Goal: Task Accomplishment & Management: Use online tool/utility

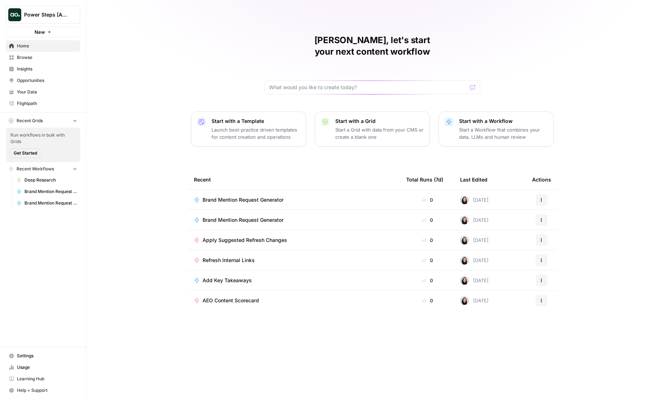
click at [71, 18] on icon "Workspace: Power Steps [Admin]" at bounding box center [74, 14] width 7 height 7
type input "klavi"
click at [66, 54] on span "Klaviyo" at bounding box center [69, 53] width 95 height 7
click at [72, 16] on icon "Workspace: Power Steps [Admin]" at bounding box center [74, 14] width 7 height 7
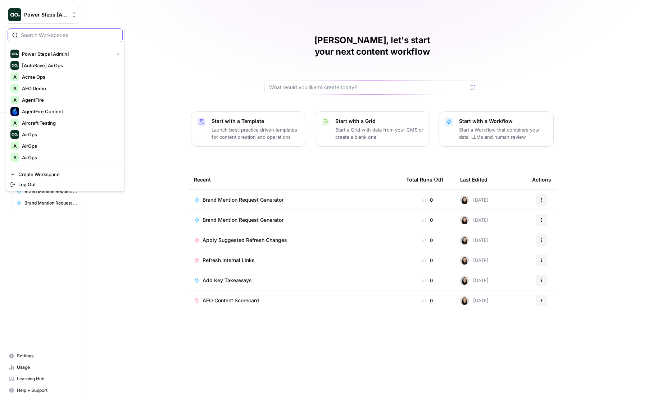
click at [46, 36] on input "search" at bounding box center [69, 35] width 97 height 7
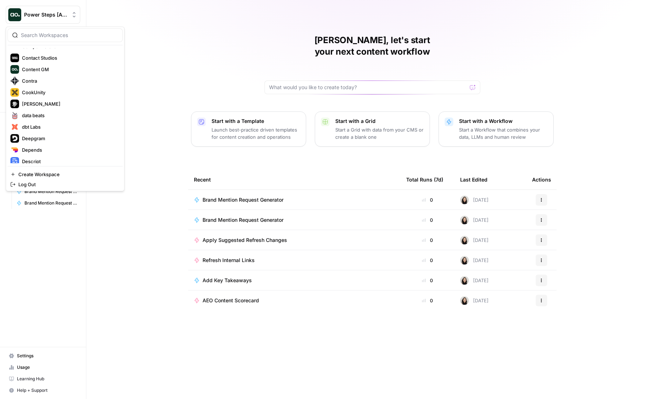
click at [45, 31] on div at bounding box center [65, 35] width 115 height 14
type input "p"
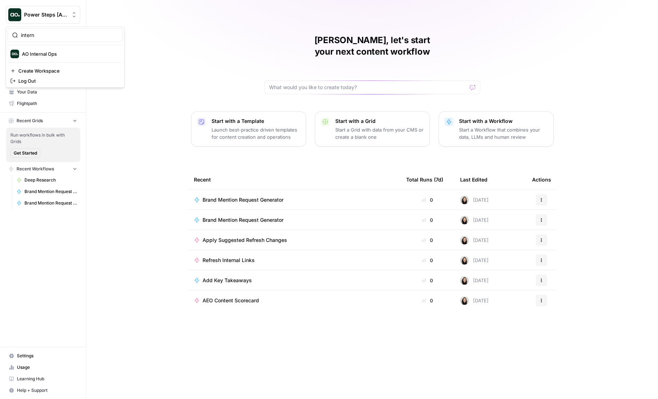
click at [39, 33] on input "intern" at bounding box center [69, 35] width 97 height 7
type input "builder"
click at [33, 58] on button "AirOps Builders" at bounding box center [65, 54] width 115 height 12
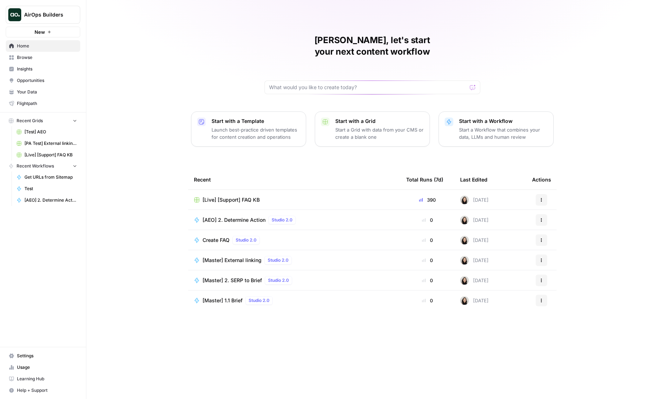
click at [33, 58] on span "Browse" at bounding box center [47, 57] width 60 height 6
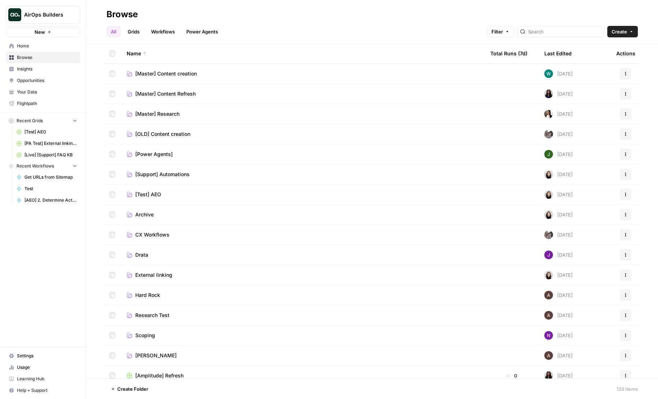
click at [160, 155] on span "[Power Agents]" at bounding box center [153, 154] width 37 height 7
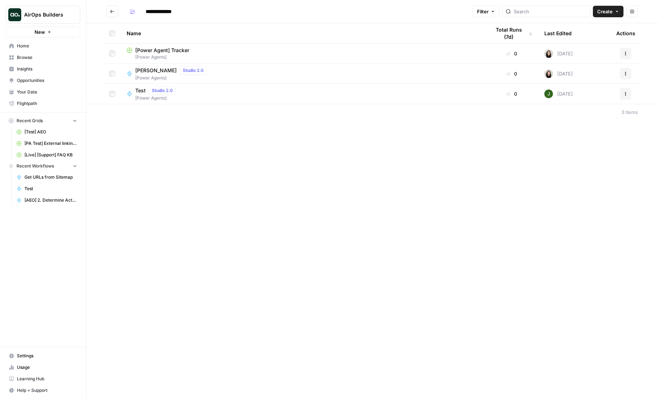
click at [109, 14] on button "Go back" at bounding box center [112, 12] width 12 height 12
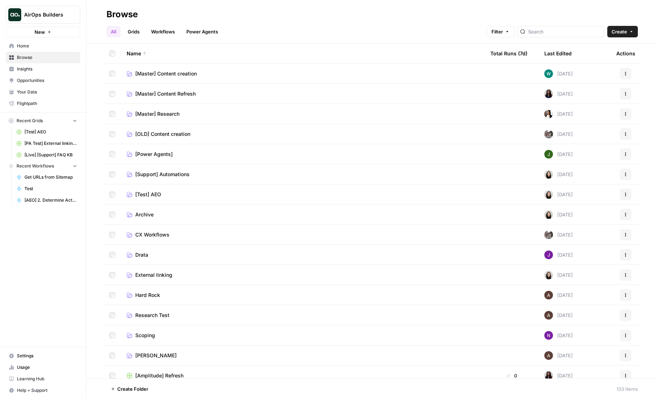
click at [156, 152] on span "[Power Agents]" at bounding box center [153, 154] width 37 height 7
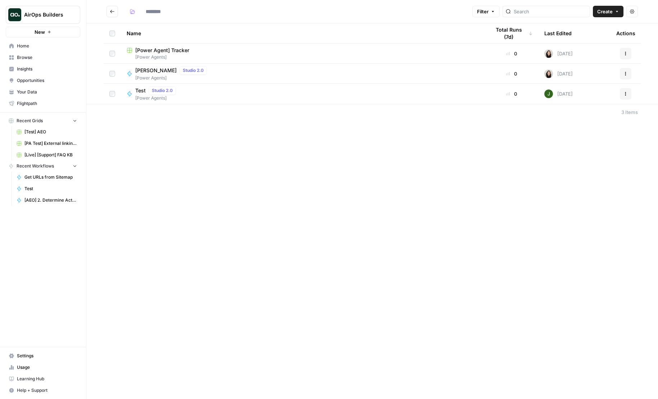
type input "**********"
click at [183, 97] on div "Test Studio 2.0 [Power Agents]" at bounding box center [303, 93] width 352 height 15
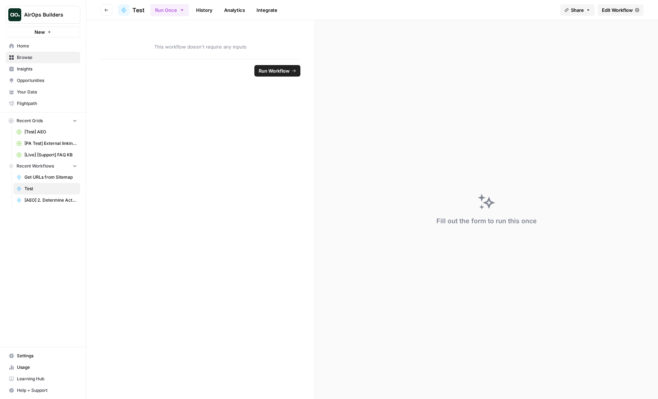
click at [602, 13] on span "Edit Workflow" at bounding box center [617, 9] width 31 height 7
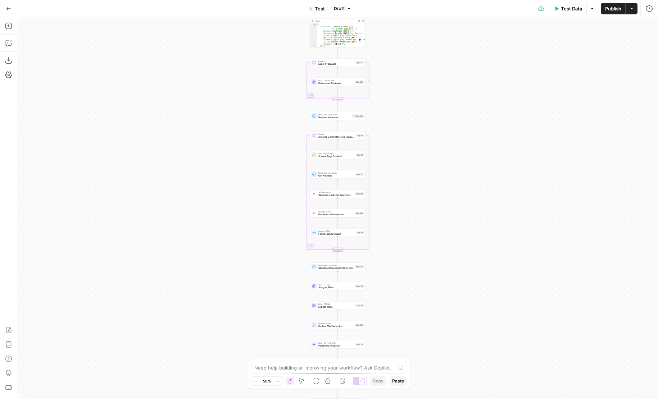
click at [9, 11] on button "Go Back" at bounding box center [8, 8] width 13 height 13
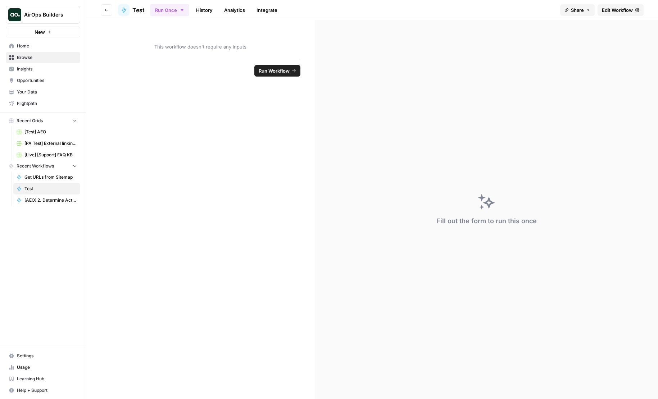
click at [104, 5] on button "Go back" at bounding box center [107, 10] width 12 height 12
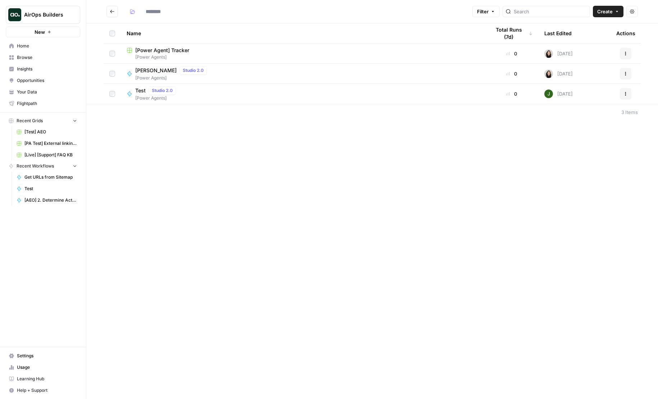
type input "**********"
click at [154, 72] on span "Cindy Test" at bounding box center [155, 70] width 41 height 7
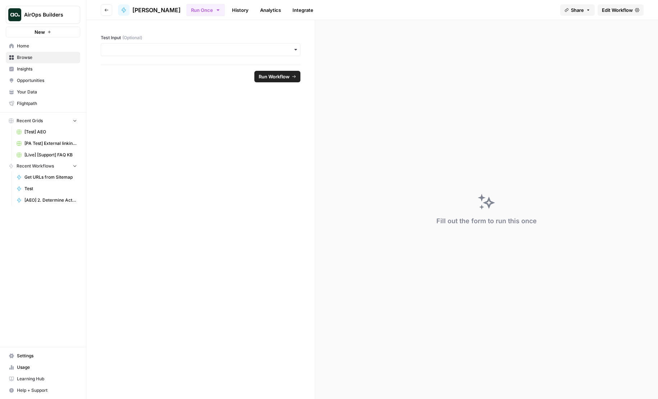
click at [140, 55] on div "button" at bounding box center [201, 49] width 200 height 13
click at [128, 31] on div "Test Input (Optional)" at bounding box center [200, 42] width 228 height 45
click at [110, 13] on button "Go back" at bounding box center [107, 10] width 12 height 12
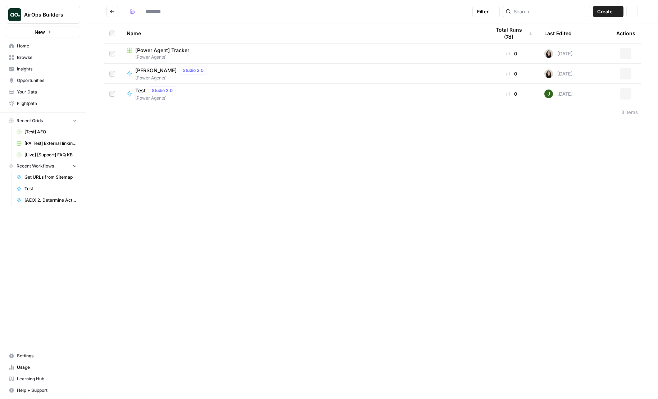
type input "**********"
click at [633, 75] on div "Actions" at bounding box center [625, 74] width 19 height 12
click at [626, 75] on icon "button" at bounding box center [625, 74] width 4 height 4
click at [567, 182] on span "Delete" at bounding box center [594, 179] width 58 height 7
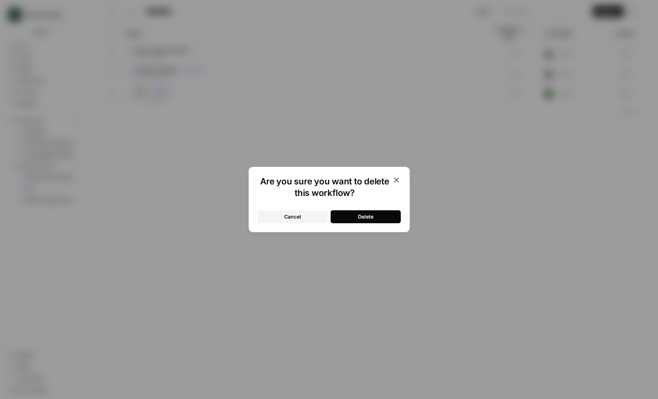
click at [352, 217] on button "Delete" at bounding box center [366, 216] width 70 height 13
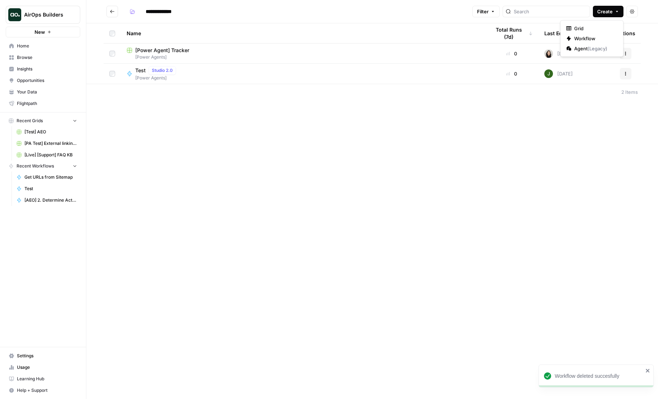
click at [612, 15] on button "Create" at bounding box center [608, 12] width 31 height 12
click at [581, 36] on span "Workflow" at bounding box center [594, 38] width 40 height 7
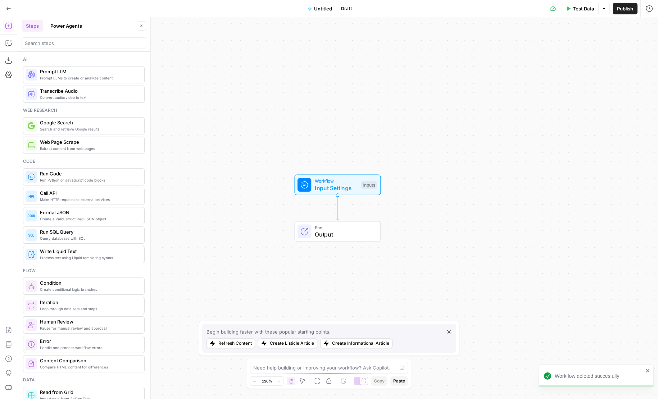
click at [322, 9] on span "Untitled" at bounding box center [323, 8] width 18 height 7
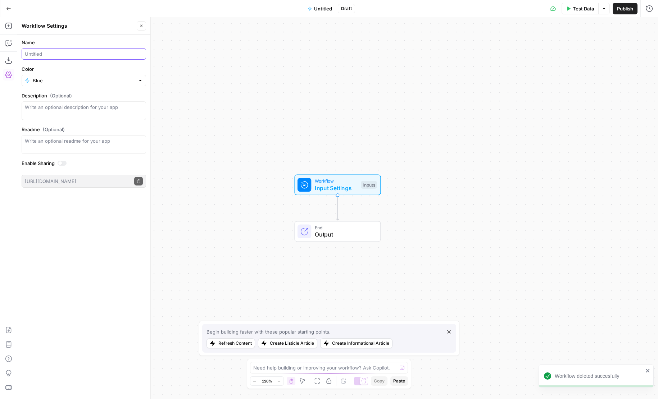
click at [53, 57] on input "Name" at bounding box center [84, 53] width 118 height 7
type input "T"
type input "Translation"
click at [330, 183] on span "Workflow" at bounding box center [336, 181] width 43 height 7
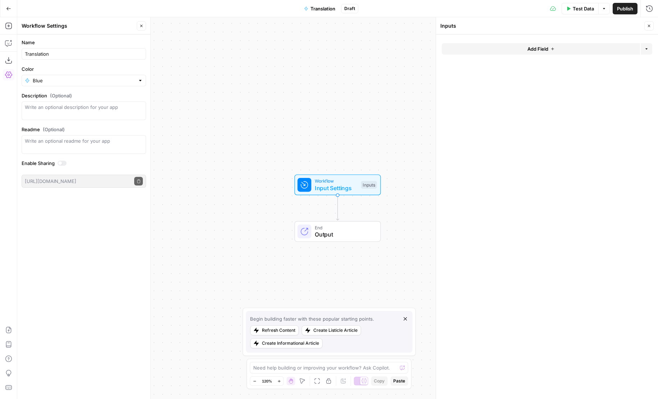
click at [508, 50] on button "Add Field" at bounding box center [541, 49] width 198 height 12
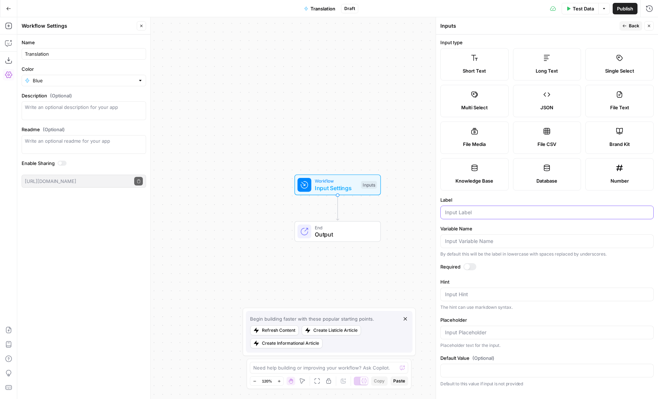
click at [460, 210] on input "Label" at bounding box center [547, 212] width 204 height 7
type input "Text to Translate"
click at [469, 267] on div at bounding box center [469, 266] width 13 height 7
click at [357, 184] on span "Input Settings" at bounding box center [336, 188] width 43 height 9
click at [352, 173] on span "Test Step" at bounding box center [361, 169] width 23 height 8
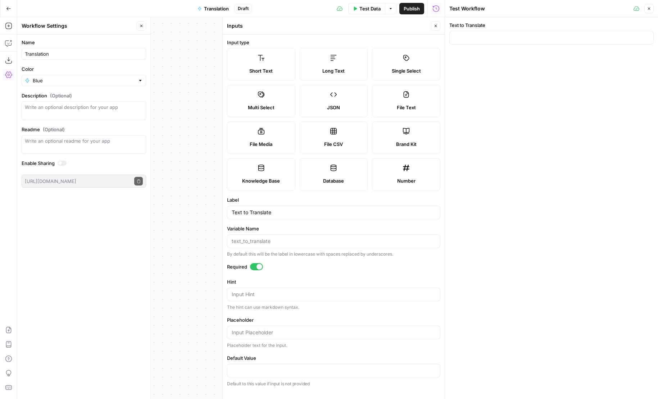
click at [435, 27] on icon "button" at bounding box center [435, 26] width 4 height 4
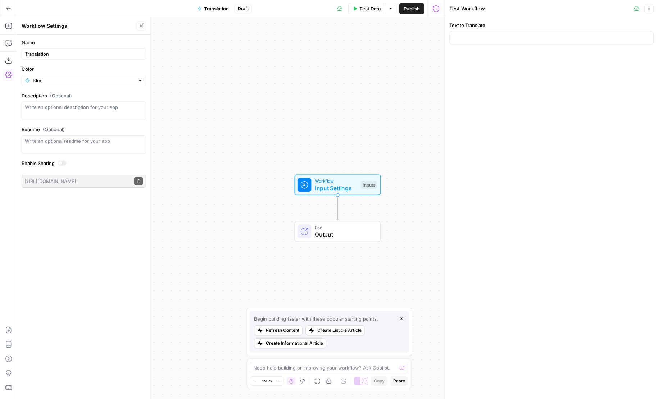
click at [311, 189] on div "Workflow Input Settings Inputs Test Step" at bounding box center [336, 185] width 79 height 15
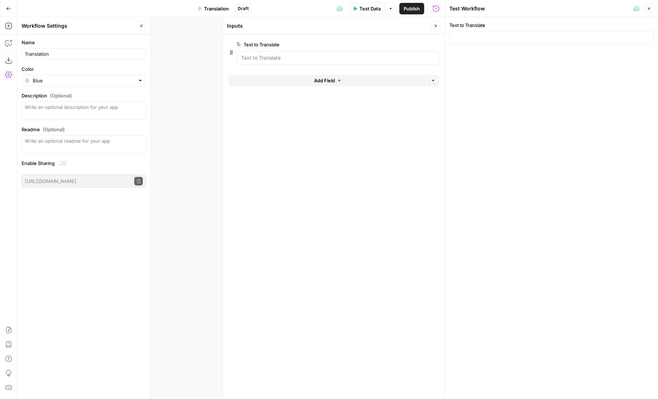
click at [409, 46] on span "edit field" at bounding box center [412, 45] width 16 height 6
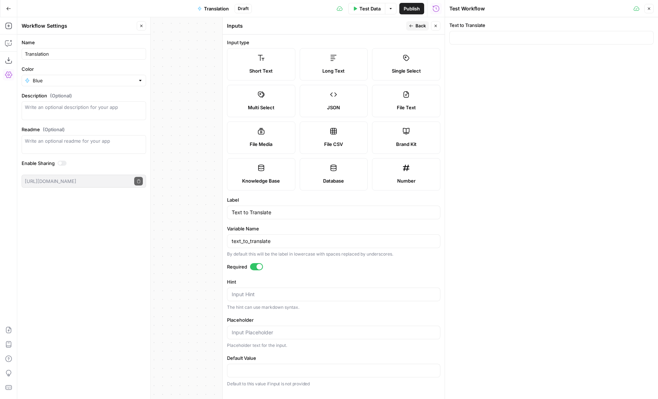
click at [316, 68] on div "Long Text" at bounding box center [334, 70] width 56 height 7
click at [416, 30] on button "Back" at bounding box center [417, 25] width 23 height 9
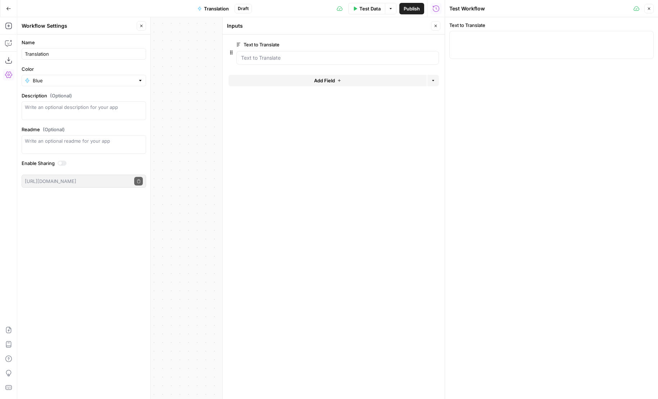
click at [380, 79] on button "Add Field" at bounding box center [327, 81] width 198 height 12
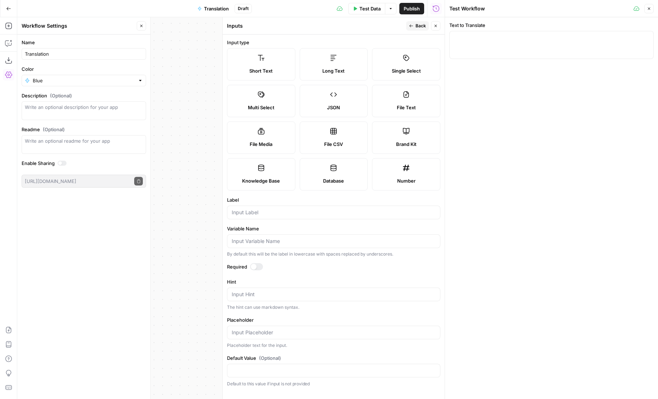
click at [250, 216] on div at bounding box center [333, 213] width 213 height 14
type input "Language to Translate to"
click at [260, 267] on div at bounding box center [256, 266] width 13 height 7
click at [465, 89] on input "Language to Translate to" at bounding box center [551, 86] width 195 height 7
click at [436, 25] on icon "button" at bounding box center [435, 26] width 4 height 4
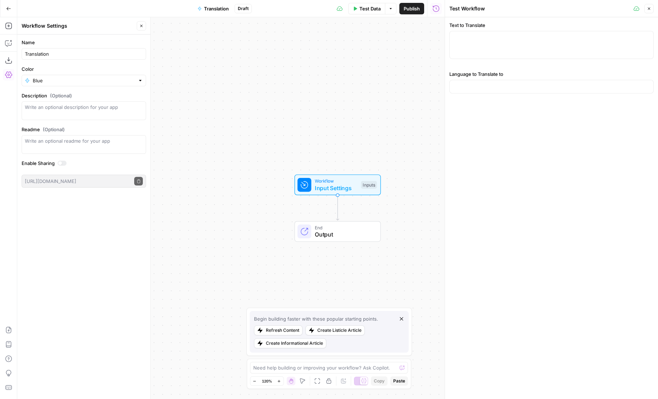
drag, startPoint x: 292, startPoint y: 131, endPoint x: 223, endPoint y: 131, distance: 69.1
click at [223, 131] on div "Workflow Input Settings Inputs End Output" at bounding box center [230, 208] width 427 height 382
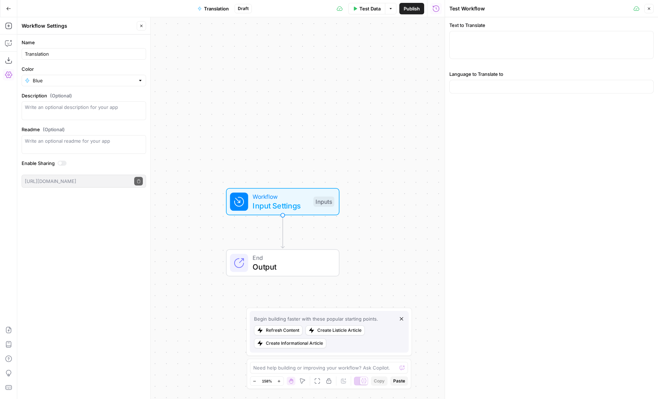
click at [295, 191] on div "Test Step" at bounding box center [307, 181] width 57 height 21
click at [326, 204] on div "Inputs" at bounding box center [323, 202] width 21 height 10
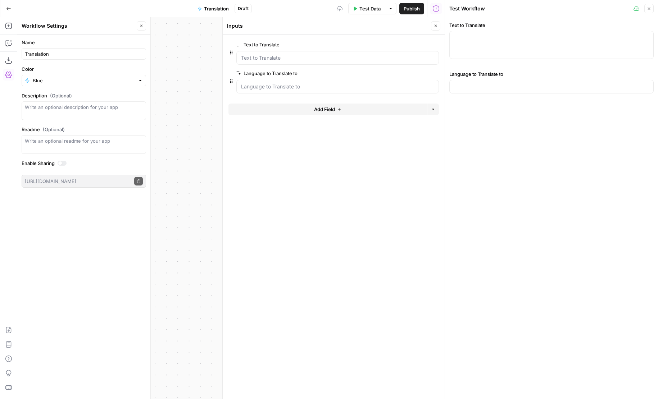
click at [373, 105] on button "Add Field" at bounding box center [327, 110] width 198 height 12
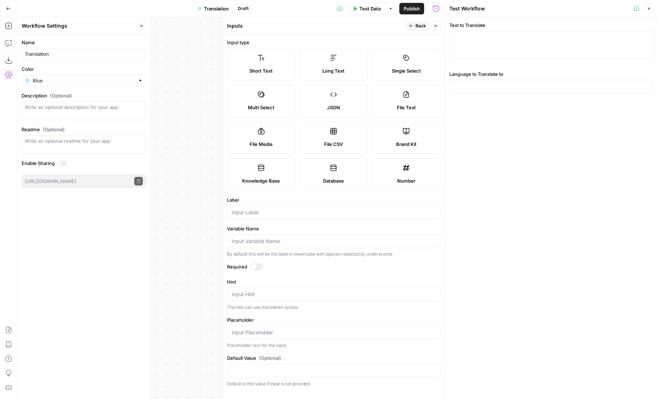
click at [314, 75] on label "Long Text" at bounding box center [334, 64] width 68 height 32
click at [289, 216] on div at bounding box center [333, 213] width 213 height 14
type input "Examples of Writing"
click at [410, 27] on icon "button" at bounding box center [411, 25] width 4 height 3
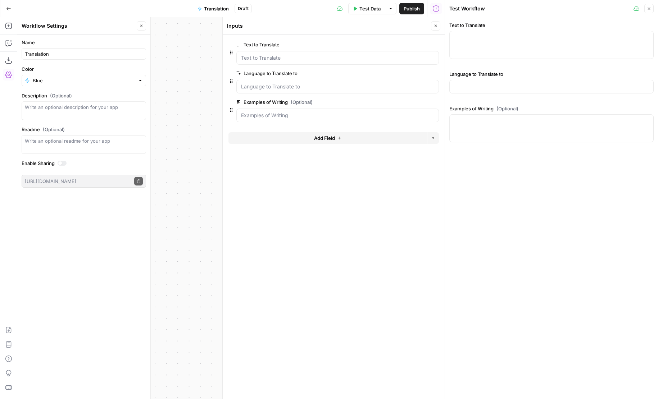
click at [412, 44] on span "edit field" at bounding box center [412, 45] width 16 height 6
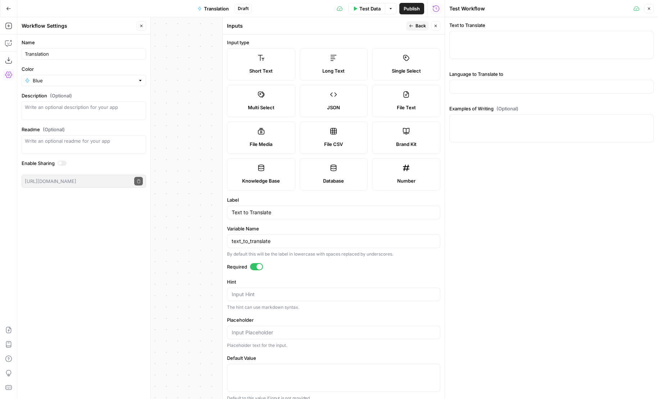
scroll to position [7, 0]
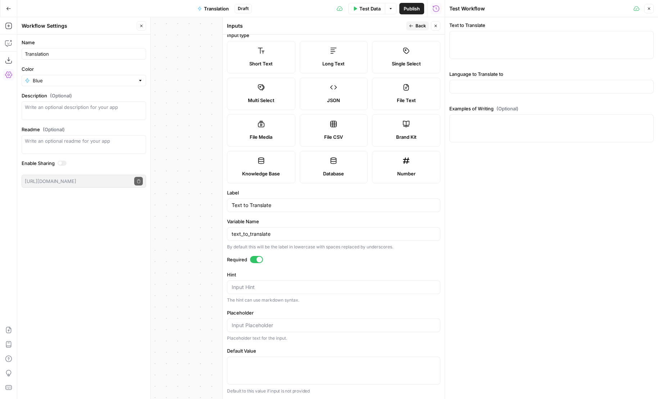
click at [249, 372] on div at bounding box center [333, 371] width 213 height 28
type textarea "P"
click at [243, 293] on div "Input Hint" at bounding box center [333, 288] width 213 height 14
click at [272, 290] on textarea "Provide the text that you hope" at bounding box center [334, 287] width 204 height 7
type textarea "Provide the text that you"
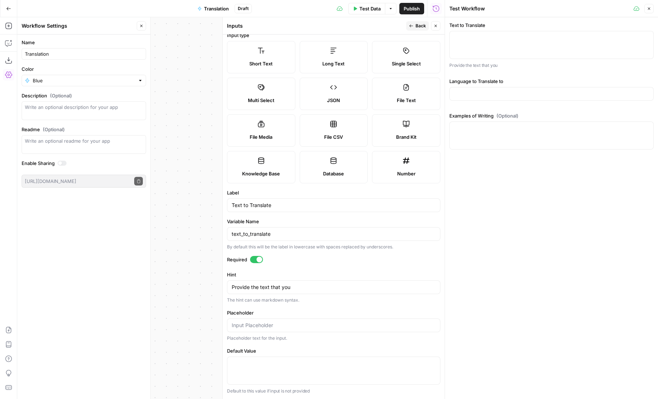
click at [233, 209] on div "Text to Translate" at bounding box center [333, 206] width 213 height 14
click at [235, 208] on input "Text to Translate" at bounding box center [334, 205] width 204 height 7
type input "Content to Translate"
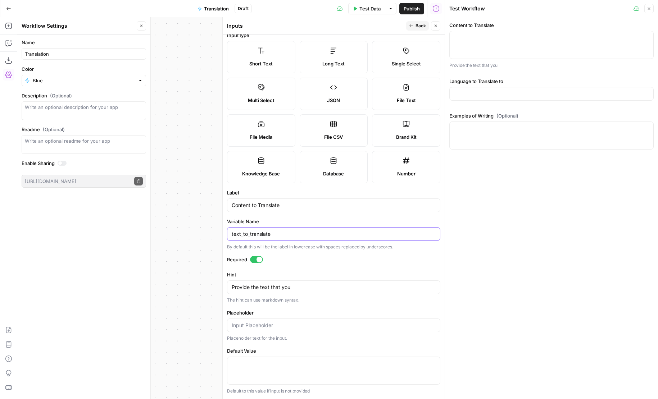
drag, startPoint x: 240, startPoint y: 232, endPoint x: 226, endPoint y: 232, distance: 14.7
click at [226, 232] on div "Inputs Back Close Input type Short Text Long Text Single Select Multi Select JS…" at bounding box center [333, 208] width 222 height 382
type input "content_to_translate"
drag, startPoint x: 251, startPoint y: 205, endPoint x: 319, endPoint y: 210, distance: 68.2
click at [319, 210] on div "Content to Translate" at bounding box center [333, 206] width 213 height 14
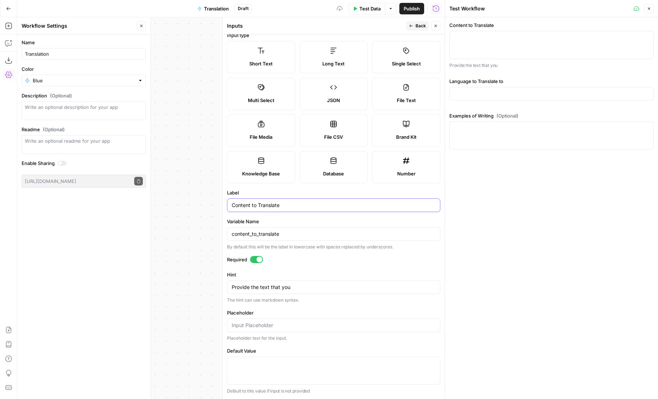
click at [251, 202] on input "Content to Translate" at bounding box center [334, 205] width 204 height 7
click at [252, 203] on input "Content to Translate" at bounding box center [334, 205] width 204 height 7
type input "Content for Translation"
drag, startPoint x: 253, startPoint y: 232, endPoint x: 326, endPoint y: 232, distance: 73.7
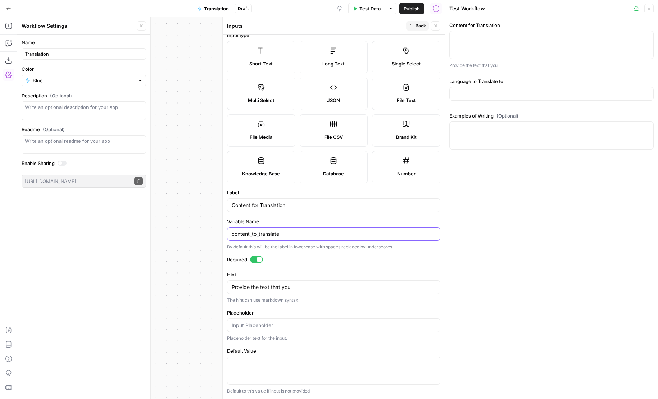
click at [326, 232] on input "content_to_translate" at bounding box center [334, 234] width 204 height 7
type input "content_for_tr"
click at [303, 290] on textarea "Provide the text that you" at bounding box center [334, 287] width 204 height 7
click at [270, 288] on textarea "Provide the text that you" at bounding box center [334, 287] width 204 height 7
click at [261, 288] on textarea "Provide the text that you" at bounding box center [334, 287] width 204 height 7
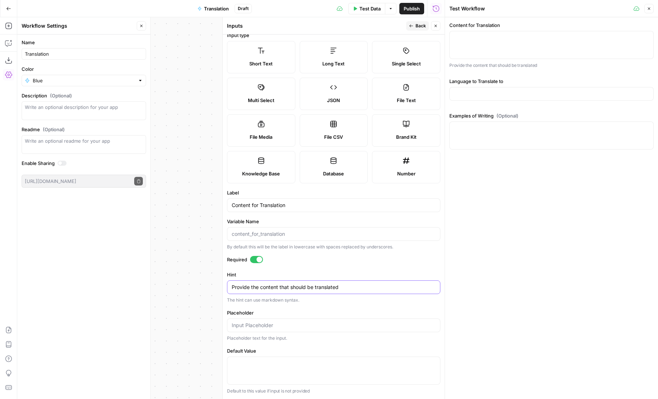
type textarea "Provide the content that should be translated"
click at [260, 329] on div at bounding box center [333, 326] width 213 height 14
click at [410, 25] on div "Publish P" at bounding box center [410, 24] width 23 height 7
click at [413, 28] on icon "button" at bounding box center [411, 26] width 4 height 4
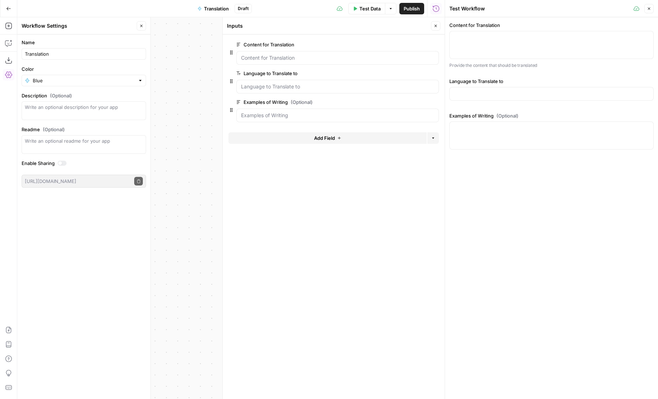
click at [409, 74] on span "edit field" at bounding box center [412, 74] width 16 height 6
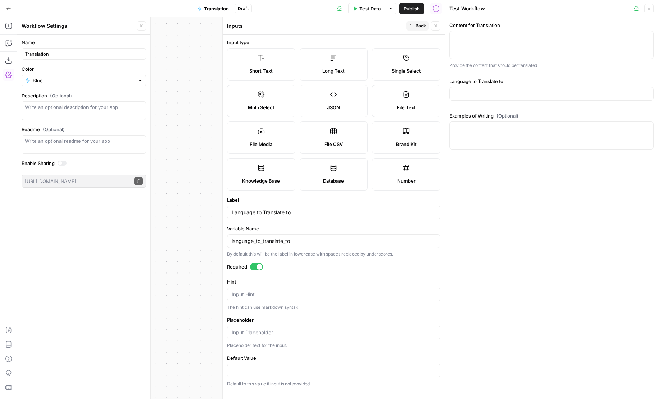
click at [269, 288] on div "Input Hint" at bounding box center [333, 295] width 213 height 14
click at [269, 293] on textarea "Hint" at bounding box center [334, 294] width 204 height 7
type textarea "T"
click at [302, 295] on textarea "The language that you want to translate to" at bounding box center [334, 294] width 204 height 7
drag, startPoint x: 327, startPoint y: 296, endPoint x: 347, endPoint y: 296, distance: 20.5
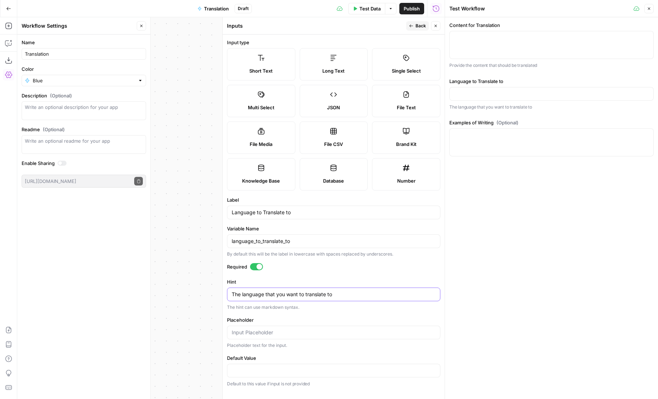
click at [347, 296] on textarea "The language that you want to translate to" at bounding box center [334, 294] width 204 height 7
type textarea "The language that you want to translate your content to"
click at [418, 24] on span "Back" at bounding box center [420, 26] width 10 height 6
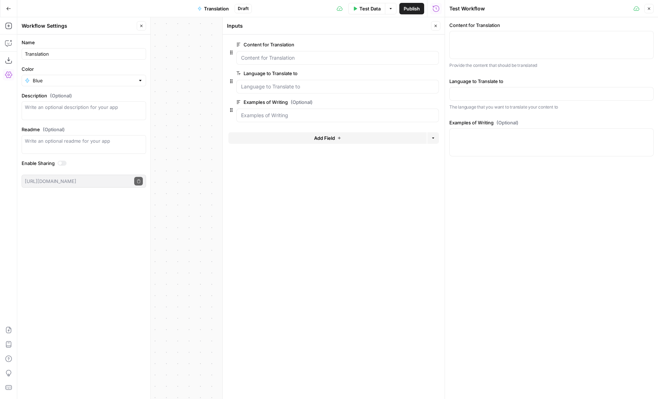
click at [457, 140] on div at bounding box center [551, 142] width 204 height 28
click at [411, 101] on span "edit field" at bounding box center [412, 102] width 16 height 6
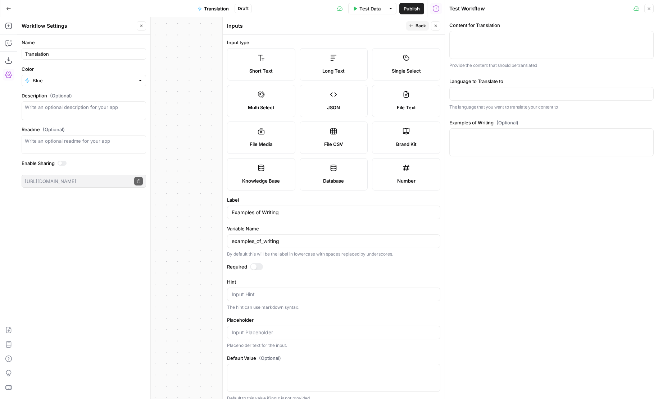
click at [292, 218] on div "Examples of Writing" at bounding box center [333, 213] width 213 height 14
type input "Examples of Writing in Target Language"
click at [411, 27] on icon "button" at bounding box center [411, 26] width 4 height 4
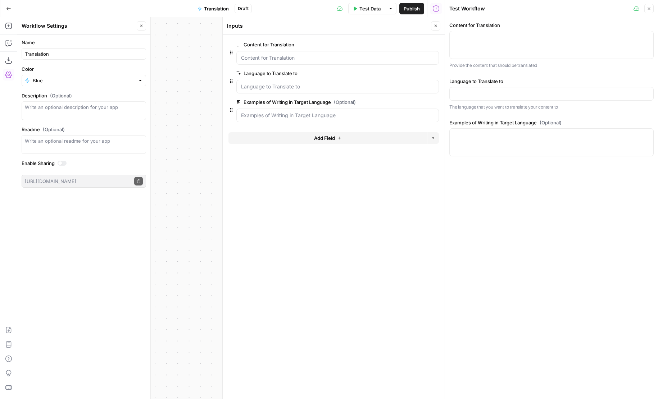
click at [416, 72] on span "edit field" at bounding box center [412, 74] width 16 height 6
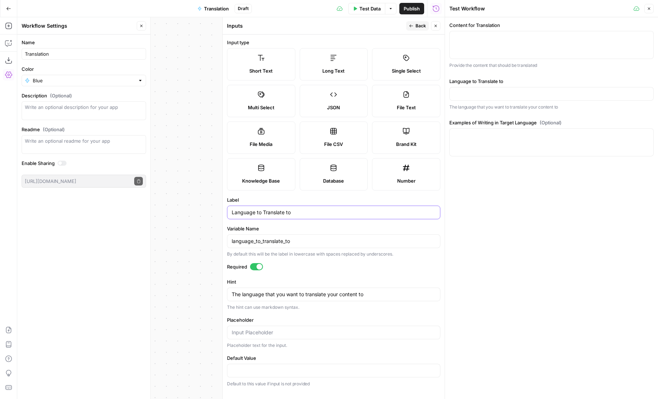
click at [256, 211] on input "Language to Translate to" at bounding box center [334, 212] width 204 height 7
type input "Target Language"
click at [267, 239] on input "language_to_translate_to" at bounding box center [334, 241] width 204 height 7
click at [414, 26] on button "Back" at bounding box center [417, 25] width 23 height 9
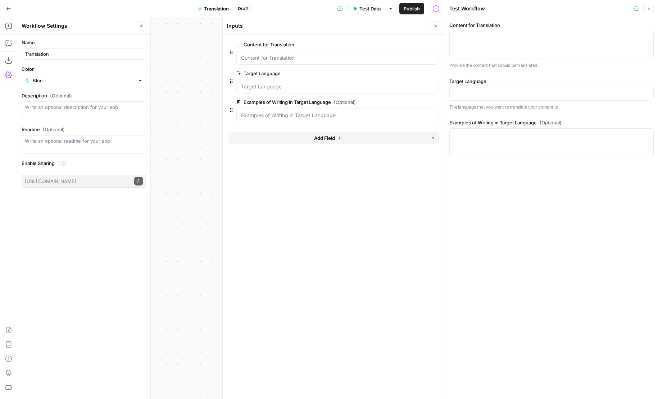
click at [262, 142] on button "Add Field" at bounding box center [327, 138] width 198 height 12
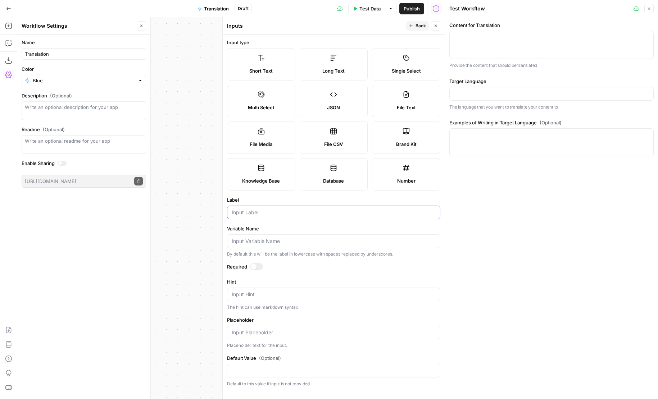
click at [253, 211] on input "Label" at bounding box center [334, 212] width 204 height 7
type input "Writing Rules in Target Language"
click at [416, 27] on span "Back" at bounding box center [420, 26] width 10 height 6
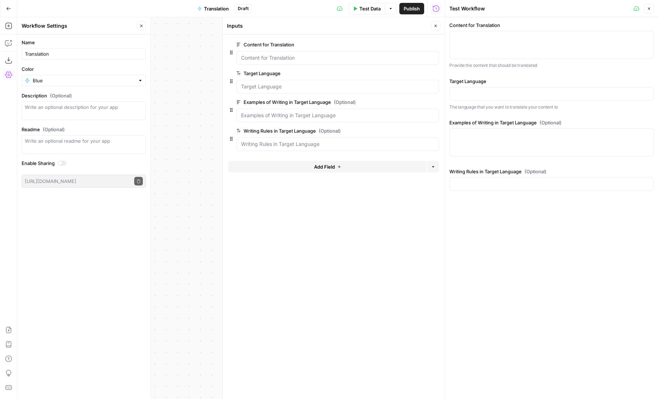
click at [408, 104] on span "edit field" at bounding box center [412, 102] width 16 height 6
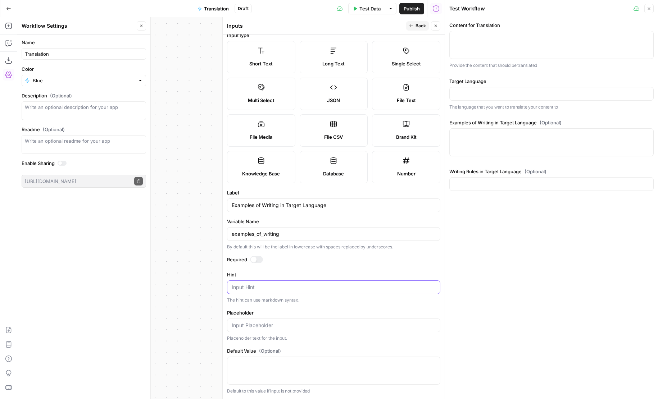
click at [279, 289] on textarea "Hint" at bounding box center [334, 287] width 204 height 7
click at [279, 327] on input "Placeholder" at bounding box center [334, 325] width 204 height 7
click at [272, 287] on textarea "Hint" at bounding box center [334, 287] width 204 height 7
click at [272, 345] on form "Input type Short Text Long Text Single Select Multi Select JSON File Text File …" at bounding box center [334, 217] width 222 height 365
click at [272, 366] on textarea "Default Value (Optional)" at bounding box center [334, 363] width 204 height 7
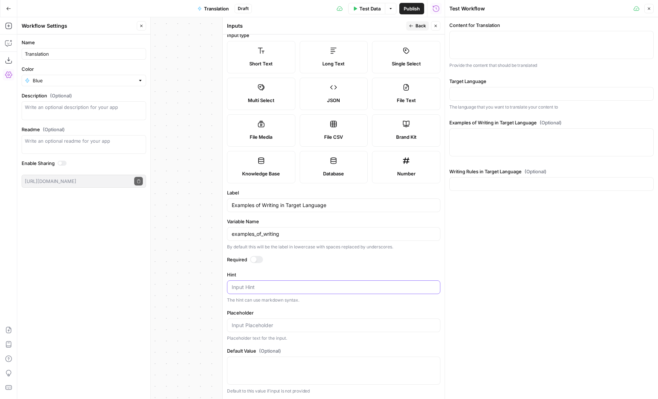
click at [246, 287] on textarea "Hint" at bounding box center [334, 287] width 204 height 7
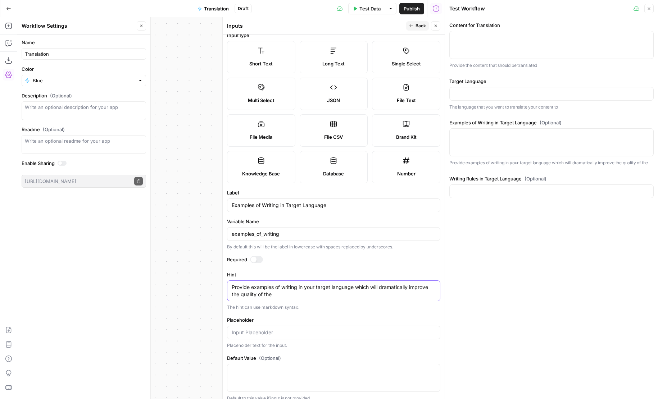
click at [253, 286] on textarea "Provide examples of writing in your target language which will dramatically imp…" at bounding box center [334, 291] width 204 height 14
click at [251, 287] on textarea "Provide examples of writing in your target language which will dramatically imp…" at bounding box center [334, 291] width 204 height 14
click at [292, 293] on textarea "Provide examples of writing in your target language which will dramatically imp…" at bounding box center [334, 291] width 204 height 14
type textarea "Provide examples of writing in your target language which will dramatically imp…"
click at [413, 26] on icon "button" at bounding box center [411, 26] width 4 height 4
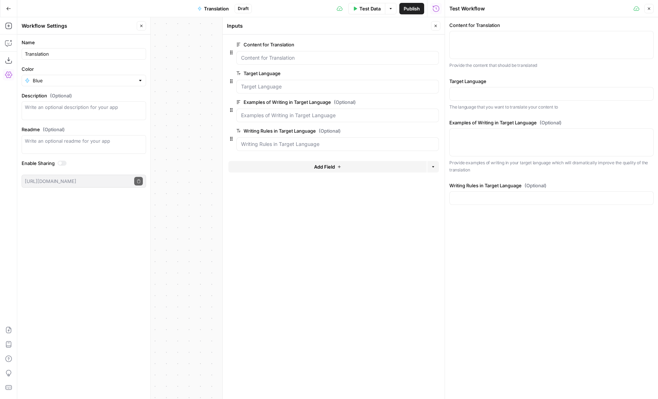
click at [415, 131] on span "edit field" at bounding box center [412, 131] width 16 height 6
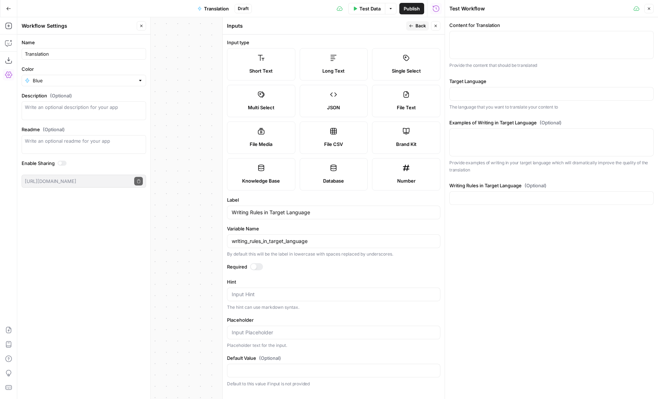
click at [338, 68] on span "Long Text" at bounding box center [333, 70] width 22 height 7
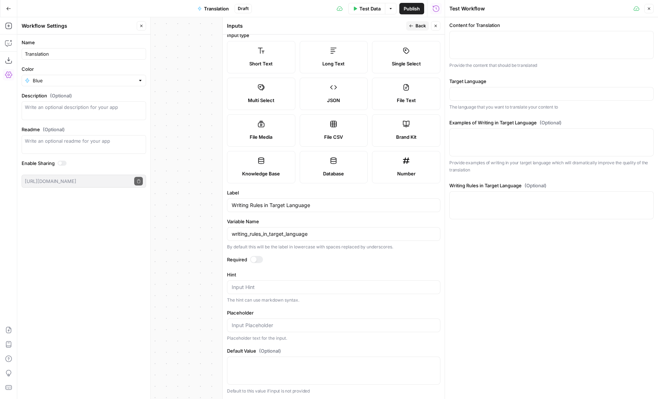
click at [250, 295] on div "Hint Input Hint The hint can use markdown syntax." at bounding box center [333, 287] width 213 height 32
click at [249, 289] on textarea "Hint" at bounding box center [334, 287] width 204 height 7
click at [306, 284] on textarea "Provide writing rules for your" at bounding box center [334, 287] width 204 height 7
click at [306, 289] on textarea "Provide writing rules for your" at bounding box center [334, 287] width 204 height 7
drag, startPoint x: 281, startPoint y: 287, endPoint x: 344, endPoint y: 287, distance: 63.3
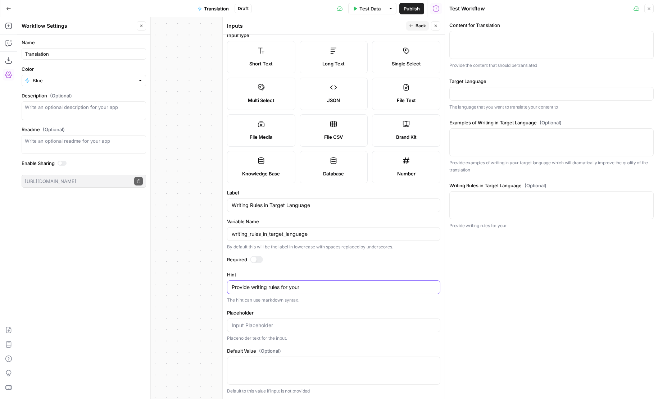
click at [345, 287] on textarea "Provide writing rules for your" at bounding box center [334, 287] width 204 height 7
type textarea "Provide writing rules for your target language"
click at [418, 29] on button "Back" at bounding box center [417, 25] width 23 height 9
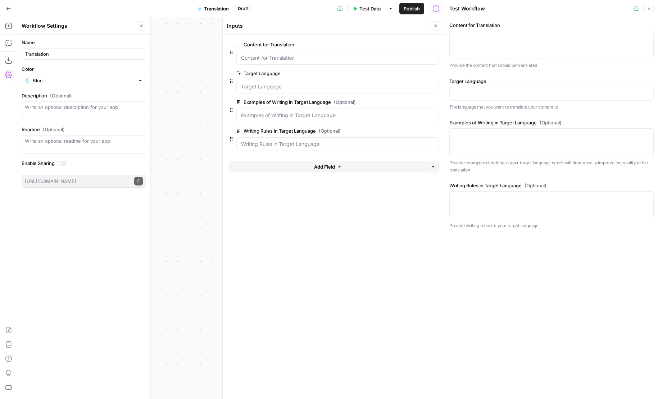
click at [435, 29] on button "Close" at bounding box center [435, 25] width 9 height 9
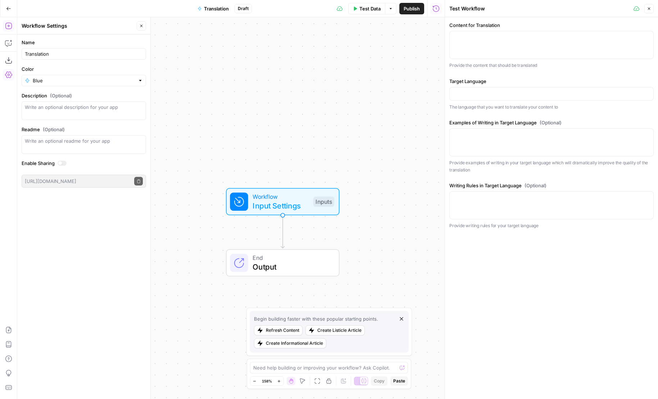
click at [8, 24] on icon "button" at bounding box center [8, 25] width 7 height 7
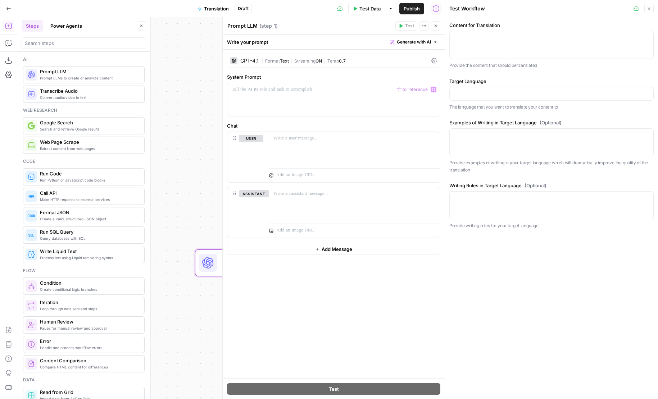
click at [260, 61] on div "GPT-4.1 | Format Text | Streaming ON | Temp 0.7" at bounding box center [333, 61] width 213 height 14
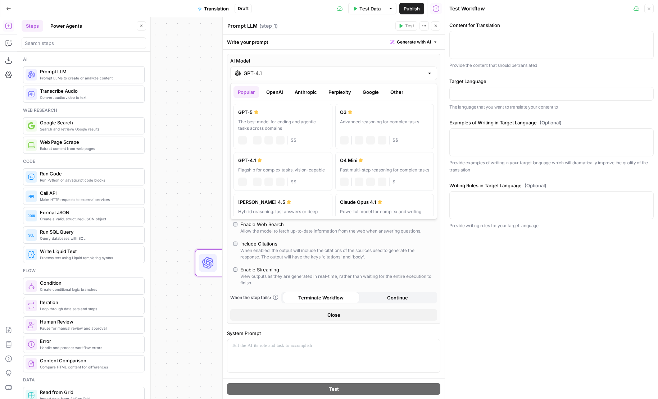
click at [259, 79] on div "GPT-4.1" at bounding box center [333, 74] width 207 height 14
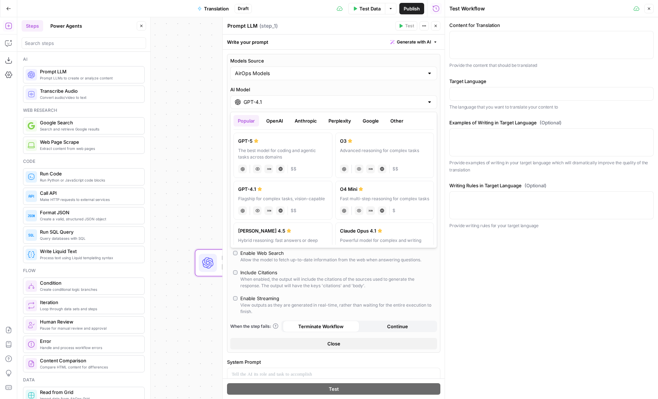
click at [301, 124] on button "Anthropic" at bounding box center [305, 121] width 31 height 12
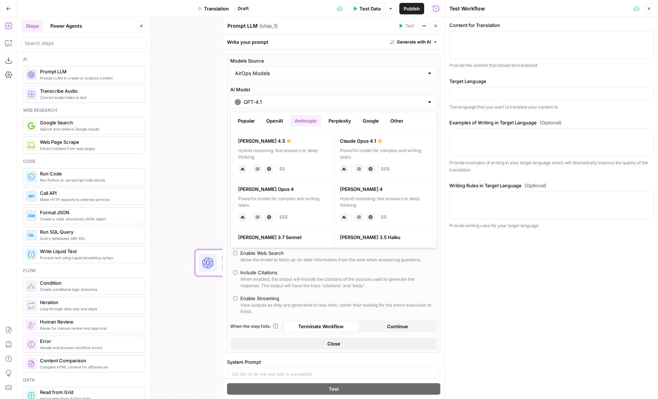
click at [299, 160] on label "[PERSON_NAME] 4.5 Hybrid reasoning: fast answers or deep thinking anthropic Vis…" at bounding box center [282, 155] width 99 height 45
type input "[PERSON_NAME] 4.5"
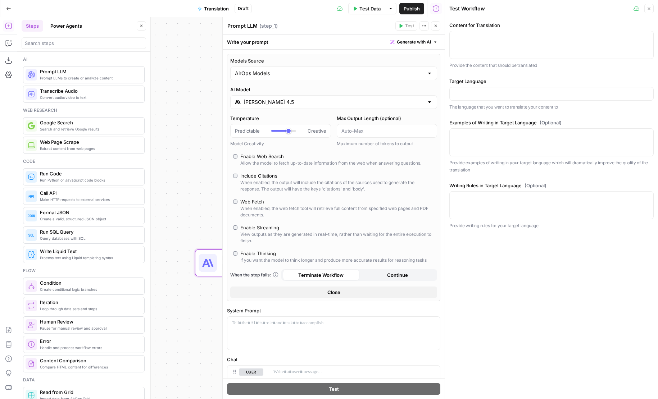
drag, startPoint x: 193, startPoint y: 172, endPoint x: 127, endPoint y: 124, distance: 81.9
click at [127, 124] on body "AirOps Builders New Home Browse Insights Opportunities Your Data Flightpath Rec…" at bounding box center [329, 199] width 658 height 399
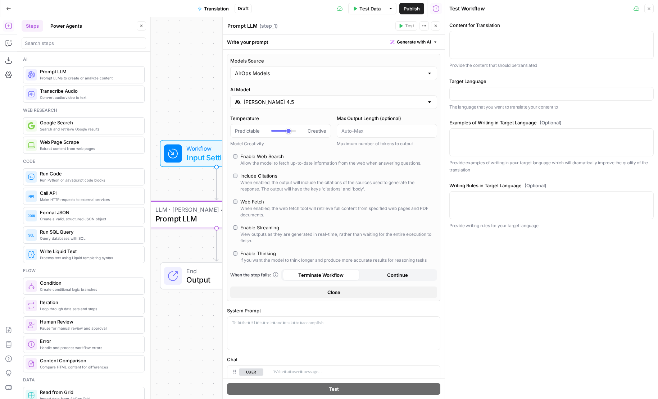
click at [145, 27] on button "Close" at bounding box center [141, 25] width 9 height 9
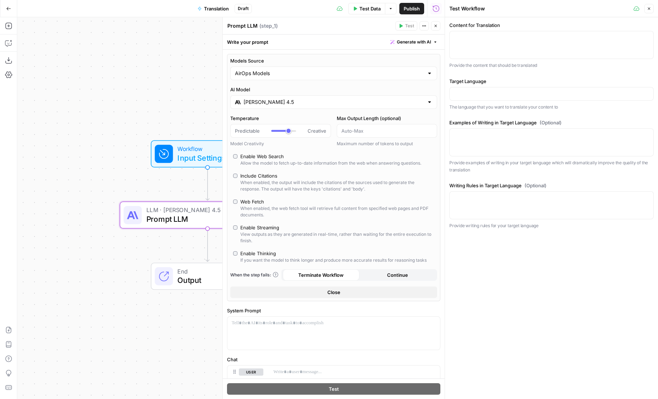
drag, startPoint x: 143, startPoint y: 46, endPoint x: 101, endPoint y: 46, distance: 41.7
click at [101, 46] on div "Workflow Input Settings Inputs LLM · Claude Sonnet 4.5 Prompt LLM Step 1 End Ou…" at bounding box center [230, 208] width 427 height 382
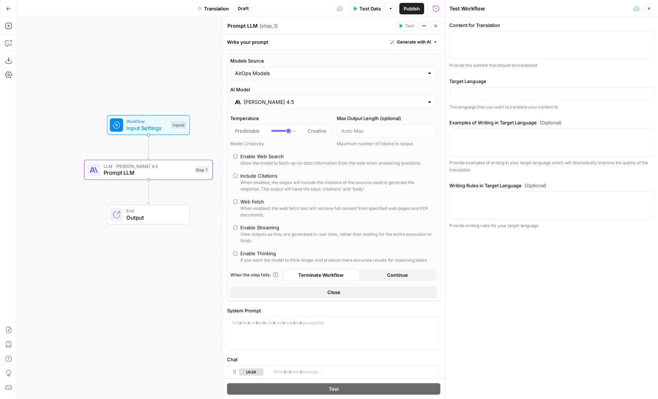
scroll to position [114, 0]
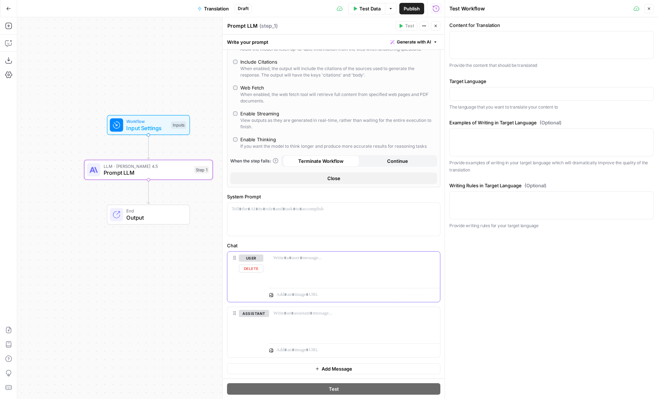
click at [300, 266] on div at bounding box center [354, 268] width 171 height 33
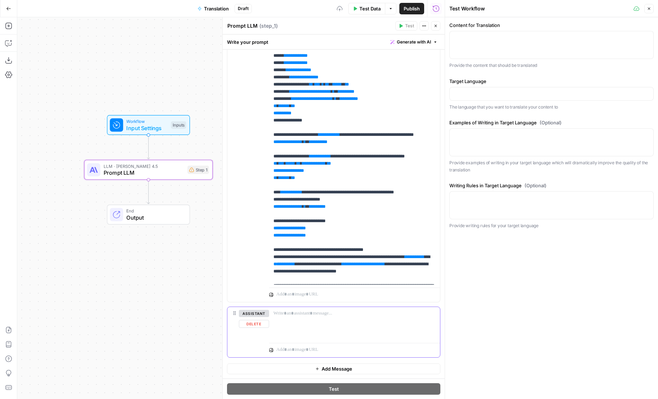
click at [253, 324] on button "Delete" at bounding box center [254, 324] width 30 height 8
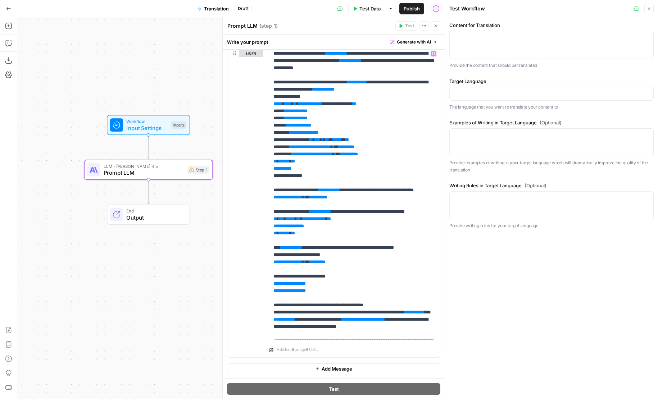
scroll to position [319, 0]
drag, startPoint x: 142, startPoint y: 287, endPoint x: 95, endPoint y: 313, distance: 53.5
click at [95, 313] on div "Workflow Input Settings Inputs LLM · Claude Sonnet 4.5 Prompt LLM Step 1 End Ou…" at bounding box center [230, 208] width 427 height 382
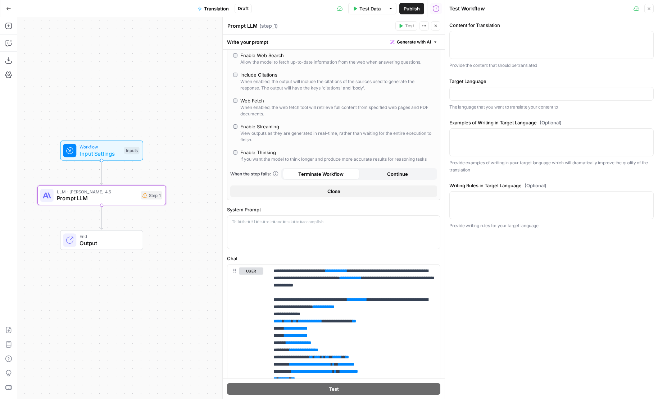
scroll to position [205, 0]
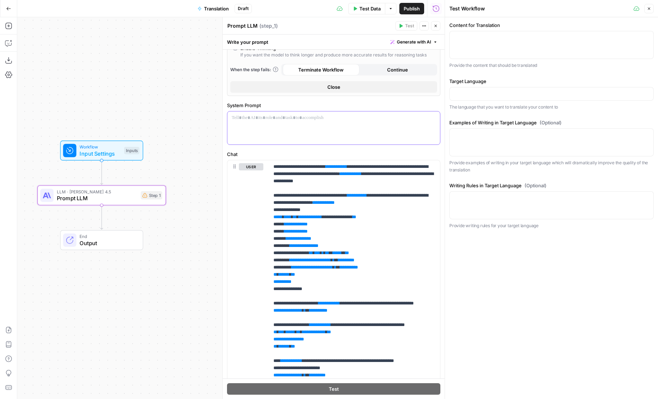
click at [291, 113] on div at bounding box center [333, 128] width 213 height 33
click at [289, 118] on p "**********" at bounding box center [334, 117] width 204 height 7
click at [436, 117] on button "Variables Menu" at bounding box center [434, 118] width 6 height 6
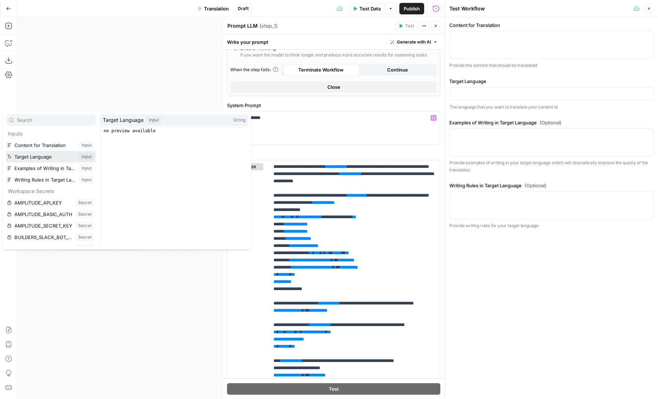
click at [57, 154] on button "Select variable Target Language" at bounding box center [51, 157] width 90 height 12
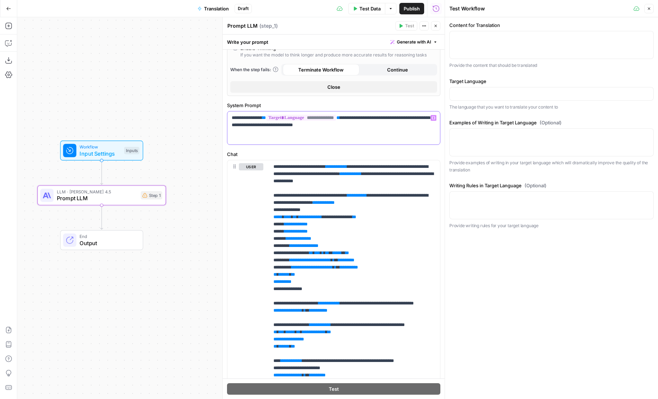
drag, startPoint x: 377, startPoint y: 119, endPoint x: 268, endPoint y: 120, distance: 108.6
click at [268, 120] on p "**********" at bounding box center [334, 121] width 204 height 14
copy p "**********"
click at [400, 128] on p "**********" at bounding box center [334, 121] width 204 height 14
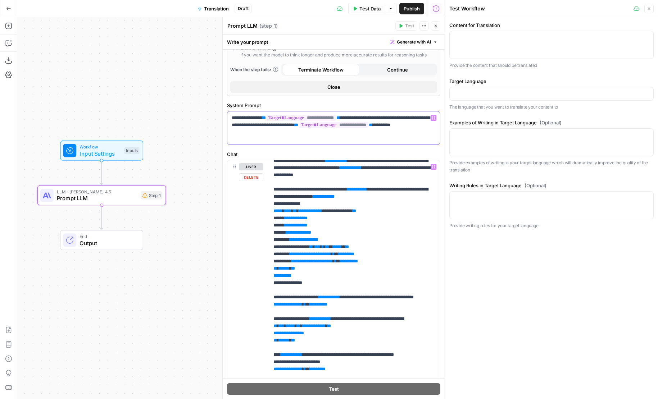
scroll to position [0, 0]
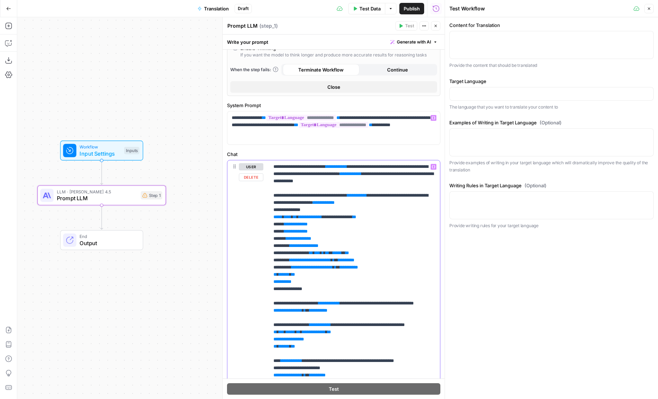
drag, startPoint x: 333, startPoint y: 166, endPoint x: 259, endPoint y: 166, distance: 74.1
click at [259, 166] on div "**********" at bounding box center [333, 315] width 213 height 310
click at [340, 166] on span "**" at bounding box center [338, 166] width 4 height 5
click at [368, 182] on p "**********" at bounding box center [354, 339] width 162 height 353
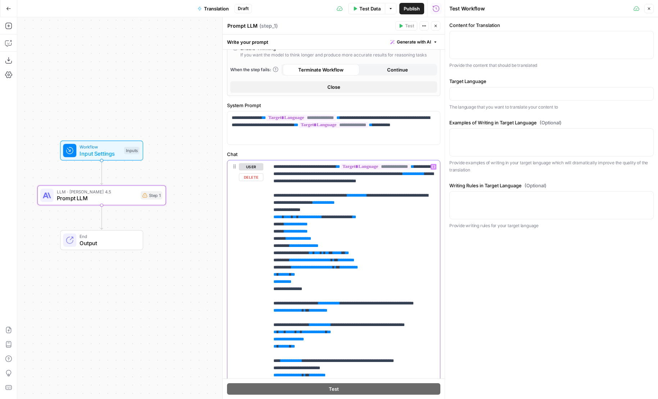
click at [406, 176] on span "********" at bounding box center [413, 174] width 14 height 5
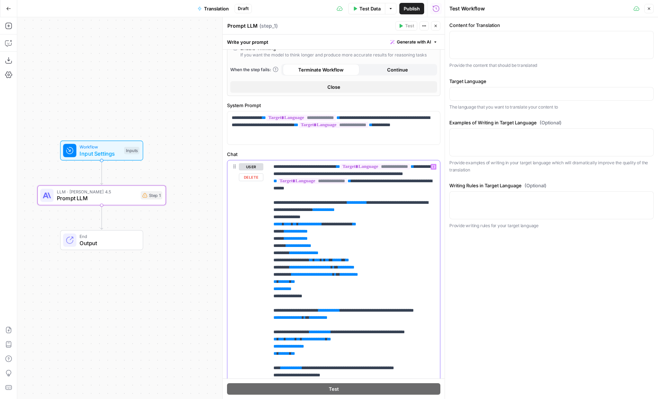
click at [385, 206] on p "**********" at bounding box center [354, 343] width 162 height 360
click at [370, 199] on p "**********" at bounding box center [354, 343] width 162 height 360
drag, startPoint x: 284, startPoint y: 196, endPoint x: 265, endPoint y: 196, distance: 18.7
click at [265, 196] on div "**********" at bounding box center [333, 315] width 213 height 310
click at [311, 198] on p "**********" at bounding box center [354, 343] width 162 height 360
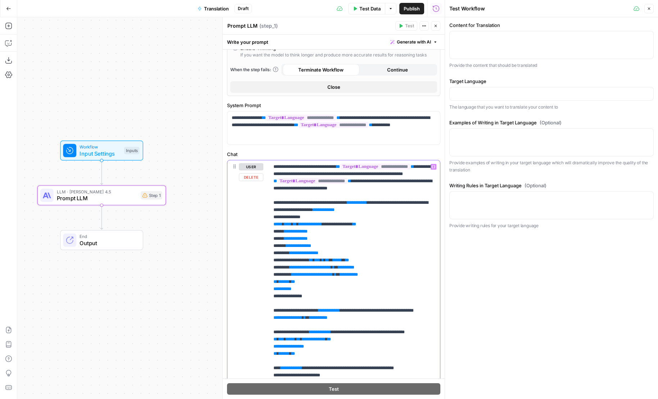
click at [311, 198] on p "**********" at bounding box center [354, 343] width 162 height 360
drag, startPoint x: 330, startPoint y: 314, endPoint x: 249, endPoint y: 210, distance: 131.2
click at [249, 210] on div "**********" at bounding box center [333, 315] width 213 height 310
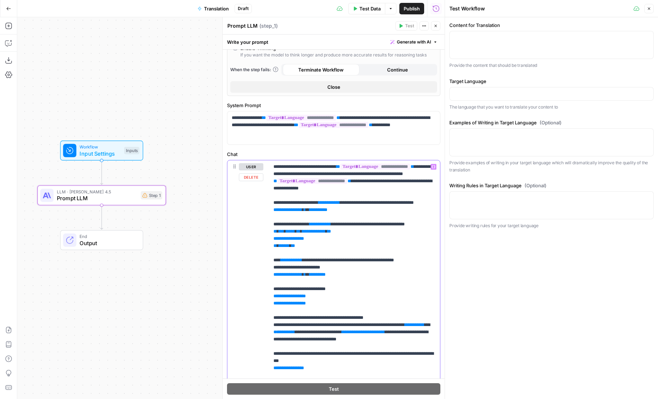
click at [336, 205] on span "********" at bounding box center [329, 202] width 14 height 5
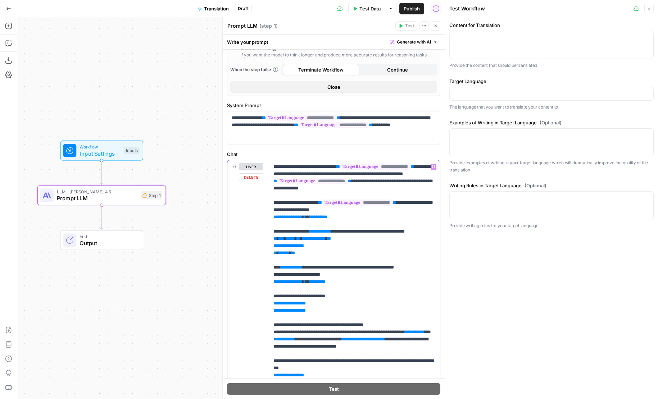
click at [296, 219] on span "**********" at bounding box center [289, 217] width 25 height 5
click at [327, 219] on span "**" at bounding box center [326, 217] width 4 height 5
drag, startPoint x: 338, startPoint y: 225, endPoint x: 280, endPoint y: 224, distance: 58.3
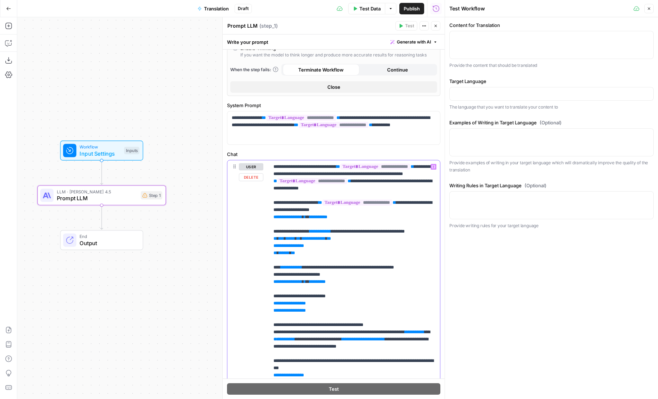
click at [280, 224] on p "**********" at bounding box center [354, 289] width 162 height 252
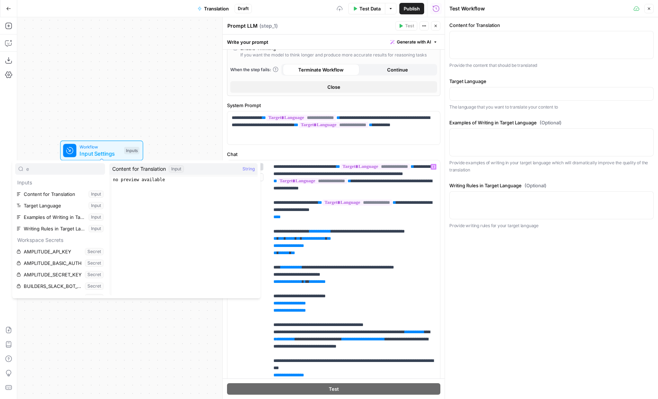
type input "e"
click at [280, 219] on span "**" at bounding box center [279, 217] width 4 height 5
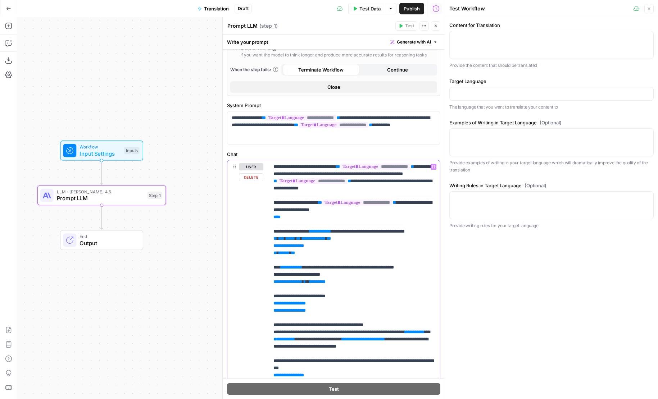
click at [276, 219] on span "**" at bounding box center [275, 217] width 4 height 5
drag, startPoint x: 297, startPoint y: 224, endPoint x: 266, endPoint y: 224, distance: 30.9
click at [266, 224] on div "**********" at bounding box center [333, 297] width 213 height 275
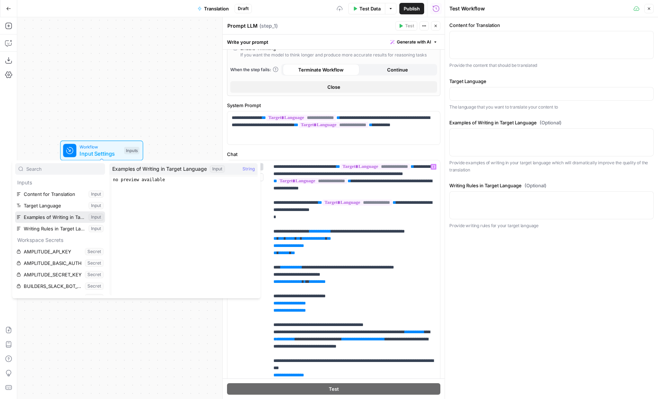
click at [77, 218] on button "Select variable Examples of Writing in Target Language" at bounding box center [60, 218] width 90 height 12
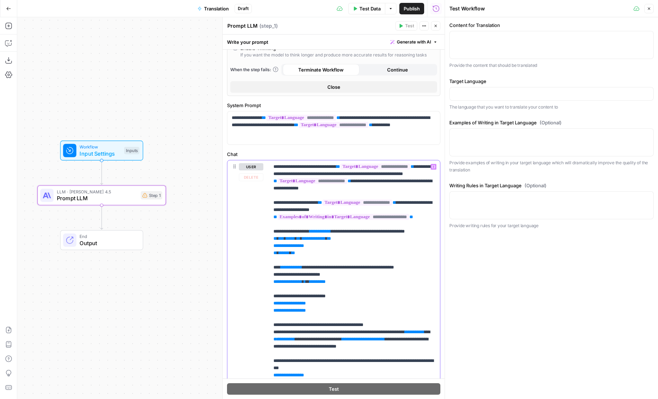
scroll to position [218, 0]
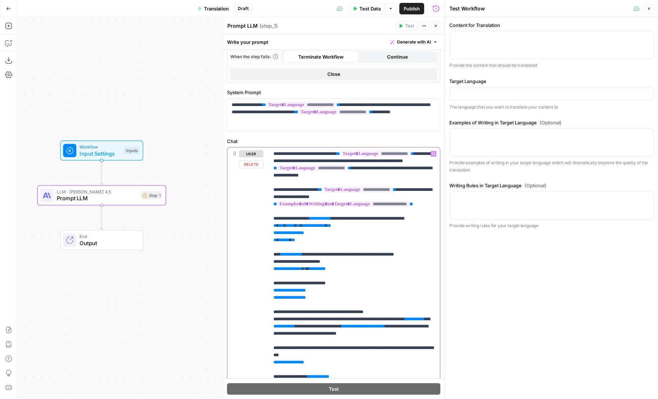
drag, startPoint x: 273, startPoint y: 224, endPoint x: 347, endPoint y: 251, distance: 79.2
click at [347, 251] on div "**********" at bounding box center [354, 276] width 171 height 258
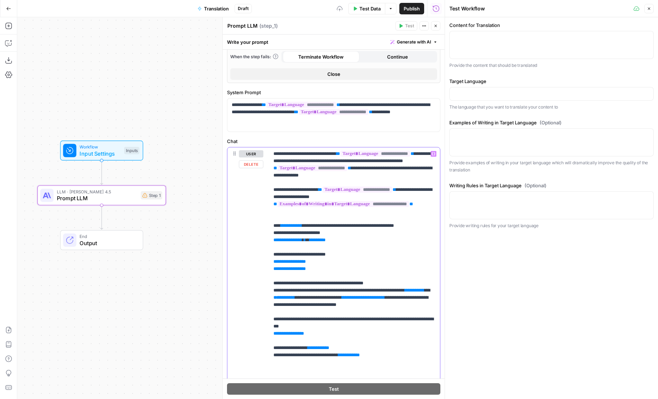
click at [287, 228] on span "********" at bounding box center [291, 225] width 14 height 5
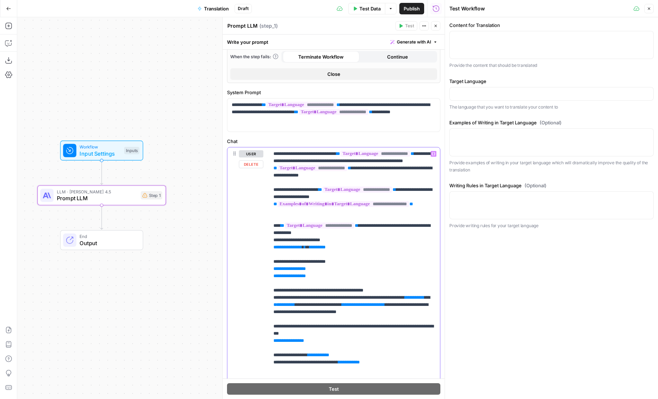
drag, startPoint x: 350, startPoint y: 255, endPoint x: 243, endPoint y: 254, distance: 106.8
click at [243, 254] on div "**********" at bounding box center [333, 273] width 213 height 253
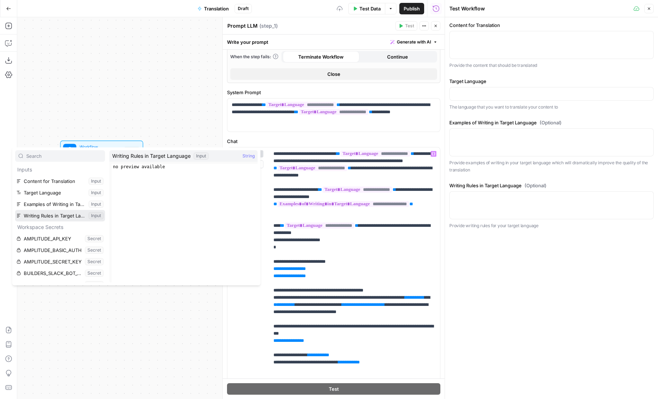
click at [39, 219] on button "Select variable Writing Rules in Target Language" at bounding box center [60, 216] width 90 height 12
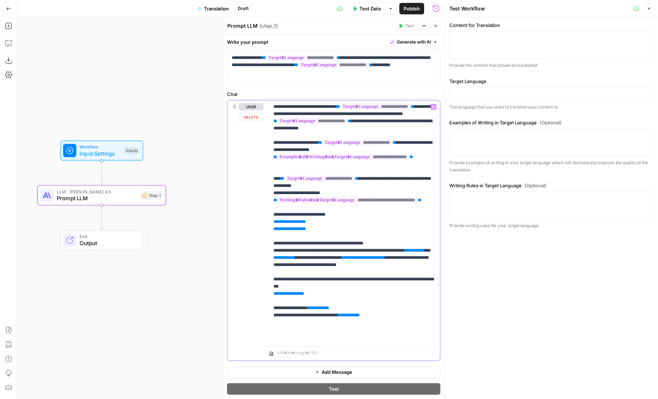
scroll to position [269, 0]
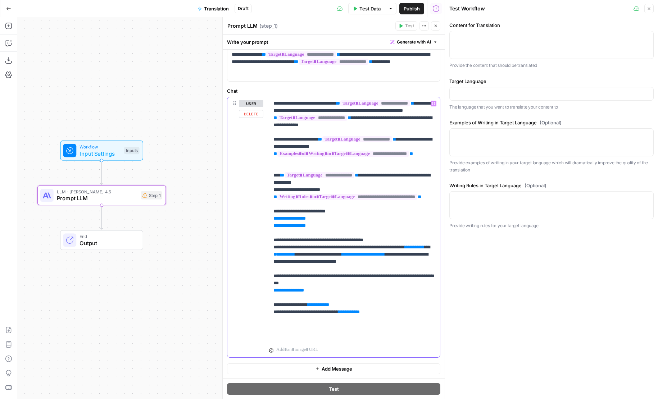
click at [380, 325] on p "**********" at bounding box center [354, 218] width 162 height 237
drag, startPoint x: 355, startPoint y: 326, endPoint x: 249, endPoint y: 226, distance: 146.3
click at [249, 226] on div "**********" at bounding box center [333, 227] width 213 height 260
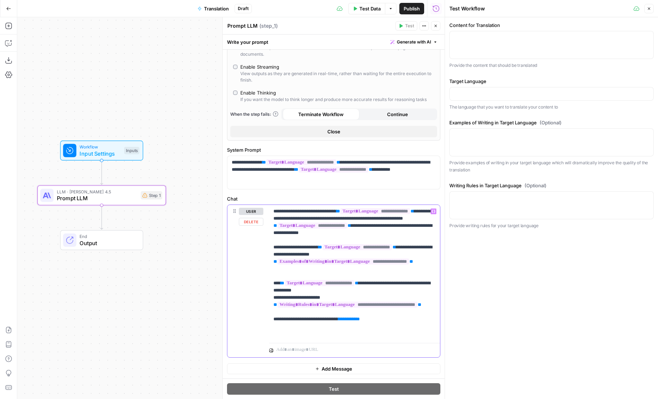
scroll to position [161, 0]
drag, startPoint x: 299, startPoint y: 333, endPoint x: 267, endPoint y: 333, distance: 32.0
click at [267, 333] on div "**********" at bounding box center [333, 281] width 213 height 153
click at [350, 335] on p "**********" at bounding box center [354, 272] width 162 height 129
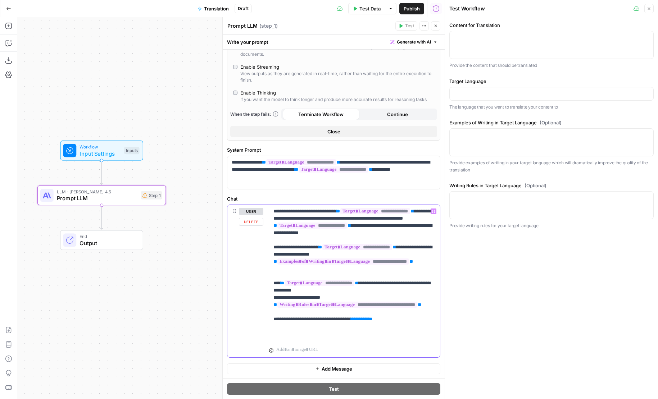
click at [390, 337] on p "**********" at bounding box center [354, 272] width 162 height 129
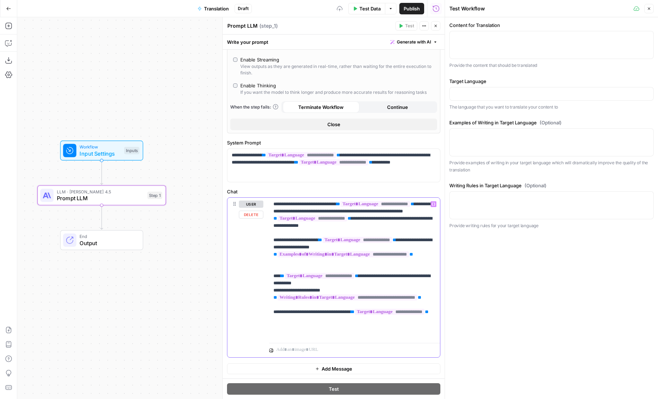
click at [393, 334] on p "**********" at bounding box center [354, 269] width 162 height 137
click at [384, 338] on div "**********" at bounding box center [354, 269] width 171 height 142
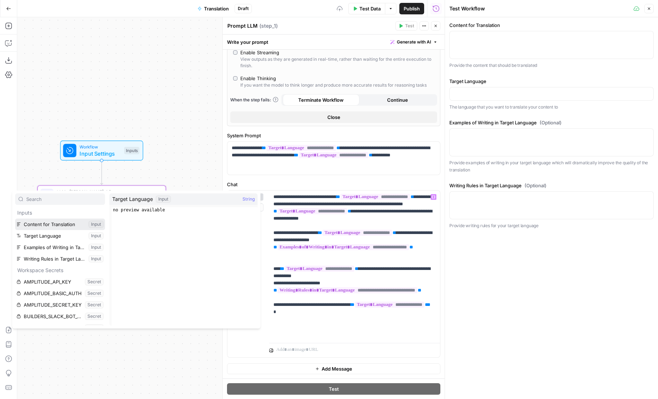
click at [55, 226] on button "Select variable Content for Translation" at bounding box center [60, 225] width 90 height 12
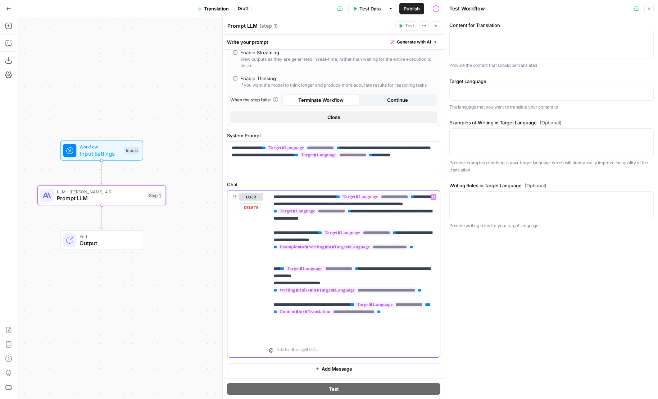
click at [330, 319] on p "**********" at bounding box center [354, 266] width 162 height 144
click at [364, 326] on p "**********" at bounding box center [354, 266] width 162 height 144
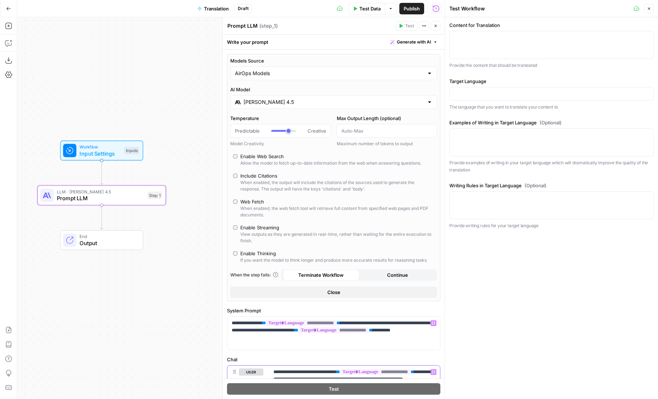
scroll to position [182, 0]
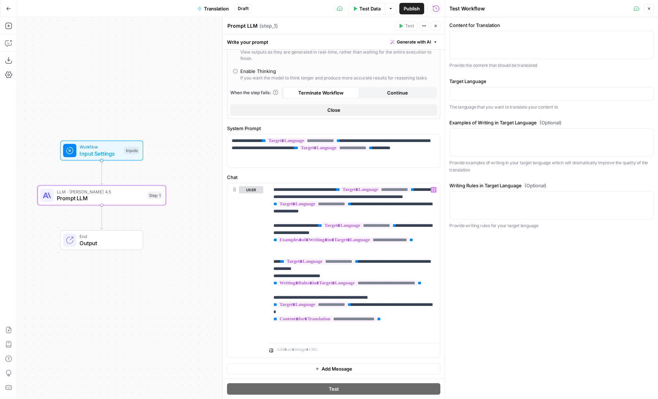
click at [470, 33] on div at bounding box center [551, 45] width 204 height 28
paste textarea "[![company logo - airops](https://cdn.prod.website-files.com/61fae48cb597957743…"
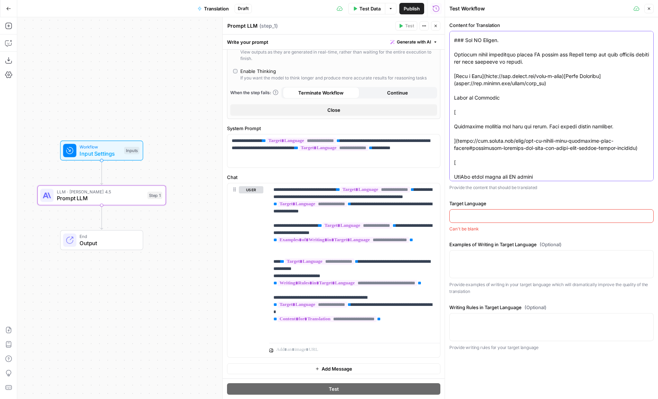
scroll to position [817, 0]
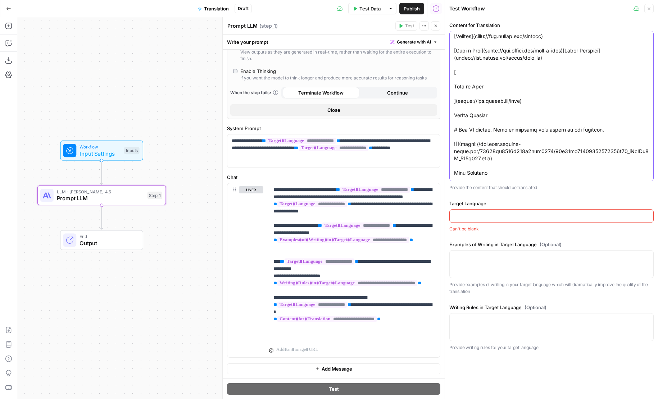
scroll to position [0, 0]
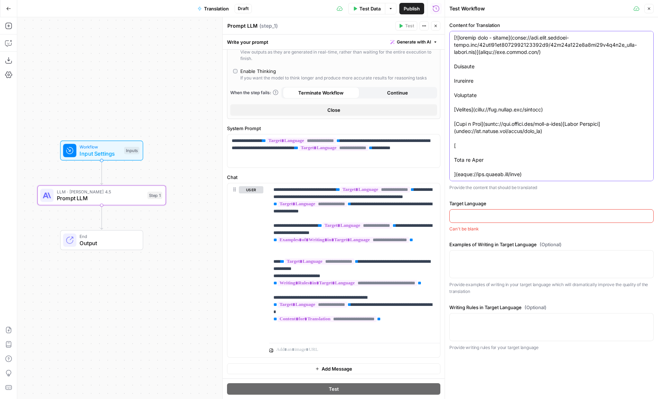
click at [437, 10] on body "AirOps Builders New Home Browse Insights Opportunities Your Data Flightpath Rec…" at bounding box center [329, 199] width 658 height 399
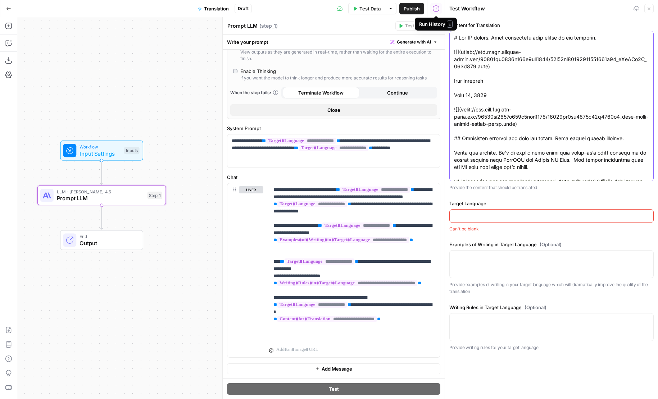
type textarea "# Win AI search. Turn visibility into action in one platform. ![](https://cdn.p…"
click at [501, 229] on div "Can't be blank" at bounding box center [551, 229] width 204 height 6
click at [497, 221] on div at bounding box center [551, 216] width 204 height 14
type input "Spanish"
click at [499, 279] on div "Examples of Writing in Target Language (Optional) Provide examples of writing i…" at bounding box center [551, 268] width 204 height 54
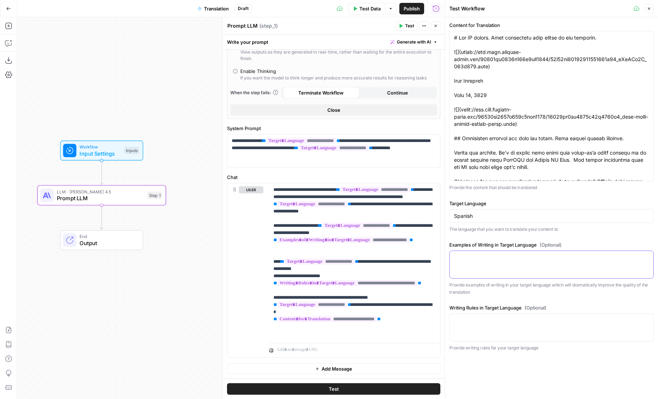
click at [492, 261] on textarea "Examples of Writing in Target Language (Optional)" at bounding box center [551, 257] width 195 height 7
click at [364, 386] on button "Test" at bounding box center [333, 389] width 213 height 12
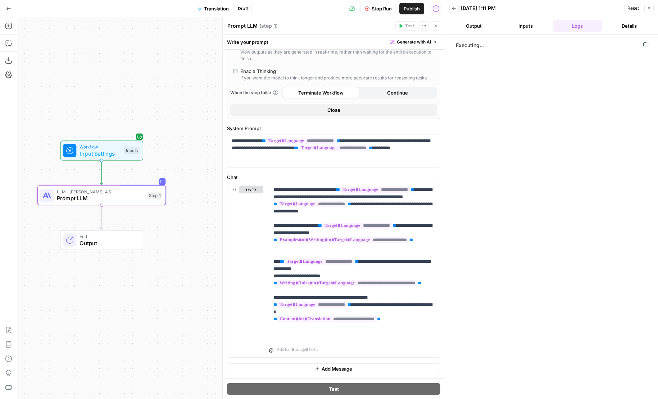
click at [472, 30] on button "Output" at bounding box center [473, 26] width 49 height 12
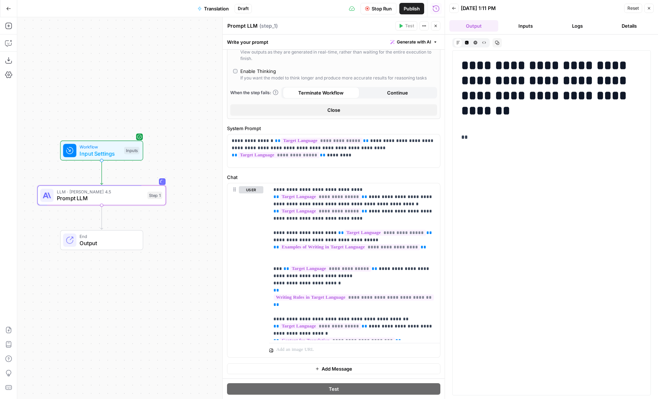
click at [240, 27] on textarea "Prompt LLM" at bounding box center [242, 25] width 30 height 7
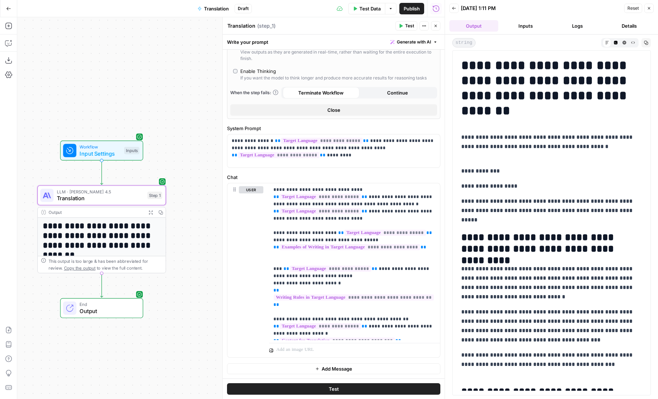
type textarea "Translation"
drag, startPoint x: 467, startPoint y: 66, endPoint x: 585, endPoint y: 258, distance: 225.3
click at [645, 44] on icon "button" at bounding box center [646, 43] width 4 height 4
click at [646, 41] on icon "button" at bounding box center [646, 43] width 4 height 4
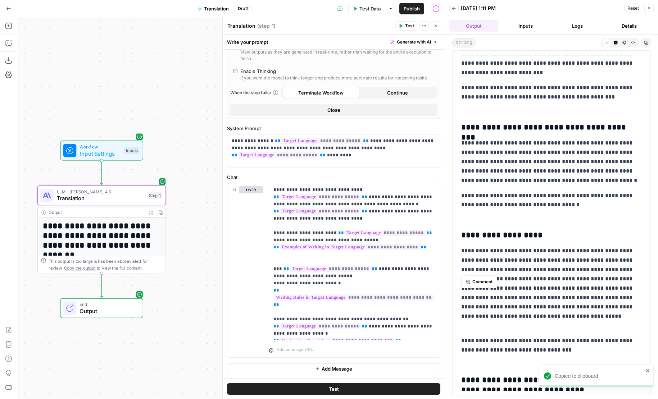
scroll to position [864, 0]
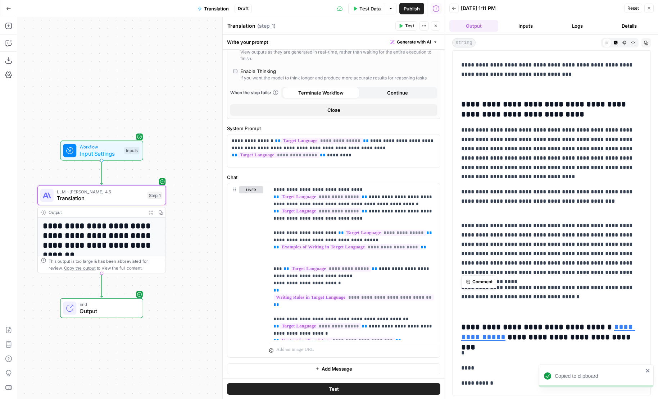
click at [644, 44] on icon "button" at bounding box center [646, 43] width 4 height 4
click at [616, 43] on icon "button" at bounding box center [616, 43] width 4 height 4
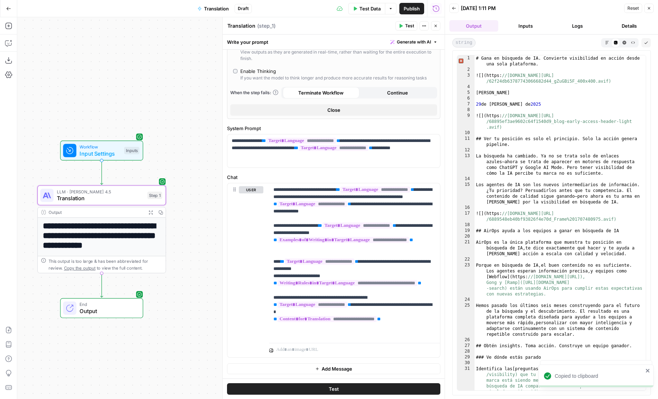
click at [648, 44] on icon "button" at bounding box center [646, 43] width 4 height 4
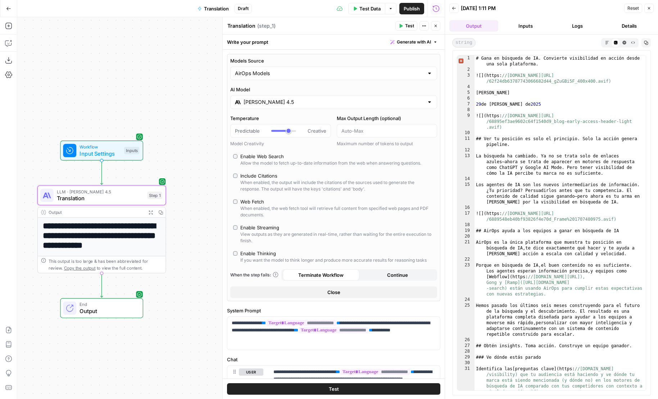
scroll to position [182, 0]
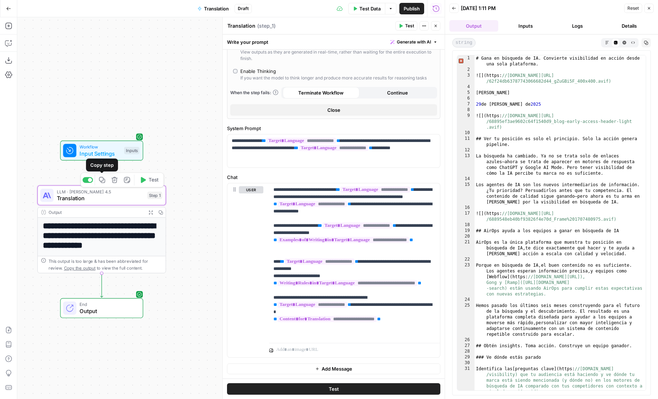
click at [102, 184] on button "Copy step" at bounding box center [102, 180] width 11 height 11
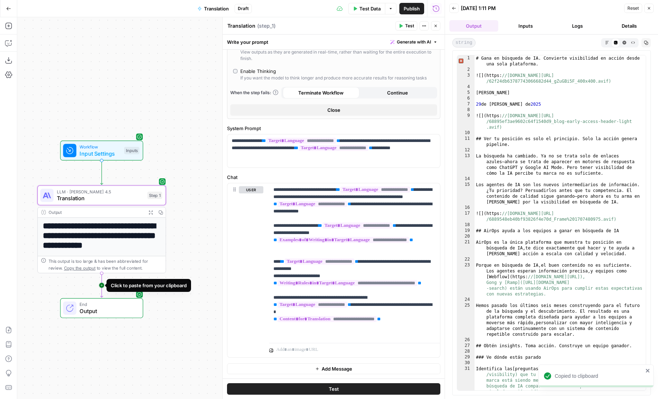
click at [100, 285] on icon "Edge from step_1 to end" at bounding box center [101, 285] width 3 height 24
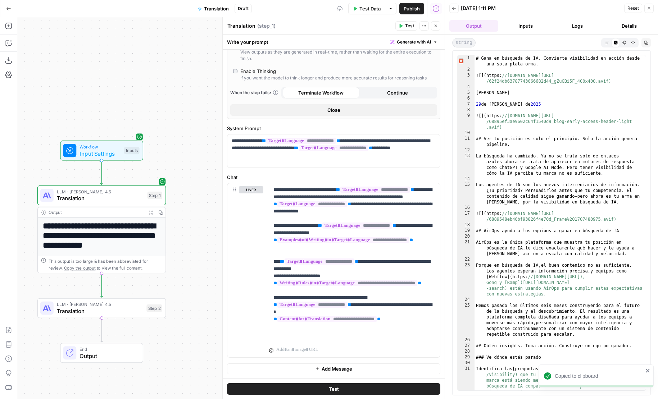
click at [140, 310] on span "Translation" at bounding box center [100, 311] width 86 height 8
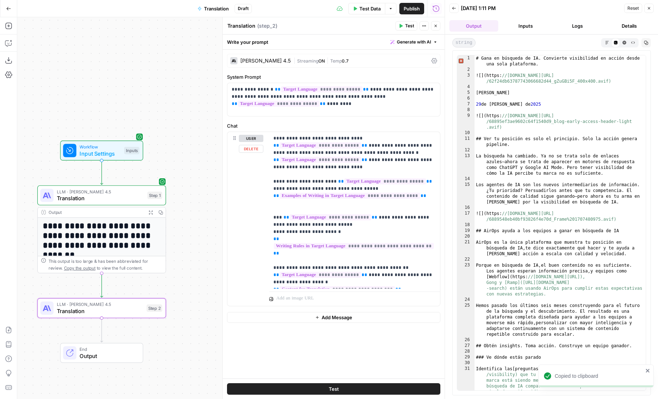
click at [272, 319] on button "Add Message" at bounding box center [333, 317] width 213 height 11
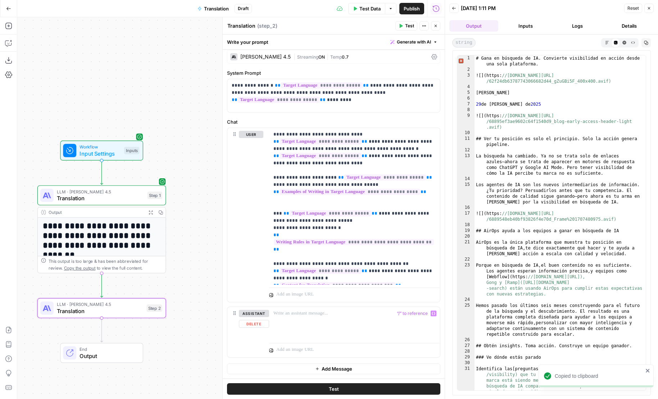
click at [297, 304] on div "**********" at bounding box center [333, 217] width 213 height 179
click at [297, 315] on p at bounding box center [354, 313] width 162 height 7
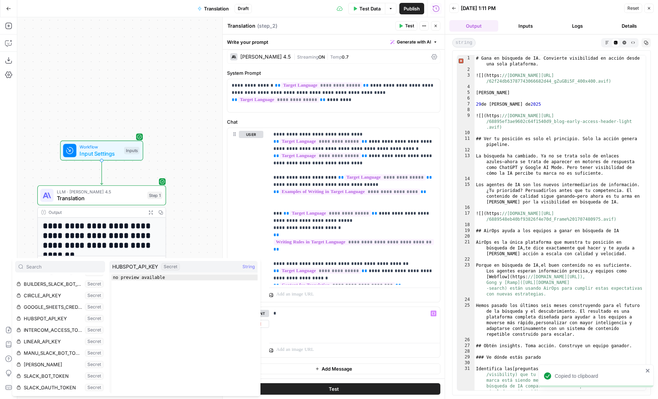
scroll to position [0, 0]
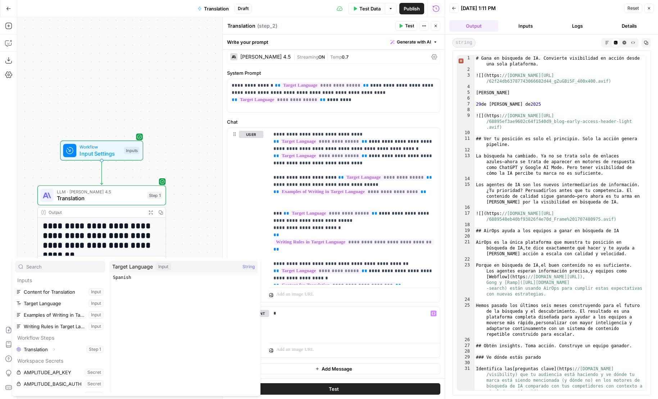
click at [119, 200] on span "Translation" at bounding box center [100, 198] width 87 height 8
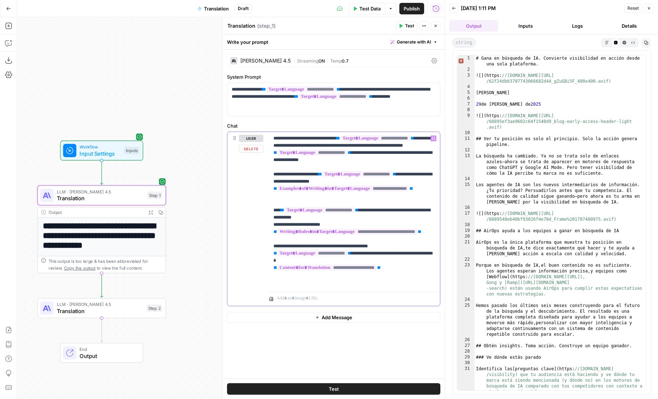
click at [305, 277] on p "**********" at bounding box center [354, 210] width 162 height 151
click at [350, 168] on p "**********" at bounding box center [354, 210] width 162 height 151
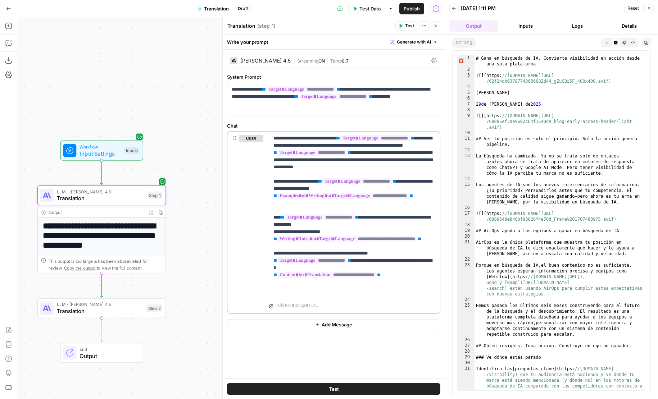
click at [365, 176] on p "**********" at bounding box center [354, 214] width 162 height 158
click at [382, 176] on p "**********" at bounding box center [354, 214] width 162 height 158
click at [342, 105] on p "**********" at bounding box center [334, 97] width 204 height 22
click at [362, 105] on p "**********" at bounding box center [334, 97] width 204 height 22
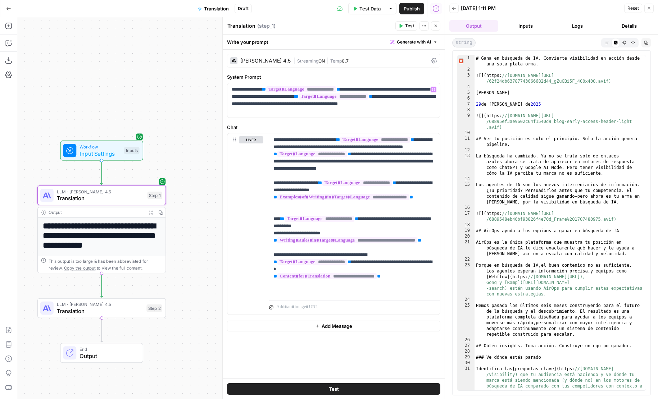
click at [350, 391] on button "Test" at bounding box center [333, 389] width 213 height 12
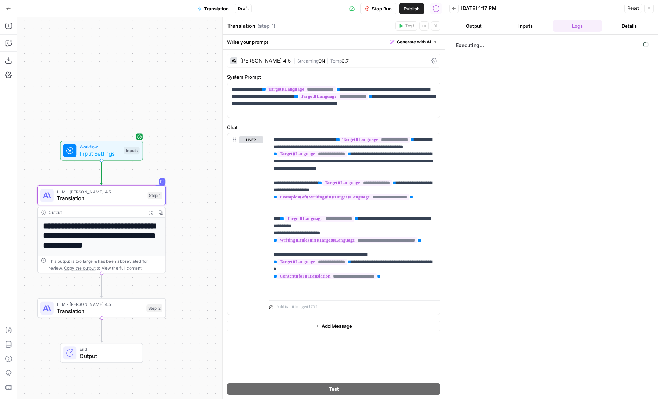
click at [478, 24] on button "Output" at bounding box center [473, 26] width 49 height 12
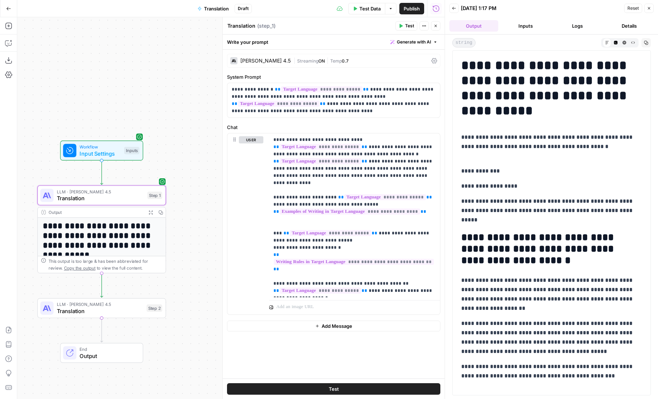
click at [267, 65] on div "Claude Sonnet 4.5 | Streaming ON | Temp 0.7" at bounding box center [333, 61] width 213 height 14
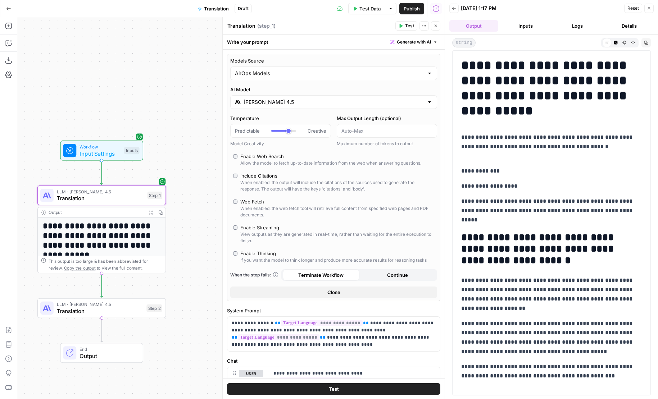
click at [267, 65] on div "Models Source AirOps Models" at bounding box center [333, 68] width 207 height 23
click at [283, 96] on div "Claude Sonnet 4.5" at bounding box center [333, 102] width 207 height 14
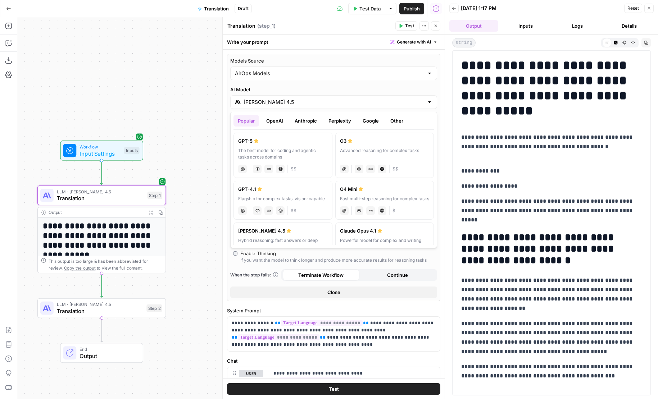
click at [365, 117] on button "Google" at bounding box center [370, 121] width 25 height 12
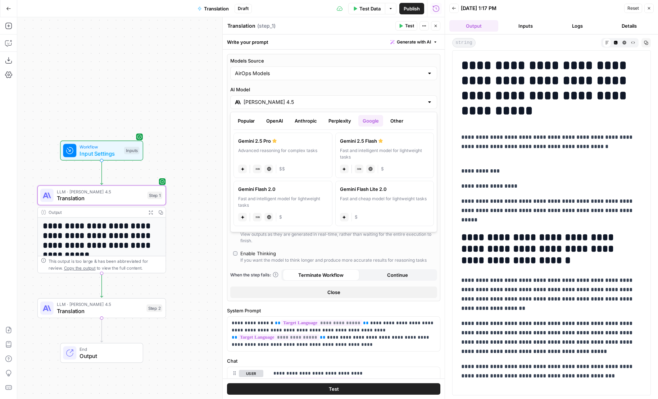
click at [249, 156] on div "Advanced reasoning for complex tasks" at bounding box center [283, 153] width 90 height 13
type input "Gemini 2.5 Pro"
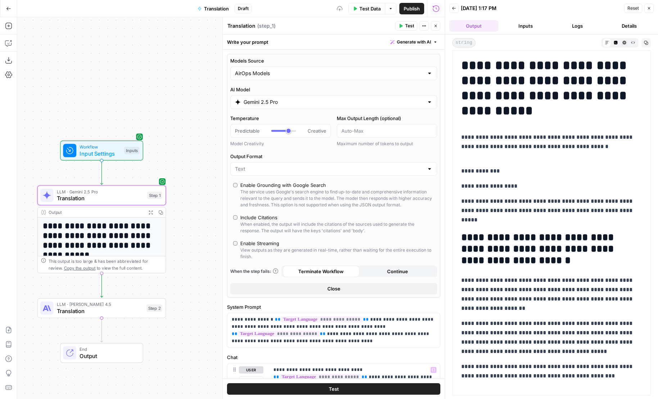
click at [381, 390] on button "Test" at bounding box center [333, 389] width 213 height 12
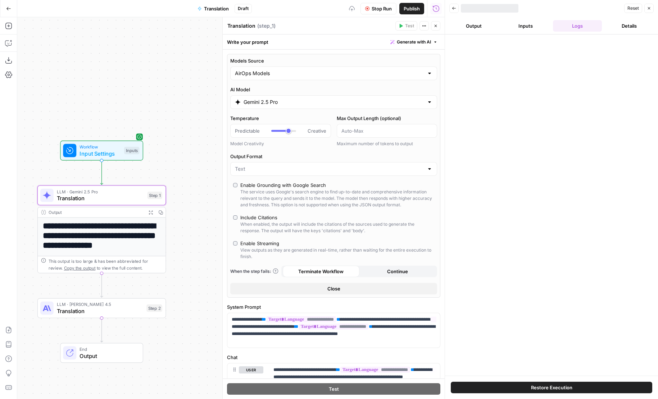
scroll to position [170, 0]
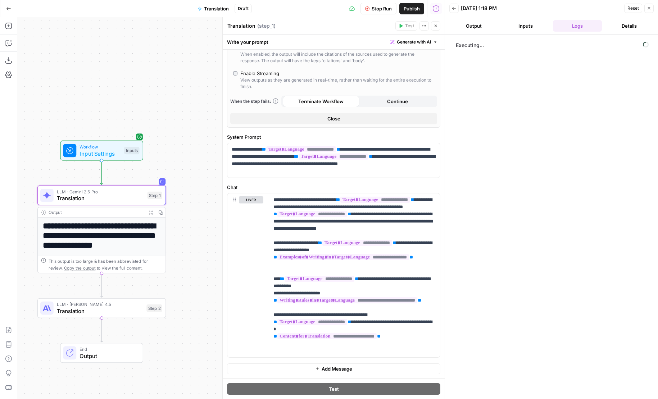
click at [476, 29] on button "Output" at bounding box center [473, 26] width 49 height 12
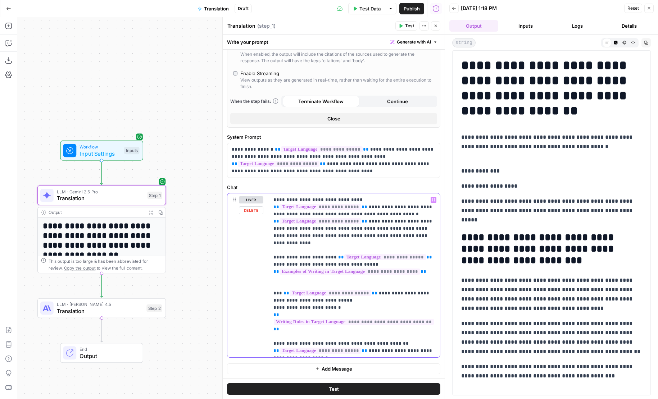
click at [414, 340] on p "**********" at bounding box center [354, 275] width 162 height 158
click at [409, 322] on p "**********" at bounding box center [354, 275] width 162 height 158
click at [399, 324] on p "**********" at bounding box center [354, 275] width 162 height 158
drag, startPoint x: 364, startPoint y: 337, endPoint x: 331, endPoint y: 345, distance: 34.0
click at [331, 345] on p "**********" at bounding box center [354, 275] width 162 height 158
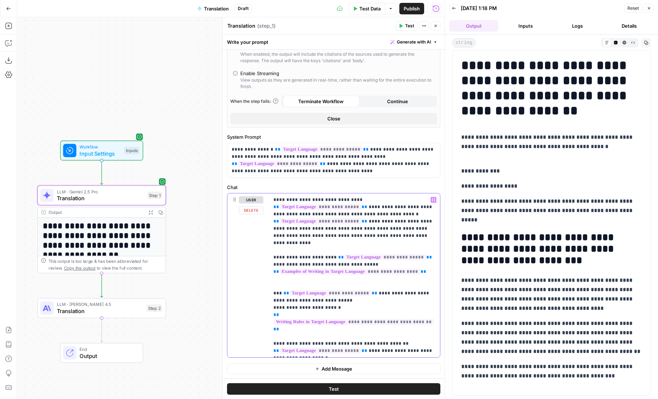
scroll to position [163, 0]
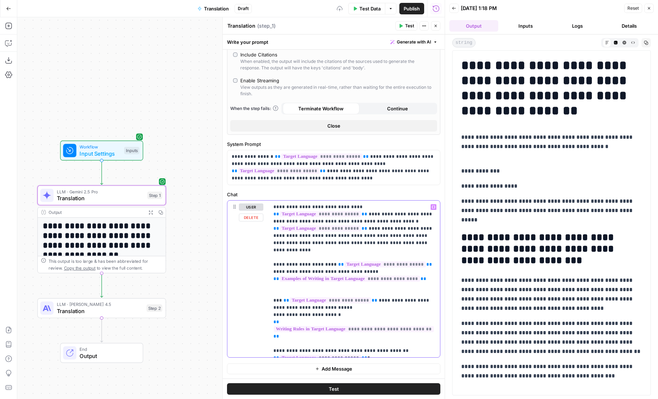
click at [405, 348] on p "**********" at bounding box center [354, 279] width 162 height 151
drag, startPoint x: 303, startPoint y: 336, endPoint x: 410, endPoint y: 335, distance: 107.2
click at [410, 335] on p "**********" at bounding box center [354, 279] width 162 height 151
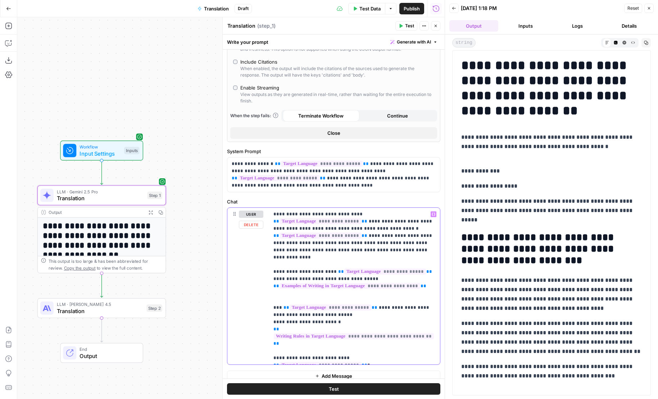
scroll to position [170, 0]
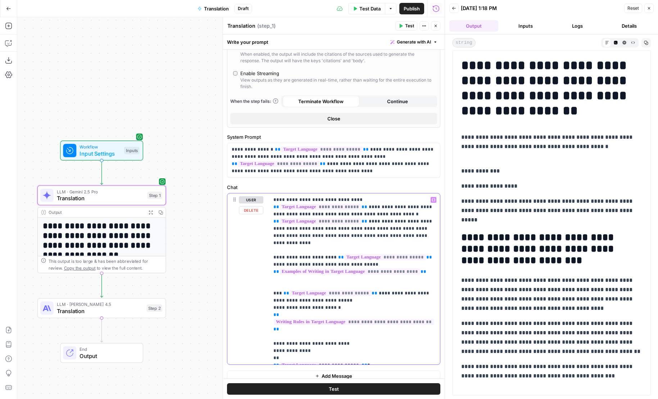
click at [280, 337] on p "**********" at bounding box center [354, 278] width 162 height 165
drag, startPoint x: 278, startPoint y: 337, endPoint x: 332, endPoint y: 337, distance: 54.0
click at [332, 337] on p "**********" at bounding box center [354, 278] width 162 height 165
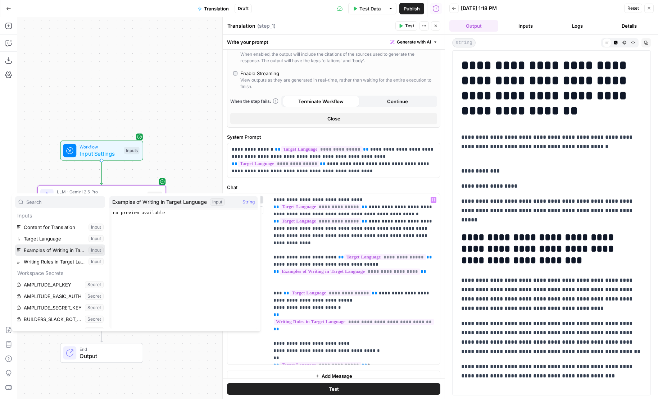
click at [43, 245] on button "Select variable Examples of Writing in Target Language" at bounding box center [60, 251] width 90 height 12
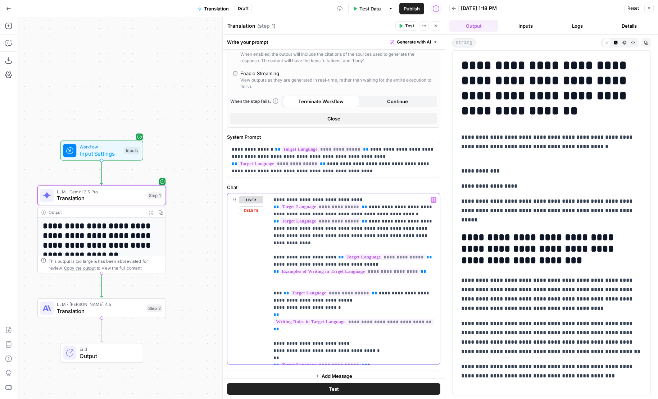
click at [350, 337] on p "**********" at bounding box center [354, 278] width 162 height 165
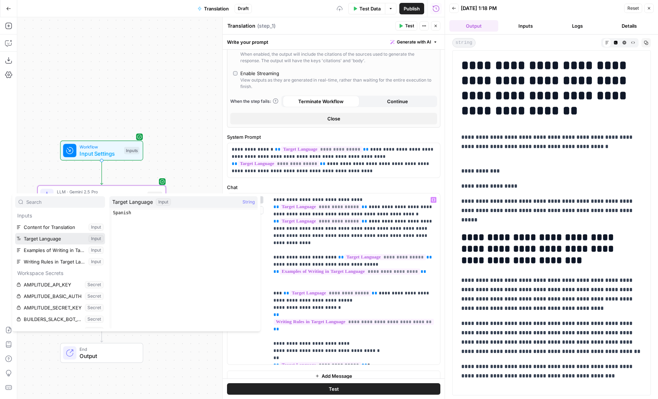
click at [67, 237] on button "Select variable Target Language" at bounding box center [60, 239] width 90 height 12
click at [34, 239] on button "Select variable Target Language" at bounding box center [60, 239] width 90 height 12
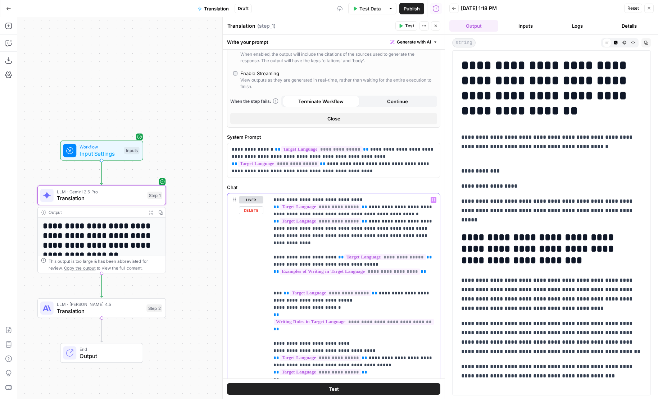
scroll to position [199, 0]
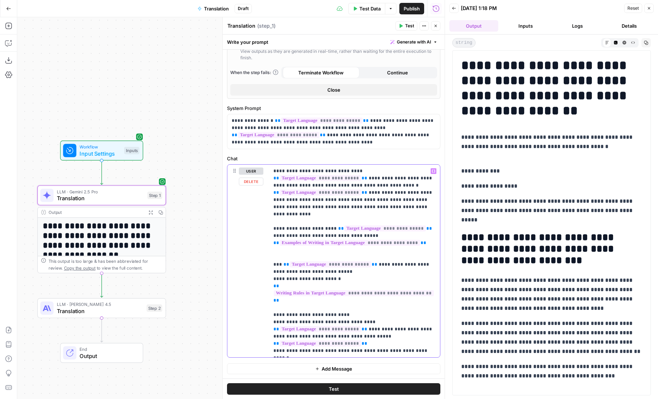
click at [388, 336] on p "**********" at bounding box center [354, 261] width 162 height 187
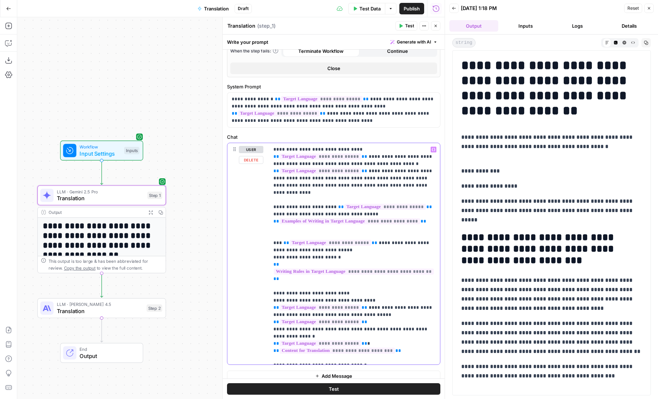
scroll to position [228, 0]
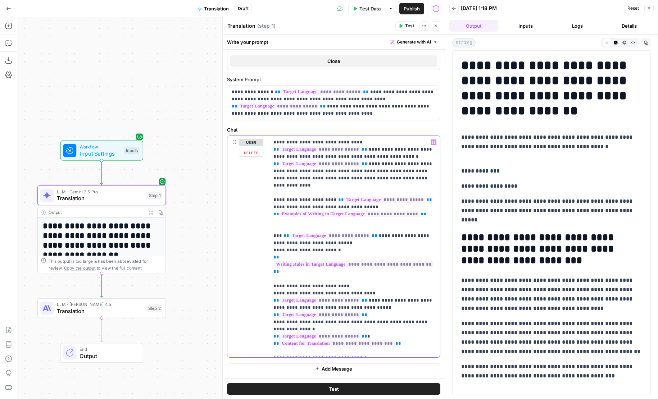
click at [281, 353] on p "**********" at bounding box center [354, 247] width 162 height 216
click at [327, 353] on p "**********" at bounding box center [354, 247] width 162 height 216
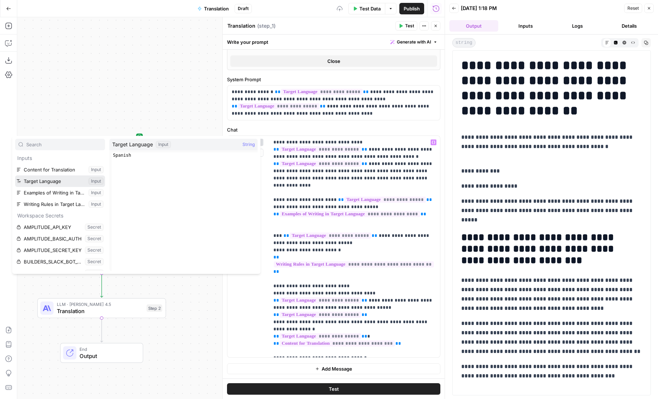
click at [37, 182] on button "Select variable Target Language" at bounding box center [60, 182] width 90 height 12
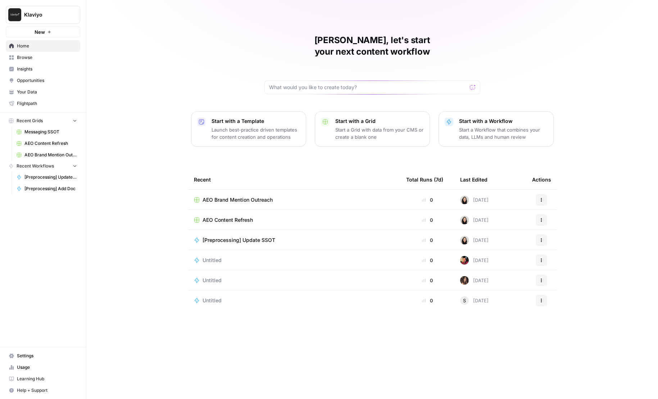
click at [46, 58] on span "Browse" at bounding box center [47, 57] width 60 height 6
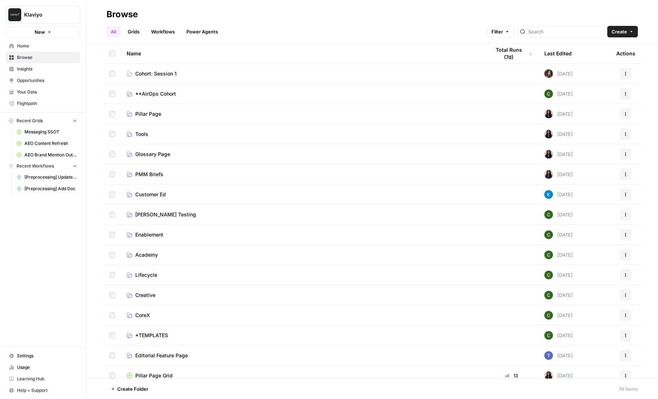
click at [158, 41] on header "Browse All Grids Workflows Power Agents Filter Create" at bounding box center [372, 22] width 572 height 44
click at [157, 33] on link "Workflows" at bounding box center [163, 32] width 32 height 12
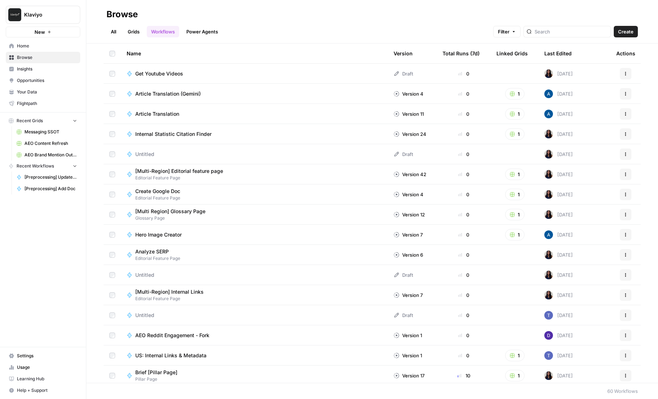
click at [187, 214] on span "[Multi Region] Glossary Page" at bounding box center [170, 211] width 70 height 7
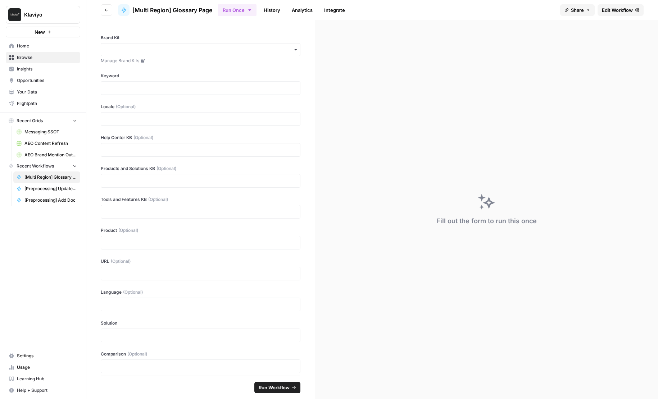
click at [615, 10] on span "Edit Workflow" at bounding box center [617, 9] width 31 height 7
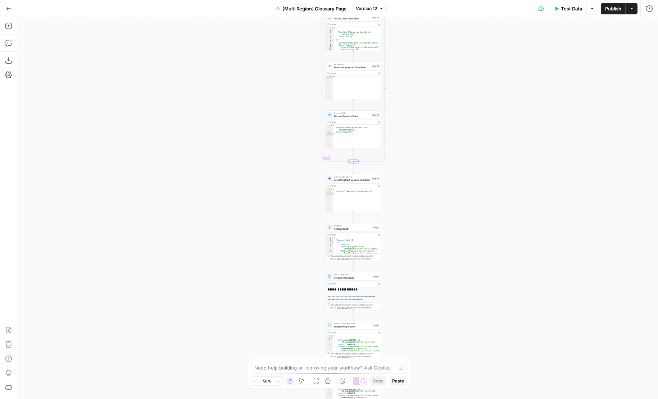
drag, startPoint x: 244, startPoint y: 256, endPoint x: 320, endPoint y: 234, distance: 79.9
click at [109, 158] on div "**********" at bounding box center [337, 208] width 641 height 382
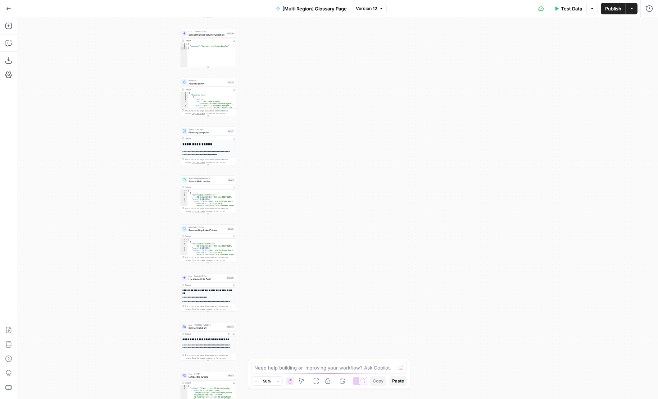
drag, startPoint x: 349, startPoint y: 269, endPoint x: 337, endPoint y: 196, distance: 74.0
click at [337, 196] on div "**********" at bounding box center [337, 208] width 641 height 382
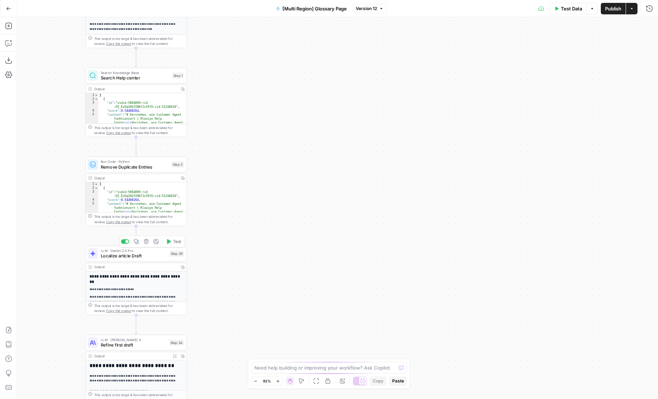
click at [163, 260] on div "LLM · Gemini 2.5 Pro Localize article Draft Step 29 Copy step Delete step Edit …" at bounding box center [135, 254] width 101 height 16
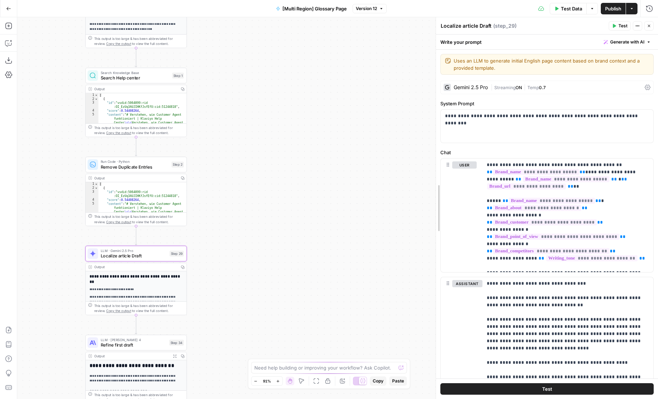
drag, startPoint x: 439, startPoint y: 246, endPoint x: 318, endPoint y: 246, distance: 120.5
click at [318, 246] on body "**********" at bounding box center [329, 199] width 658 height 399
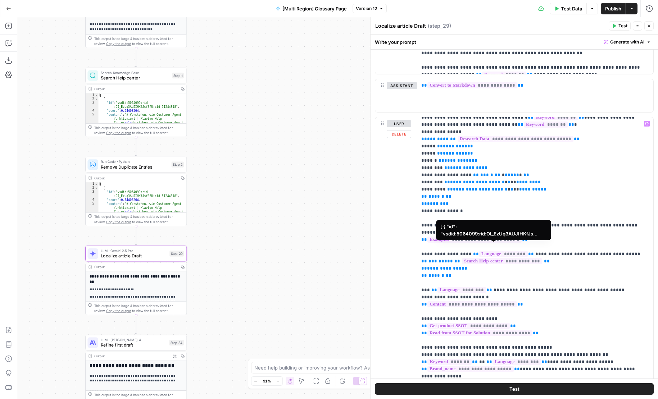
scroll to position [36, 0]
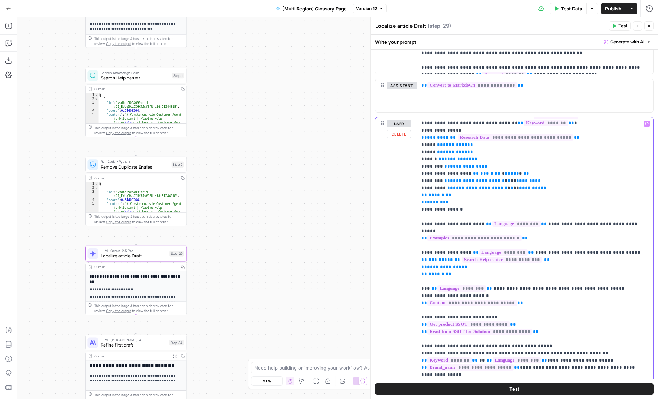
click at [517, 301] on p "**********" at bounding box center [535, 246] width 228 height 324
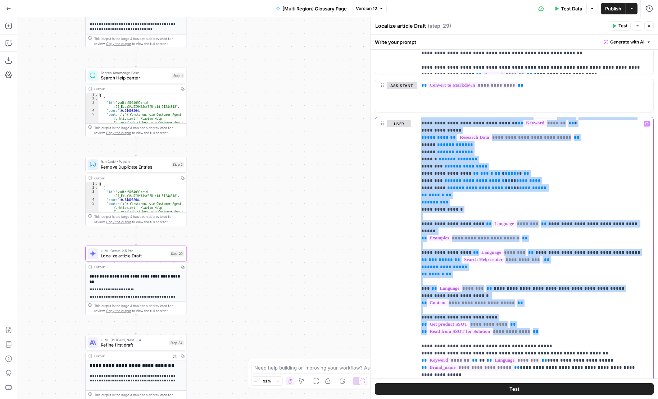
scroll to position [0, 0]
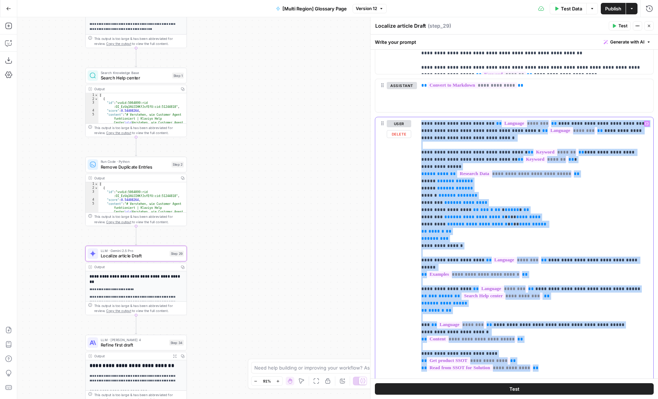
drag, startPoint x: 552, startPoint y: 327, endPoint x: 392, endPoint y: 78, distance: 296.2
copy p "**********"
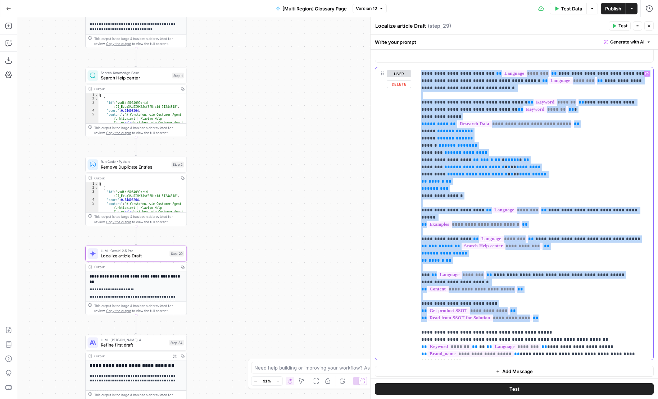
scroll to position [1820, 0]
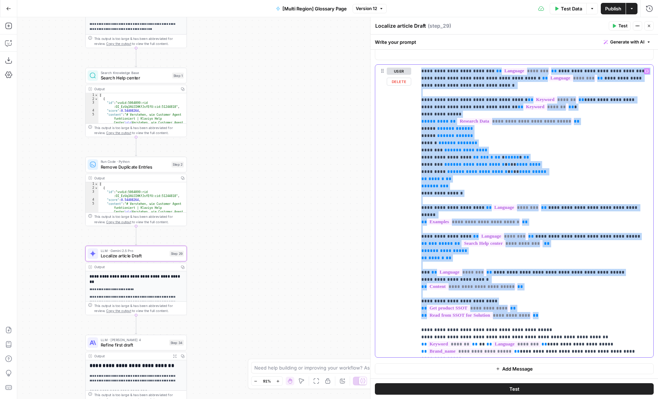
click at [580, 175] on p "**********" at bounding box center [535, 230] width 228 height 324
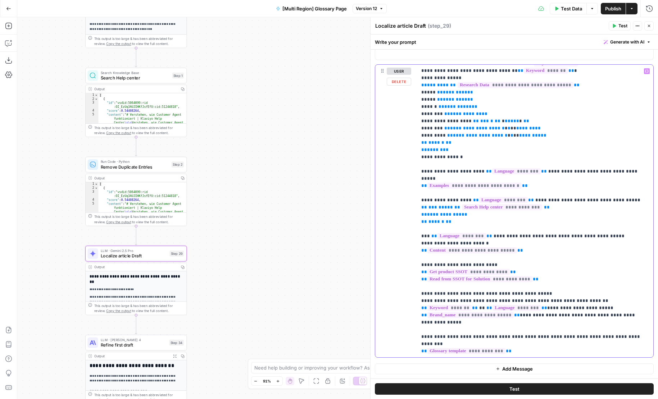
scroll to position [0, 0]
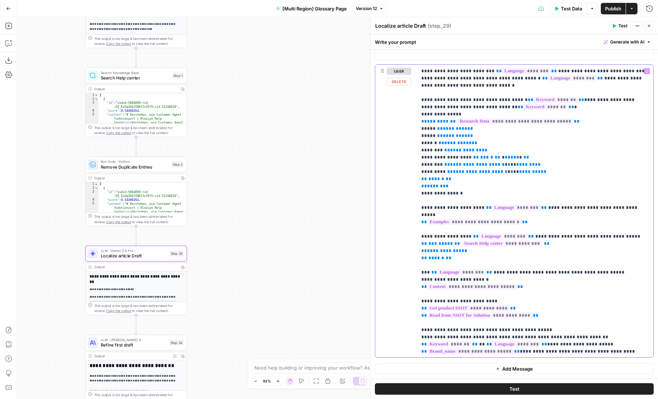
click at [594, 179] on p "**********" at bounding box center [535, 230] width 228 height 324
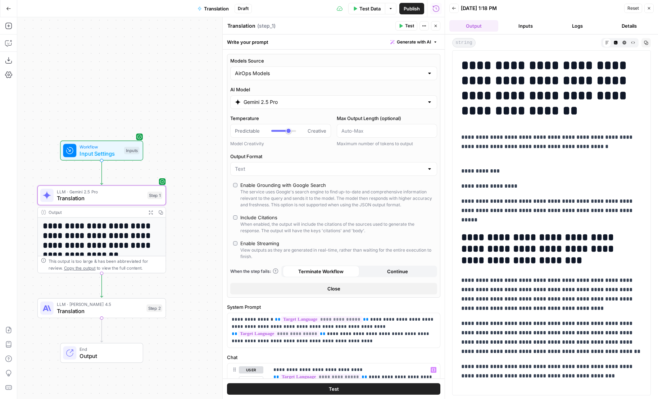
scroll to position [228, 0]
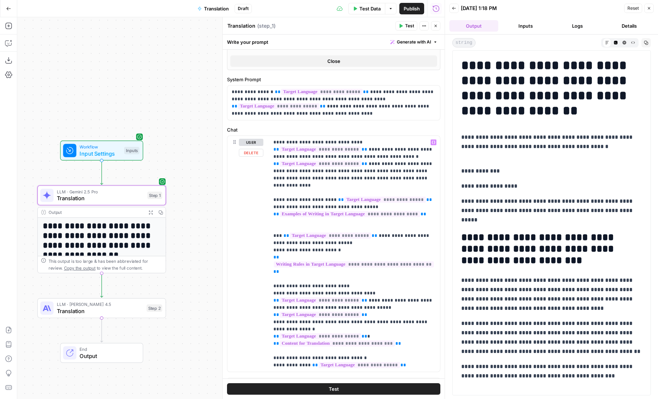
click at [284, 363] on p "**********" at bounding box center [354, 254] width 162 height 230
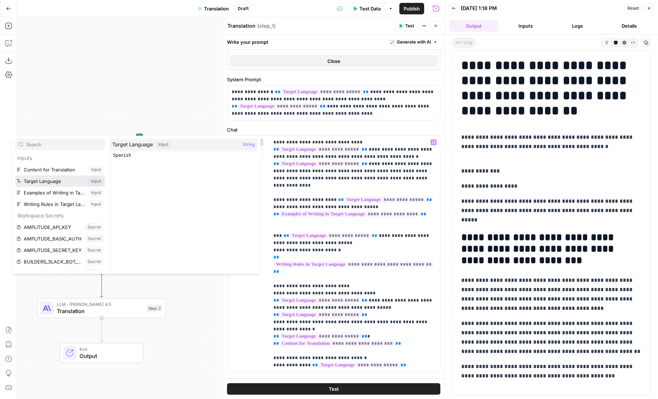
click at [42, 186] on button "Select variable Target Language" at bounding box center [60, 182] width 90 height 12
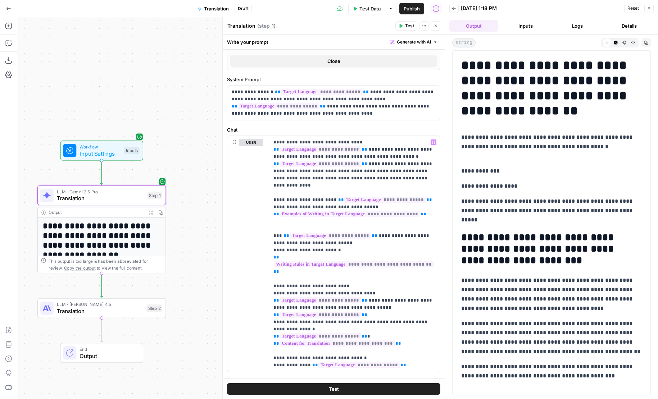
click at [409, 29] on span "Test" at bounding box center [409, 26] width 9 height 6
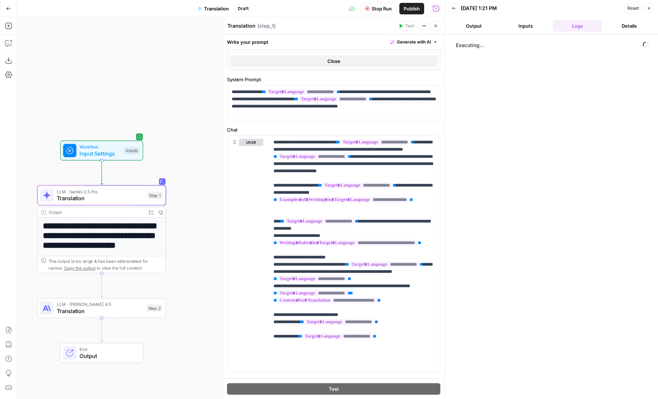
click at [473, 31] on button "Output" at bounding box center [473, 26] width 49 height 12
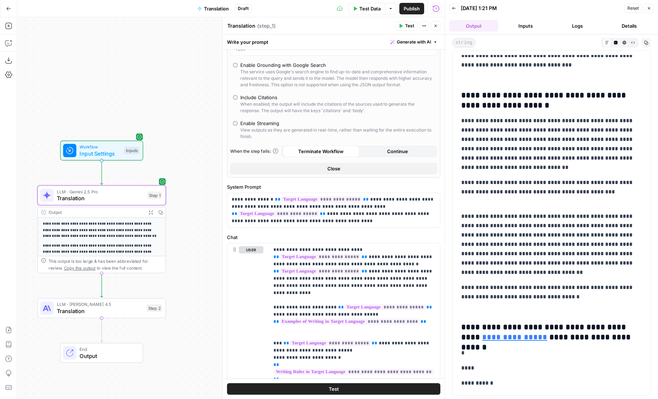
scroll to position [0, 0]
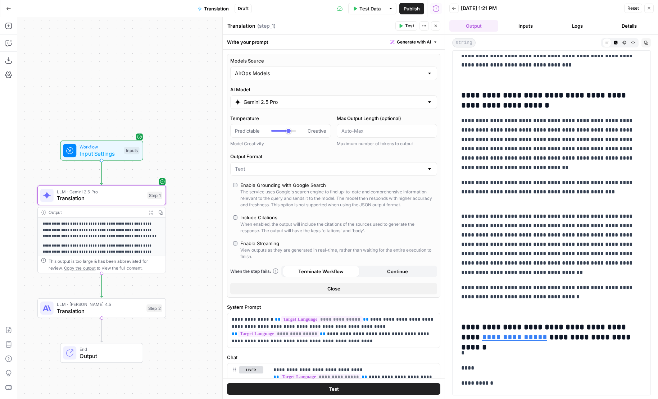
click at [274, 101] on input "Gemini 2.5 Pro" at bounding box center [334, 102] width 180 height 7
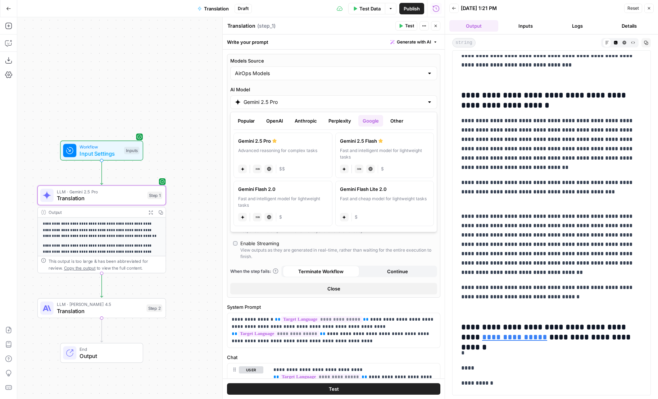
click at [283, 127] on div "Popular OpenAI Anthropic Perplexity Google Other" at bounding box center [333, 122] width 200 height 15
click at [303, 125] on button "Anthropic" at bounding box center [305, 121] width 31 height 12
click at [284, 168] on span "$$" at bounding box center [282, 169] width 6 height 6
type input "[PERSON_NAME] 4.5"
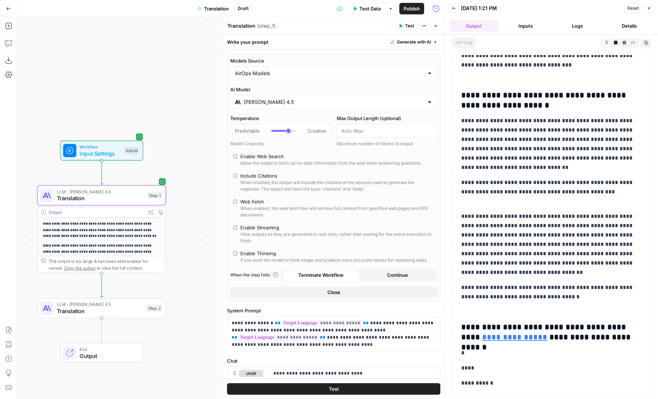
click at [255, 162] on div "Allow the model to fetch up-to-date information from the web when answering que…" at bounding box center [330, 163] width 181 height 6
click at [358, 388] on button "Test" at bounding box center [333, 389] width 213 height 12
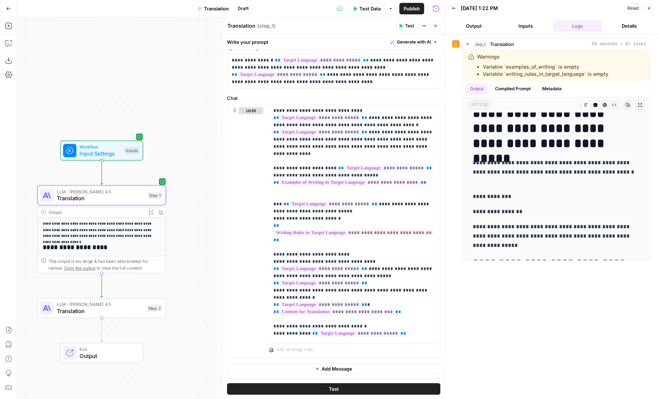
scroll to position [481, 0]
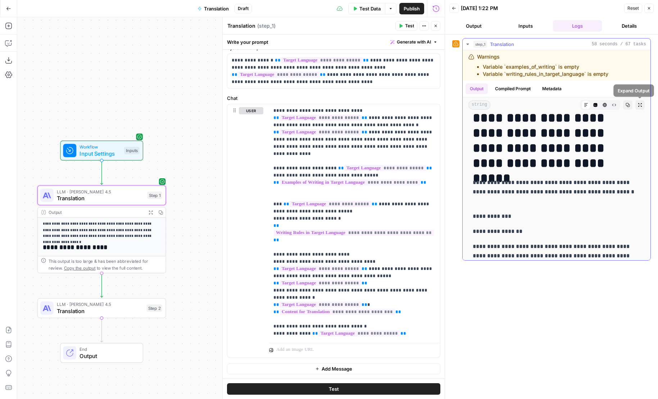
click at [639, 105] on icon "button" at bounding box center [640, 105] width 4 height 4
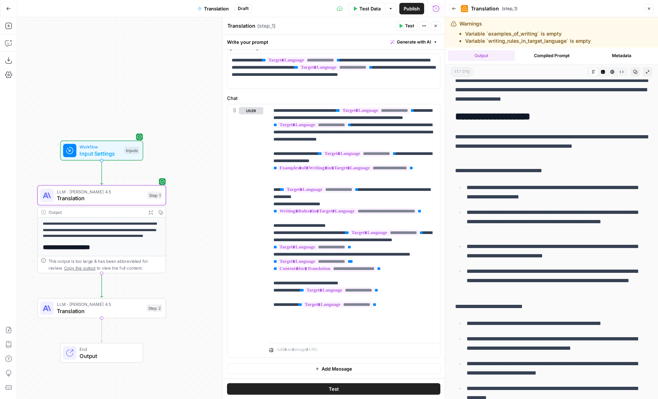
scroll to position [0, 0]
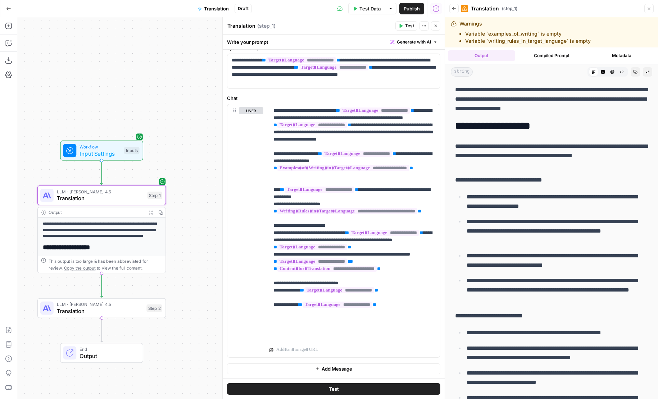
click at [449, 12] on div "Back" at bounding box center [453, 8] width 9 height 9
click at [453, 12] on button "Back" at bounding box center [453, 8] width 9 height 9
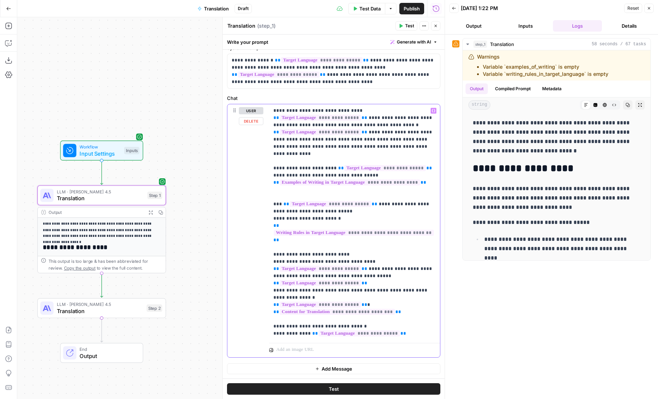
click at [367, 269] on p "**********" at bounding box center [354, 222] width 162 height 230
click at [522, 25] on button "Inputs" at bounding box center [525, 26] width 49 height 12
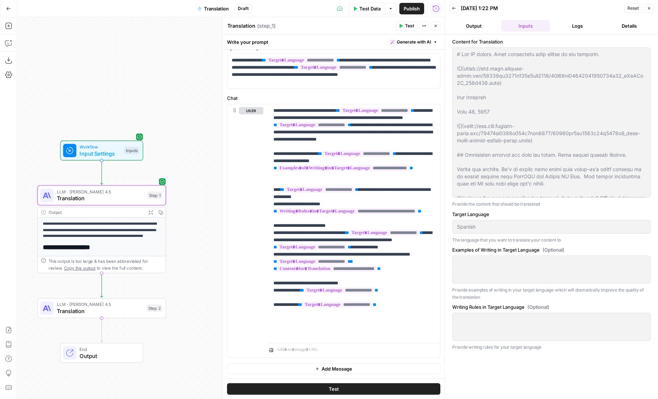
click at [487, 33] on header "Back 09/30/25 at 1:22 PM Reset Close Output Inputs Logs Details" at bounding box center [551, 17] width 213 height 35
click at [390, 278] on p "**********" at bounding box center [354, 222] width 162 height 230
click at [395, 269] on p "**********" at bounding box center [354, 222] width 162 height 230
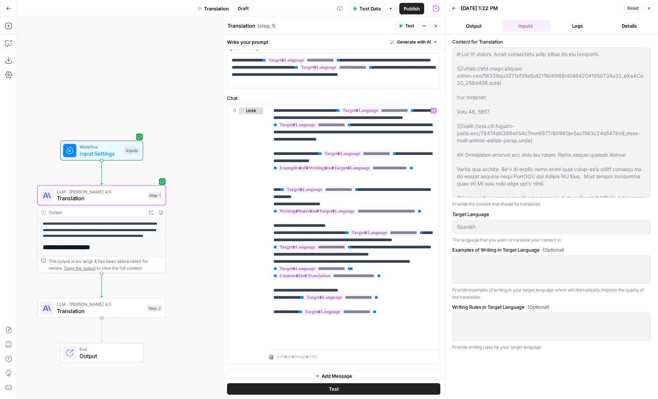
click at [357, 391] on button "Test" at bounding box center [333, 389] width 213 height 12
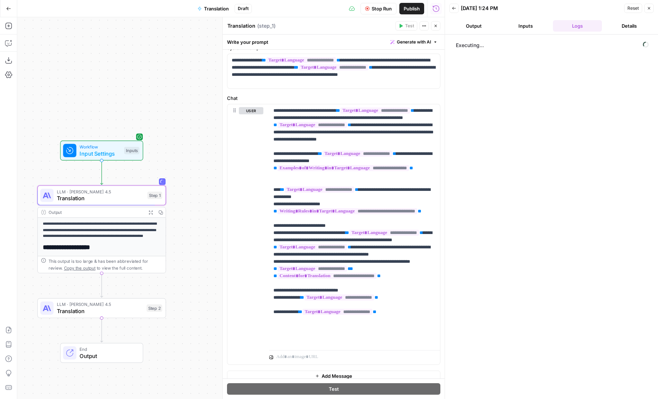
click at [476, 24] on button "Output" at bounding box center [473, 26] width 49 height 12
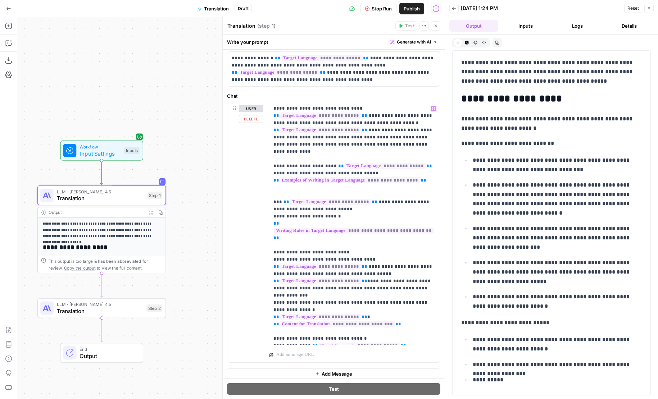
scroll to position [270, 0]
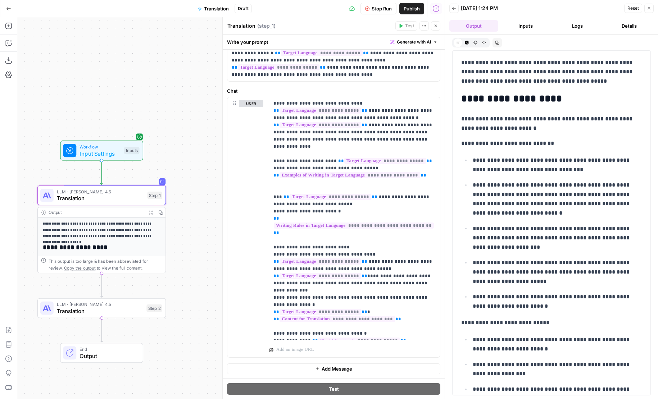
click at [372, 10] on span "Stop Run" at bounding box center [382, 8] width 20 height 7
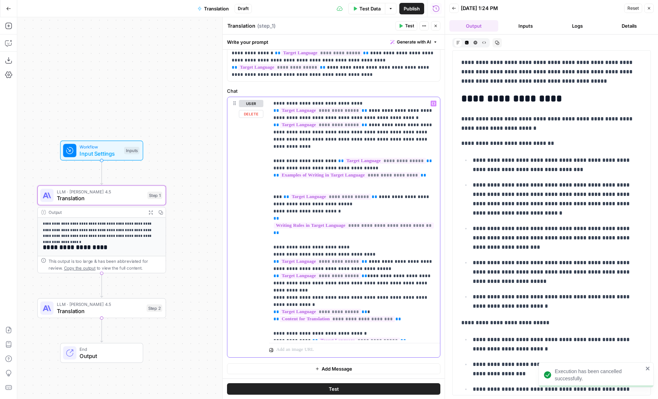
drag, startPoint x: 423, startPoint y: 270, endPoint x: 366, endPoint y: 262, distance: 57.7
click at [366, 262] on p "**********" at bounding box center [354, 218] width 162 height 237
click at [345, 239] on p "**********" at bounding box center [354, 218] width 162 height 237
click at [365, 249] on p "**********" at bounding box center [354, 218] width 162 height 237
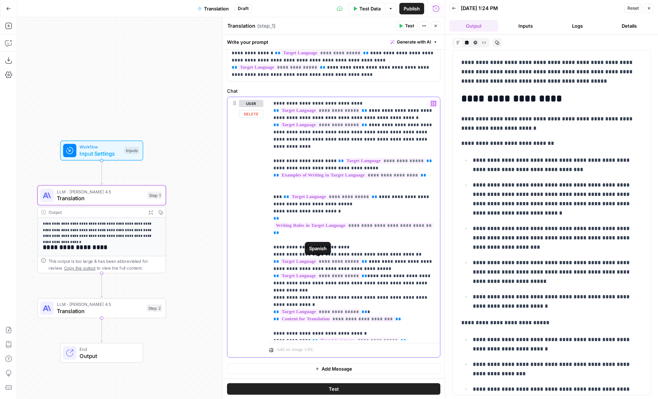
click at [349, 259] on span "**********" at bounding box center [320, 262] width 82 height 6
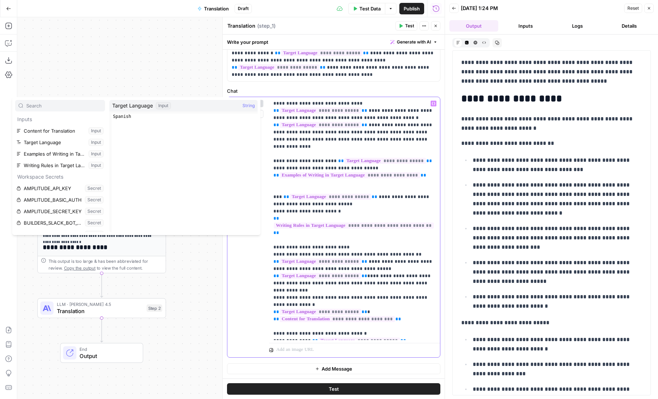
click at [346, 254] on p "**********" at bounding box center [354, 218] width 162 height 237
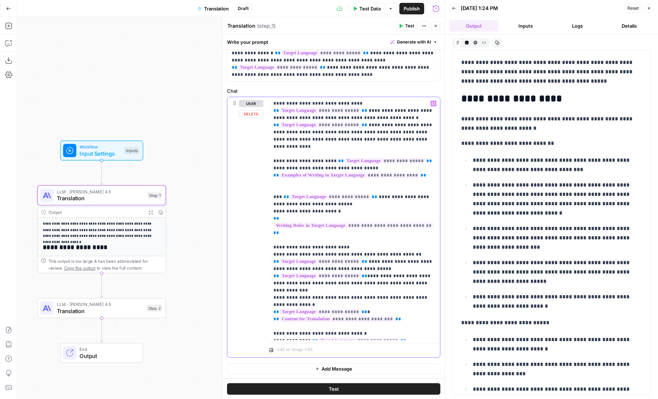
click at [346, 254] on p "**********" at bounding box center [354, 218] width 162 height 237
click at [371, 256] on p "**********" at bounding box center [354, 218] width 162 height 237
click at [399, 388] on button "Test" at bounding box center [333, 389] width 213 height 12
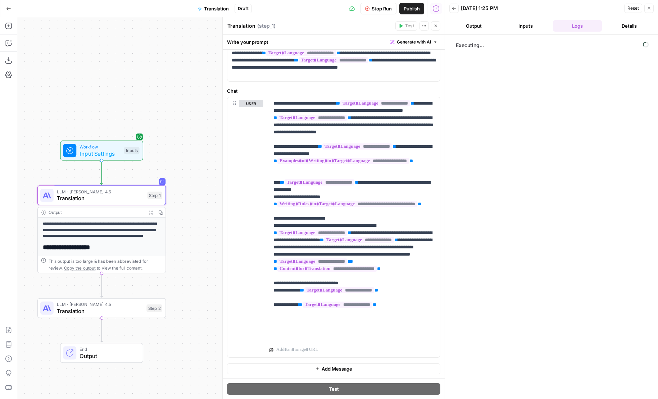
click at [479, 25] on button "Output" at bounding box center [473, 26] width 49 height 12
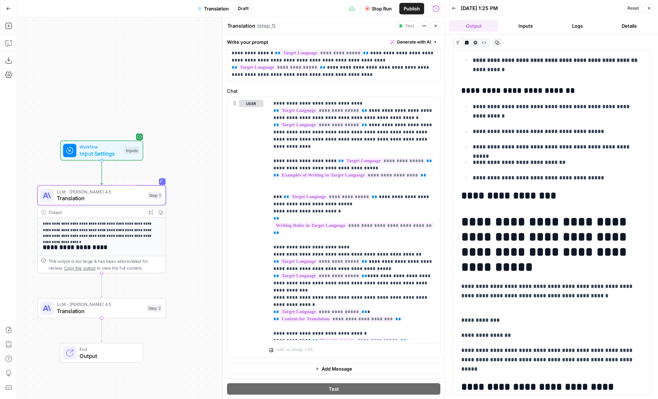
scroll to position [298, 0]
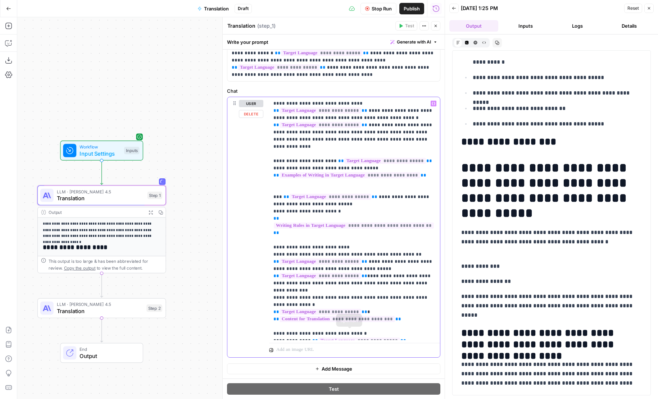
drag, startPoint x: 273, startPoint y: 328, endPoint x: 448, endPoint y: 343, distance: 175.1
click at [448, 344] on body "**********" at bounding box center [329, 199] width 658 height 399
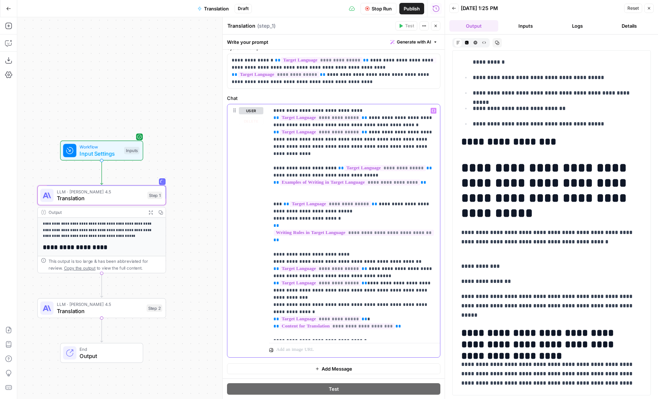
scroll to position [477, 0]
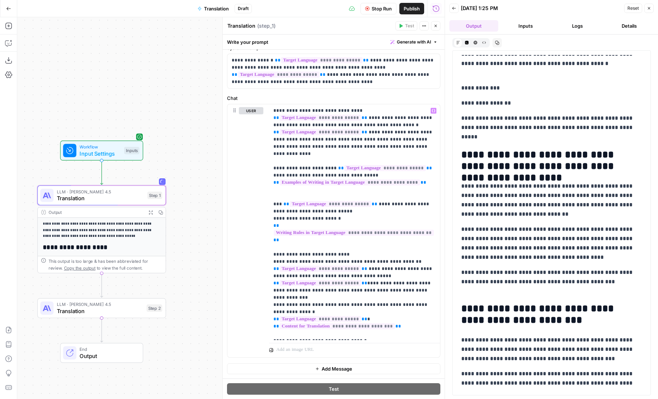
click at [377, 10] on span "Stop Run" at bounding box center [382, 8] width 20 height 7
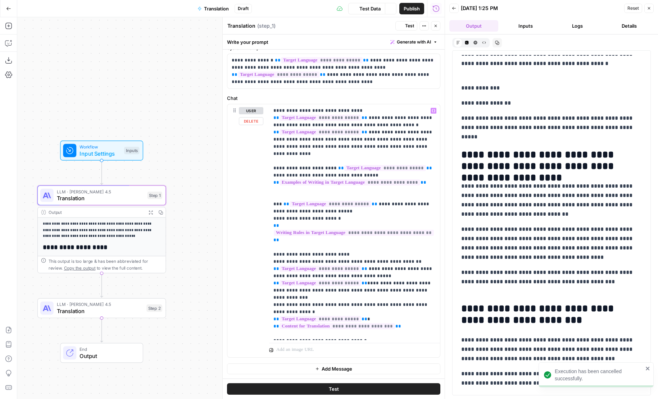
scroll to position [0, 0]
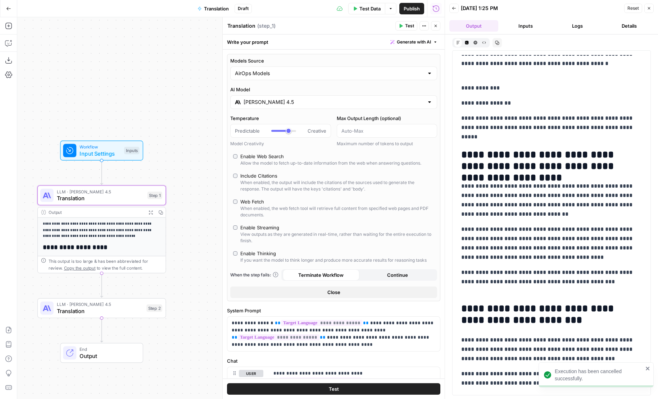
click at [320, 109] on div "Models Source AirOps Models AI Model Claude Sonnet 4.5 Temperature Predictable …" at bounding box center [333, 177] width 213 height 247
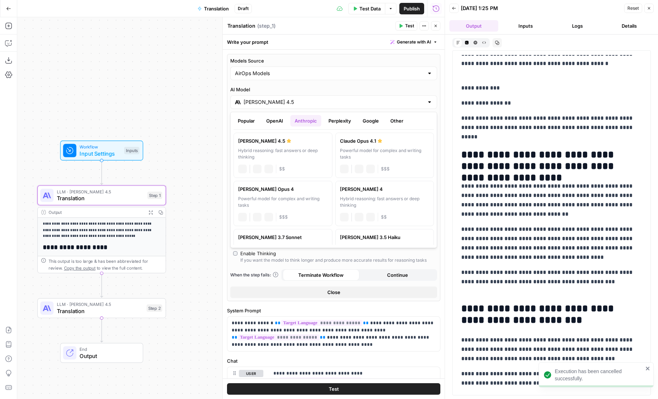
click at [316, 102] on input "[PERSON_NAME] 4.5" at bounding box center [334, 102] width 180 height 7
click at [368, 120] on button "Google" at bounding box center [370, 121] width 25 height 12
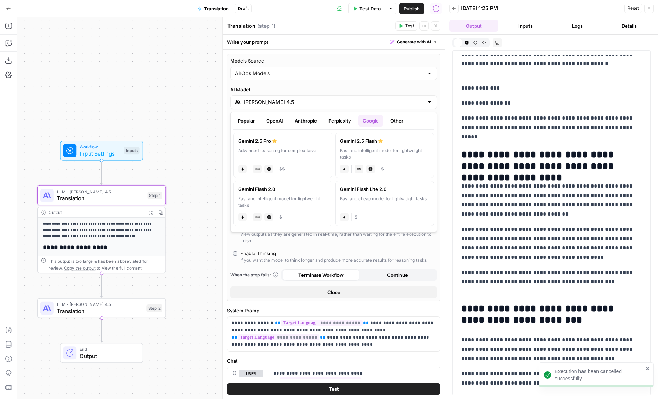
click at [283, 160] on label "Gemini 2.5 Pro Advanced reasoning for complex tasks gemini JSON Mode Live Web R…" at bounding box center [282, 155] width 99 height 45
type input "Gemini 2.5 Pro"
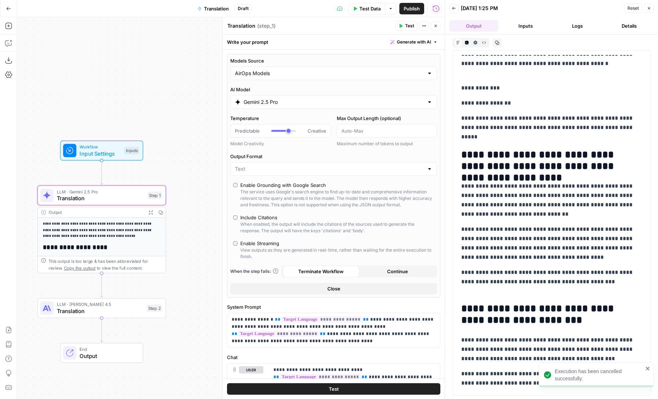
scroll to position [235, 0]
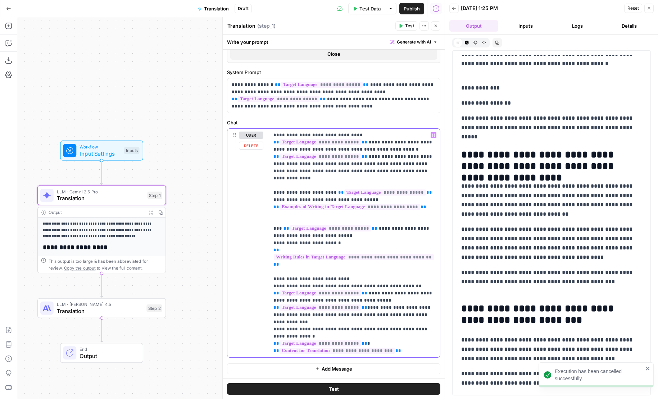
click at [412, 347] on p "**********" at bounding box center [354, 243] width 162 height 223
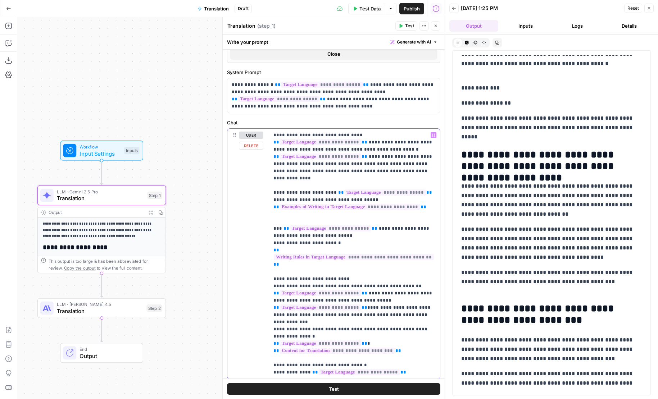
scroll to position [256, 0]
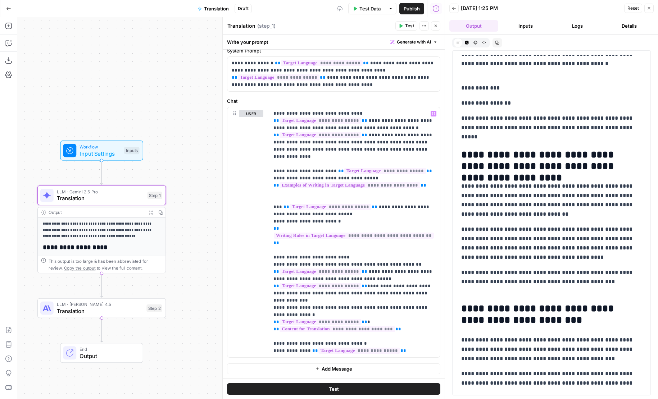
click at [373, 385] on button "Test" at bounding box center [333, 389] width 213 height 12
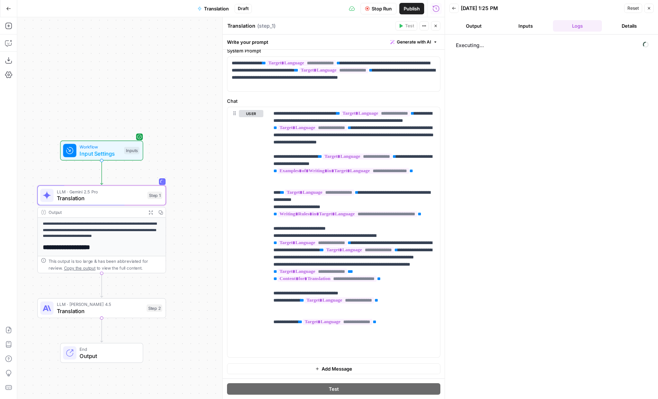
click at [486, 14] on header "Back 09/30/25 at 1:25 PM Reset Close Output Inputs Logs Details" at bounding box center [551, 17] width 213 height 35
click at [485, 25] on button "Output" at bounding box center [473, 26] width 49 height 12
click at [516, 28] on button "Inputs" at bounding box center [525, 26] width 49 height 12
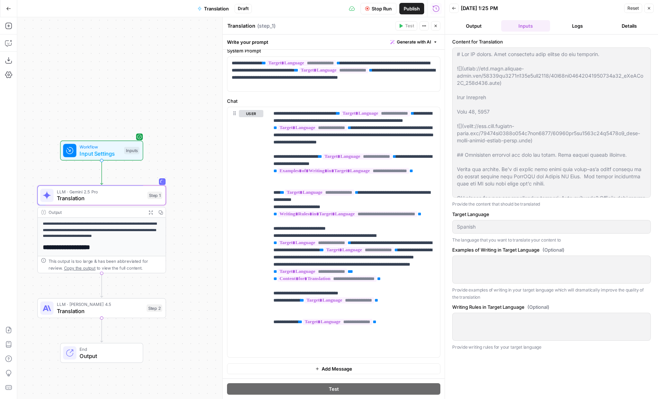
click at [471, 28] on button "Output" at bounding box center [473, 26] width 49 height 12
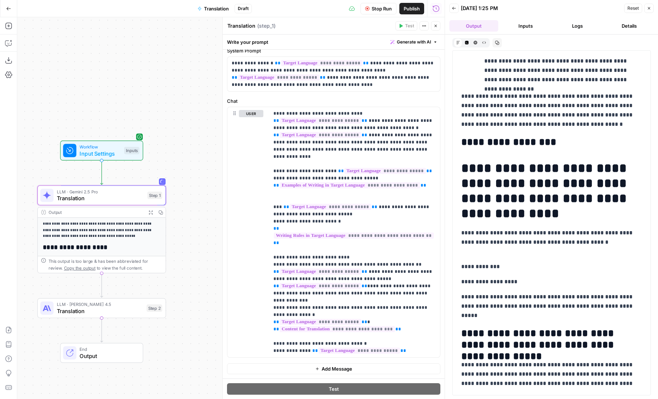
scroll to position [526, 0]
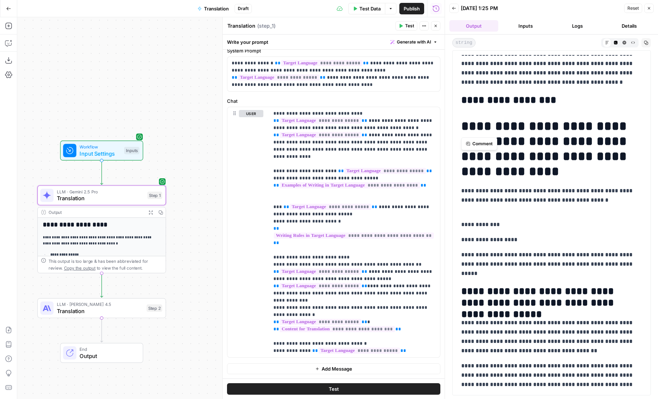
drag, startPoint x: 463, startPoint y: 128, endPoint x: 626, endPoint y: 128, distance: 163.7
click at [626, 128] on h1 "**********" at bounding box center [551, 149] width 181 height 60
copy h1 "**********"
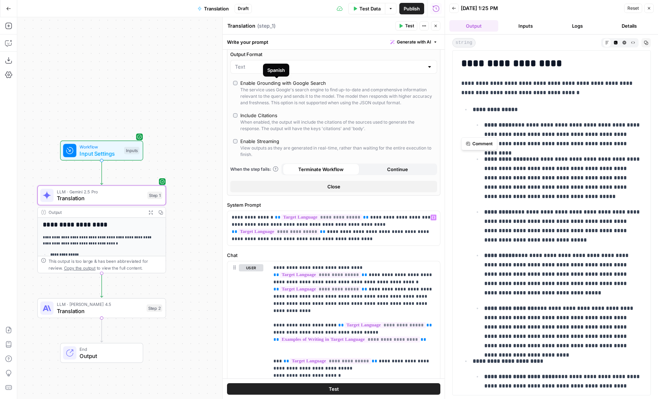
scroll to position [0, 0]
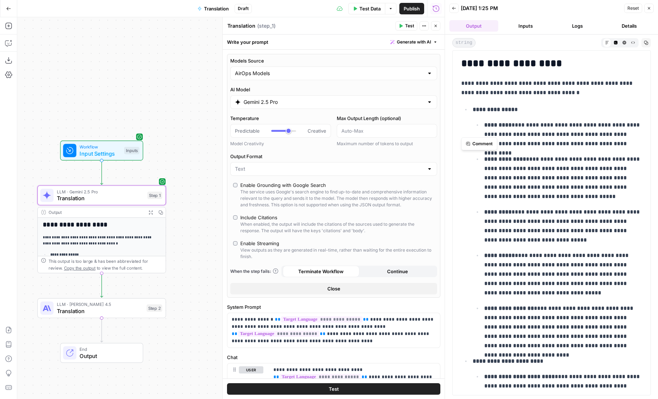
click at [267, 79] on div "AirOps Models" at bounding box center [333, 74] width 207 height 14
type input "AirOps Models"
click at [265, 63] on label "Models Source" at bounding box center [333, 60] width 207 height 7
click at [265, 70] on input "AirOps Models" at bounding box center [329, 73] width 189 height 7
type input "AirOps Models"
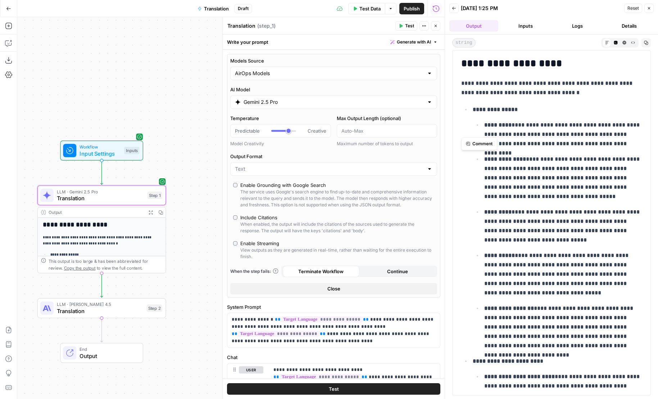
click at [262, 118] on label "Temperature" at bounding box center [280, 118] width 101 height 7
click at [235, 131] on input "Temperature" at bounding box center [235, 131] width 0 height 0
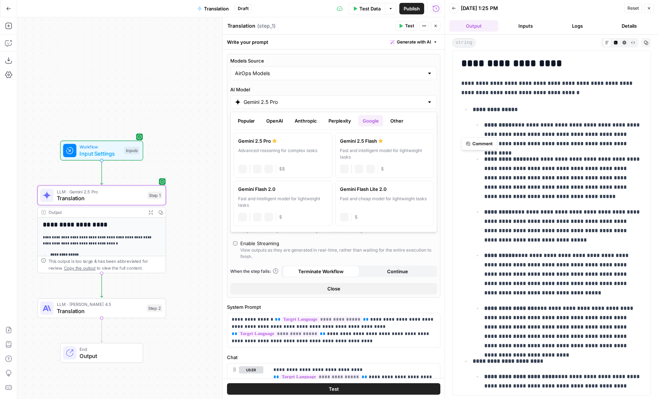
click at [262, 108] on div "Gemini 2.5 Pro" at bounding box center [333, 102] width 207 height 14
click at [251, 118] on button "Popular" at bounding box center [246, 121] width 26 height 12
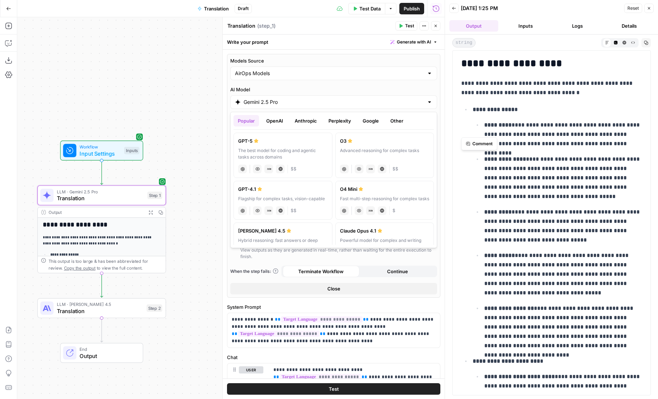
click at [254, 158] on div "The best model for coding and agentic tasks across domains" at bounding box center [283, 153] width 90 height 13
type input "GPT-5"
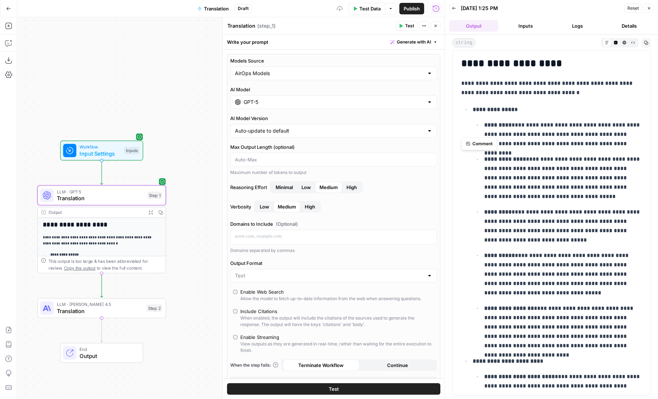
click at [377, 386] on button "Test" at bounding box center [333, 389] width 213 height 12
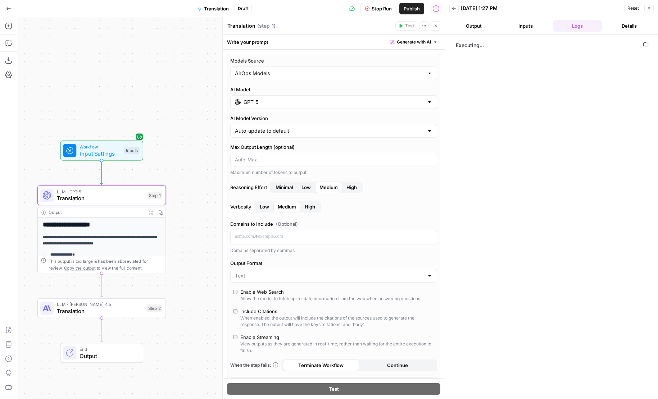
click at [280, 69] on div "AirOps Models" at bounding box center [333, 74] width 207 height 14
type input "AirOps Models"
click at [479, 30] on button "Output" at bounding box center [473, 26] width 49 height 12
click at [249, 129] on input "AI Model Version" at bounding box center [329, 130] width 189 height 7
type input "Auto-update to default"
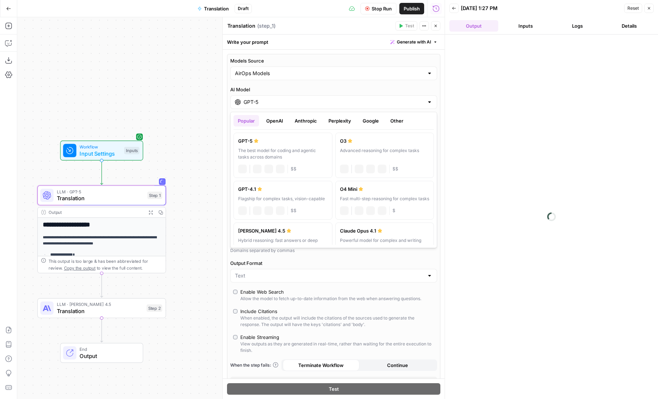
click at [247, 93] on div "AI Model GPT-5" at bounding box center [333, 97] width 207 height 23
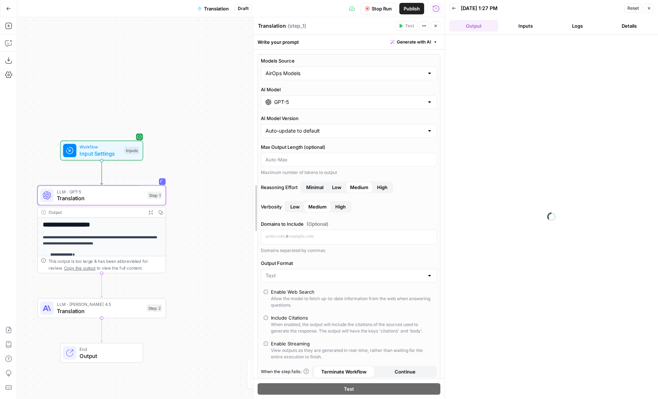
drag, startPoint x: 222, startPoint y: 162, endPoint x: 252, endPoint y: 162, distance: 30.6
click at [252, 162] on div at bounding box center [253, 208] width 7 height 382
click at [326, 95] on div "AI Model GPT-5" at bounding box center [349, 97] width 176 height 23
drag, startPoint x: 253, startPoint y: 128, endPoint x: 169, endPoint y: 128, distance: 84.5
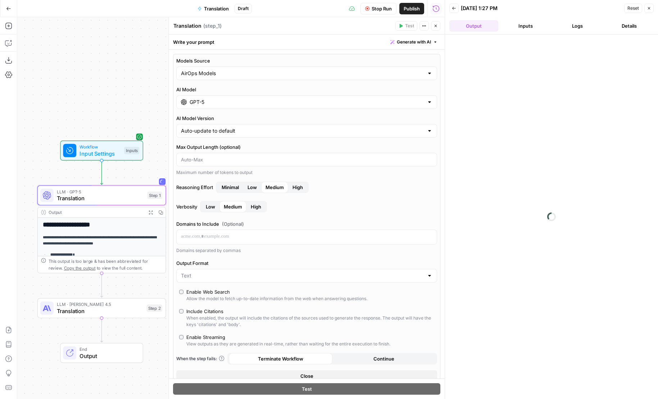
click at [299, 104] on input "GPT-5" at bounding box center [307, 102] width 234 height 7
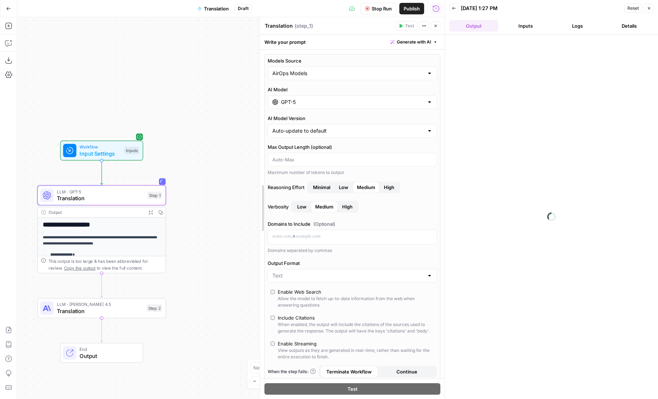
drag, startPoint x: 171, startPoint y: 138, endPoint x: 260, endPoint y: 139, distance: 89.2
click at [519, 28] on button "Inputs" at bounding box center [525, 26] width 49 height 12
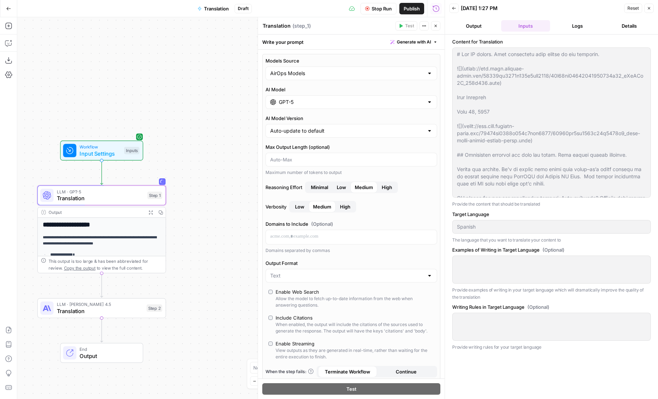
click at [481, 26] on button "Output" at bounding box center [473, 26] width 49 height 12
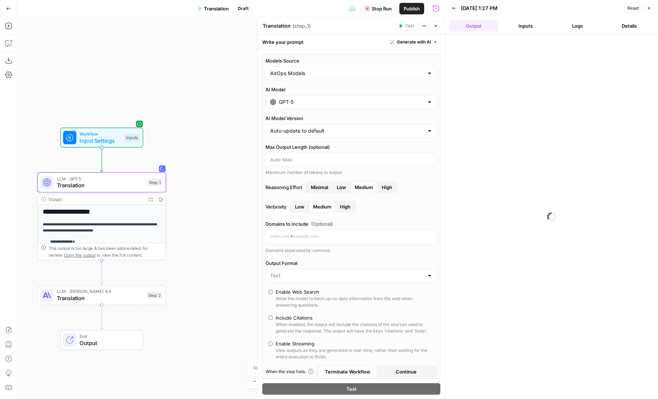
drag, startPoint x: 197, startPoint y: 241, endPoint x: 216, endPoint y: 135, distance: 107.7
click at [216, 135] on div "**********" at bounding box center [230, 208] width 427 height 382
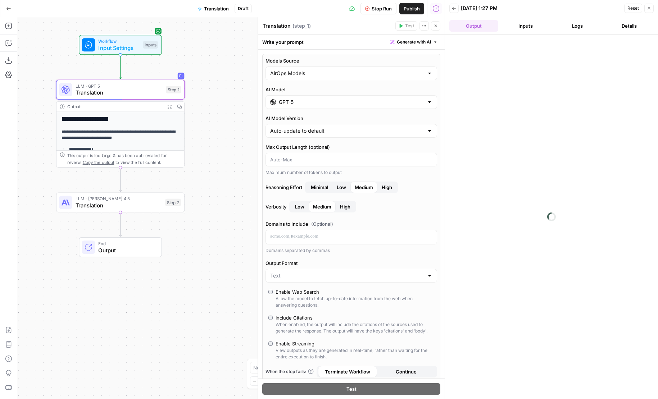
click at [510, 26] on button "Inputs" at bounding box center [525, 26] width 49 height 12
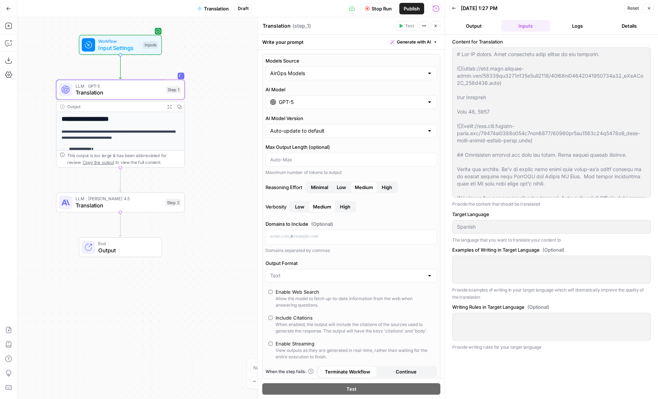
click at [477, 26] on button "Output" at bounding box center [473, 26] width 49 height 12
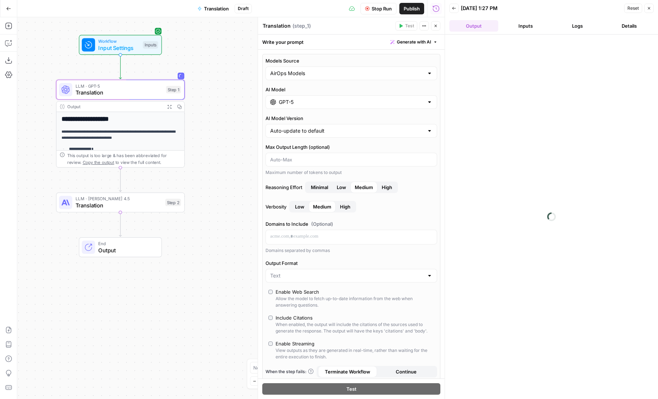
click at [451, 12] on button "Back" at bounding box center [453, 8] width 9 height 9
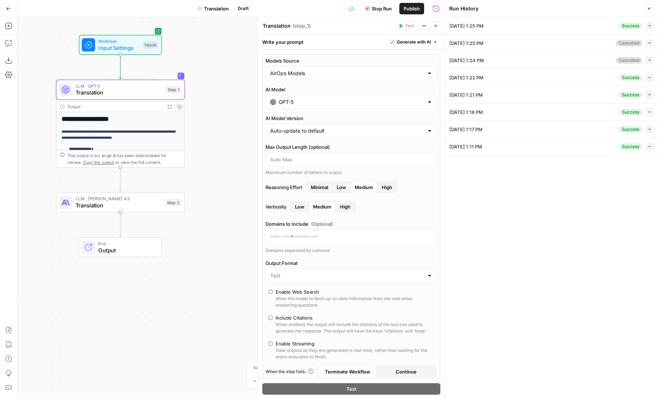
click at [436, 11] on icon "button" at bounding box center [435, 8] width 7 height 7
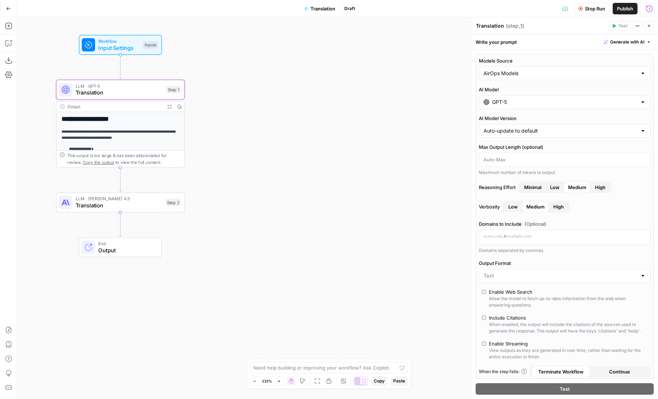
click at [647, 9] on icon "button" at bounding box center [649, 8] width 7 height 7
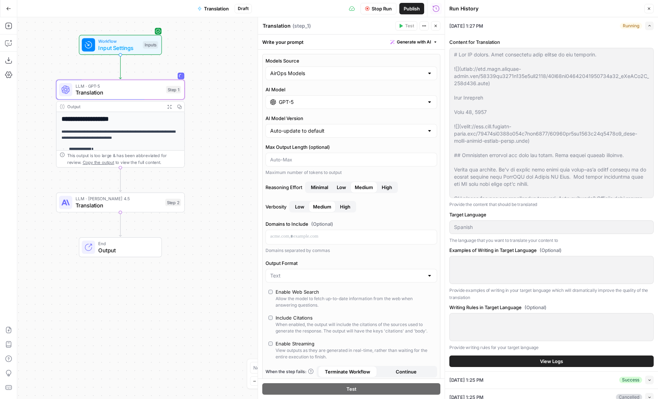
click at [542, 361] on span "View Logs" at bounding box center [551, 361] width 23 height 7
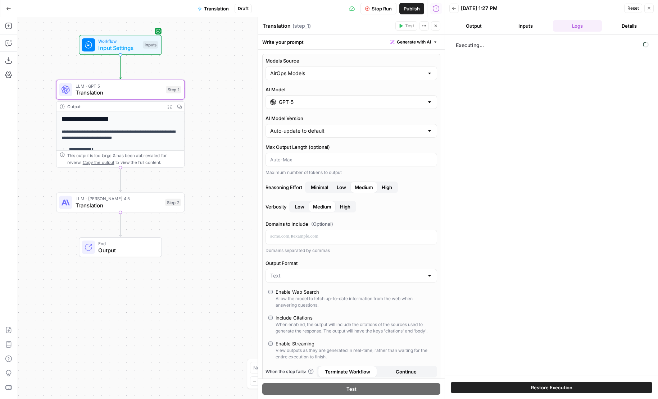
click at [463, 26] on button "Output" at bounding box center [473, 26] width 49 height 12
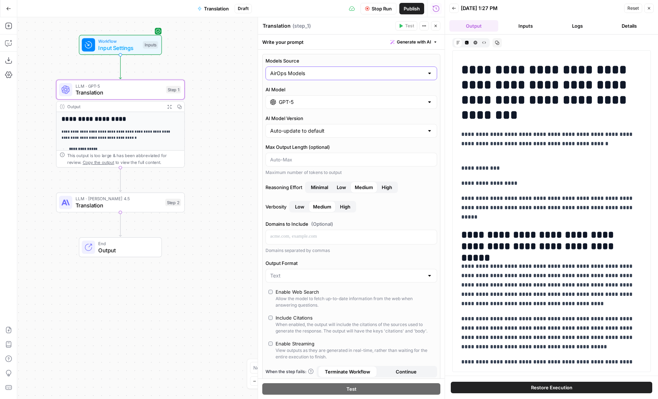
click at [349, 74] on input "AirOps Models" at bounding box center [347, 73] width 154 height 7
click at [349, 74] on input "Models Source" at bounding box center [347, 73] width 154 height 7
type input "AirOps Models"
click at [317, 57] on label "Models Source" at bounding box center [351, 60] width 172 height 7
click at [317, 70] on input "AirOps Models" at bounding box center [347, 73] width 154 height 7
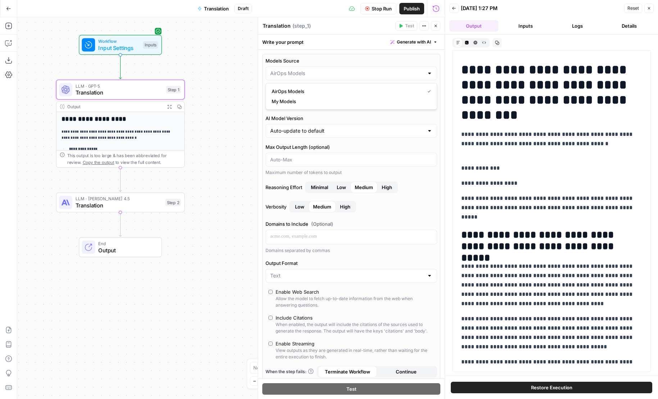
type input "AirOps Models"
click at [315, 119] on label "AI Model Version" at bounding box center [351, 118] width 172 height 7
click at [315, 127] on input "Auto-update to default" at bounding box center [347, 130] width 154 height 7
type input "Auto-update to default"
click at [312, 103] on input "GPT-5" at bounding box center [351, 102] width 145 height 7
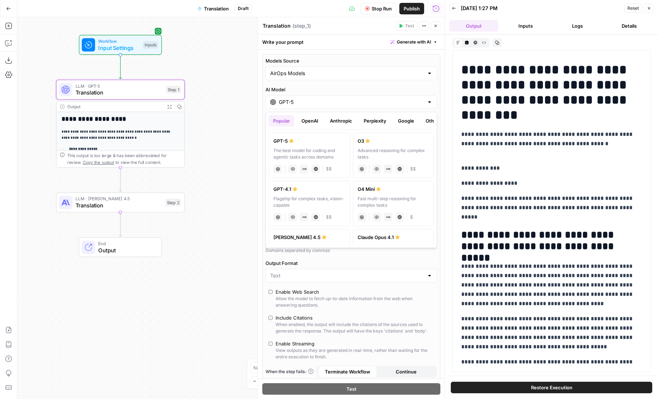
click at [400, 123] on button "Google" at bounding box center [406, 121] width 25 height 12
click at [333, 163] on label "Gemini 2.5 Pro Advanced reasoning for complex tasks gemini JSON Mode Live Web R…" at bounding box center [309, 155] width 81 height 45
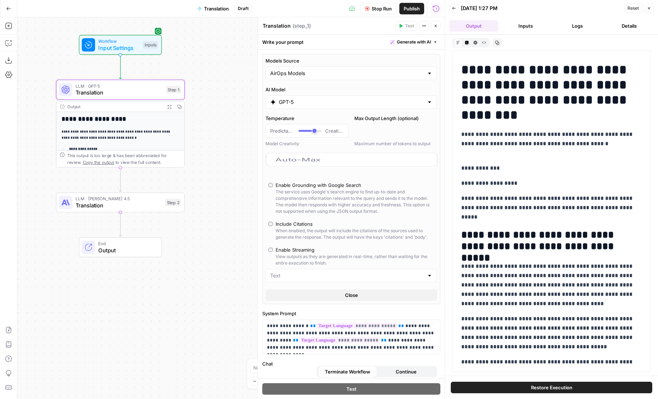
type input "Gemini 2.5 Pro"
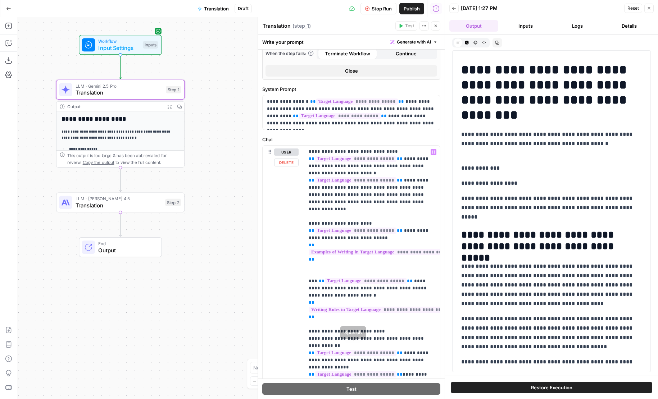
scroll to position [249, 0]
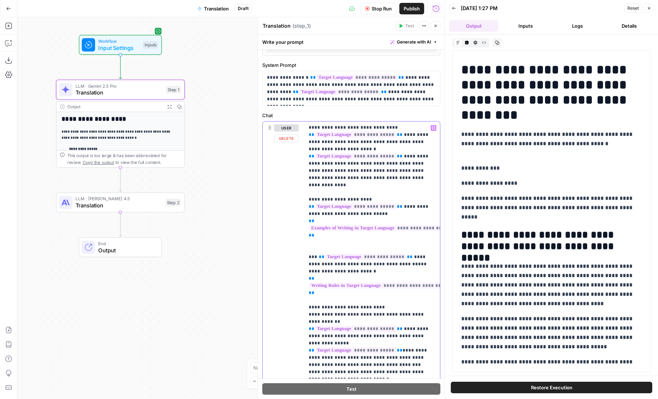
click at [394, 337] on p "**********" at bounding box center [372, 268] width 127 height 288
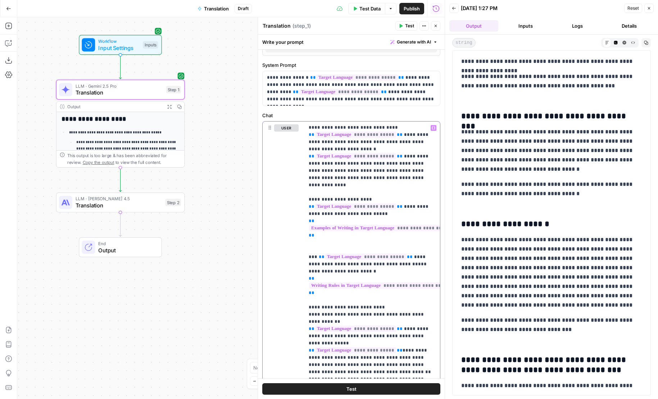
scroll to position [1065, 0]
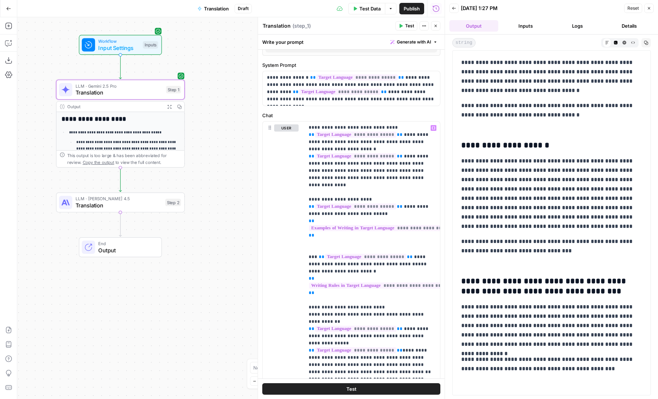
click at [356, 390] on button "Test" at bounding box center [351, 389] width 178 height 12
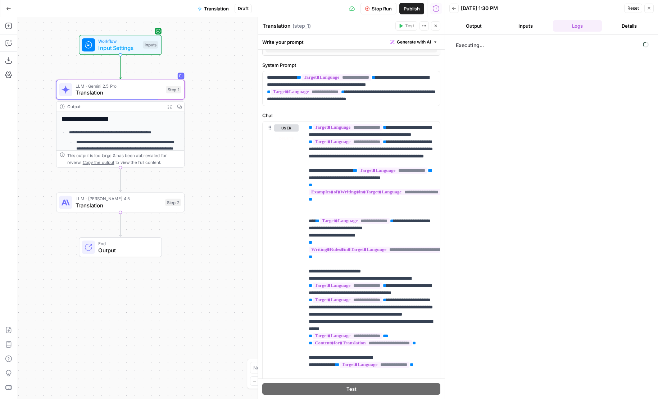
scroll to position [306, 0]
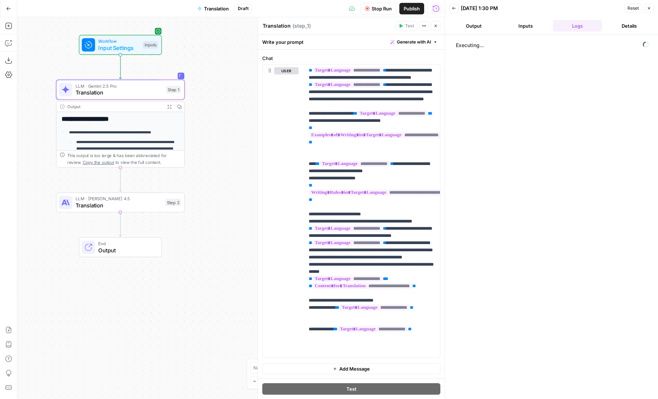
click at [484, 28] on button "Output" at bounding box center [473, 26] width 49 height 12
click at [350, 279] on p "**********" at bounding box center [372, 207] width 127 height 295
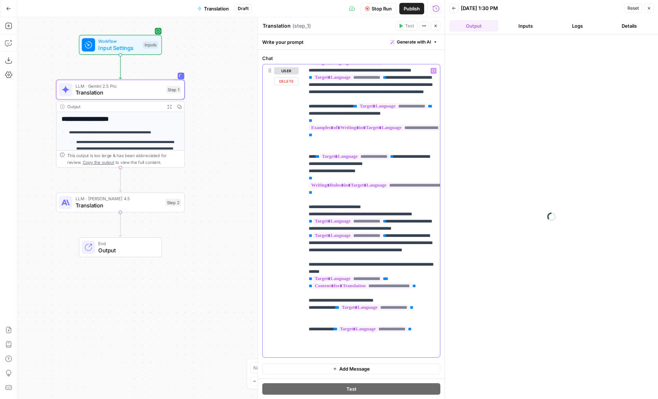
scroll to position [8, 0]
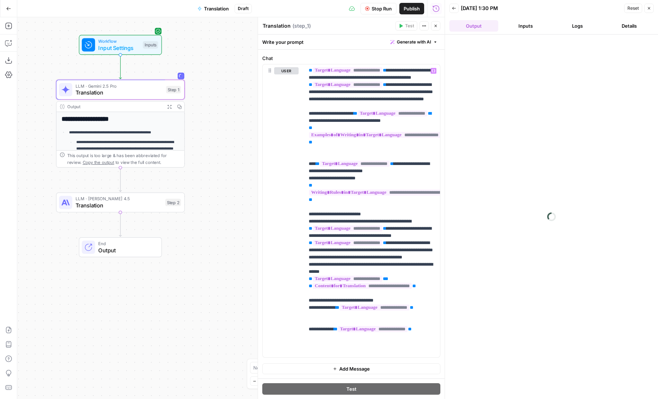
click at [454, 6] on icon "button" at bounding box center [454, 8] width 4 height 4
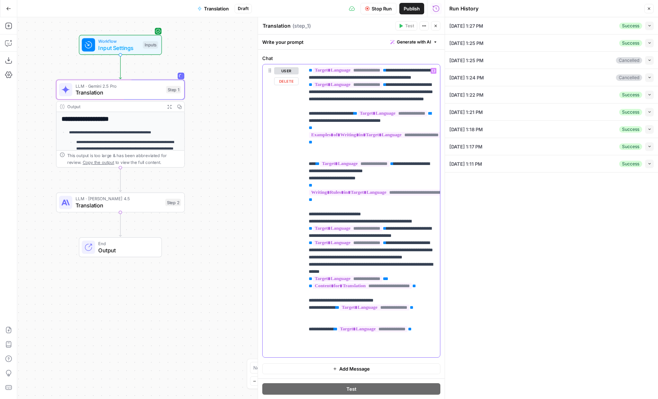
click at [330, 352] on p "**********" at bounding box center [372, 207] width 127 height 295
click at [440, 9] on button "Run History" at bounding box center [436, 9] width 12 height 12
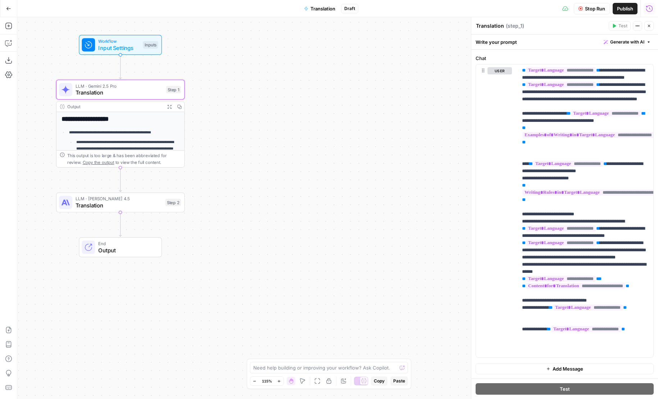
click at [646, 10] on div "Close" at bounding box center [644, 11] width 12 height 6
click at [650, 8] on icon "button" at bounding box center [649, 8] width 7 height 7
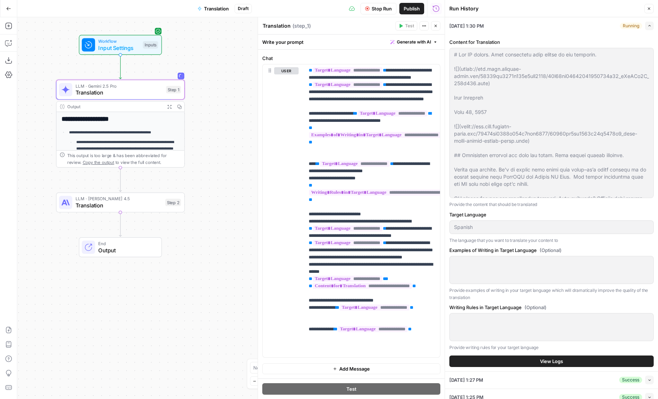
click at [551, 366] on button "View Logs" at bounding box center [551, 362] width 204 height 12
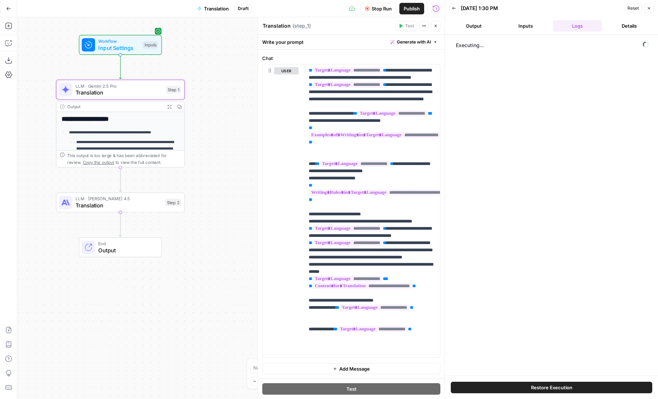
click at [473, 27] on button "Output" at bounding box center [473, 26] width 49 height 12
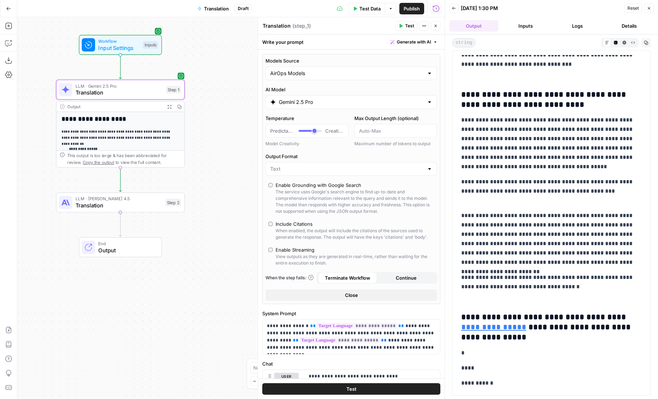
click at [341, 100] on input "Gemini 2.5 Pro" at bounding box center [351, 102] width 145 height 7
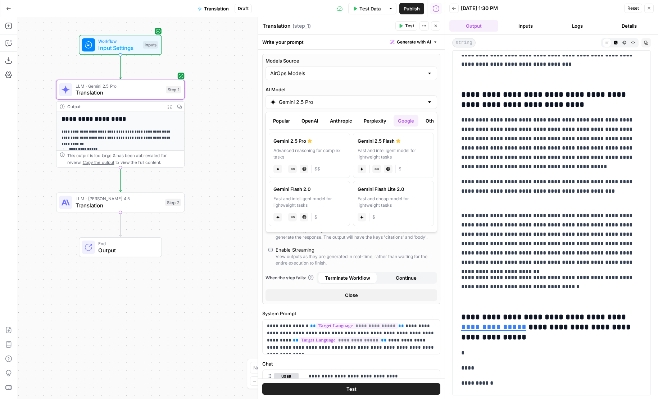
click at [289, 122] on button "Popular" at bounding box center [282, 121] width 26 height 12
click at [289, 151] on div "The best model for coding and agentic tasks across domains" at bounding box center [309, 153] width 72 height 13
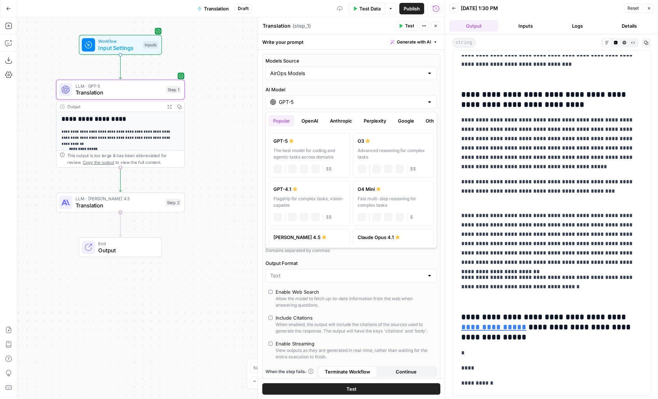
click at [298, 105] on div "GPT-5" at bounding box center [351, 102] width 172 height 14
click at [306, 121] on button "OpenAI" at bounding box center [310, 121] width 26 height 12
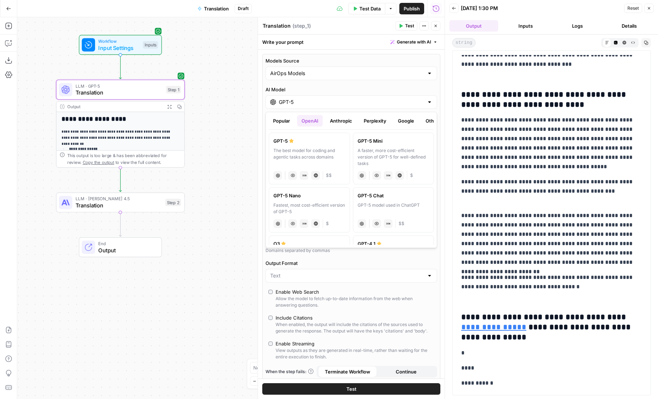
click at [337, 121] on button "Anthropic" at bounding box center [341, 121] width 31 height 12
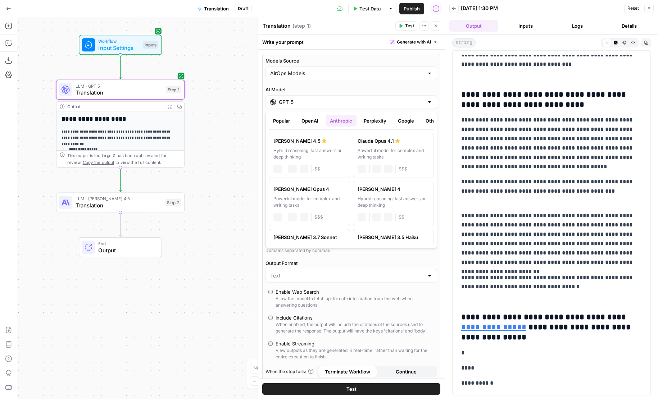
click at [291, 121] on button "Popular" at bounding box center [282, 121] width 26 height 12
click at [297, 237] on div "Claude Sonnet 4.5" at bounding box center [309, 237] width 72 height 7
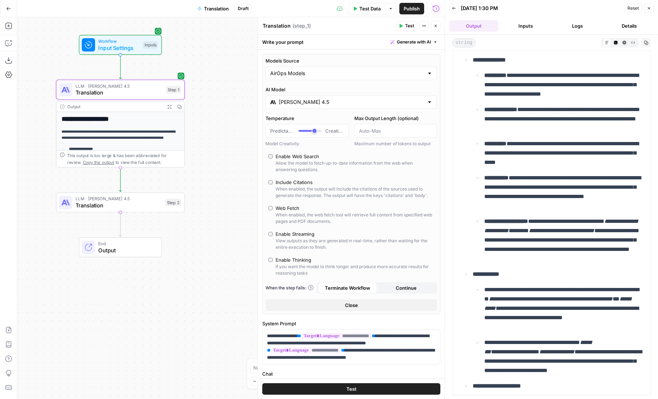
scroll to position [88, 0]
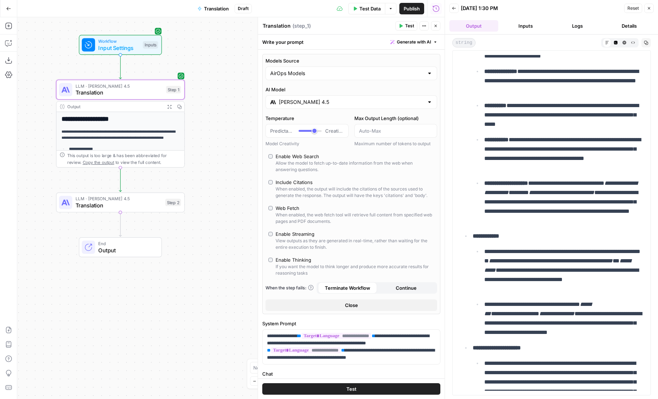
click at [420, 387] on button "Test" at bounding box center [351, 389] width 178 height 12
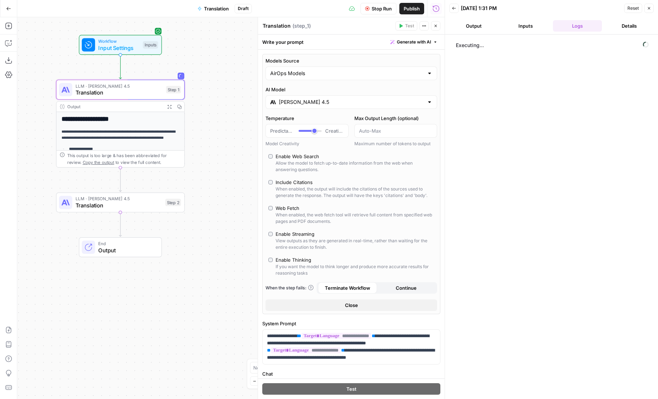
click at [486, 29] on button "Output" at bounding box center [473, 26] width 49 height 12
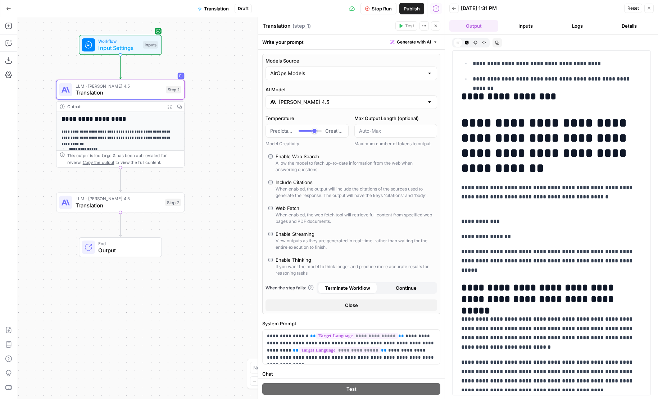
scroll to position [0, 0]
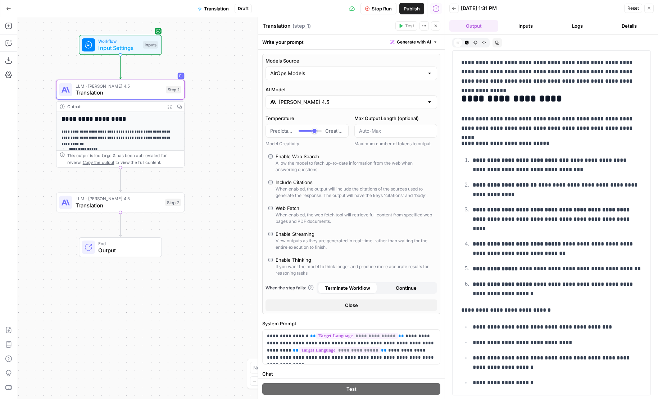
click at [329, 100] on input "Claude Sonnet 4.5" at bounding box center [351, 102] width 145 height 7
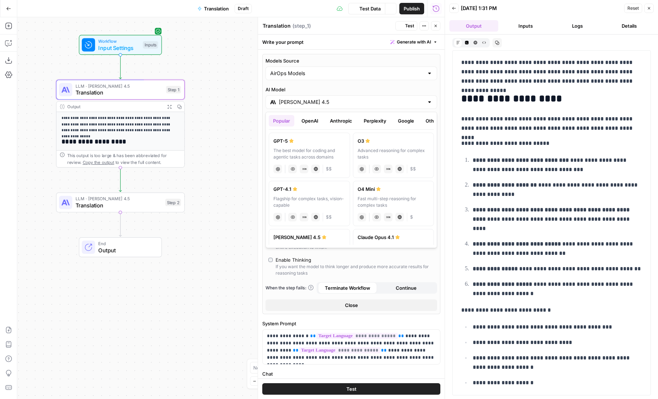
click at [398, 121] on button "Google" at bounding box center [406, 121] width 25 height 12
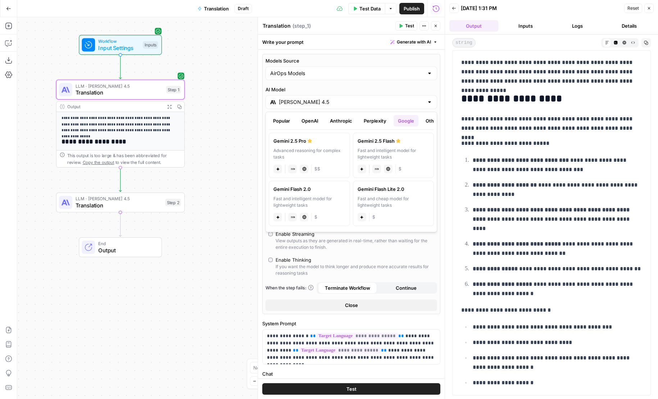
click at [314, 153] on div "Advanced reasoning for complex tasks" at bounding box center [309, 153] width 72 height 13
type input "Gemini 2.5 Pro"
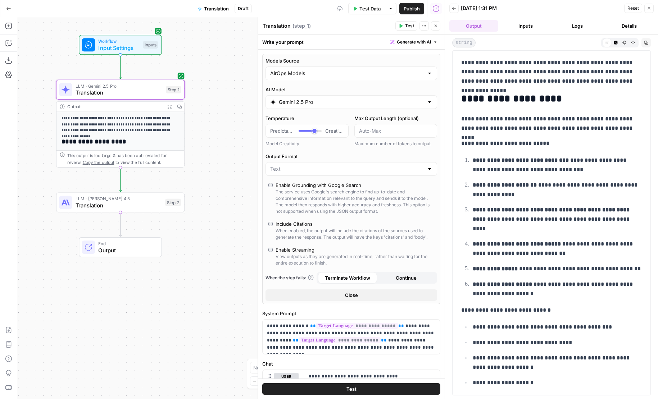
click at [387, 390] on button "Test" at bounding box center [351, 389] width 178 height 12
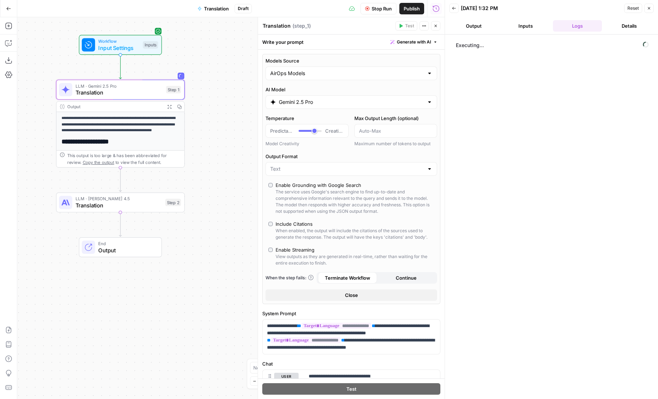
click at [489, 27] on button "Output" at bounding box center [473, 26] width 49 height 12
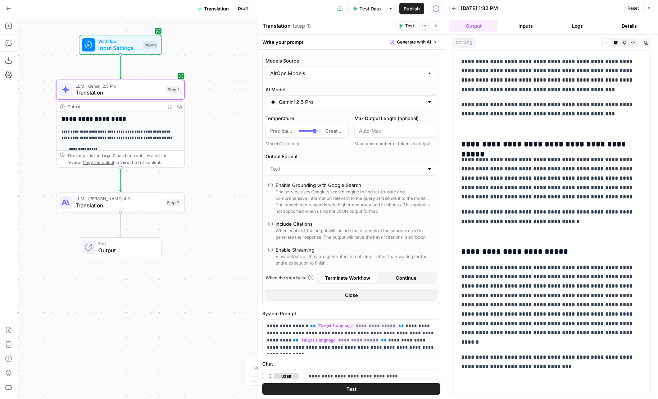
scroll to position [1527, 0]
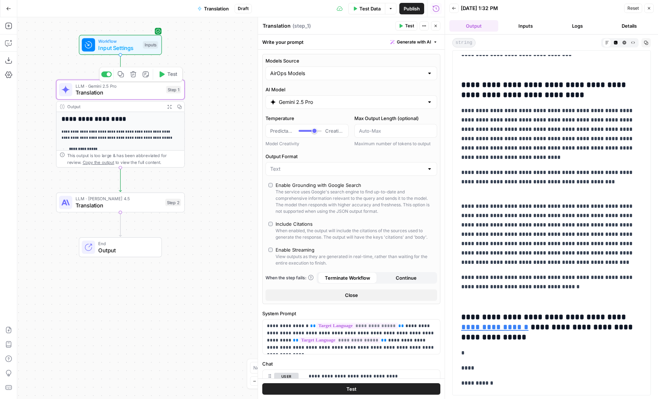
click at [122, 78] on button "Copy step" at bounding box center [120, 74] width 11 height 11
click at [119, 179] on icon "Edge from step_1 to step_2" at bounding box center [120, 180] width 3 height 24
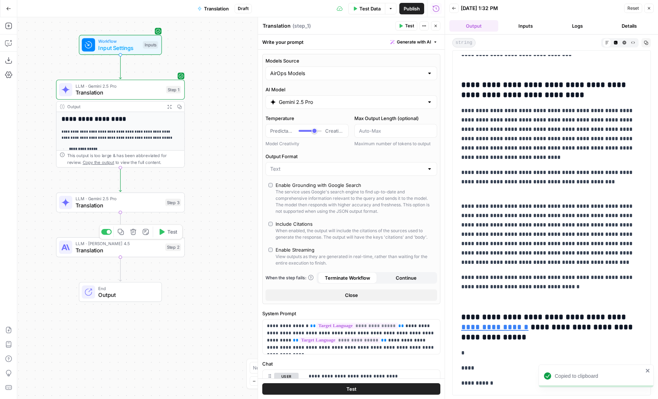
click at [134, 232] on icon "button" at bounding box center [133, 232] width 6 height 6
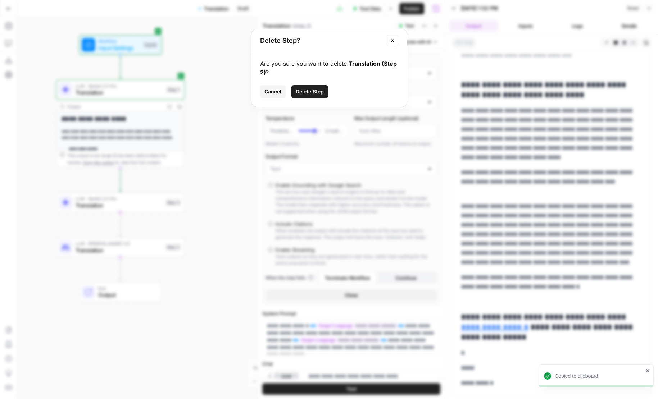
click at [302, 97] on button "Delete Step" at bounding box center [309, 91] width 37 height 13
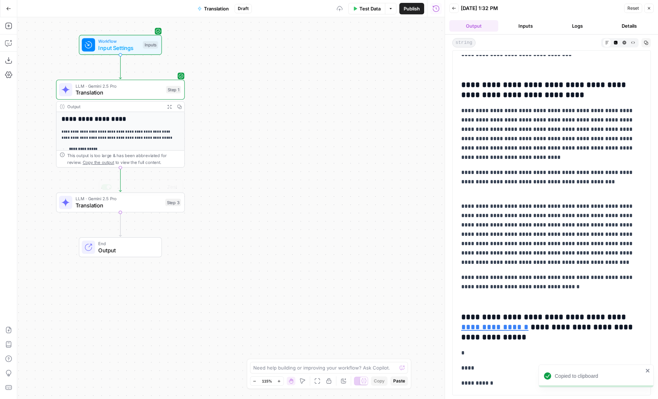
click at [143, 206] on span "Translation" at bounding box center [119, 205] width 86 height 8
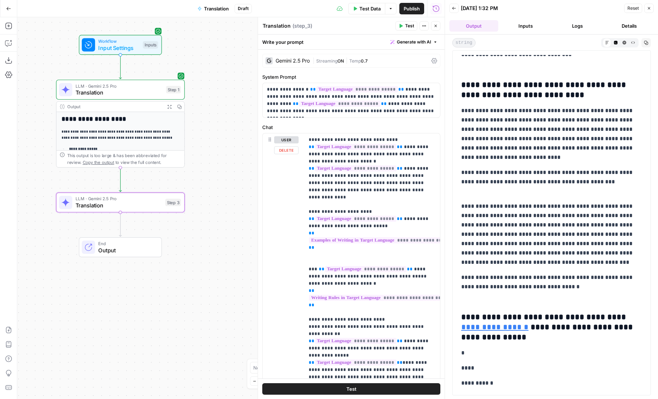
scroll to position [69, 0]
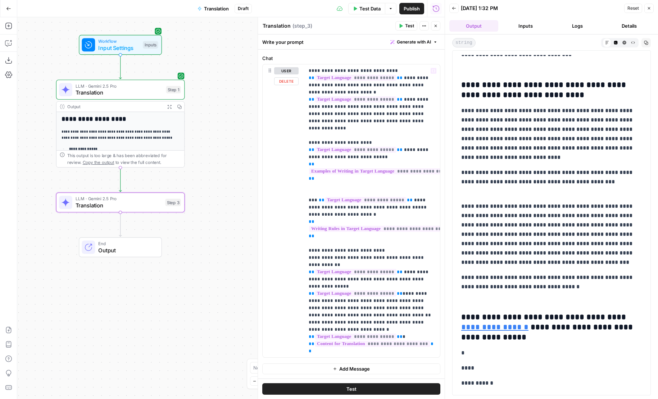
click at [326, 373] on button "Add Message" at bounding box center [351, 369] width 178 height 11
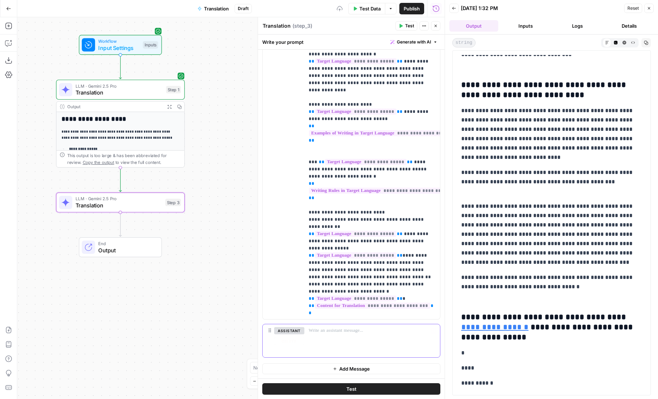
click at [321, 341] on div at bounding box center [372, 340] width 136 height 33
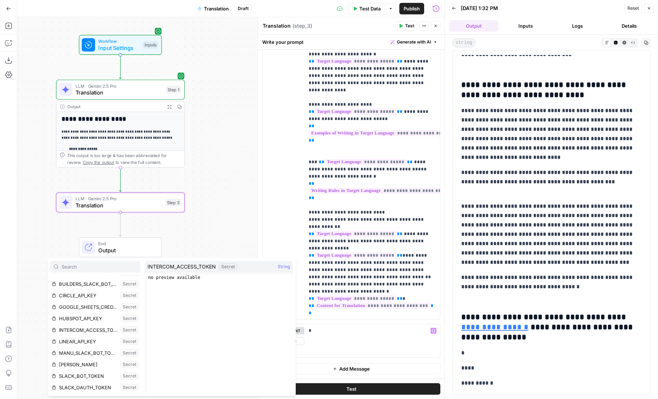
scroll to position [0, 0]
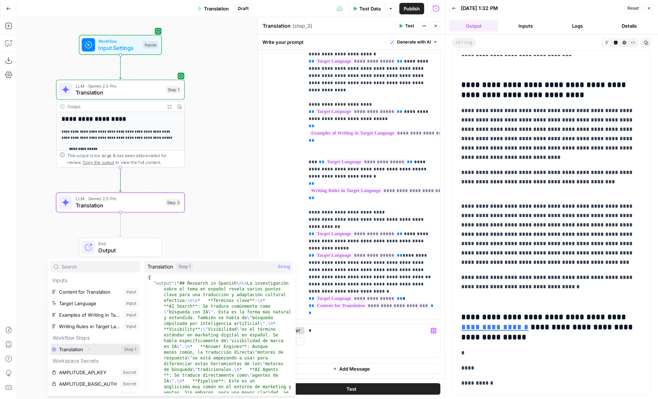
click at [74, 349] on button "Select variable Translation" at bounding box center [95, 350] width 90 height 12
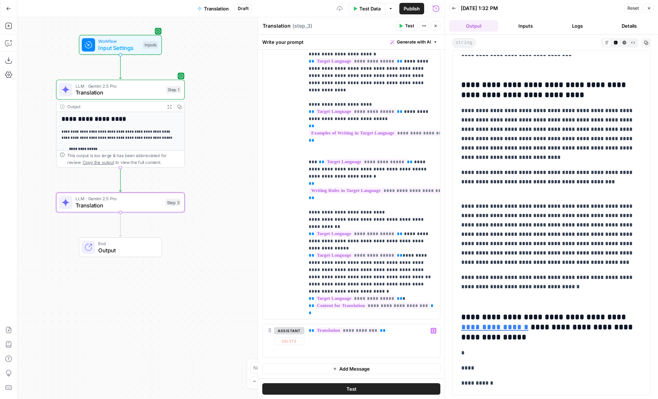
click at [318, 367] on button "Add Message" at bounding box center [351, 369] width 178 height 11
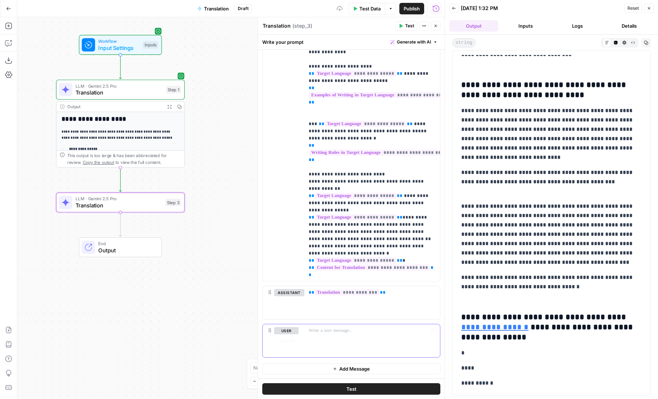
click at [323, 342] on div at bounding box center [372, 340] width 136 height 33
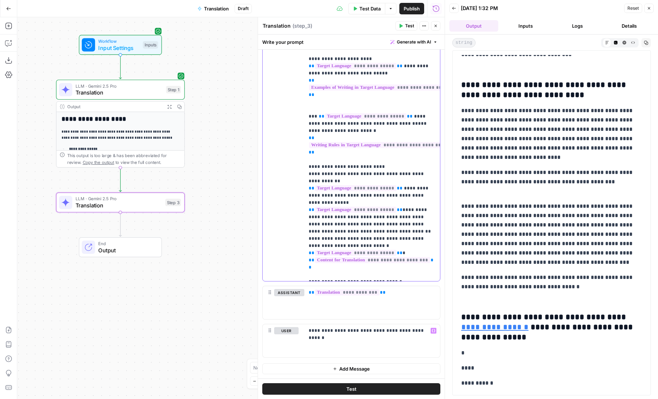
scroll to position [8, 25]
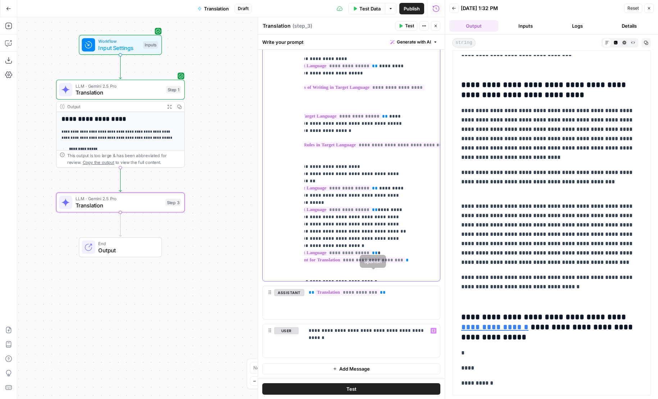
drag, startPoint x: 308, startPoint y: 274, endPoint x: 481, endPoint y: 274, distance: 173.4
click at [481, 274] on body "**********" at bounding box center [329, 199] width 658 height 399
copy p "**********"
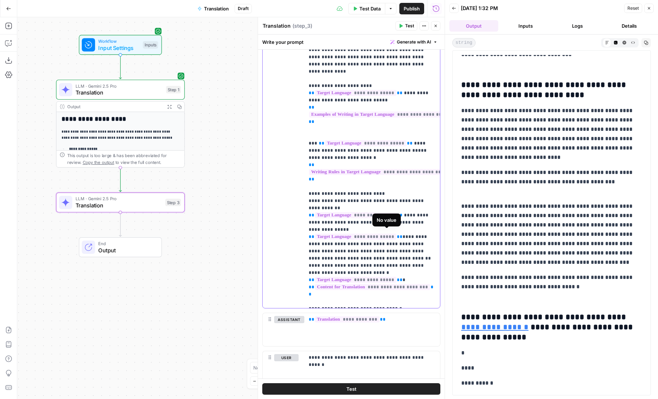
scroll to position [145, 0]
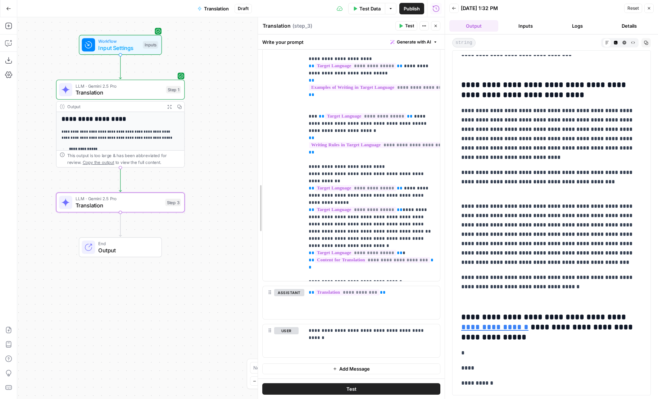
drag, startPoint x: 259, startPoint y: 268, endPoint x: 222, endPoint y: 268, distance: 37.0
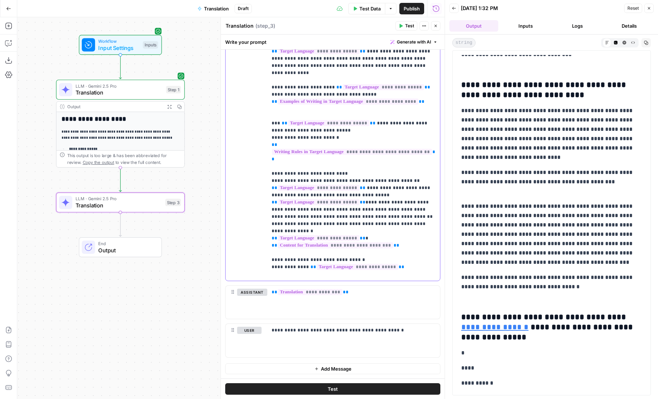
click at [394, 269] on p "**********" at bounding box center [354, 152] width 164 height 252
drag, startPoint x: 398, startPoint y: 275, endPoint x: 252, endPoint y: 275, distance: 146.0
click at [252, 275] on div "**********" at bounding box center [333, 152] width 214 height 258
copy p "**********"
drag, startPoint x: 287, startPoint y: 331, endPoint x: 415, endPoint y: 331, distance: 128.4
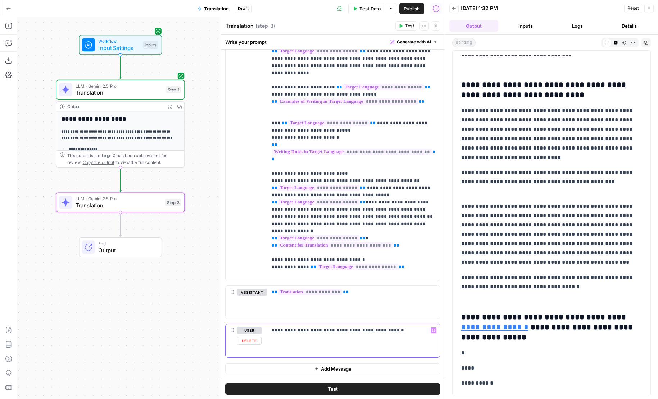
click at [415, 331] on p "**********" at bounding box center [354, 330] width 164 height 7
click at [374, 332] on p "**********" at bounding box center [354, 330] width 164 height 7
drag, startPoint x: 338, startPoint y: 331, endPoint x: 459, endPoint y: 330, distance: 121.6
click at [459, 330] on body "**********" at bounding box center [329, 199] width 658 height 399
drag, startPoint x: 272, startPoint y: 245, endPoint x: 400, endPoint y: 310, distance: 142.9
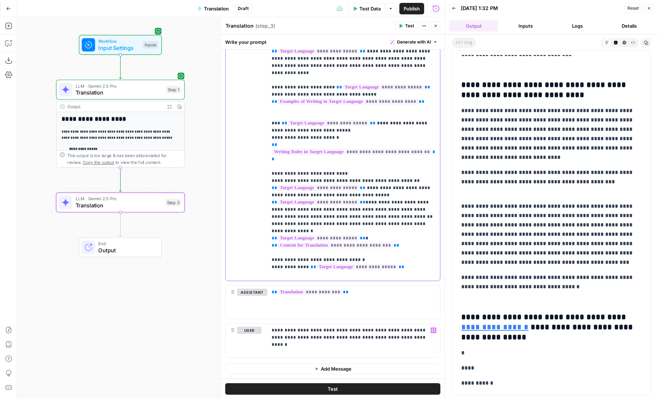
click at [400, 310] on div "**********" at bounding box center [332, 190] width 215 height 335
copy p "**********"
click at [400, 338] on p "**********" at bounding box center [354, 334] width 164 height 14
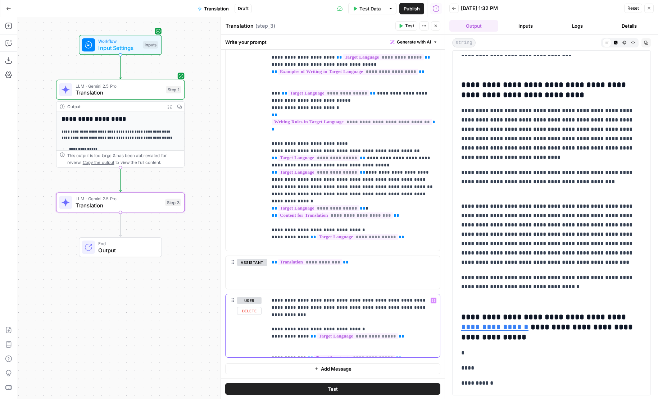
drag, startPoint x: 361, startPoint y: 308, endPoint x: 436, endPoint y: 308, distance: 75.2
click at [436, 308] on div "**********" at bounding box center [353, 325] width 173 height 63
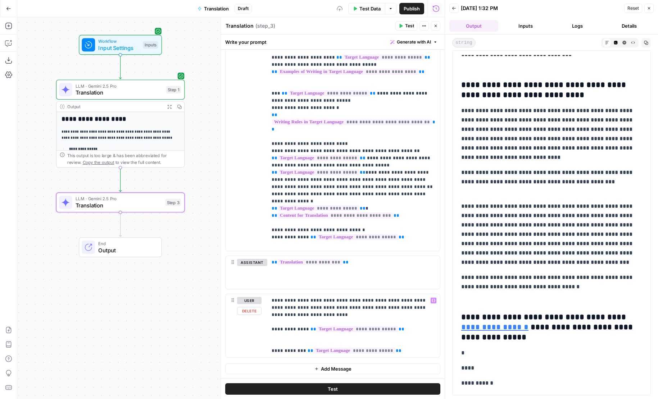
click at [404, 389] on button "Test" at bounding box center [332, 389] width 215 height 12
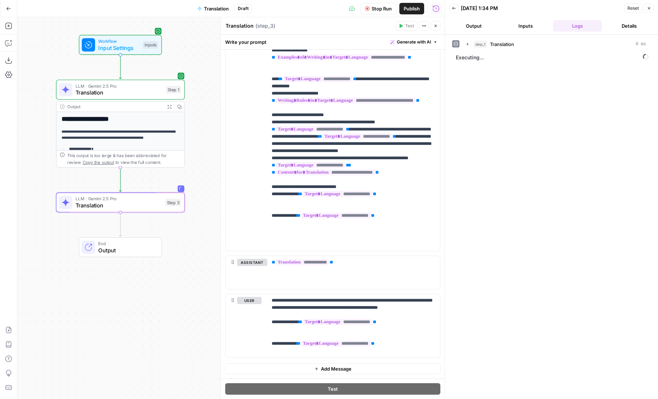
click at [471, 26] on button "Output" at bounding box center [473, 26] width 49 height 12
click at [523, 33] on header "Back [DATE] 1:34 PM Reset Close Output Inputs Logs Details" at bounding box center [551, 17] width 213 height 35
click at [520, 29] on button "Inputs" at bounding box center [525, 26] width 49 height 12
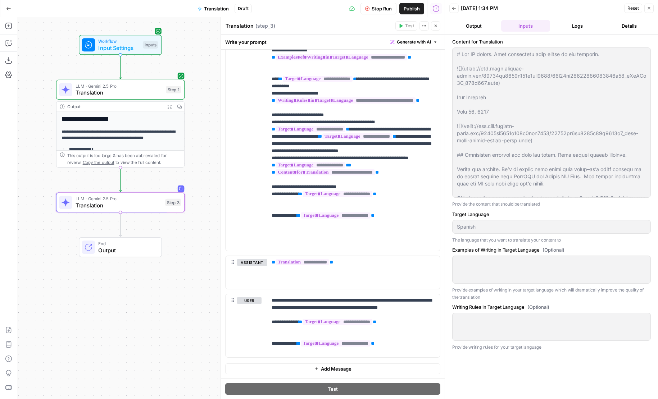
click at [569, 29] on button "Logs" at bounding box center [577, 26] width 49 height 12
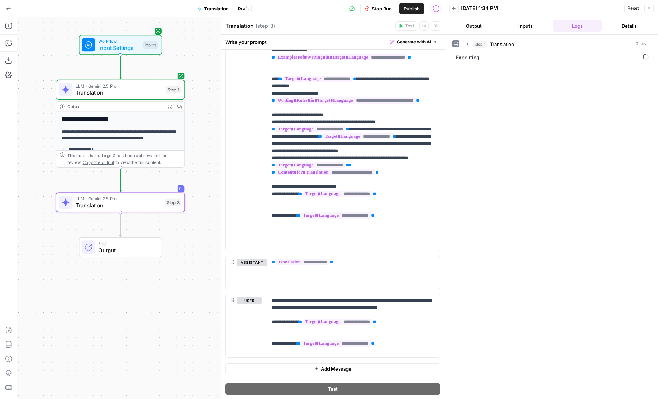
click at [492, 29] on button "Output" at bounding box center [473, 26] width 49 height 12
click at [455, 13] on div "Back [DATE] 1:34 PM Reset Close" at bounding box center [551, 8] width 204 height 11
click at [454, 10] on button "Back" at bounding box center [453, 8] width 9 height 9
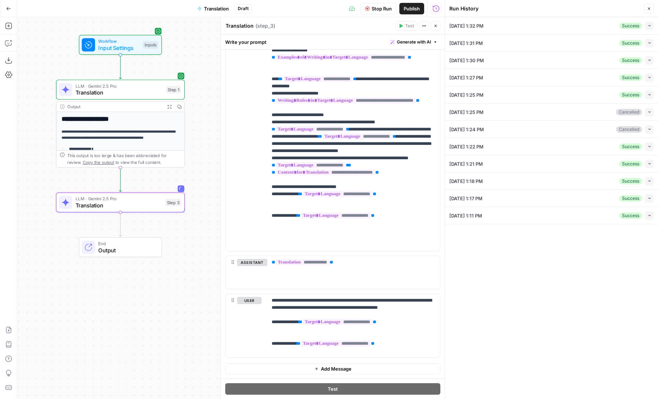
click at [437, 15] on div "Stop Run Publish Run History" at bounding box center [348, 8] width 193 height 17
click at [434, 9] on icon "button" at bounding box center [435, 8] width 7 height 7
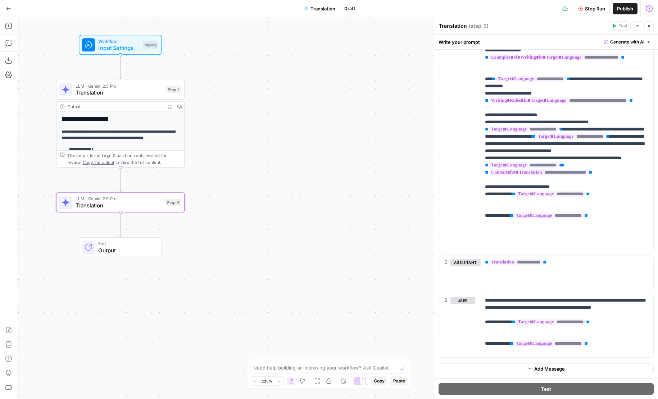
click at [646, 12] on div "Cancel the current test to test again." at bounding box center [610, 11] width 80 height 7
click at [649, 5] on icon "button" at bounding box center [649, 8] width 6 height 6
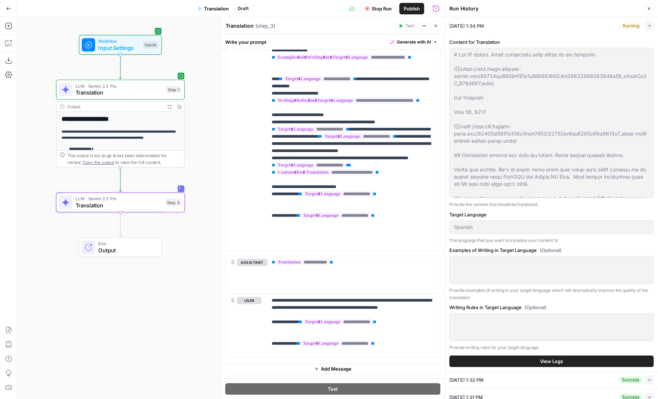
click at [527, 362] on button "View Logs" at bounding box center [551, 362] width 204 height 12
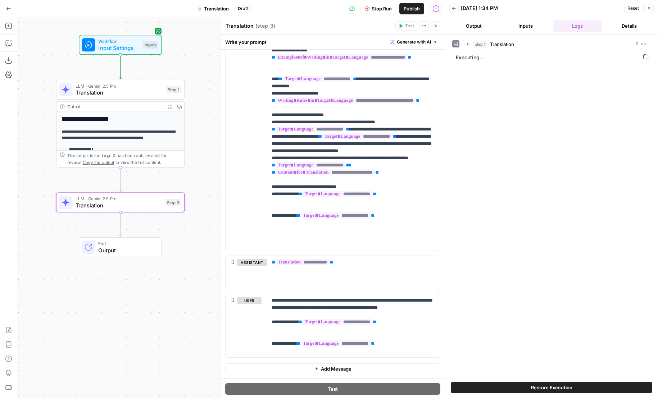
click at [476, 35] on div "step_1 Translation 0 ms Executing..." at bounding box center [551, 205] width 213 height 341
click at [476, 28] on button "Output" at bounding box center [473, 26] width 49 height 12
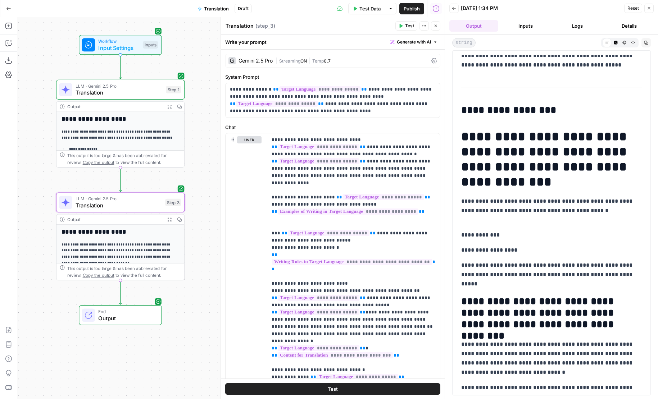
click at [306, 44] on div "Write your prompt Generate with AI" at bounding box center [333, 42] width 224 height 15
click at [255, 57] on div "Gemini 2.5 Pro | Streaming ON | Temp 0.7" at bounding box center [332, 61] width 215 height 14
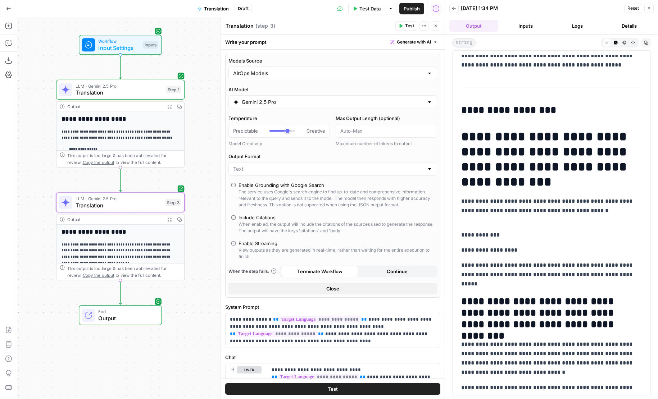
click at [265, 101] on input "Gemini 2.5 Pro" at bounding box center [333, 102] width 182 height 7
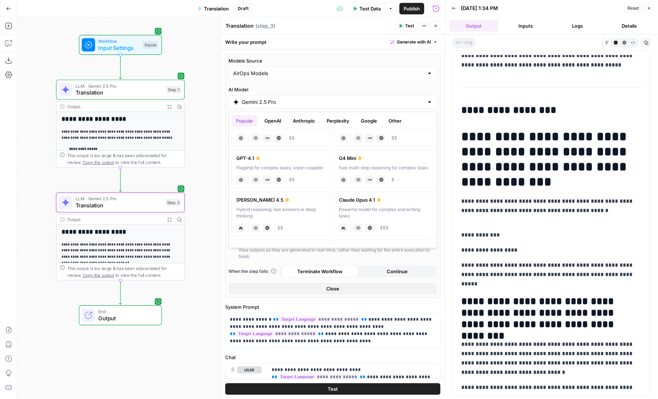
scroll to position [31, 0]
click at [268, 205] on label "[PERSON_NAME] 4.5 Hybrid reasoning: fast answers or deep thinking anthropic Vis…" at bounding box center [282, 214] width 100 height 45
type input "[PERSON_NAME] 4.5"
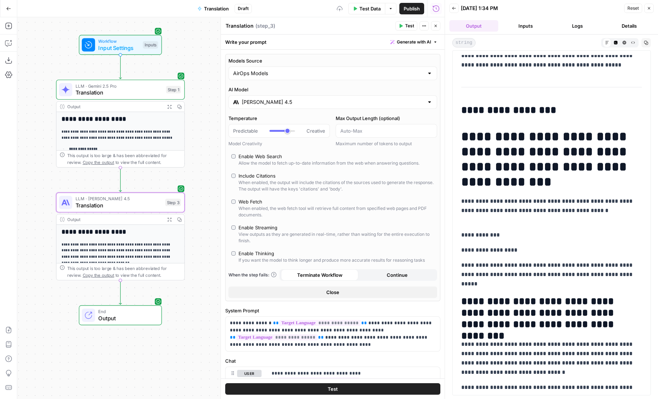
click at [383, 391] on button "Test" at bounding box center [332, 389] width 215 height 12
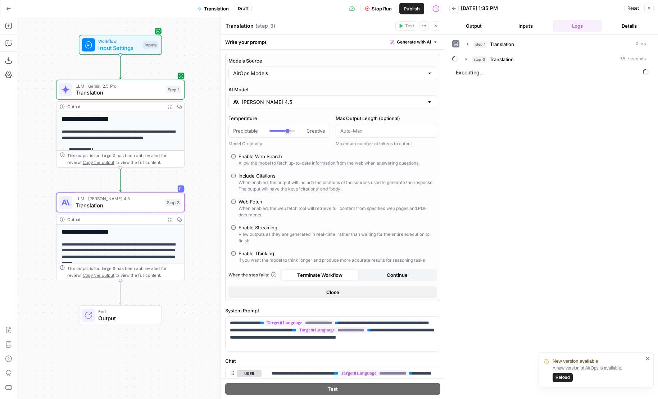
click at [484, 31] on button "Output" at bounding box center [473, 26] width 49 height 12
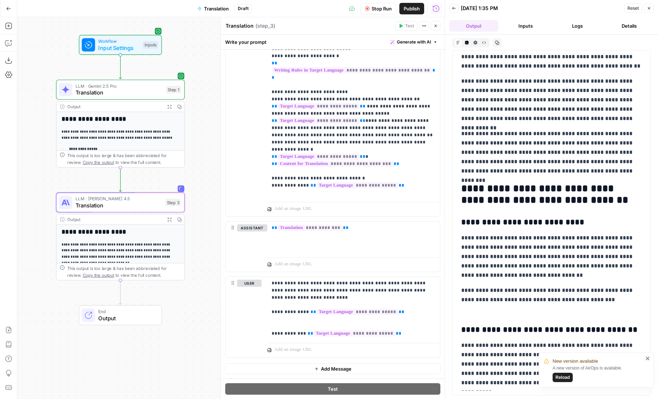
scroll to position [2890, 0]
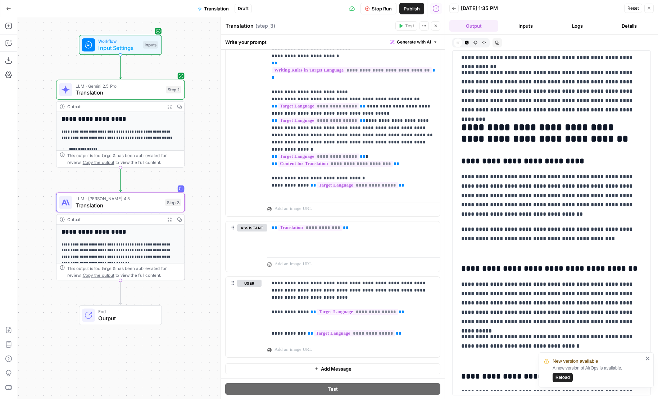
click at [368, 9] on icon "button" at bounding box center [367, 8] width 4 height 4
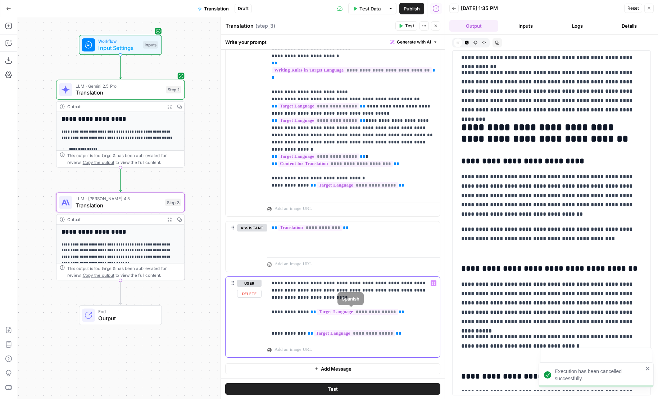
click at [340, 301] on p "**********" at bounding box center [354, 309] width 164 height 58
click at [319, 299] on p "**********" at bounding box center [354, 309] width 164 height 58
click at [278, 313] on p "**********" at bounding box center [354, 309] width 164 height 58
click at [286, 282] on p "**********" at bounding box center [354, 309] width 164 height 58
click at [287, 282] on p "**********" at bounding box center [354, 309] width 164 height 58
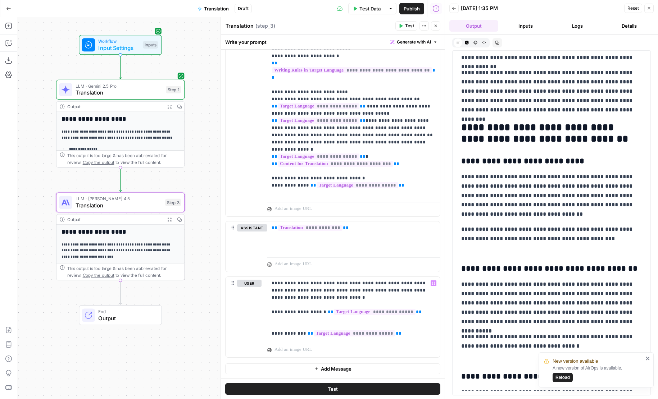
click at [312, 387] on button "Test" at bounding box center [332, 389] width 215 height 12
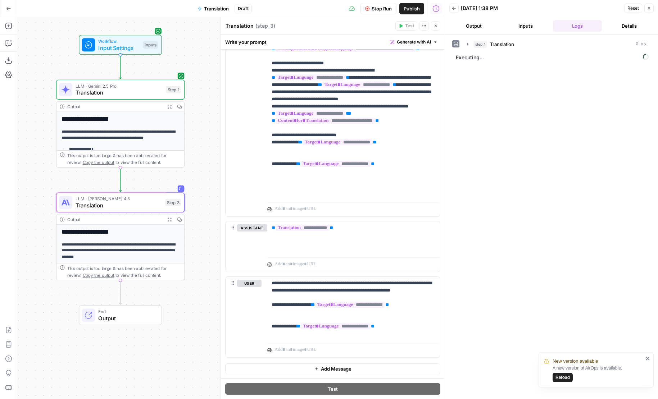
click at [482, 22] on button "Output" at bounding box center [473, 26] width 49 height 12
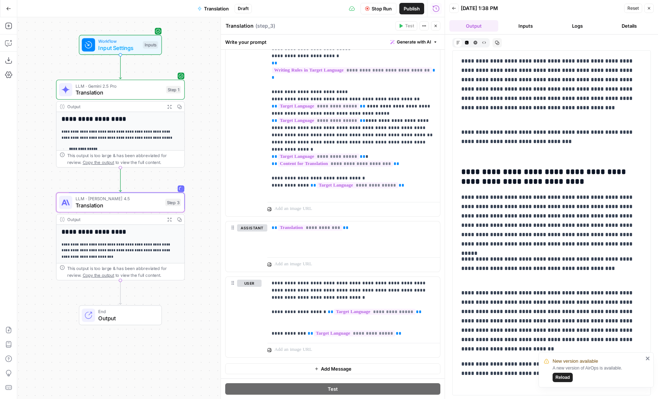
scroll to position [1605, 0]
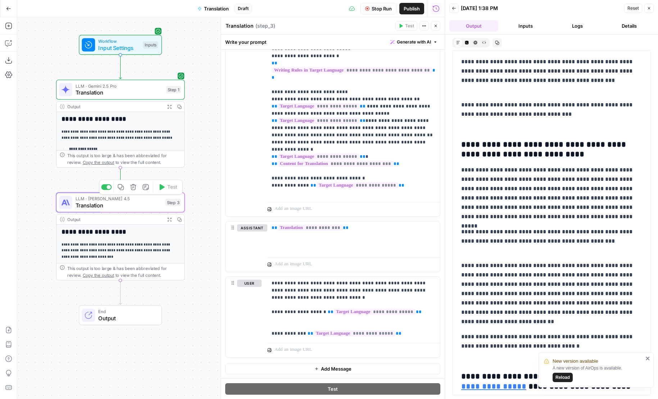
click at [121, 190] on icon "button" at bounding box center [121, 187] width 6 height 6
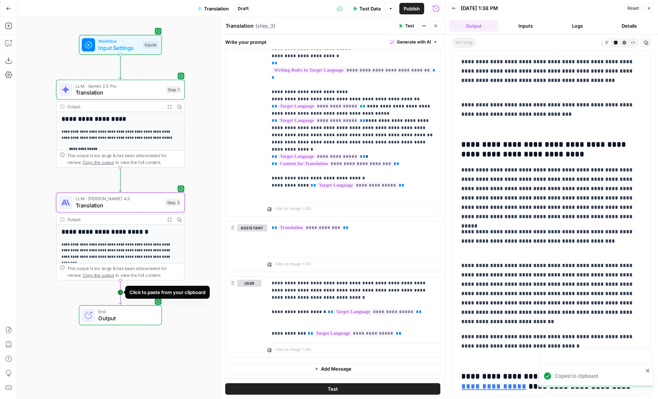
click at [121, 290] on icon "Edge from step_3 to end" at bounding box center [120, 293] width 3 height 24
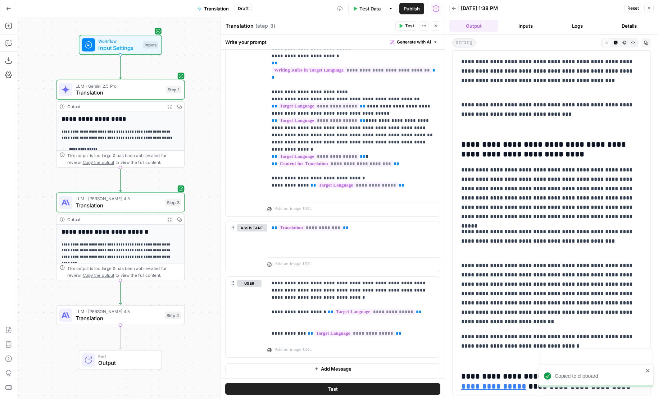
click at [96, 310] on span "LLM · Claude Sonnet 4.5" at bounding box center [119, 311] width 86 height 6
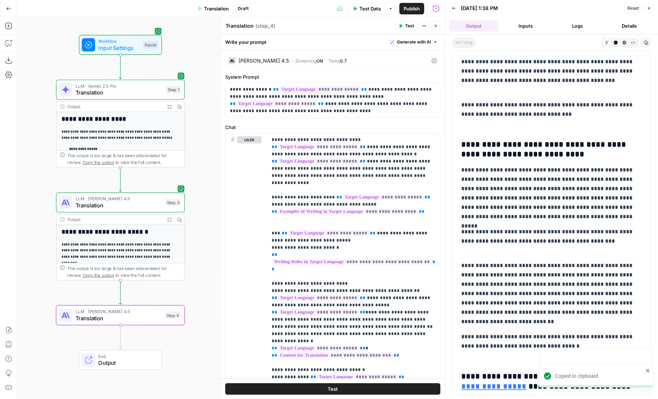
click at [262, 52] on div "**********" at bounding box center [333, 310] width 224 height 521
click at [262, 63] on div "Claude Sonnet 4.5" at bounding box center [263, 60] width 50 height 5
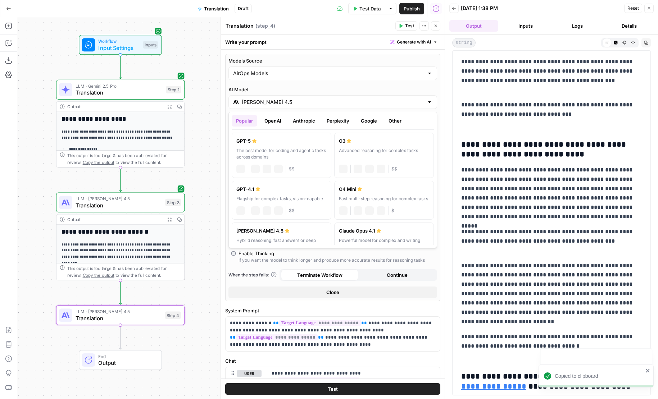
click at [259, 101] on input "Claude Sonnet 4.5" at bounding box center [333, 102] width 182 height 7
click at [345, 119] on button "Perplexity" at bounding box center [337, 121] width 31 height 12
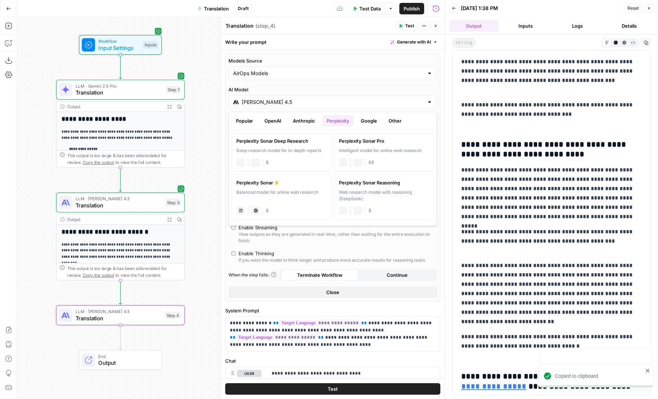
click at [372, 119] on button "Google" at bounding box center [368, 121] width 25 height 12
click at [279, 151] on div "Advanced reasoning for complex tasks" at bounding box center [281, 153] width 90 height 13
type input "Gemini 2.5 Pro"
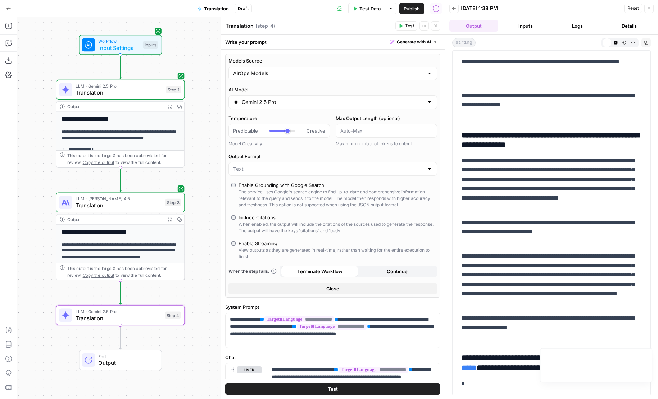
click at [340, 392] on button "Test" at bounding box center [332, 389] width 215 height 12
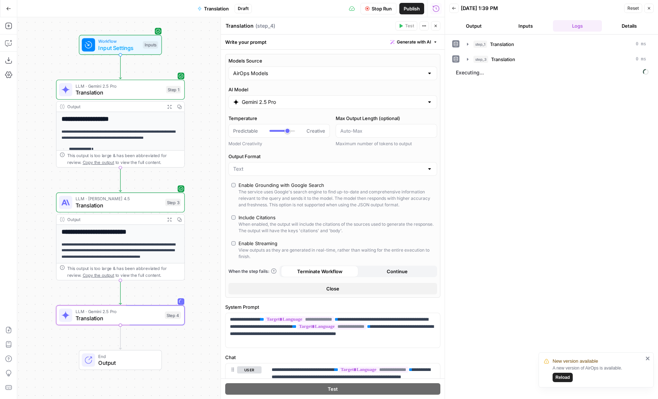
click at [91, 208] on span "Translation" at bounding box center [119, 205] width 86 height 8
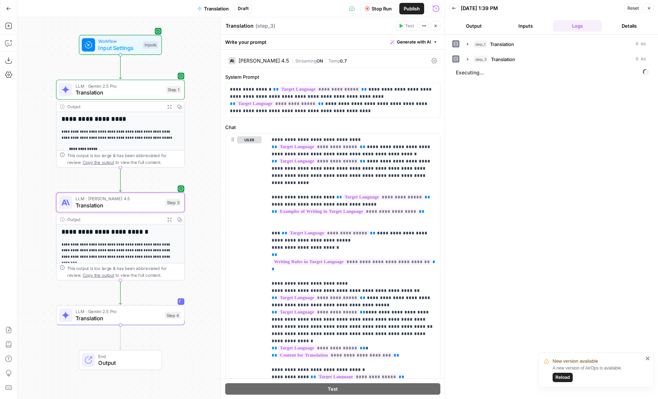
click at [76, 205] on span "Translation" at bounding box center [119, 205] width 86 height 8
click at [476, 26] on button "Output" at bounding box center [473, 26] width 49 height 12
click at [591, 29] on button "Logs" at bounding box center [577, 26] width 49 height 12
click at [505, 56] on span "Translation" at bounding box center [503, 59] width 24 height 7
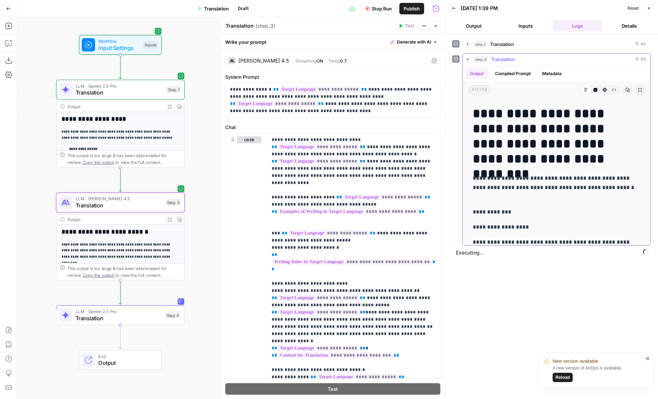
scroll to position [769, 0]
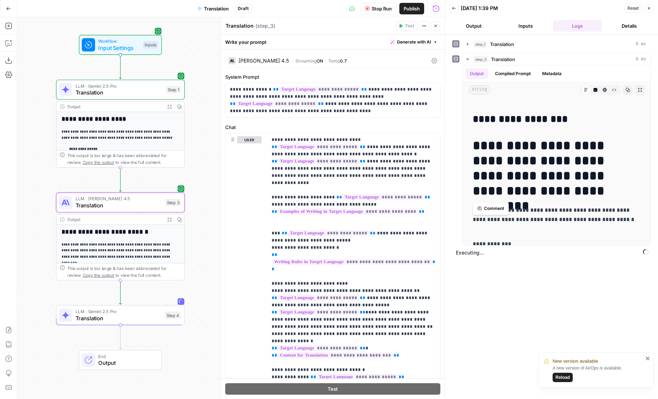
drag, startPoint x: 554, startPoint y: 188, endPoint x: 450, endPoint y: 145, distance: 112.4
click at [450, 145] on div "**********" at bounding box center [551, 217] width 213 height 365
copy h1 "**********"
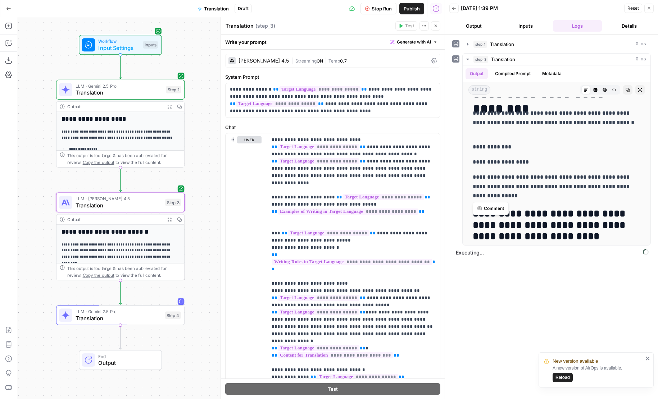
scroll to position [934, 0]
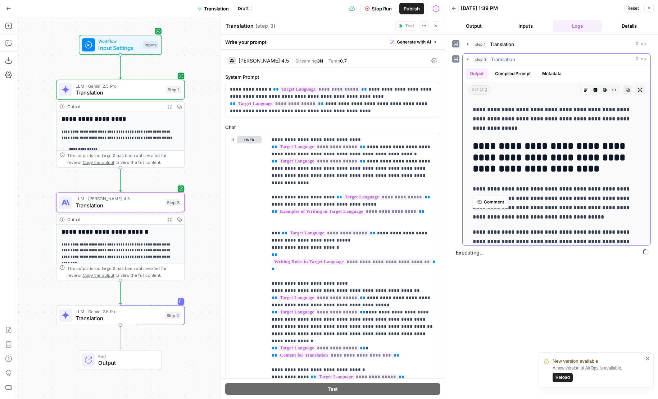
drag, startPoint x: 527, startPoint y: 178, endPoint x: 470, endPoint y: 147, distance: 64.4
click at [470, 147] on div "**********" at bounding box center [556, 218] width 176 height 2104
copy h2 "**********"
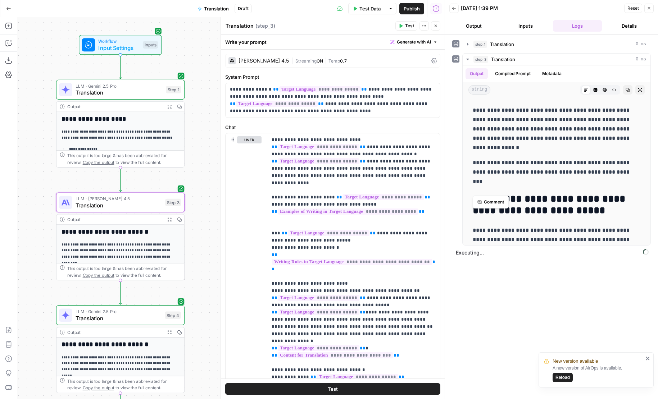
scroll to position [1104, 0]
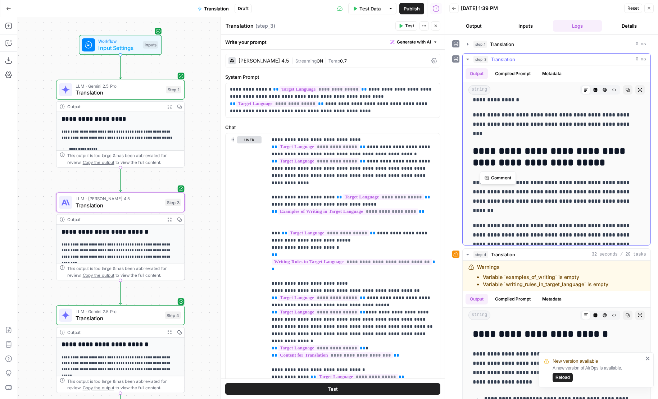
drag, startPoint x: 479, startPoint y: 151, endPoint x: 629, endPoint y: 158, distance: 149.5
click at [629, 158] on h2 "**********" at bounding box center [557, 157] width 168 height 23
drag, startPoint x: 618, startPoint y: 163, endPoint x: 464, endPoint y: 149, distance: 155.0
click at [464, 149] on div "**********" at bounding box center [557, 48] width 188 height 2109
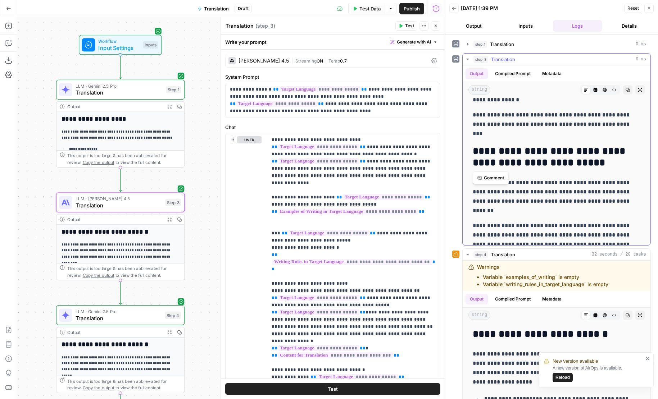
copy h2 "**********"
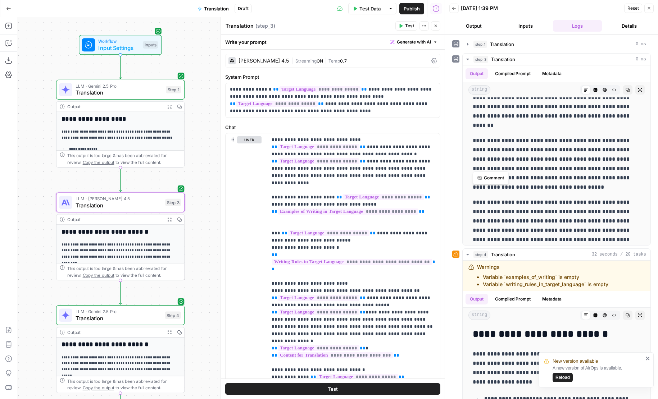
scroll to position [1234, 0]
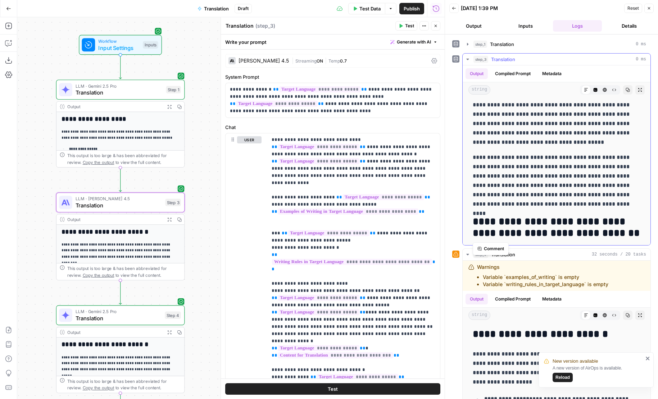
drag, startPoint x: 613, startPoint y: 235, endPoint x: 468, endPoint y: 224, distance: 145.4
copy h2 "**********"
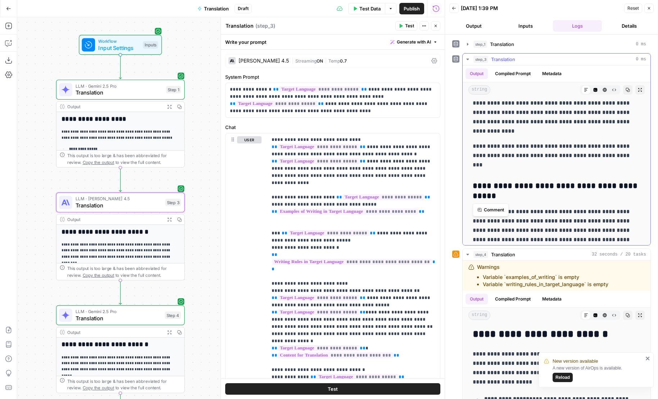
drag, startPoint x: 510, startPoint y: 194, endPoint x: 470, endPoint y: 188, distance: 41.1
copy h3 "**********"
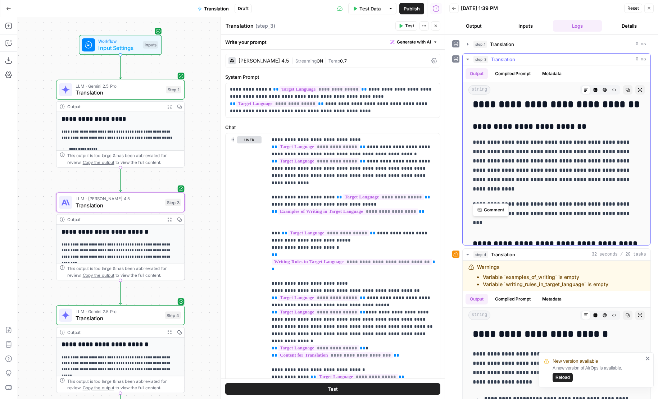
scroll to position [1363, 0]
drag, startPoint x: 587, startPoint y: 131, endPoint x: 466, endPoint y: 122, distance: 121.9
copy h3 "**********"
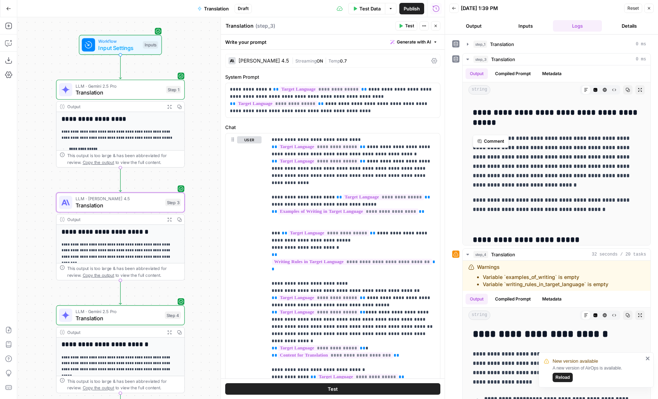
scroll to position [1396, 0]
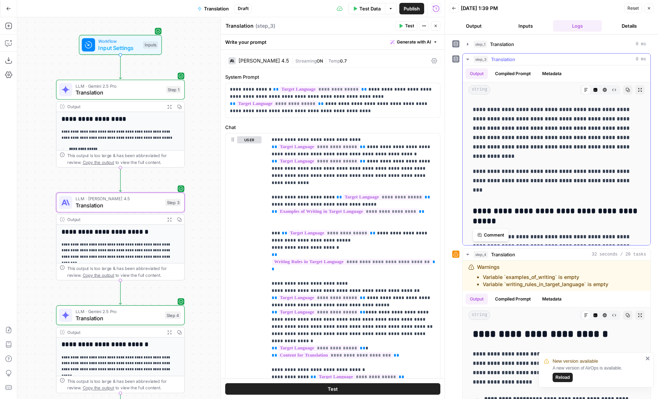
drag, startPoint x: 513, startPoint y: 214, endPoint x: 526, endPoint y: 222, distance: 14.2
click at [526, 222] on h3 "**********" at bounding box center [557, 216] width 168 height 20
copy h3 "**********"
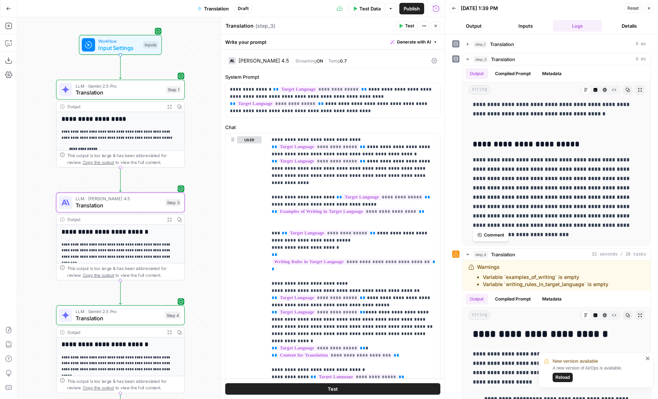
scroll to position [1605, 0]
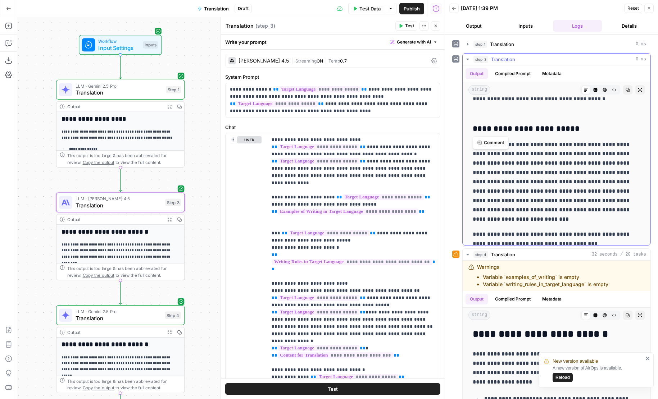
drag, startPoint x: 461, startPoint y: 129, endPoint x: 601, endPoint y: 129, distance: 140.3
click at [601, 129] on div "**********" at bounding box center [551, 149] width 199 height 192
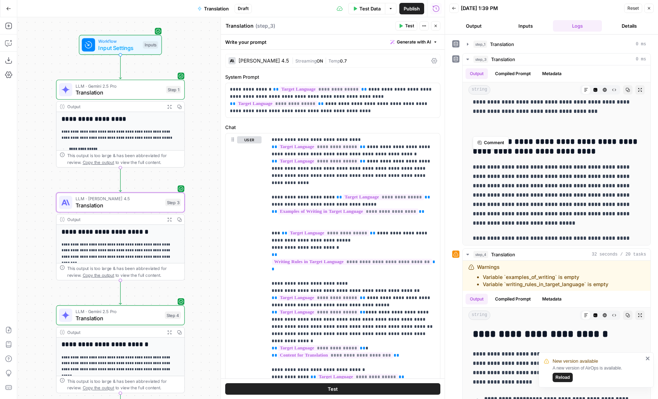
scroll to position [1737, 0]
drag, startPoint x: 604, startPoint y: 152, endPoint x: 451, endPoint y: 143, distance: 152.8
click at [451, 143] on div "**********" at bounding box center [551, 217] width 213 height 365
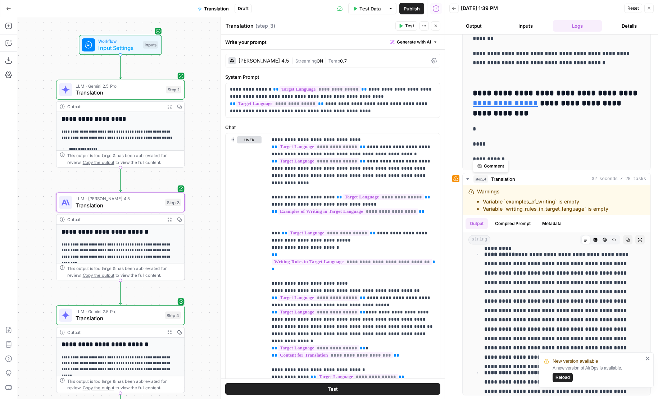
scroll to position [214, 0]
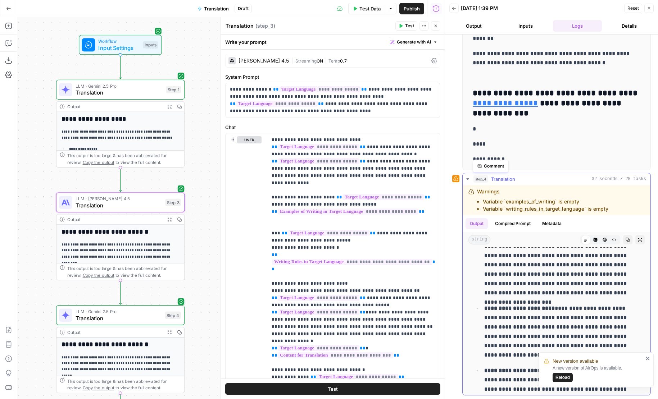
click at [638, 239] on icon "button" at bounding box center [640, 240] width 4 height 4
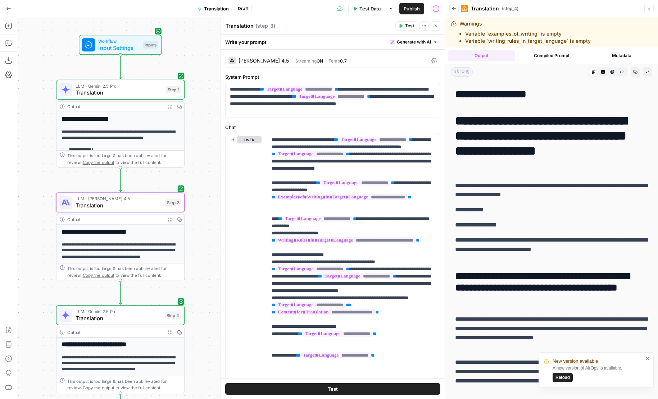
scroll to position [562, 0]
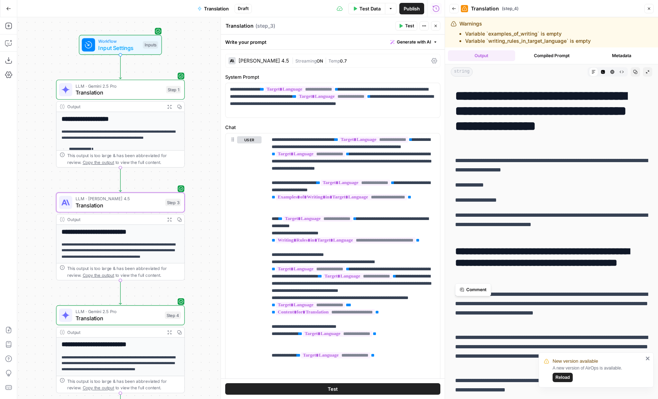
drag, startPoint x: 455, startPoint y: 251, endPoint x: 514, endPoint y: 277, distance: 64.6
click at [514, 277] on h2 "**********" at bounding box center [551, 263] width 193 height 35
drag, startPoint x: 527, startPoint y: 137, endPoint x: 459, endPoint y: 97, distance: 79.8
click at [459, 97] on h1 "**********" at bounding box center [551, 118] width 193 height 60
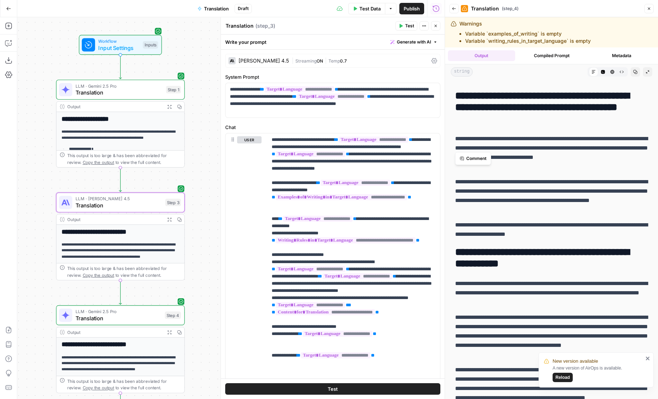
scroll to position [792, 0]
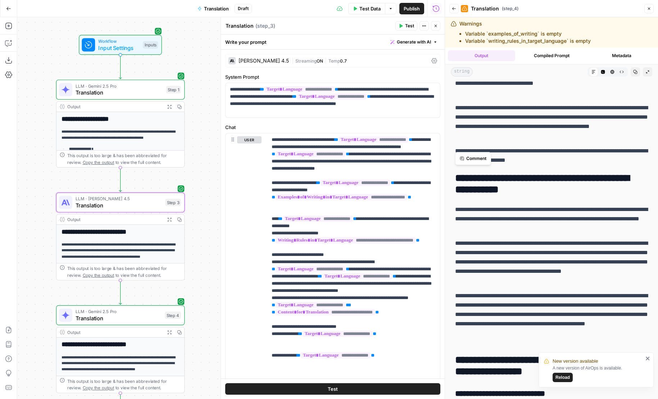
click at [538, 192] on h2 "**********" at bounding box center [551, 184] width 193 height 23
drag, startPoint x: 538, startPoint y: 192, endPoint x: 458, endPoint y: 181, distance: 81.6
click at [458, 181] on h2 "**********" at bounding box center [551, 184] width 193 height 23
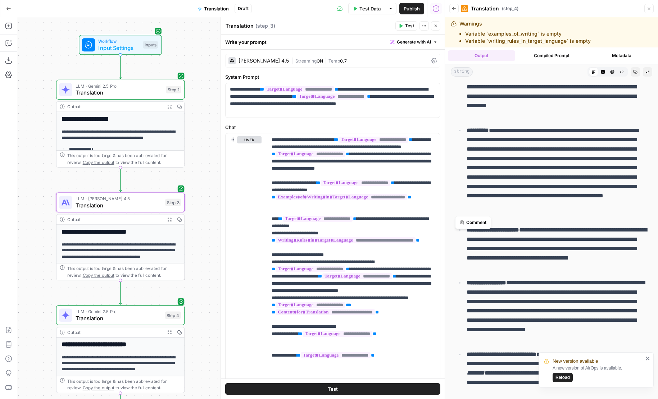
scroll to position [0, 0]
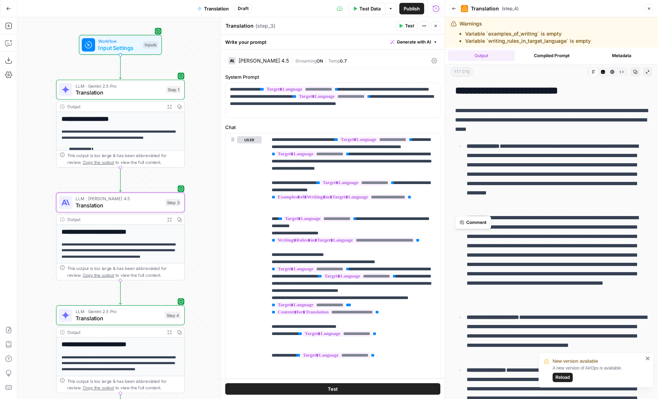
click at [454, 11] on button "Back" at bounding box center [453, 8] width 9 height 9
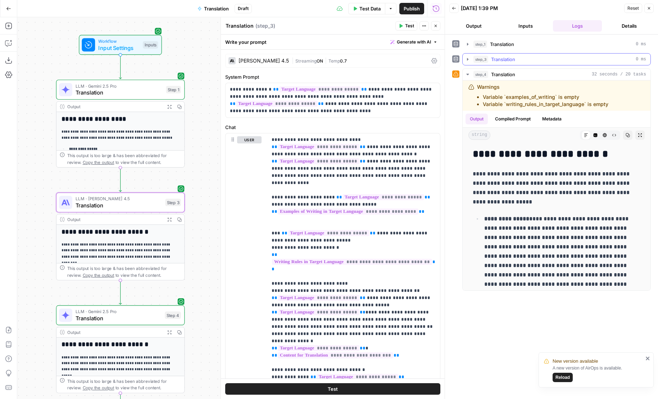
click at [521, 57] on div "step_3 Translation 0 ms" at bounding box center [559, 59] width 173 height 7
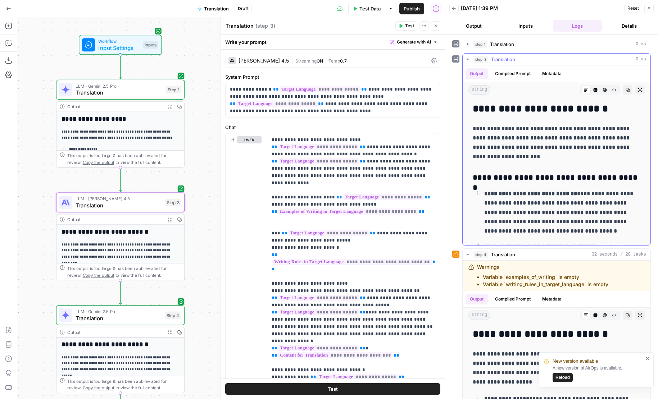
click at [515, 46] on div "step_1 Translation 0 ms" at bounding box center [559, 44] width 173 height 7
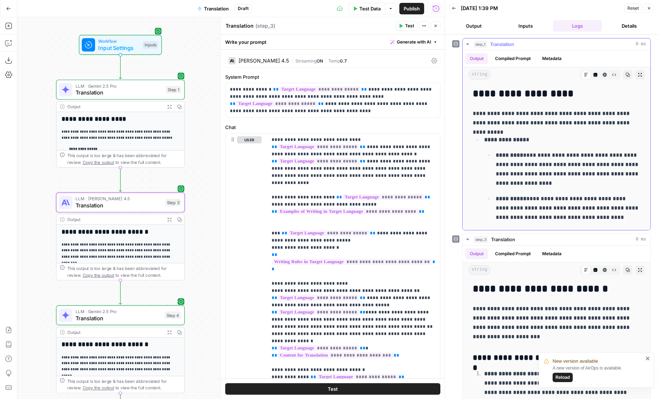
click at [637, 77] on button "Expand Output" at bounding box center [639, 74] width 9 height 9
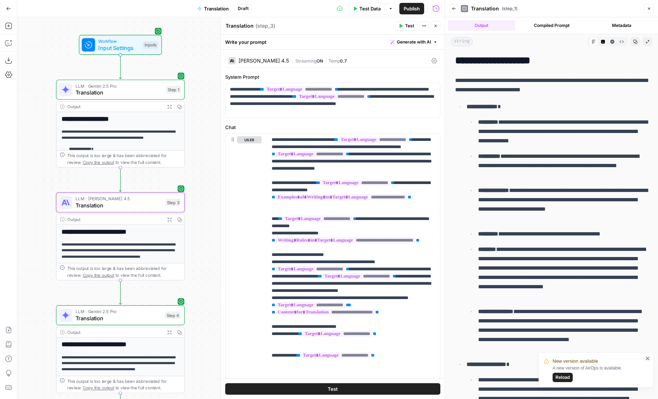
scroll to position [339, 0]
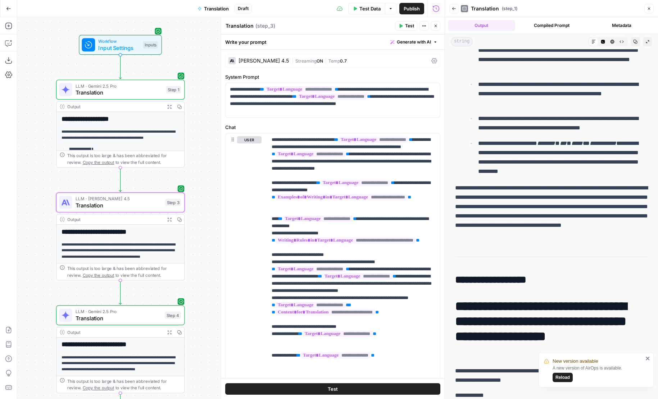
click at [168, 109] on icon "button" at bounding box center [169, 106] width 5 height 5
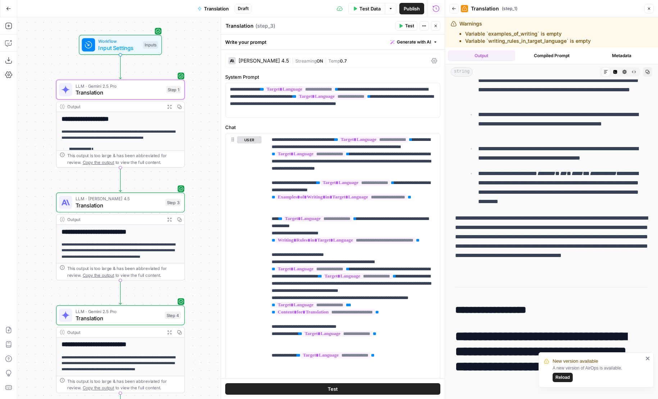
scroll to position [547, 0]
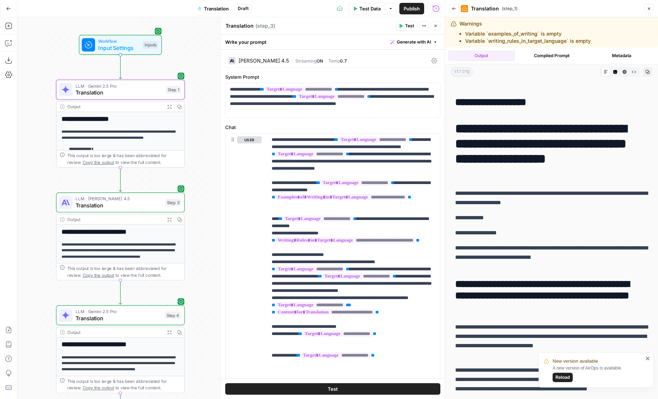
click at [512, 173] on h1 "**********" at bounding box center [551, 151] width 193 height 60
drag, startPoint x: 531, startPoint y: 173, endPoint x: 455, endPoint y: 133, distance: 85.5
click at [455, 133] on h1 "**********" at bounding box center [551, 151] width 193 height 60
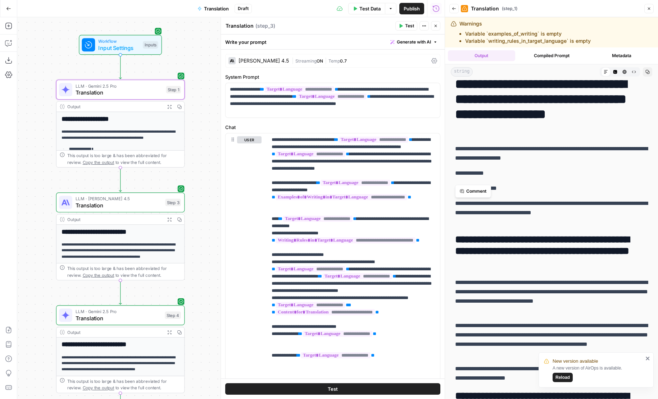
scroll to position [606, 0]
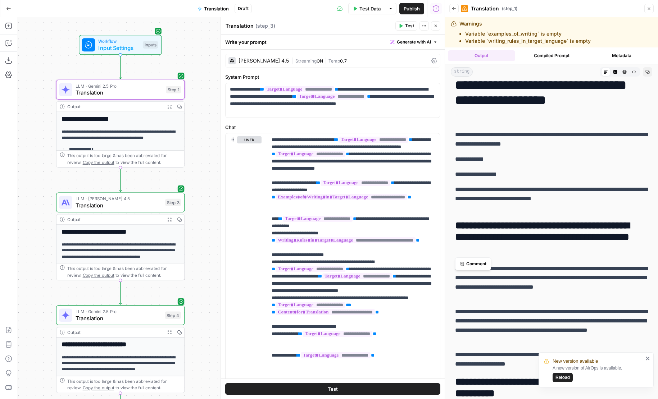
drag, startPoint x: 522, startPoint y: 250, endPoint x: 450, endPoint y: 227, distance: 75.9
click at [450, 227] on div "**********" at bounding box center [551, 333] width 213 height 1718
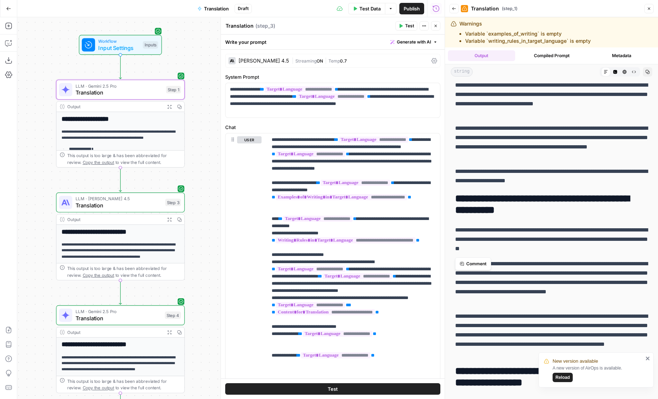
scroll to position [836, 0]
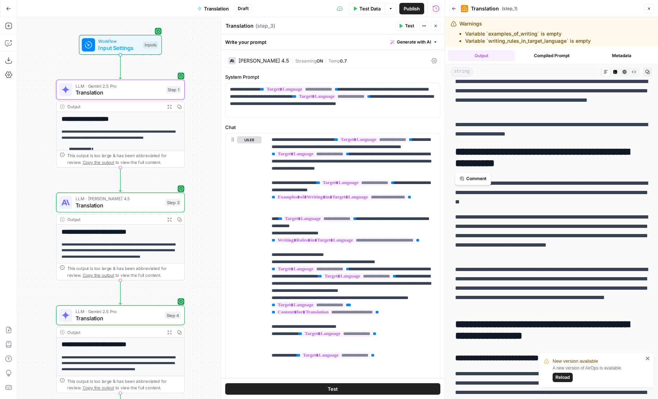
drag, startPoint x: 541, startPoint y: 159, endPoint x: 451, endPoint y: 151, distance: 89.9
click at [451, 151] on div "**********" at bounding box center [551, 102] width 201 height 1713
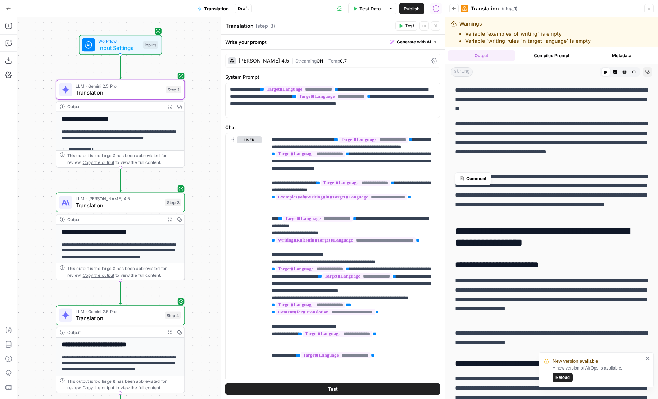
click at [603, 244] on h2 "**********" at bounding box center [551, 237] width 193 height 23
drag, startPoint x: 611, startPoint y: 244, endPoint x: 455, endPoint y: 227, distance: 157.1
click at [455, 227] on h2 "**********" at bounding box center [551, 237] width 193 height 23
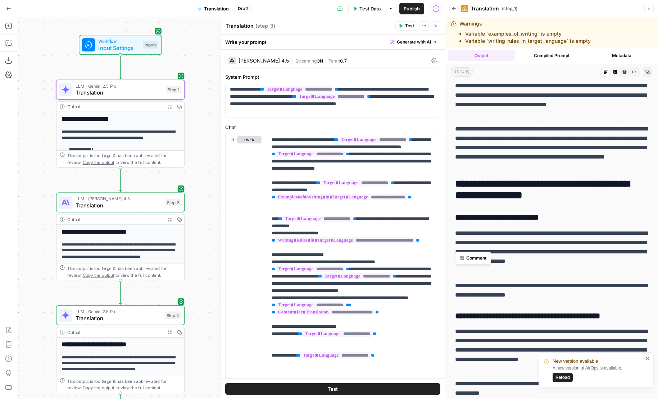
scroll to position [1058, 0]
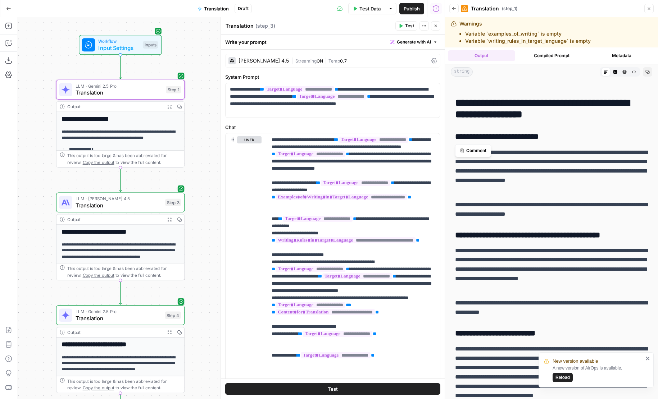
drag, startPoint x: 563, startPoint y: 138, endPoint x: 451, endPoint y: 138, distance: 111.5
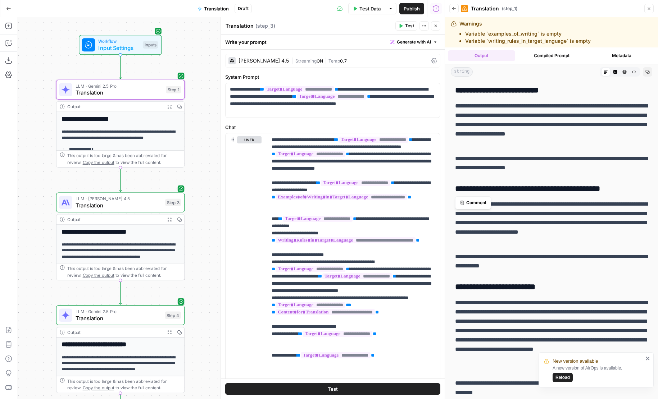
drag, startPoint x: 632, startPoint y: 188, endPoint x: 453, endPoint y: 190, distance: 179.1
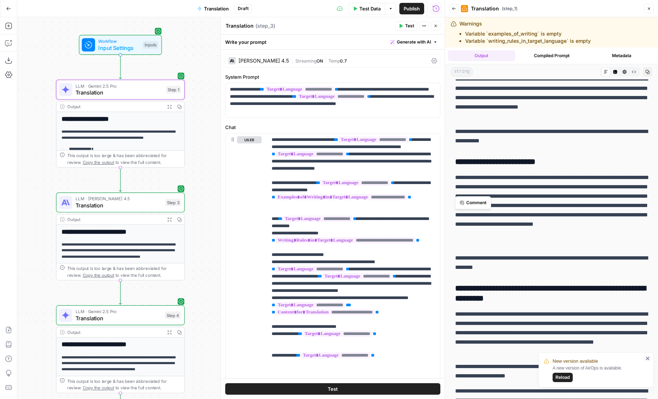
scroll to position [1271, 0]
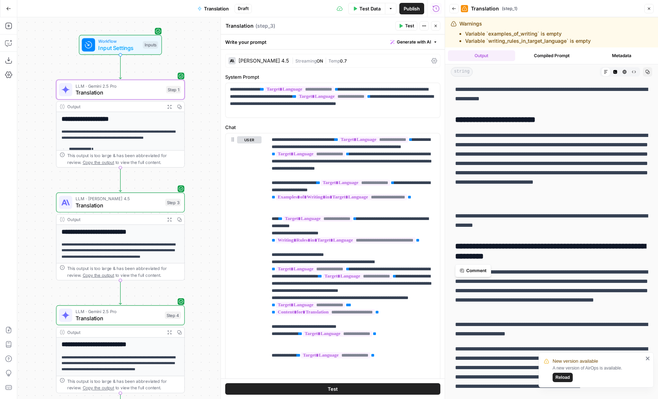
drag, startPoint x: 556, startPoint y: 257, endPoint x: 450, endPoint y: 249, distance: 106.1
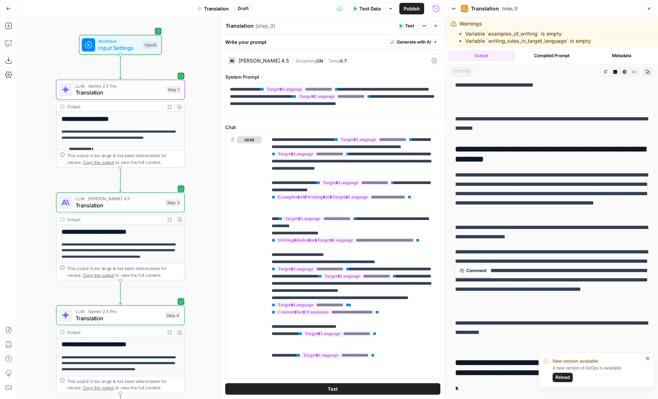
scroll to position [30, 0]
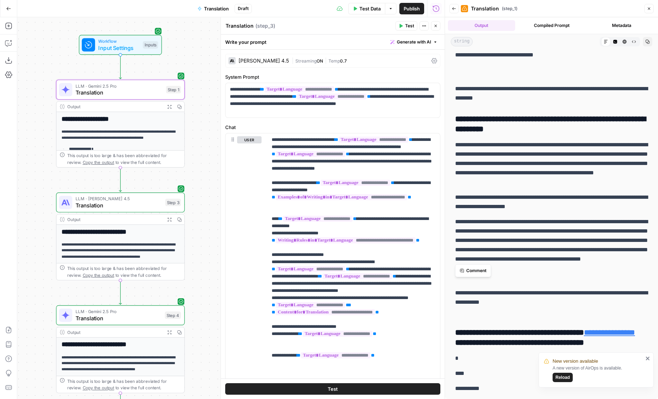
click at [532, 346] on h3 "**********" at bounding box center [551, 338] width 193 height 20
click at [169, 220] on icon "button" at bounding box center [169, 219] width 5 height 5
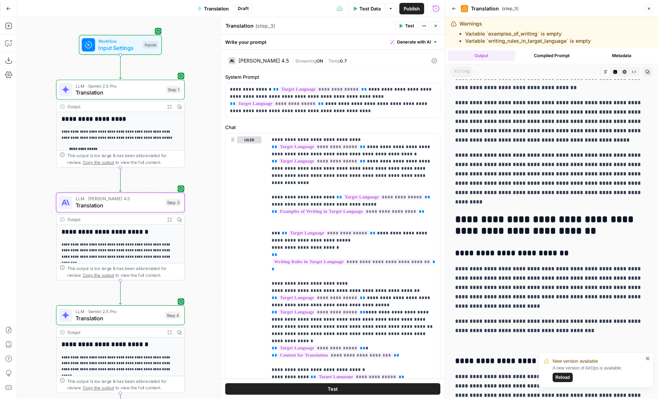
scroll to position [1201, 0]
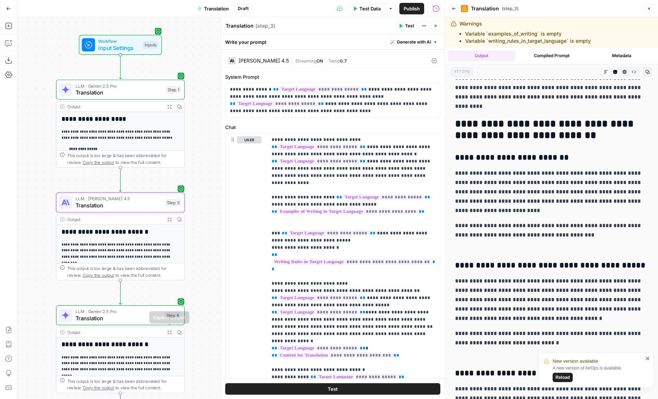
click at [169, 334] on icon "button" at bounding box center [169, 332] width 5 height 5
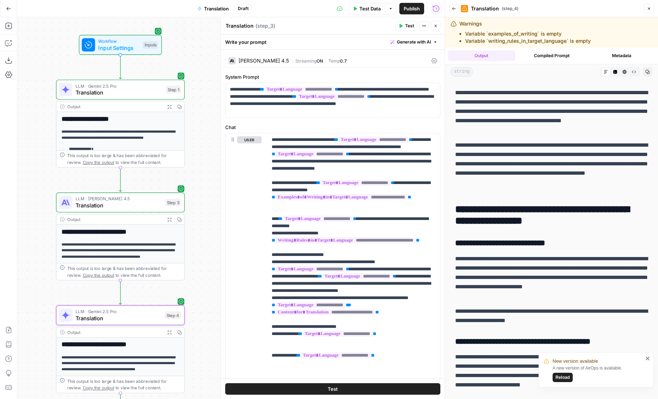
scroll to position [967, 0]
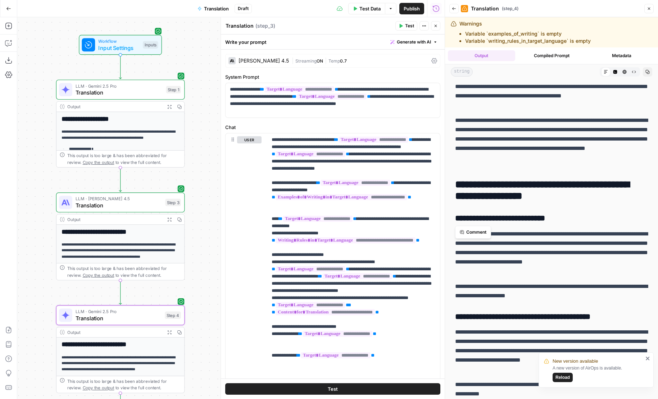
drag, startPoint x: 574, startPoint y: 220, endPoint x: 457, endPoint y: 217, distance: 116.6
click at [457, 217] on h3 "**********" at bounding box center [551, 219] width 193 height 10
click at [170, 220] on icon "button" at bounding box center [170, 220] width 4 height 4
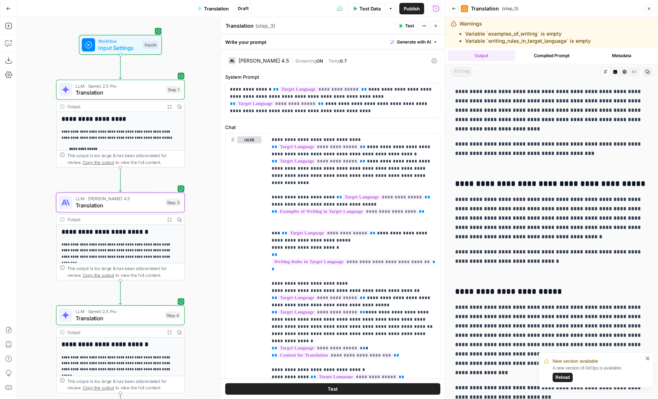
scroll to position [1117, 0]
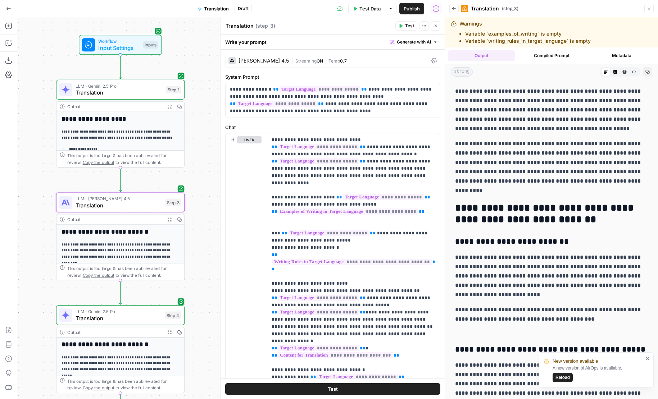
click at [573, 238] on h3 "**********" at bounding box center [551, 242] width 193 height 10
drag, startPoint x: 576, startPoint y: 239, endPoint x: 456, endPoint y: 240, distance: 119.8
click at [456, 240] on h3 "**********" at bounding box center [551, 242] width 193 height 10
click at [171, 336] on button "Expand Output" at bounding box center [169, 332] width 10 height 10
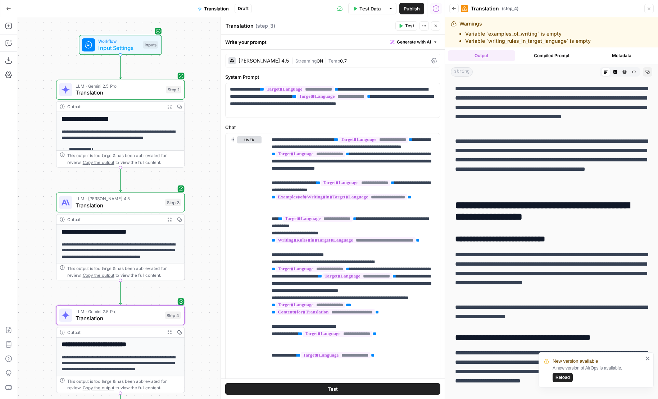
scroll to position [1003, 0]
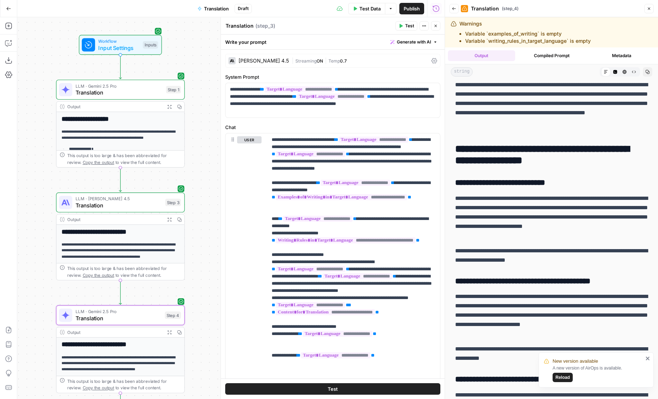
click at [578, 186] on h3 "**********" at bounding box center [551, 183] width 193 height 10
drag, startPoint x: 578, startPoint y: 186, endPoint x: 453, endPoint y: 184, distance: 124.8
click at [133, 300] on icon "button" at bounding box center [133, 300] width 6 height 6
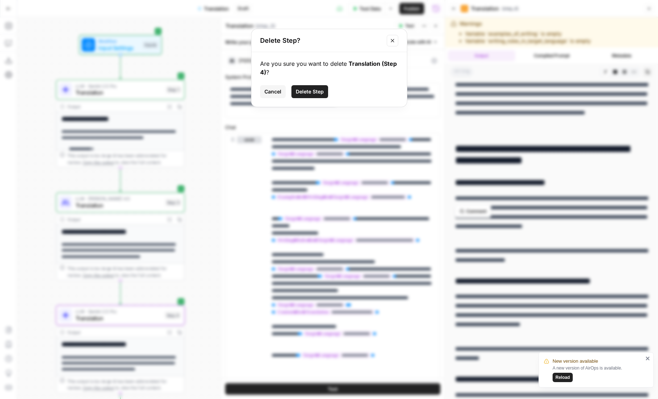
click at [323, 90] on button "Delete Step" at bounding box center [309, 91] width 37 height 13
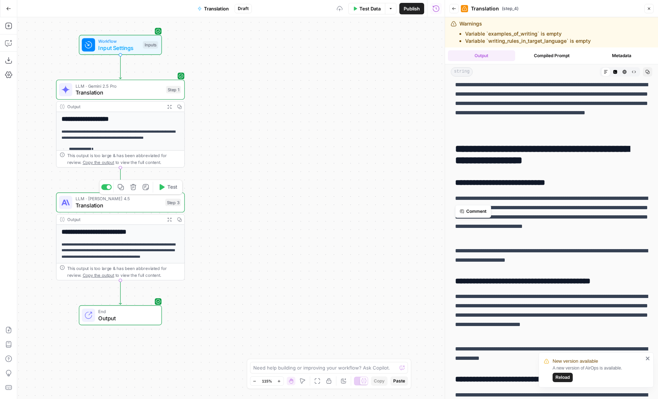
click at [134, 187] on icon "button" at bounding box center [133, 187] width 6 height 6
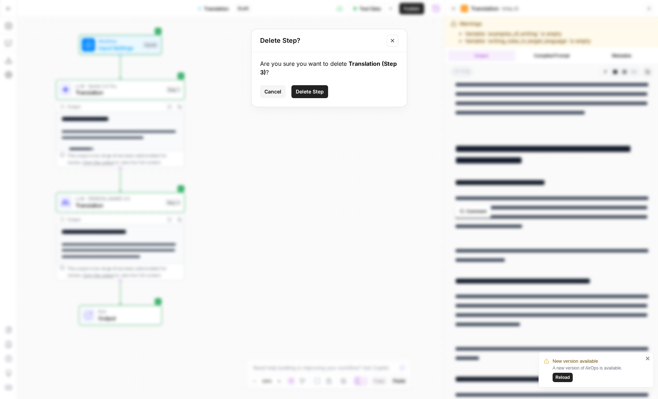
click at [308, 96] on button "Delete Step" at bounding box center [309, 91] width 37 height 13
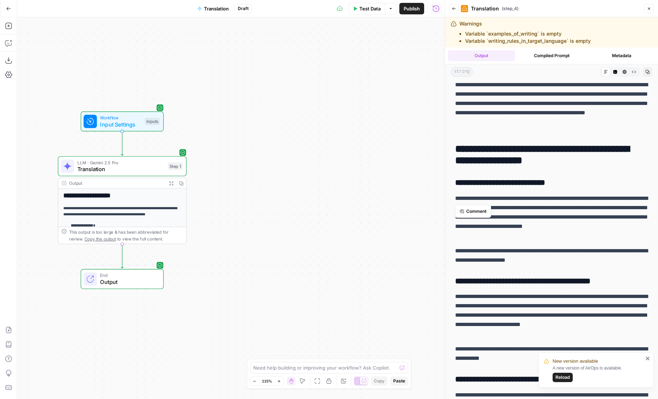
drag, startPoint x: 254, startPoint y: 215, endPoint x: 256, endPoint y: 254, distance: 38.2
click at [256, 254] on div "**********" at bounding box center [230, 208] width 427 height 382
click at [127, 173] on div "LLM · Gemini 2.5 Pro Translation Step 1 Copy step Delete step Add Note Test" at bounding box center [122, 166] width 129 height 20
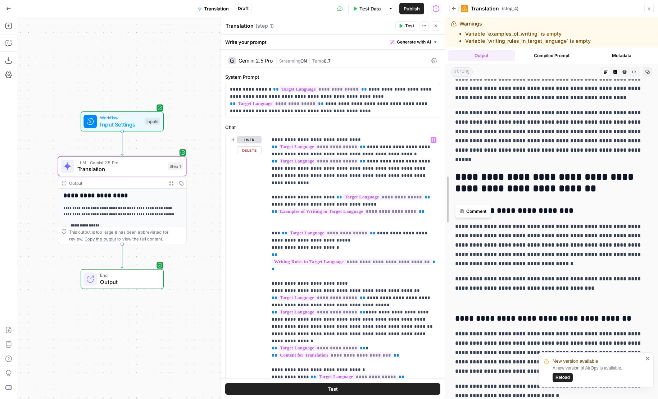
scroll to position [1115, 0]
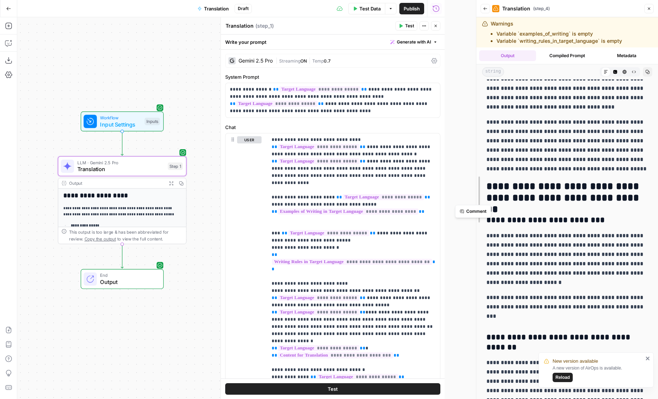
drag, startPoint x: 444, startPoint y: 195, endPoint x: 472, endPoint y: 195, distance: 28.1
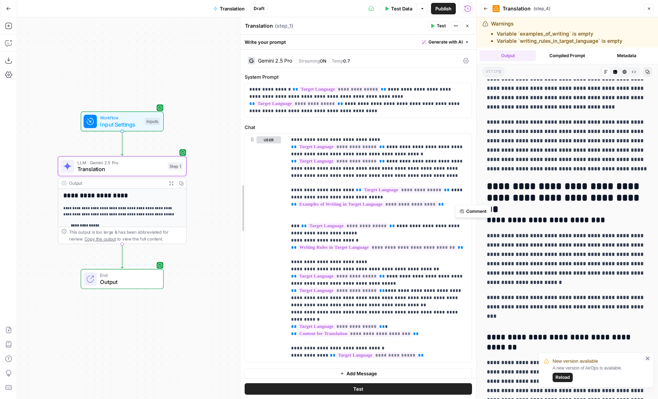
drag, startPoint x: 254, startPoint y: 251, endPoint x: 241, endPoint y: 251, distance: 12.2
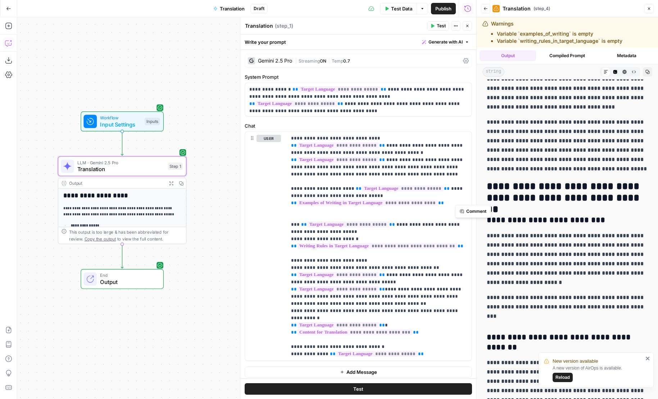
click at [9, 41] on icon "button" at bounding box center [8, 43] width 7 height 7
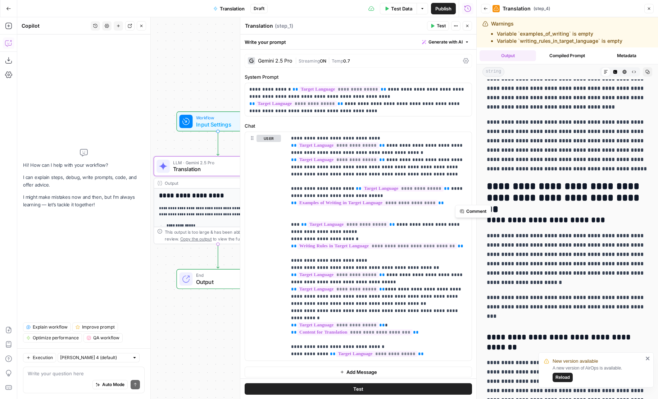
click at [141, 28] on button "Close" at bounding box center [141, 25] width 9 height 9
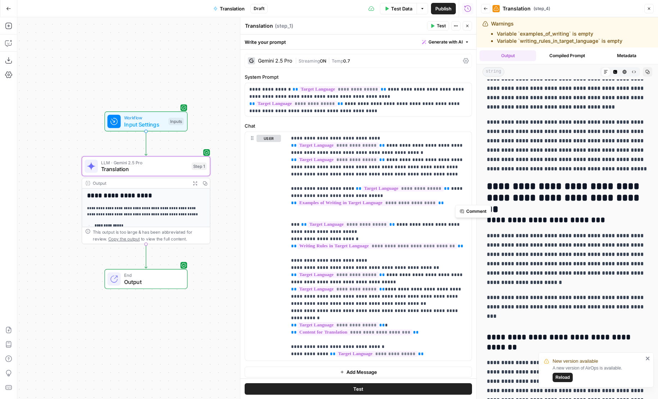
drag, startPoint x: 156, startPoint y: 47, endPoint x: 63, endPoint y: 23, distance: 96.1
click at [63, 23] on div "**********" at bounding box center [246, 208] width 459 height 382
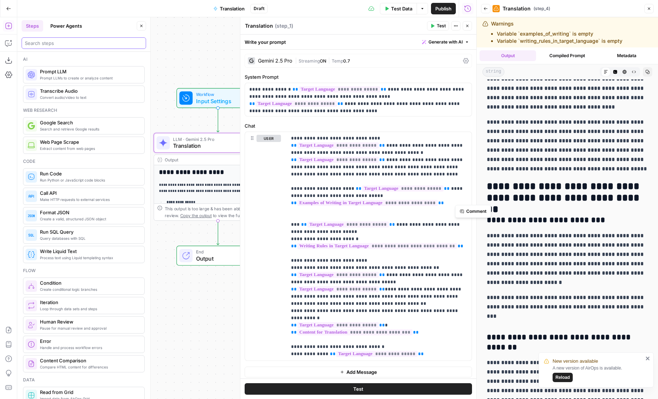
click at [45, 44] on input "search" at bounding box center [84, 43] width 118 height 7
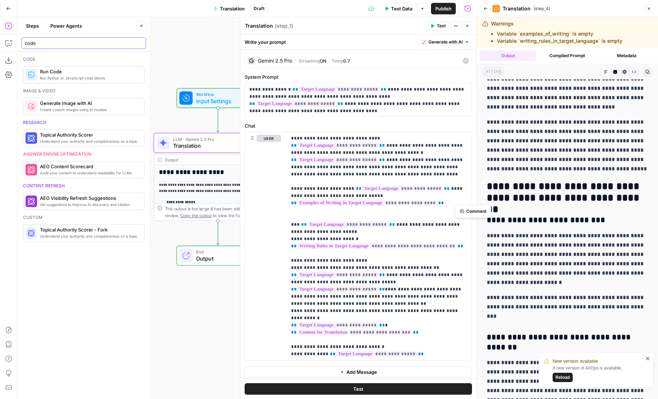
type input "code"
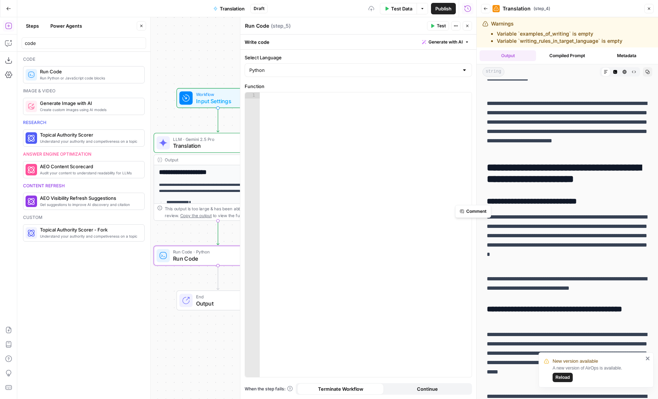
click at [280, 173] on div at bounding box center [366, 240] width 212 height 297
click at [6, 47] on button "Copilot" at bounding box center [9, 43] width 12 height 12
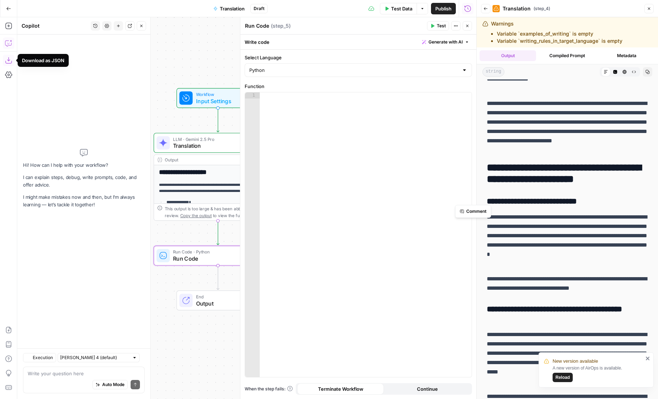
click at [78, 365] on div "Execution Claude Sonnet 4 (default) Write your question here Auto Mode Send" at bounding box center [83, 374] width 133 height 51
click at [78, 370] on textarea at bounding box center [84, 373] width 112 height 7
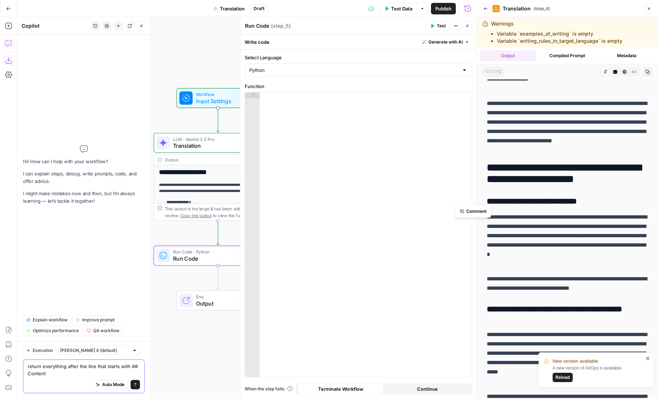
click at [132, 368] on textarea "return everything after the line that starts with ## Content" at bounding box center [84, 370] width 112 height 14
type textarea "return everything after the line that starts with "## Content" from"
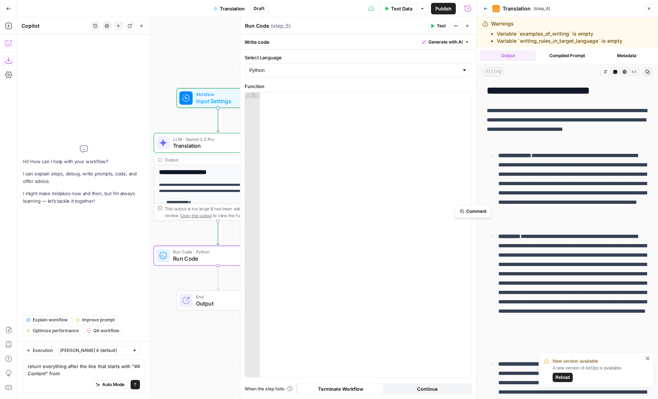
scroll to position [1115, 0]
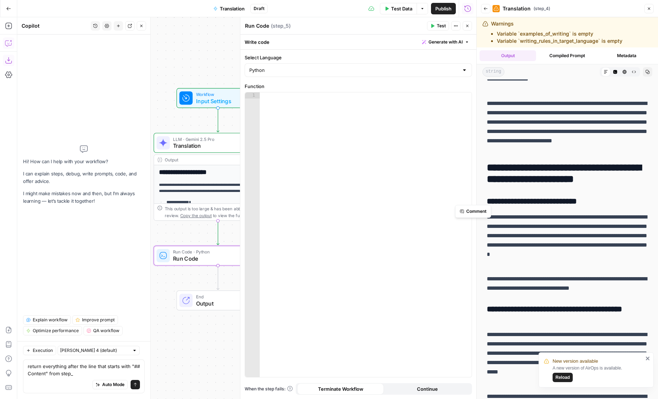
type textarea "return everything after the line that starts with "## Content" from step_4"
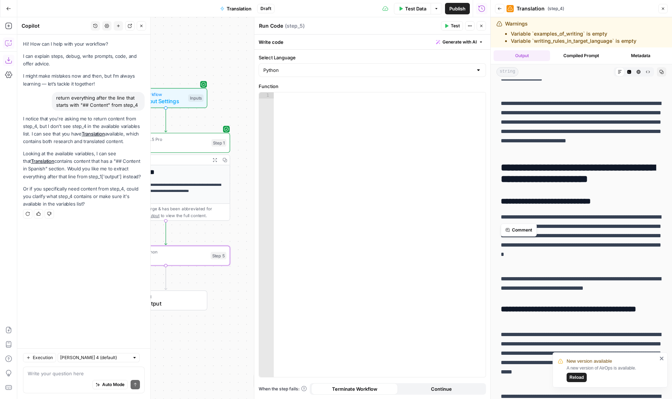
drag, startPoint x: 231, startPoint y: 347, endPoint x: 179, endPoint y: 347, distance: 52.2
click at [179, 347] on div "**********" at bounding box center [253, 208] width 473 height 382
click at [67, 370] on textarea at bounding box center [84, 373] width 112 height 7
type textarea "step_1"
click at [496, 15] on header "Back Translation ( step_4 ) Close" at bounding box center [581, 8] width 181 height 17
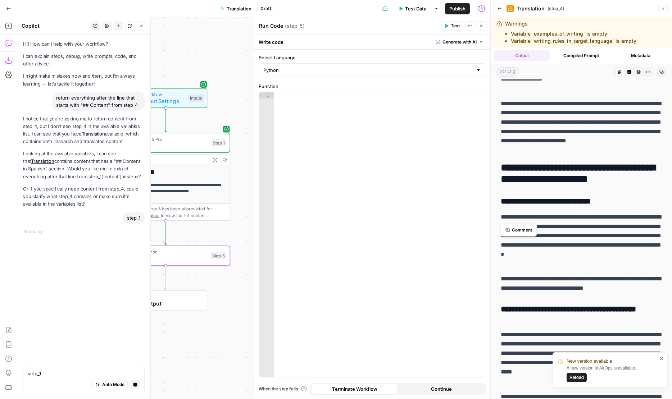
click at [496, 10] on button "Back" at bounding box center [499, 8] width 9 height 9
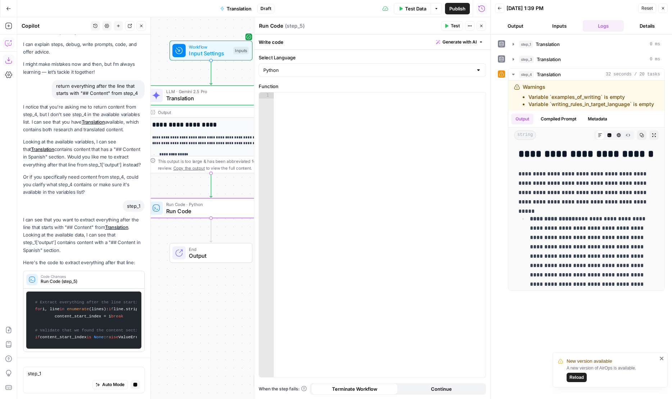
scroll to position [0, 0]
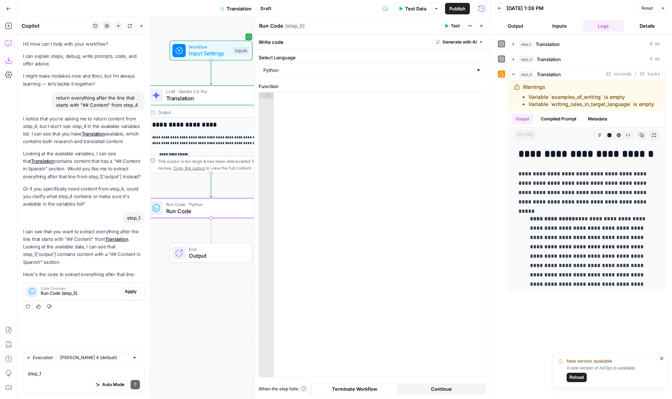
click at [130, 294] on span "Apply" at bounding box center [131, 291] width 12 height 6
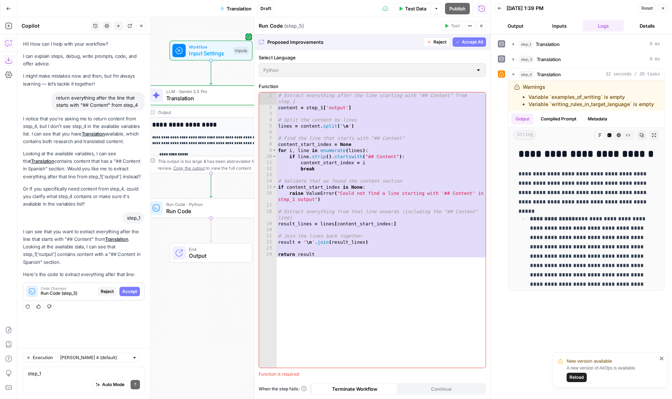
click at [462, 44] on span "Accept All" at bounding box center [472, 42] width 21 height 6
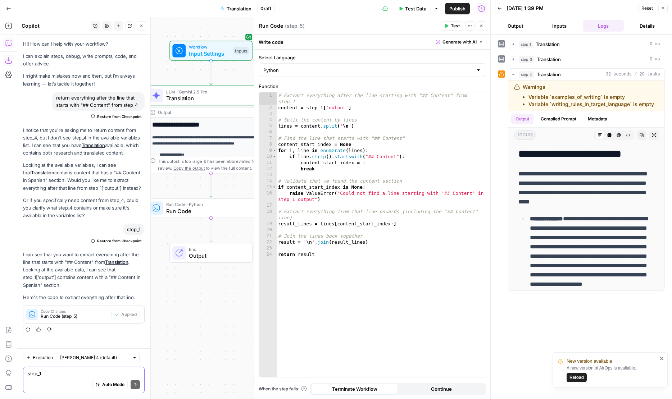
click at [90, 370] on textarea "step_1" at bounding box center [84, 373] width 112 height 7
type textarea "if you couldnt"
drag, startPoint x: 323, startPoint y: 201, endPoint x: 290, endPoint y: 196, distance: 32.8
click at [290, 196] on div "# Extract everything after the line starting with "## Content" from step_1 cont…" at bounding box center [381, 243] width 209 height 303
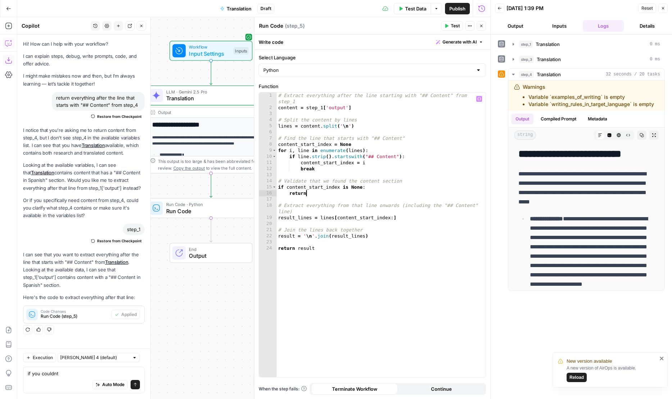
scroll to position [0, 2]
drag, startPoint x: 306, startPoint y: 109, endPoint x: 386, endPoint y: 109, distance: 80.6
click at [386, 109] on div "# Extract everything after the line starting with "## Content" from step_1 cont…" at bounding box center [381, 243] width 209 height 303
type textarea "**********"
click at [327, 197] on div "# Extract everything after the line starting with "## Content" from step_1 cont…" at bounding box center [381, 243] width 209 height 303
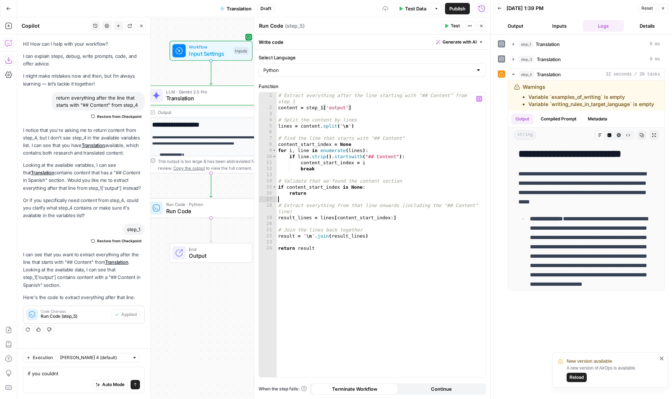
scroll to position [0, 0]
click at [326, 195] on div "# Extract everything after the line starting with "## Content" from step_1 cont…" at bounding box center [381, 243] width 209 height 303
paste textarea "**********"
type textarea "**********"
click at [451, 23] on span "Test" at bounding box center [455, 26] width 9 height 6
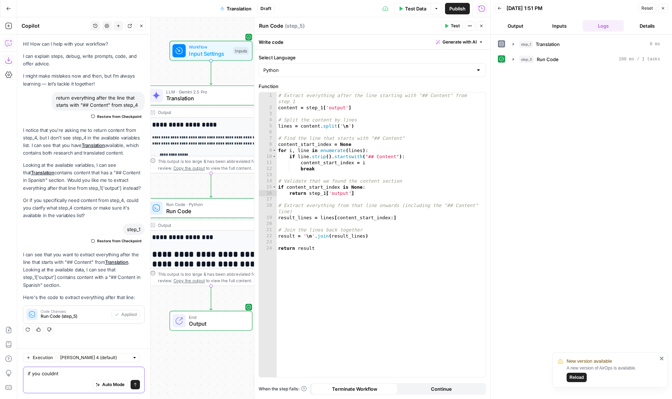
click at [88, 376] on textarea "if you couldnt" at bounding box center [84, 373] width 112 height 7
type textarea "dont include the line that starts with content"
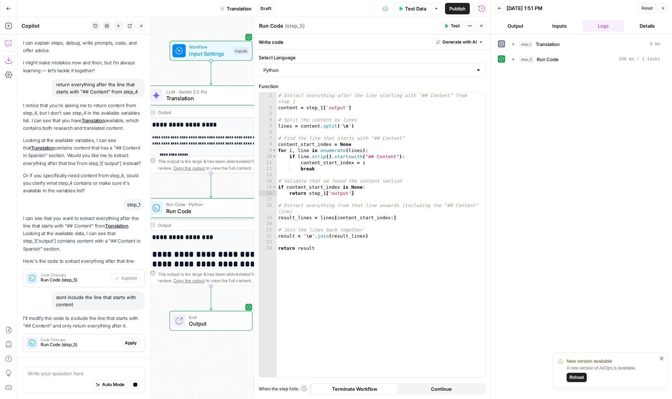
scroll to position [57, 0]
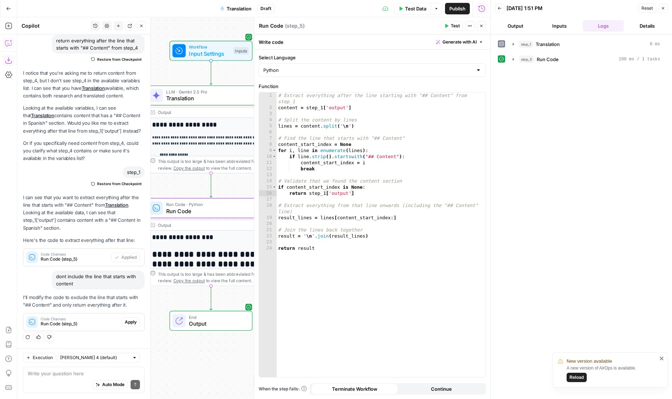
click at [136, 325] on span "Apply" at bounding box center [131, 322] width 12 height 6
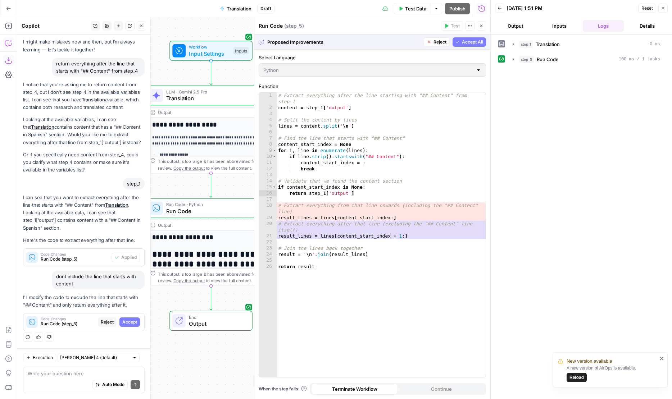
click at [470, 38] on button "Accept All" at bounding box center [469, 41] width 33 height 9
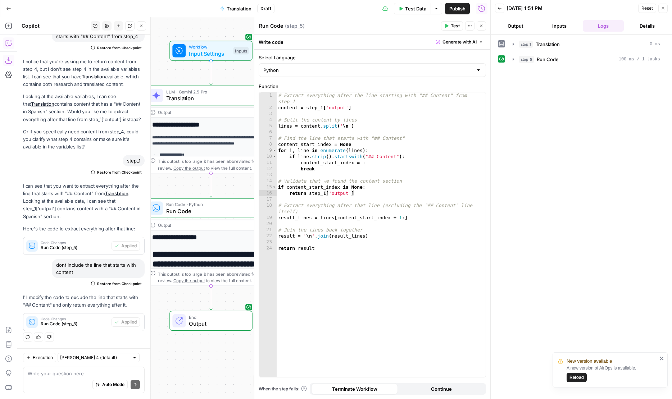
click at [452, 27] on span "Test" at bounding box center [455, 26] width 9 height 6
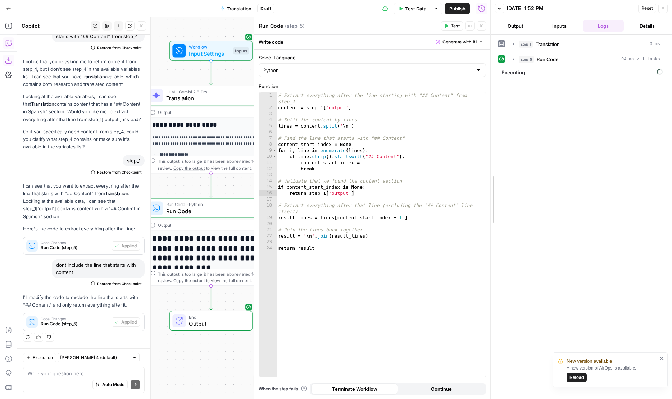
drag, startPoint x: 490, startPoint y: 49, endPoint x: 472, endPoint y: 49, distance: 17.6
click at [487, 49] on div at bounding box center [490, 199] width 7 height 399
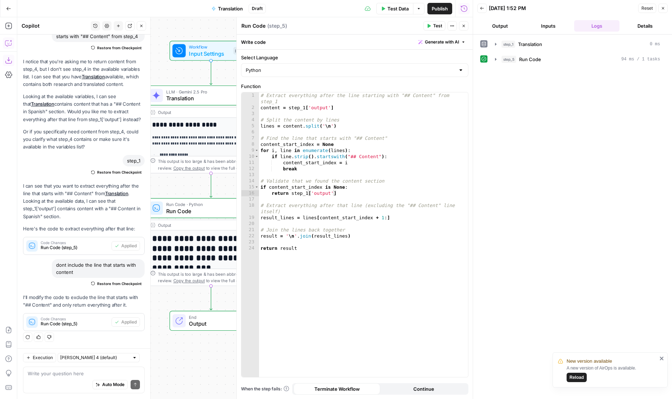
click at [506, 32] on header "Back 09/30/25 at 1:52 PM Reset Close Output Inputs Logs Details" at bounding box center [572, 17] width 199 height 35
click at [499, 21] on button "Output" at bounding box center [499, 26] width 45 height 12
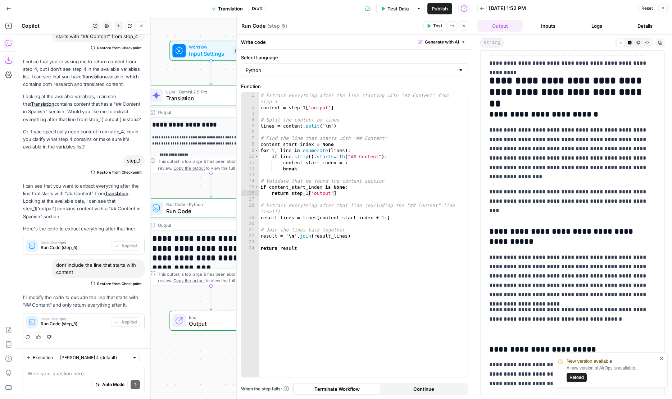
scroll to position [961, 0]
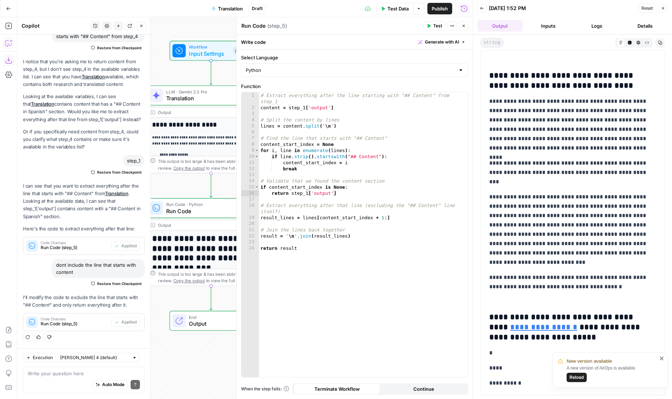
click at [462, 29] on button "Close" at bounding box center [463, 25] width 9 height 9
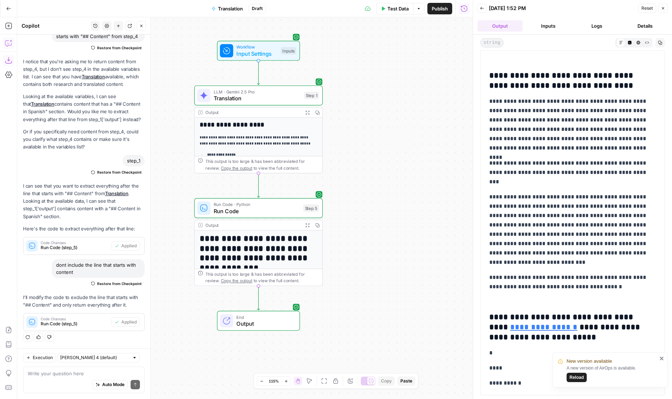
drag, startPoint x: 332, startPoint y: 73, endPoint x: 399, endPoint y: 73, distance: 67.6
click at [399, 73] on div "**********" at bounding box center [244, 208] width 455 height 382
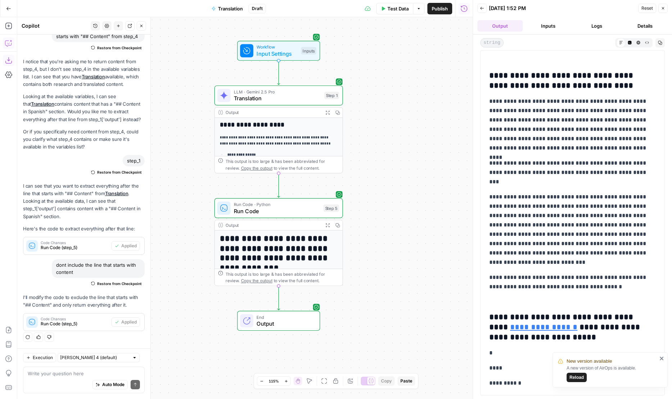
click at [483, 7] on icon "button" at bounding box center [482, 8] width 4 height 4
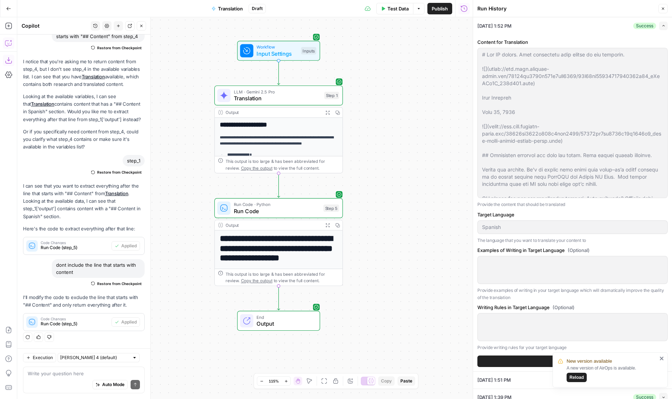
click at [225, 13] on button "Translation" at bounding box center [227, 9] width 40 height 12
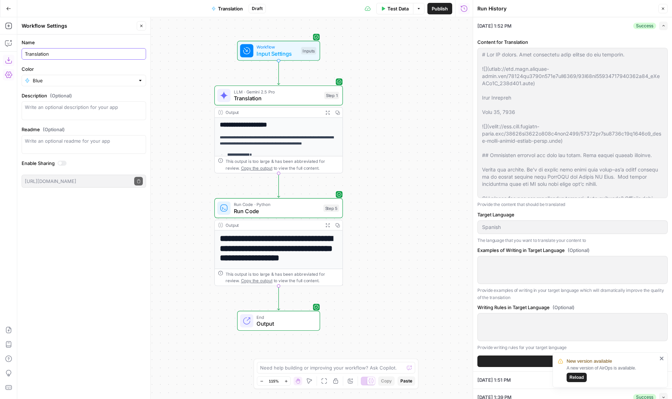
click at [60, 55] on input "Translation" at bounding box center [84, 53] width 118 height 7
type input "Translate Content"
click at [51, 103] on div at bounding box center [84, 110] width 124 height 19
type textarea "Translate content into your target language"
click at [307, 50] on div "Inputs" at bounding box center [308, 51] width 15 height 8
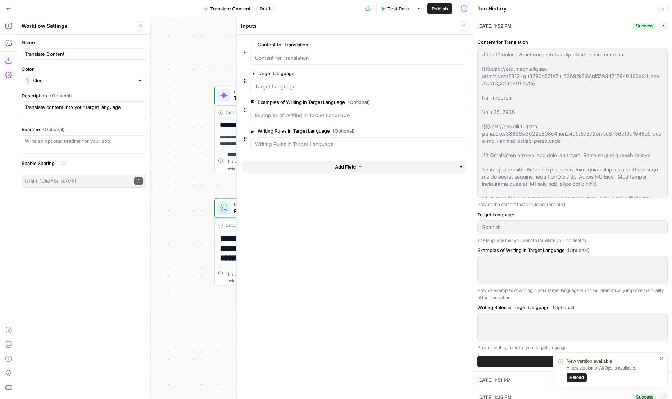
click at [387, 8] on span "Test Data" at bounding box center [397, 8] width 21 height 7
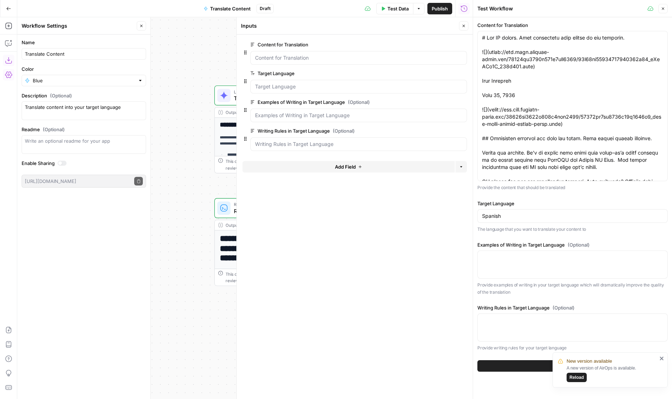
click at [464, 27] on icon "button" at bounding box center [464, 26] width 4 height 4
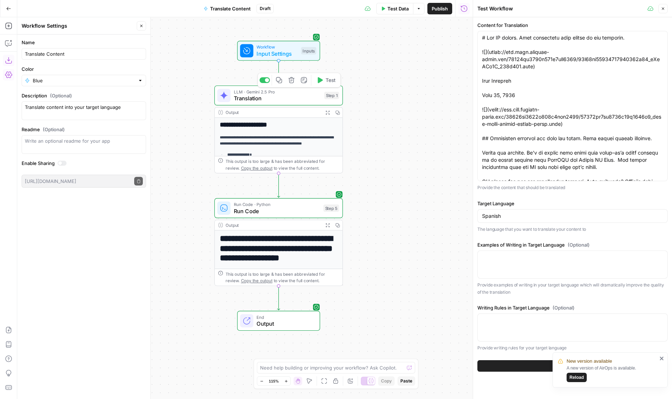
click at [247, 97] on span "Translation" at bounding box center [277, 98] width 87 height 8
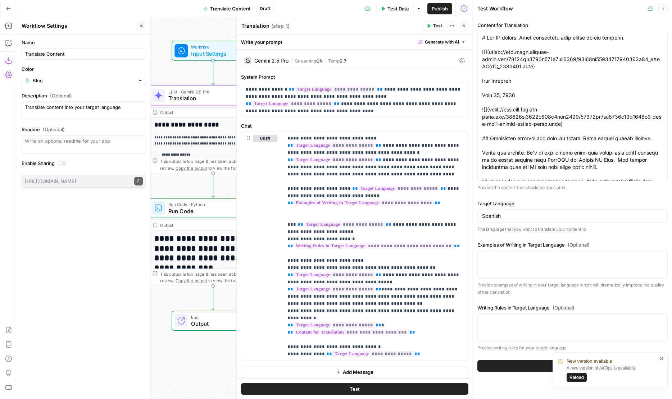
drag, startPoint x: 207, startPoint y: 71, endPoint x: 137, endPoint y: 71, distance: 69.8
click at [137, 71] on body "**********" at bounding box center [336, 199] width 672 height 399
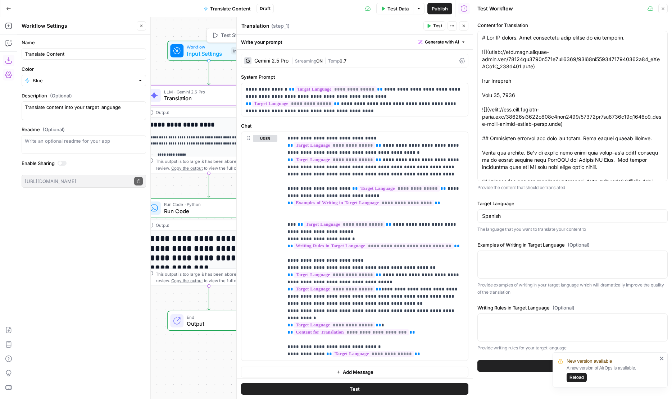
click at [187, 52] on span "Input Settings" at bounding box center [207, 54] width 41 height 8
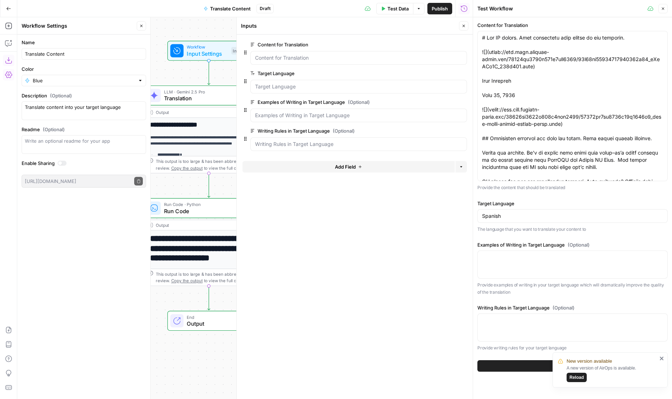
click at [440, 131] on span "edit field" at bounding box center [440, 131] width 16 height 6
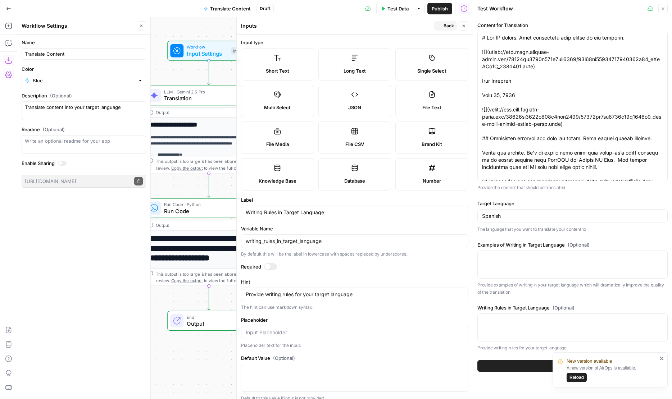
scroll to position [7, 0]
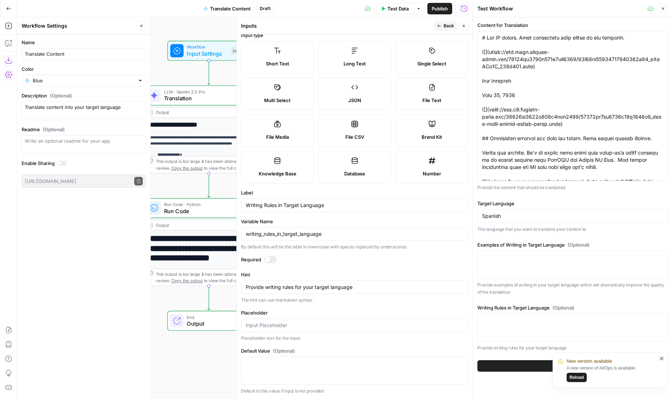
drag, startPoint x: 439, startPoint y: 27, endPoint x: 436, endPoint y: 32, distance: 5.2
click at [439, 27] on icon "button" at bounding box center [439, 26] width 4 height 4
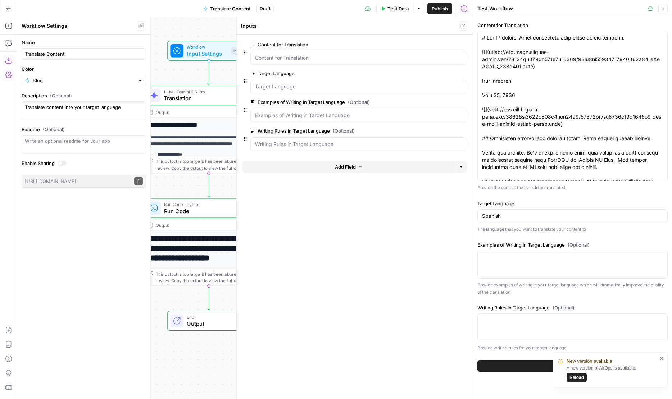
click at [438, 106] on button "edit field" at bounding box center [443, 102] width 28 height 9
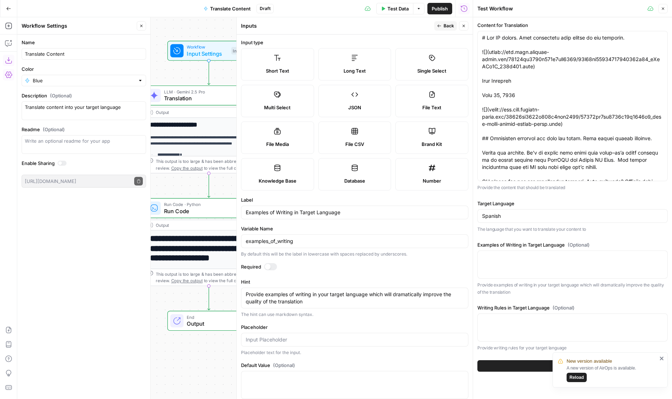
scroll to position [14, 0]
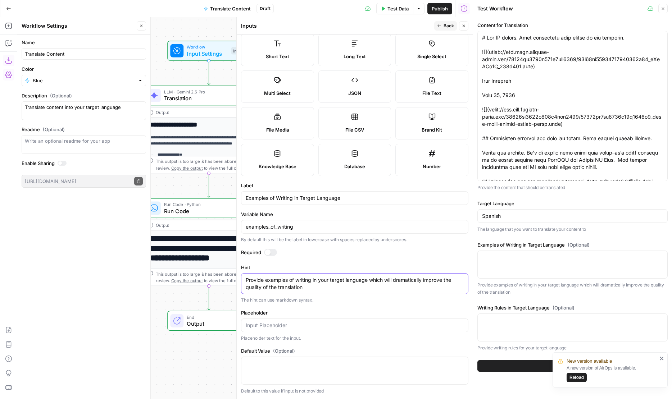
click at [383, 280] on textarea "Provide examples of writing in your target language which will dramatically imp…" at bounding box center [355, 284] width 218 height 14
click at [387, 280] on textarea "Provide examples of writing in your target language which will dramatically imp…" at bounding box center [355, 284] width 218 height 14
type textarea "Provide examples of writing in your target language which may dramatically impr…"
click at [441, 28] on button "Back" at bounding box center [445, 25] width 23 height 9
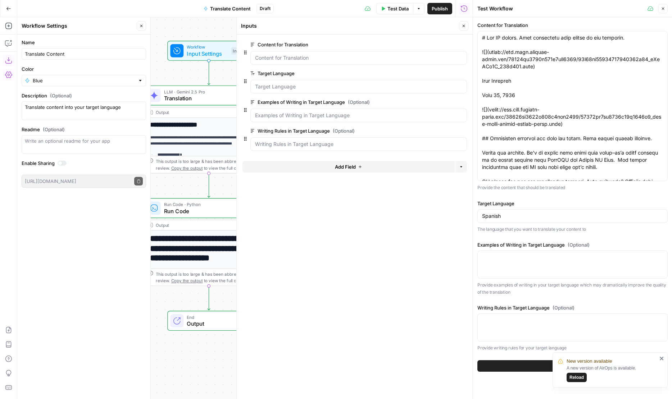
click at [466, 29] on button "Close" at bounding box center [463, 25] width 9 height 9
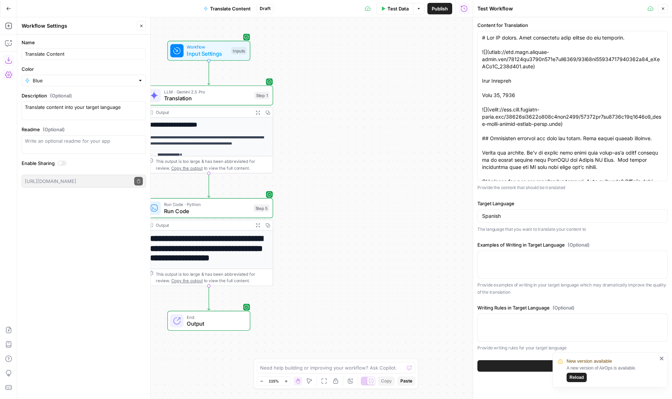
click at [446, 10] on span "Publish" at bounding box center [440, 8] width 16 height 7
drag, startPoint x: 343, startPoint y: 178, endPoint x: 397, endPoint y: 147, distance: 62.2
click at [397, 147] on div "**********" at bounding box center [244, 208] width 455 height 382
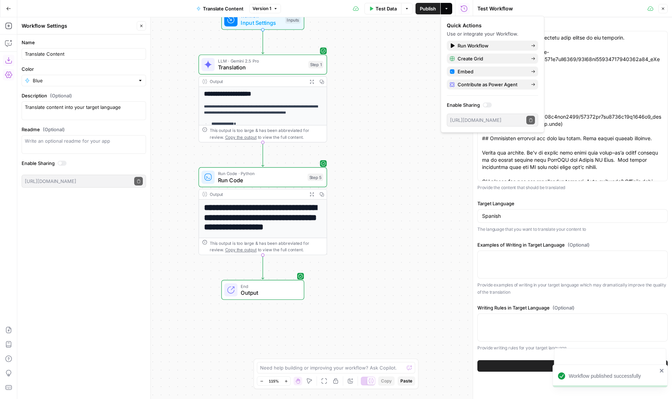
click at [273, 183] on span "Run Code" at bounding box center [261, 180] width 86 height 8
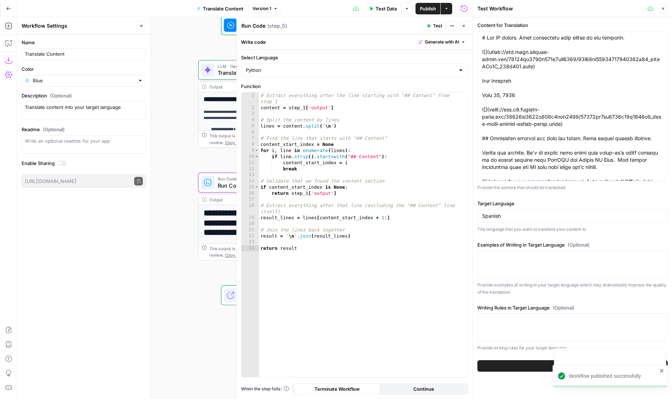
drag, startPoint x: 172, startPoint y: 293, endPoint x: 154, endPoint y: 361, distance: 70.4
click at [154, 361] on body "**********" at bounding box center [336, 199] width 672 height 399
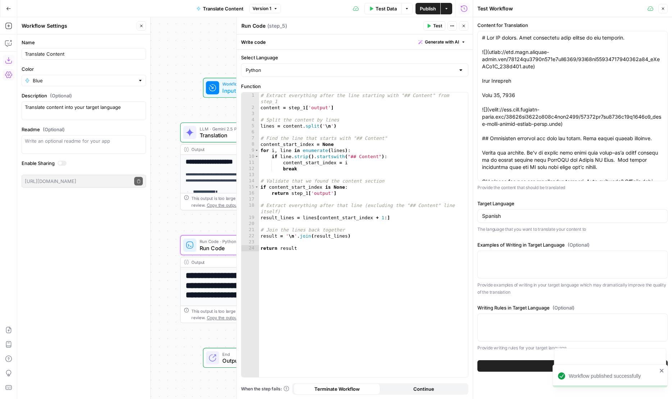
click at [465, 24] on icon "button" at bounding box center [464, 26] width 4 height 4
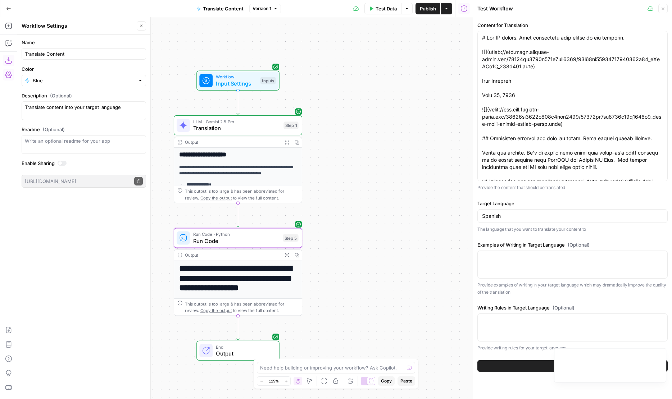
drag, startPoint x: 422, startPoint y: 208, endPoint x: 399, endPoint y: 179, distance: 37.4
click at [399, 179] on div "**********" at bounding box center [244, 208] width 455 height 382
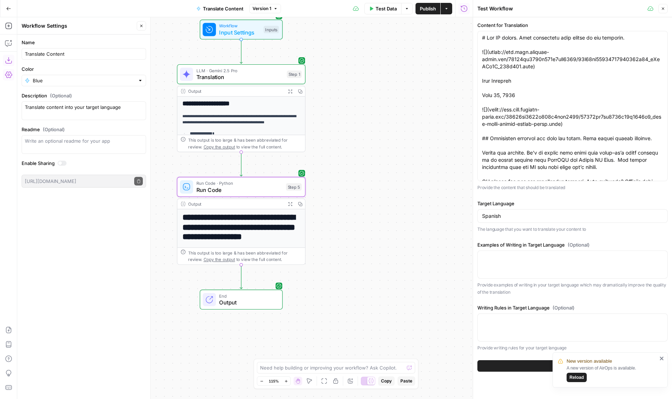
drag, startPoint x: 399, startPoint y: 179, endPoint x: 433, endPoint y: 140, distance: 52.2
click at [433, 140] on div "**********" at bounding box center [244, 208] width 455 height 382
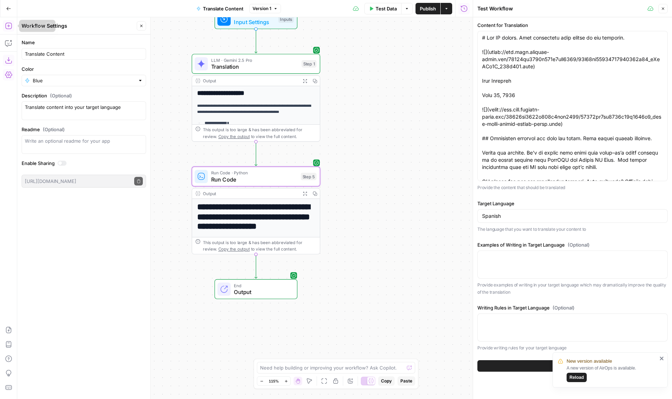
click at [10, 29] on icon "button" at bounding box center [8, 25] width 7 height 7
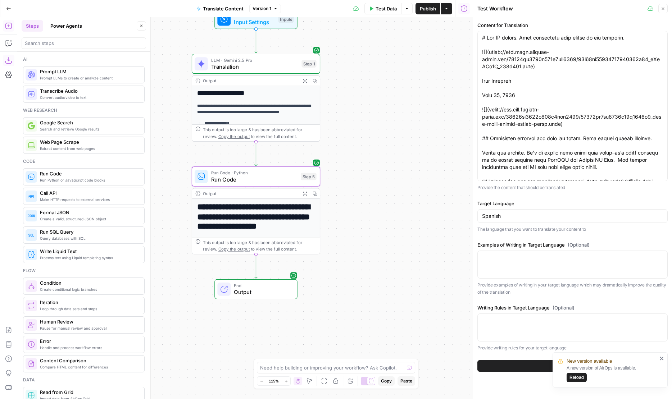
click at [62, 26] on button "Power Agents" at bounding box center [66, 26] width 40 height 12
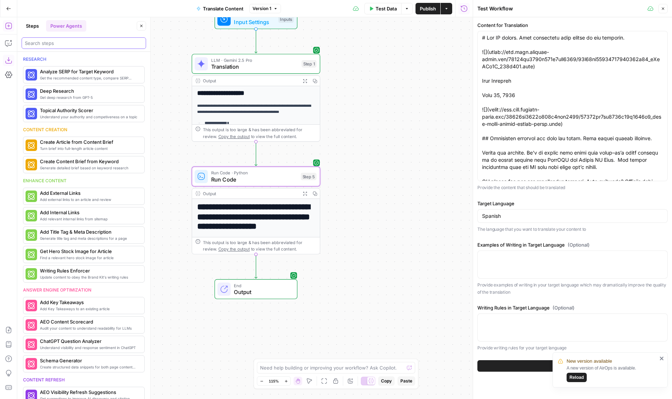
click at [58, 45] on input "search" at bounding box center [84, 43] width 118 height 7
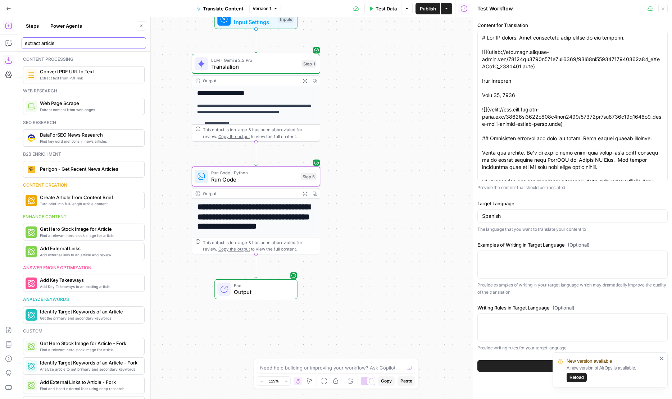
scroll to position [3, 0]
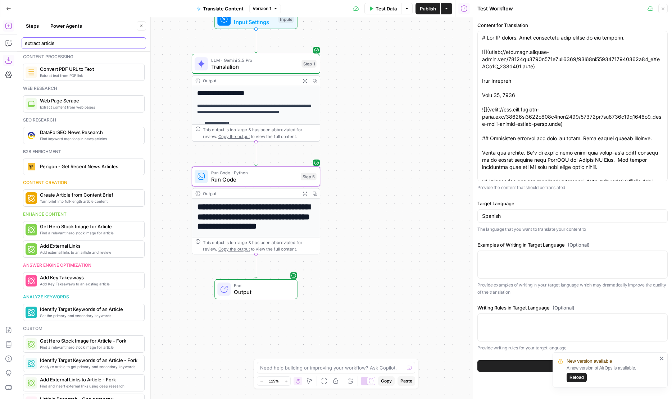
type input "extract article"
click at [65, 42] on input "extract article" at bounding box center [84, 43] width 118 height 7
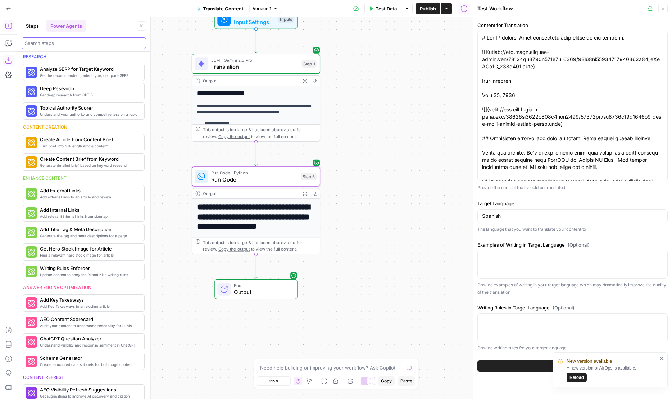
click at [53, 45] on input "search" at bounding box center [84, 43] width 118 height 7
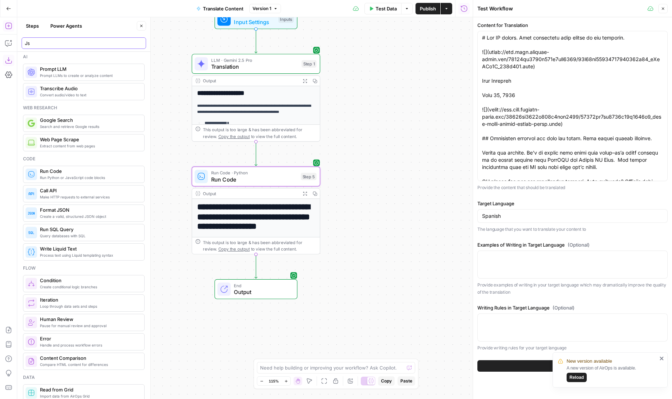
scroll to position [0, 0]
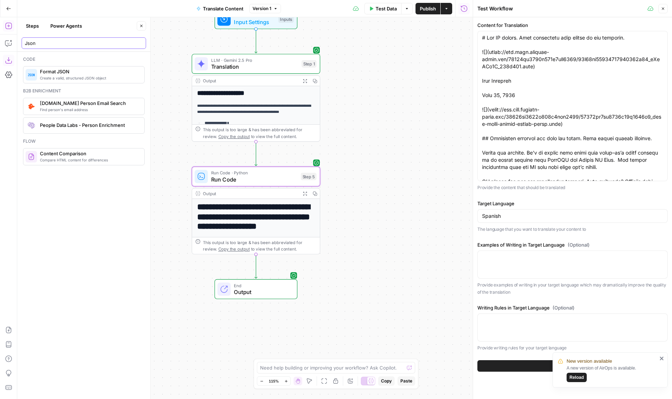
type input "Json"
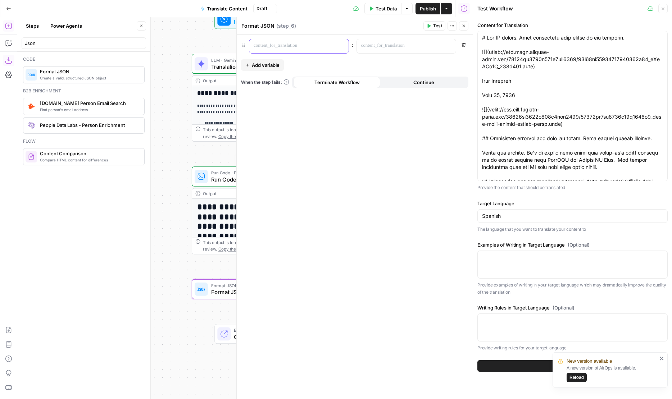
click at [267, 48] on p at bounding box center [293, 45] width 79 height 7
click at [366, 43] on p at bounding box center [400, 45] width 79 height 7
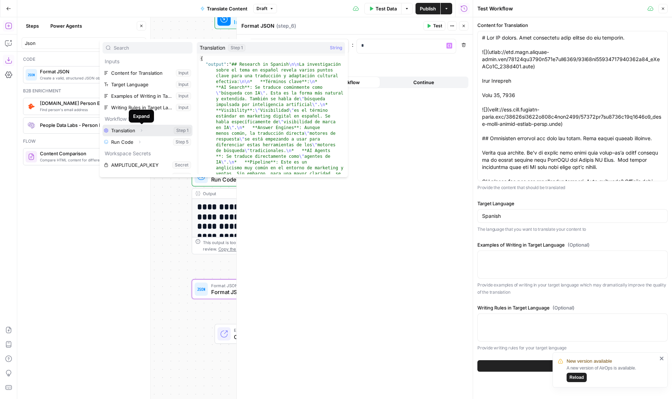
click at [142, 131] on icon "button" at bounding box center [141, 130] width 4 height 4
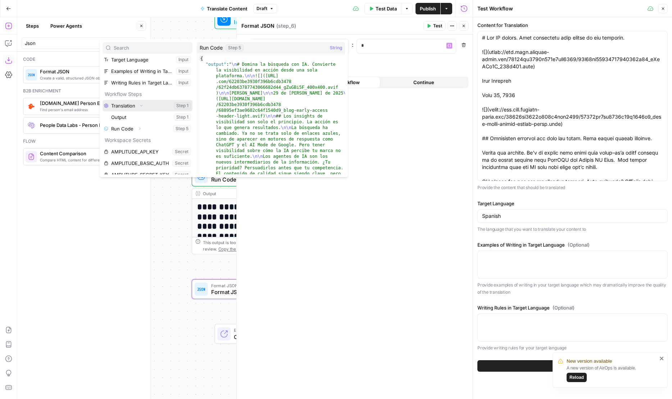
scroll to position [26, 0]
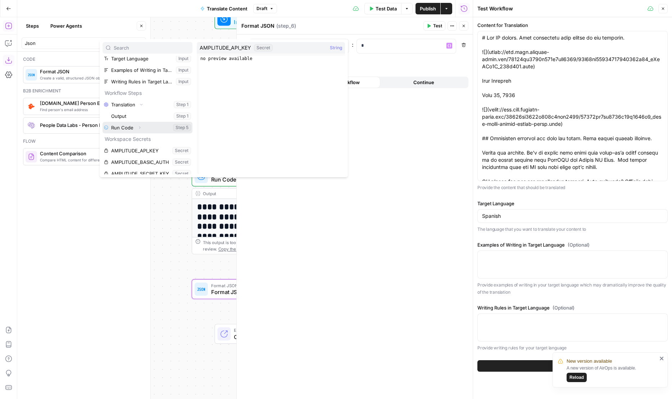
click at [140, 129] on icon "button" at bounding box center [139, 128] width 4 height 4
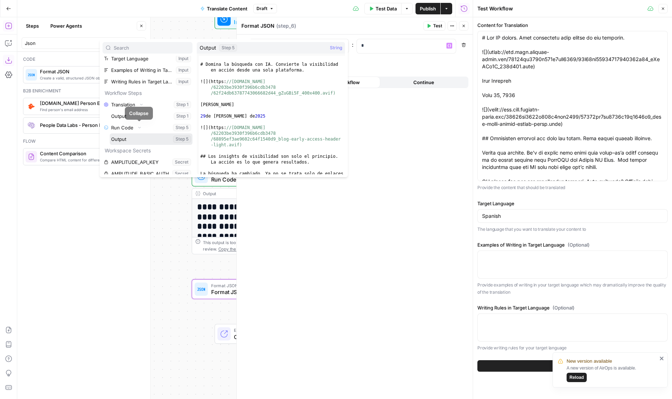
click at [127, 138] on button "Select variable Output" at bounding box center [151, 139] width 83 height 12
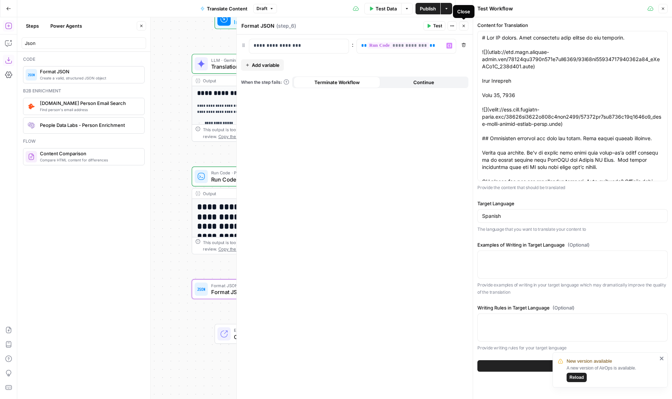
click at [464, 25] on icon "button" at bounding box center [464, 26] width 3 height 3
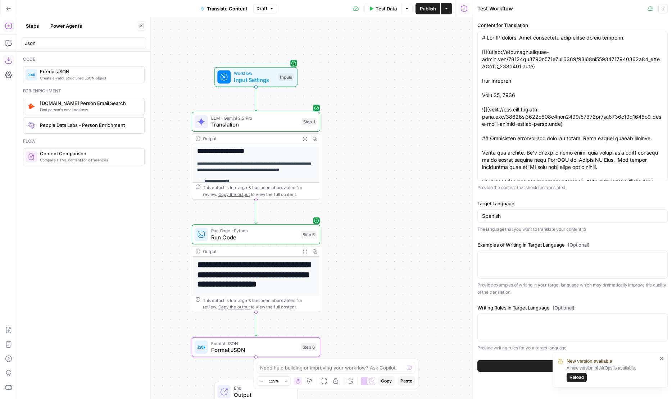
drag, startPoint x: 375, startPoint y: 79, endPoint x: 375, endPoint y: 155, distance: 75.5
click at [375, 155] on div "**********" at bounding box center [244, 208] width 455 height 382
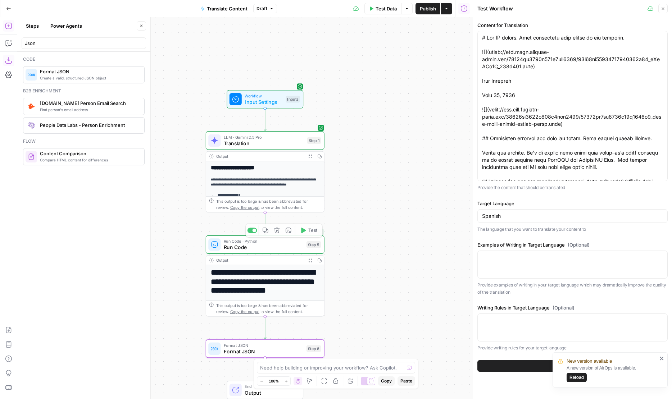
click at [249, 143] on span "Translation" at bounding box center [264, 144] width 80 height 8
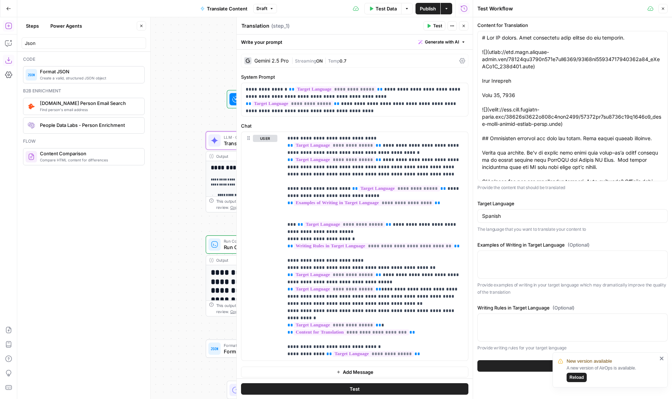
drag, startPoint x: 261, startPoint y: 27, endPoint x: 318, endPoint y: 27, distance: 56.5
click at [318, 27] on div "Translation Translation ( step_1 )" at bounding box center [331, 26] width 180 height 8
type textarea "Translate content"
click at [467, 24] on button "Close" at bounding box center [463, 25] width 9 height 9
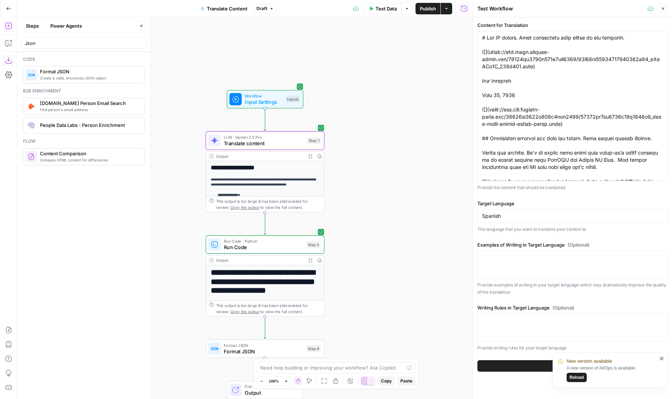
click at [236, 147] on div "LLM · Gemini 2.5 Pro Translate content Step 1" at bounding box center [265, 140] width 119 height 18
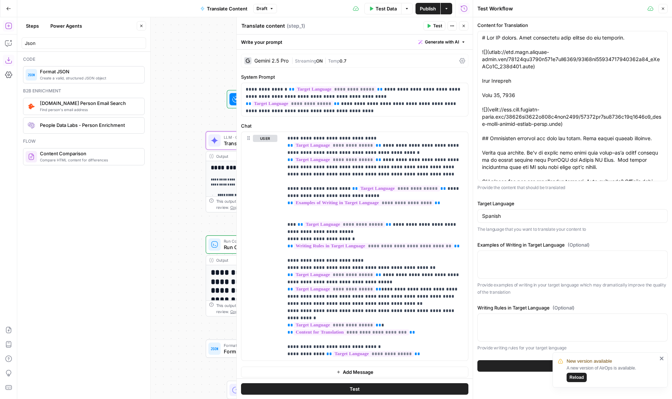
click at [268, 26] on textarea "Translate content" at bounding box center [263, 25] width 44 height 7
type textarea "Translate Content"
click at [210, 253] on div "Run Code · Python Run Code Step 5 Copy step Delete step Add Note Test" at bounding box center [265, 245] width 119 height 18
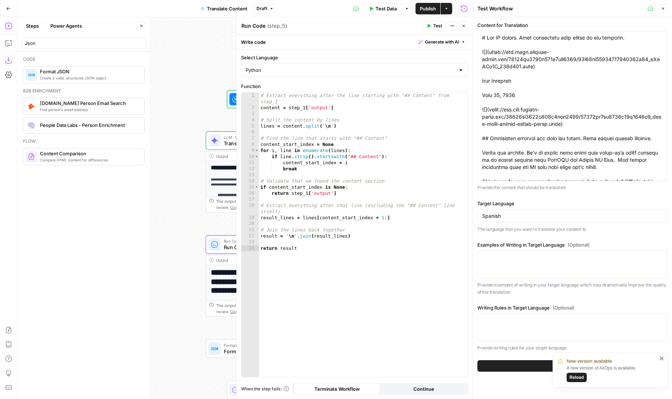
click at [251, 28] on textarea "Run Code" at bounding box center [253, 25] width 24 height 7
type textarea "Return content only"
click at [462, 27] on icon "button" at bounding box center [464, 26] width 4 height 4
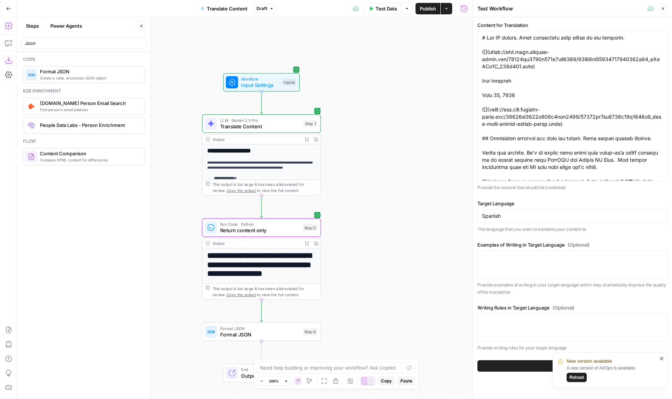
drag, startPoint x: 358, startPoint y: 184, endPoint x: 355, endPoint y: 167, distance: 17.3
click at [355, 167] on div "**********" at bounding box center [244, 208] width 455 height 382
click at [226, 332] on span "Format JSON" at bounding box center [259, 335] width 79 height 8
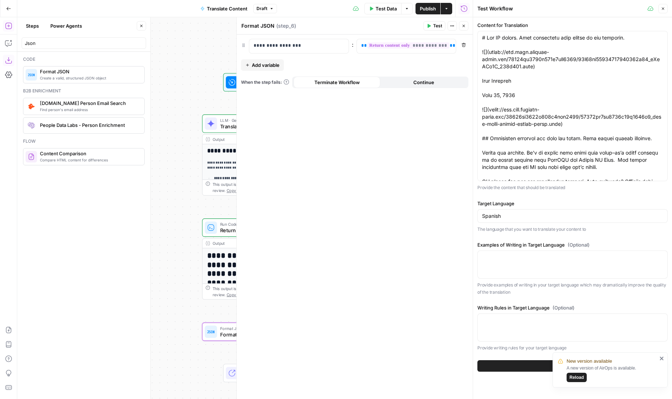
click at [253, 26] on textarea "Format JSON" at bounding box center [257, 25] width 33 height 7
type textarea "Output t"
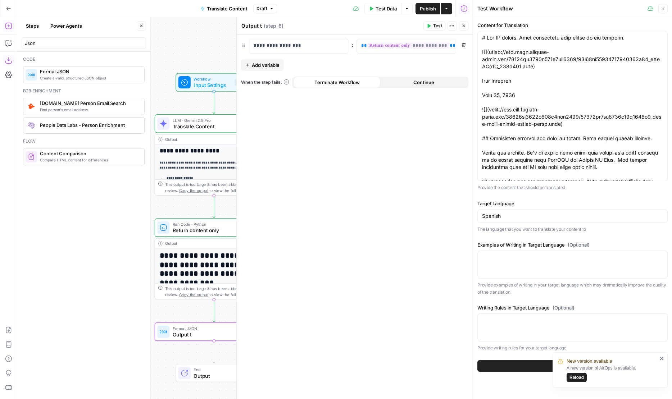
drag, startPoint x: 195, startPoint y: 59, endPoint x: 149, endPoint y: 59, distance: 46.0
click at [149, 59] on body "**********" at bounding box center [336, 199] width 672 height 399
click at [201, 128] on span "Translate Content" at bounding box center [214, 127] width 80 height 8
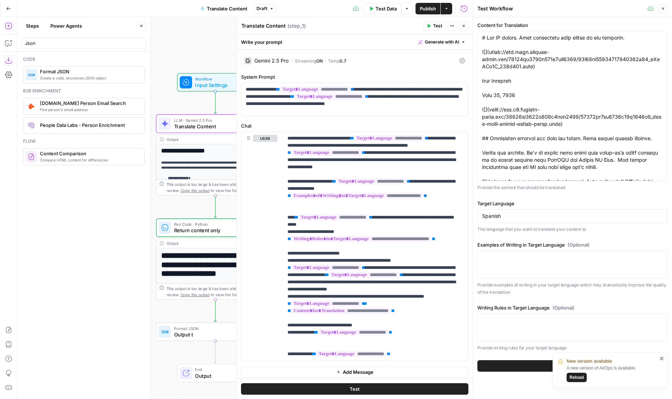
click at [269, 27] on textarea "Translate Content" at bounding box center [263, 25] width 44 height 7
type textarea "Translate content"
click at [176, 336] on span "Output t" at bounding box center [213, 335] width 79 height 8
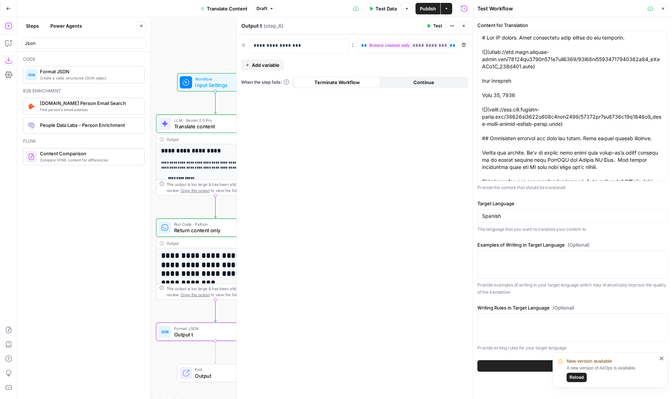
click at [261, 22] on textarea "Output t" at bounding box center [251, 25] width 21 height 7
type textarea "Output translated content"
click at [419, 12] on button "Publish" at bounding box center [427, 9] width 25 height 12
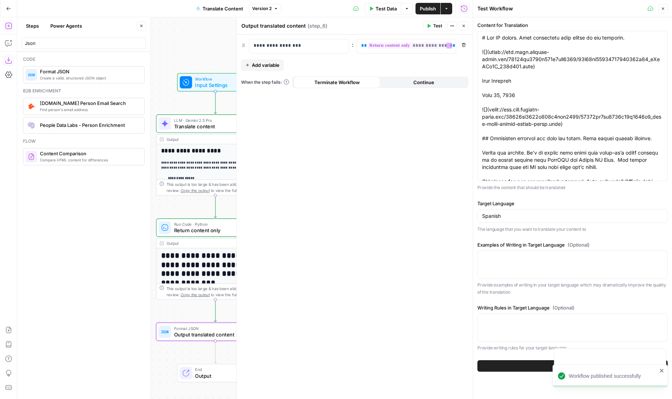
click at [384, 32] on header "Output translated content Output translated content ( step_6 ) Test Actions Clo…" at bounding box center [355, 25] width 236 height 17
click at [462, 25] on icon "button" at bounding box center [464, 26] width 4 height 4
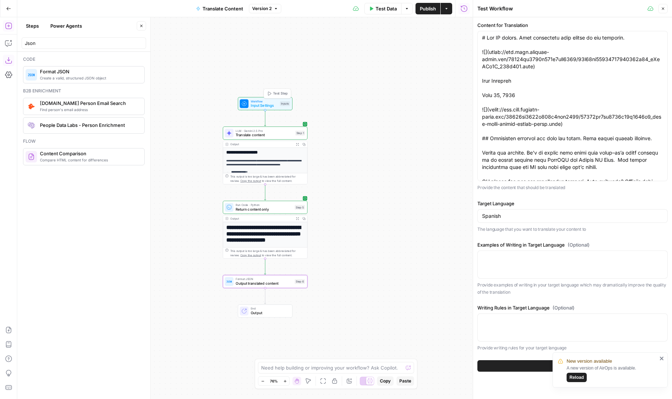
click at [274, 94] on span "Test Step" at bounding box center [280, 93] width 14 height 5
click at [238, 135] on span "Translate content" at bounding box center [264, 134] width 57 height 5
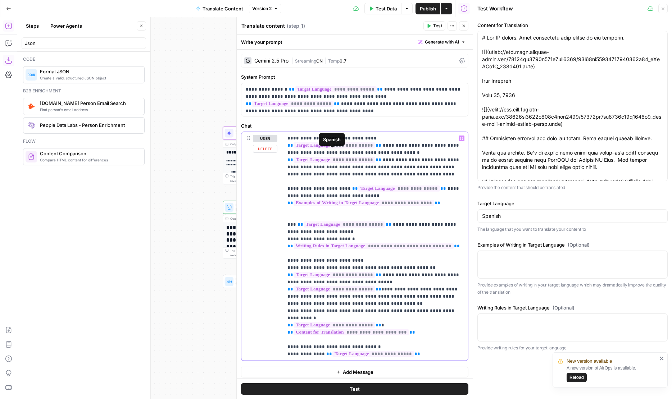
click at [310, 159] on p "**********" at bounding box center [375, 246] width 176 height 223
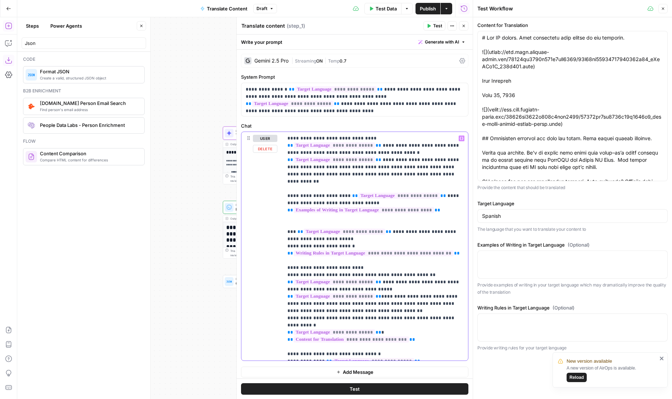
scroll to position [3, 0]
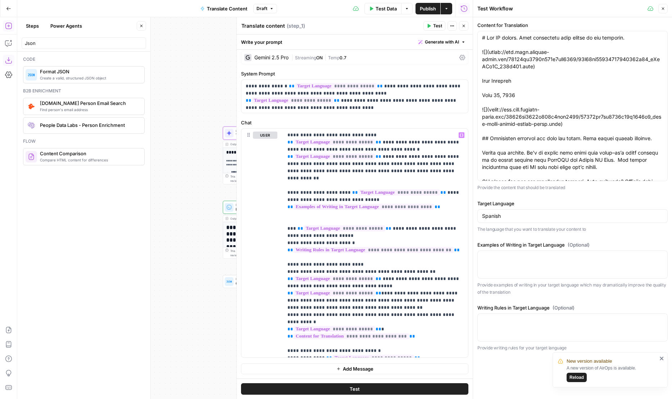
click at [421, 11] on span "Publish" at bounding box center [428, 8] width 16 height 7
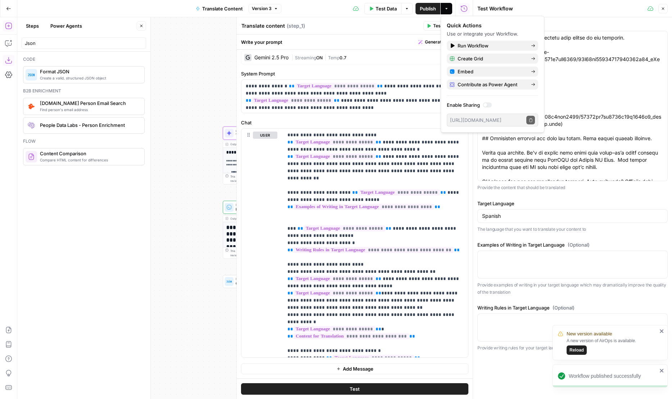
click at [585, 352] on button "Reload" at bounding box center [577, 350] width 20 height 9
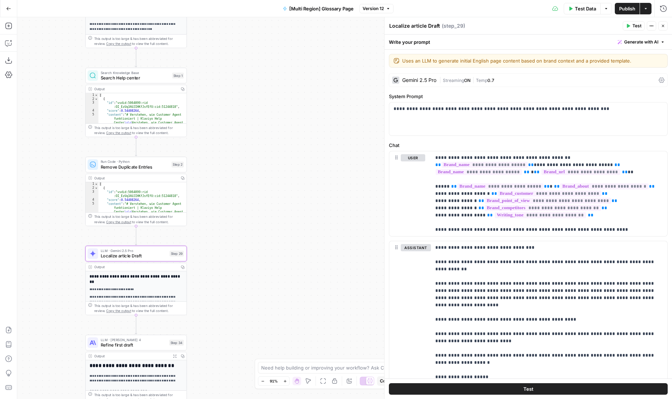
scroll to position [288, 0]
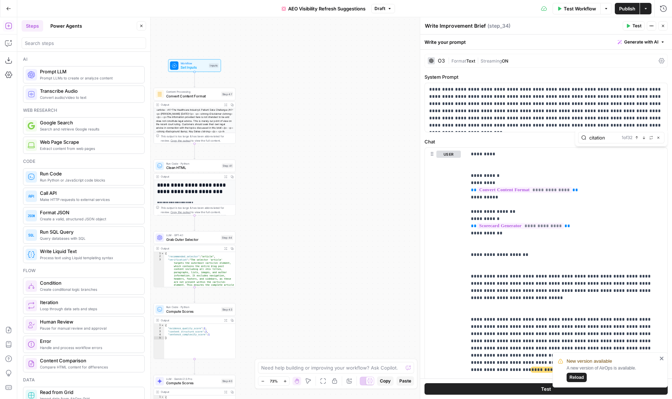
click at [77, 26] on button "Power Agents" at bounding box center [66, 26] width 40 height 12
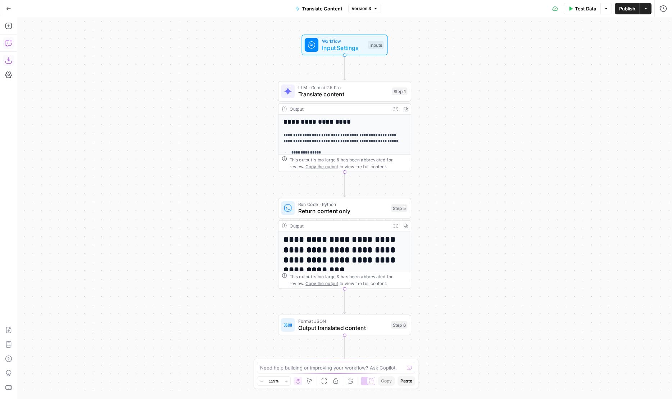
click at [9, 63] on icon "button" at bounding box center [8, 60] width 6 height 6
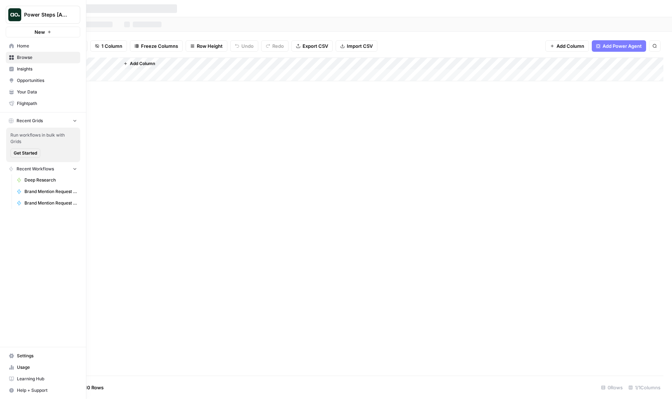
click at [19, 50] on link "Home" at bounding box center [43, 46] width 74 height 12
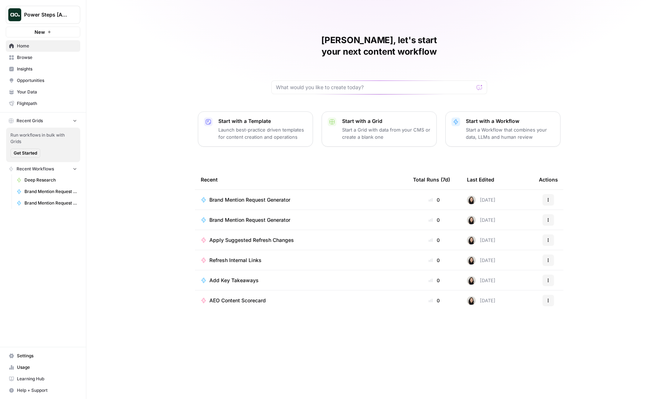
click at [41, 58] on span "Browse" at bounding box center [47, 57] width 60 height 6
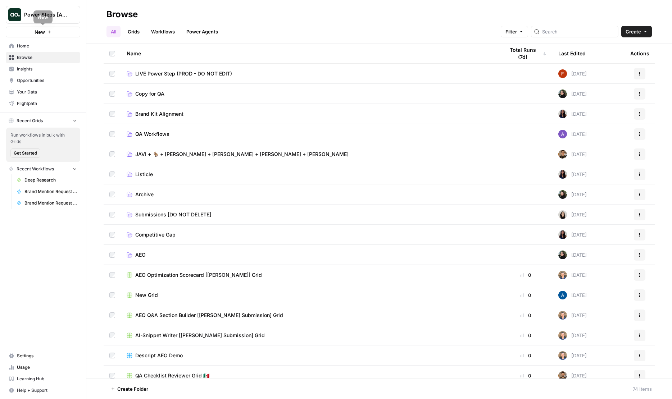
click at [165, 35] on link "Workflows" at bounding box center [163, 32] width 32 height 12
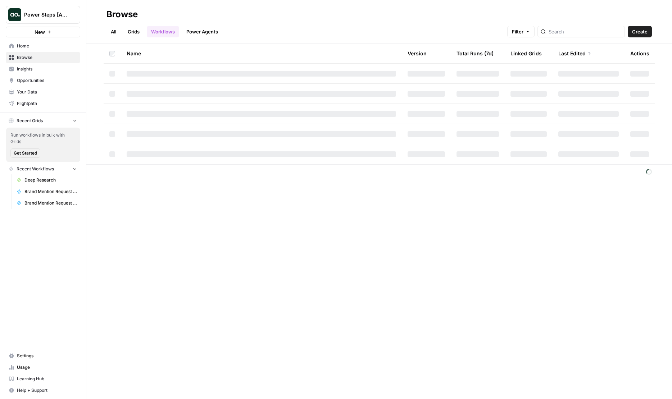
click at [114, 31] on link "All" at bounding box center [113, 32] width 14 height 12
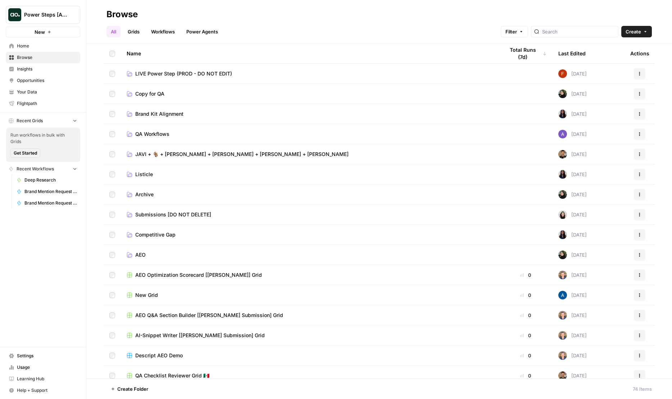
click at [165, 71] on span "LIVE Power Step (PROD - DO NOT EDIT)" at bounding box center [183, 73] width 97 height 7
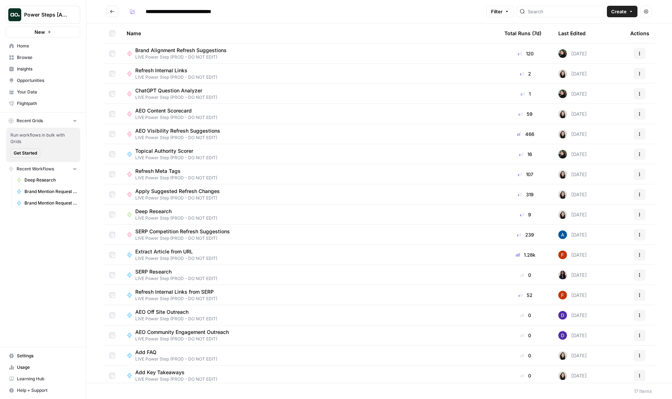
click at [626, 13] on span "Create" at bounding box center [618, 11] width 15 height 7
click at [597, 37] on span "Workflow" at bounding box center [608, 38] width 40 height 7
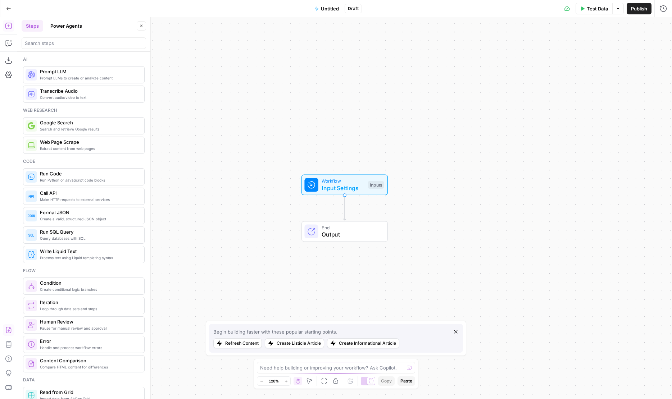
click at [9, 329] on icon "button" at bounding box center [8, 330] width 7 height 7
click at [310, 98] on button "Import" at bounding box center [310, 91] width 25 height 13
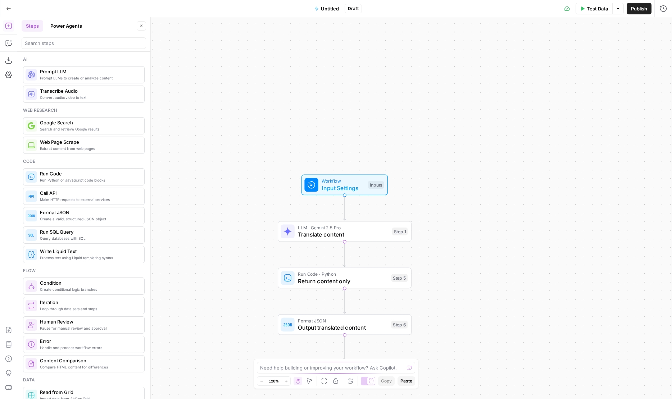
click at [333, 11] on span "Untitled" at bounding box center [330, 8] width 18 height 7
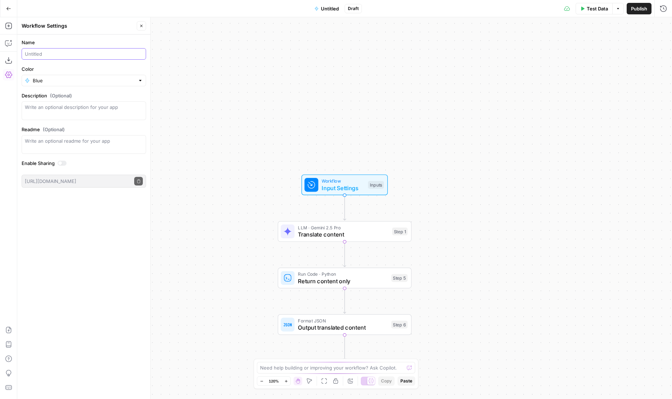
click at [85, 56] on input "Name" at bounding box center [84, 53] width 118 height 7
type input "Translate Content"
click at [85, 103] on div at bounding box center [84, 110] width 124 height 19
type textarea "Translate content into your target language."
click at [63, 143] on textarea "Readme (Optional)" at bounding box center [84, 140] width 118 height 7
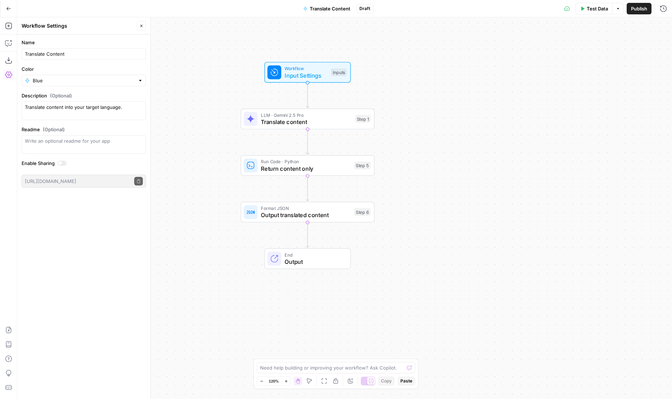
drag, startPoint x: 235, startPoint y: 168, endPoint x: 197, endPoint y: 55, distance: 119.7
click at [197, 55] on div "Workflow Input Settings Inputs LLM · Gemini 2.5 Pro Translate content Step 1 Ru…" at bounding box center [344, 208] width 655 height 382
click at [74, 134] on div "Readme (Optional) Write an optional readme for your app" at bounding box center [84, 140] width 124 height 28
click at [79, 139] on textarea "Readme (Optional)" at bounding box center [84, 140] width 118 height 7
click at [93, 144] on textarea "This power agent will translate your content into your ta" at bounding box center [84, 144] width 118 height 14
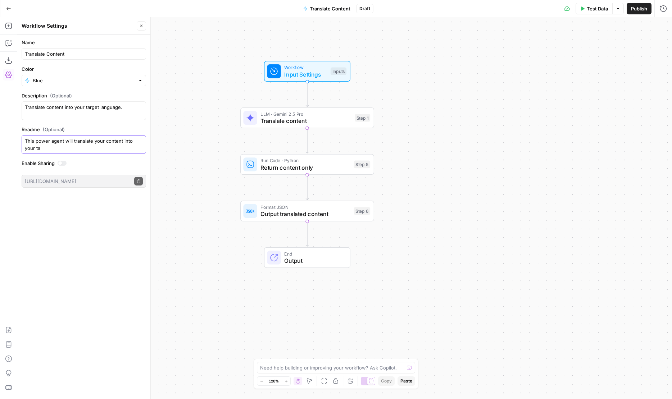
click at [94, 144] on textarea "This power agent will translate your content into your ta" at bounding box center [84, 144] width 118 height 14
click at [143, 143] on div "This power agent will translate content into your ta This power agent will tran…" at bounding box center [84, 144] width 124 height 19
click at [139, 142] on textarea "This power agent will translate content into your ta" at bounding box center [84, 140] width 118 height 7
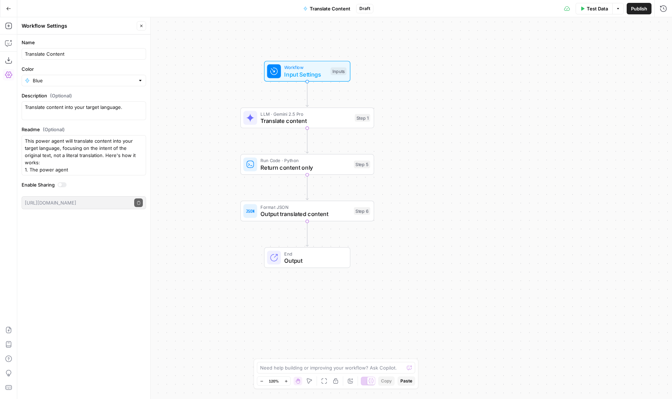
click at [262, 115] on span "LLM · Gemini 2.5 Pro" at bounding box center [305, 113] width 91 height 7
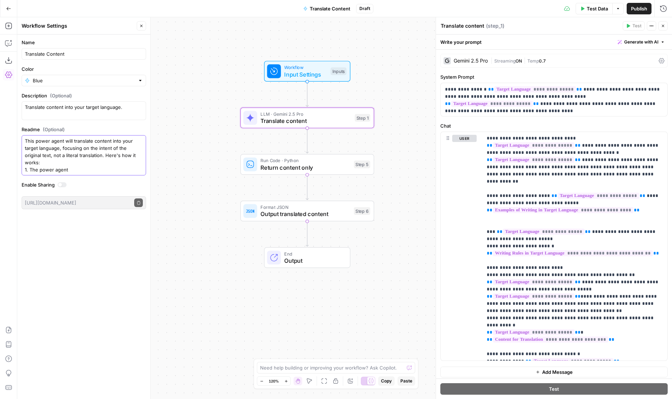
drag, startPoint x: 38, startPoint y: 160, endPoint x: 123, endPoint y: 160, distance: 84.5
click at [123, 160] on textarea "This power agent will translate content into your target language, focusing on …" at bounding box center [84, 155] width 118 height 36
click at [42, 162] on textarea "This power agent will translate content into your target language, focusing on …" at bounding box center [84, 155] width 118 height 36
click at [486, 66] on div "Gemini 2.5 Pro | Streaming ON | Temp 0.7" at bounding box center [553, 61] width 227 height 14
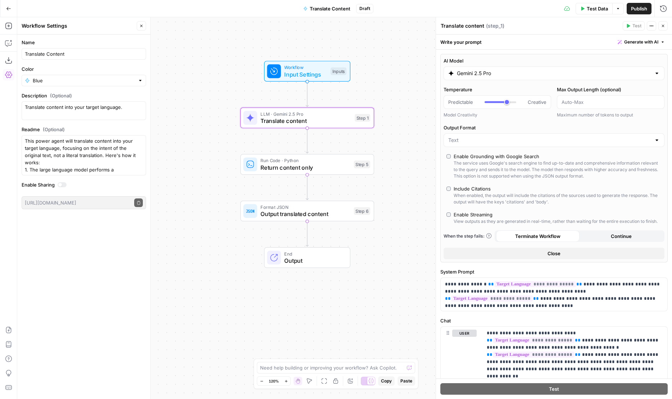
click at [461, 223] on div "View outputs as they are generated in real-time, rather than waiting for the en…" at bounding box center [556, 221] width 204 height 6
click at [116, 165] on textarea "This power agent will translate content into your target language, focusing on …" at bounding box center [84, 155] width 118 height 36
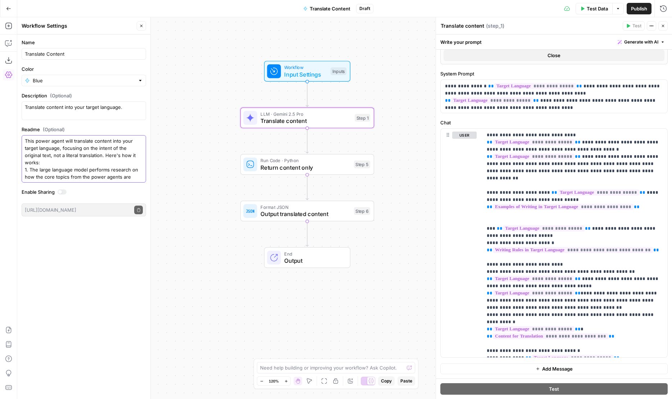
click at [73, 171] on textarea "This power agent will translate content into your target language, focusing on …" at bounding box center [84, 158] width 118 height 43
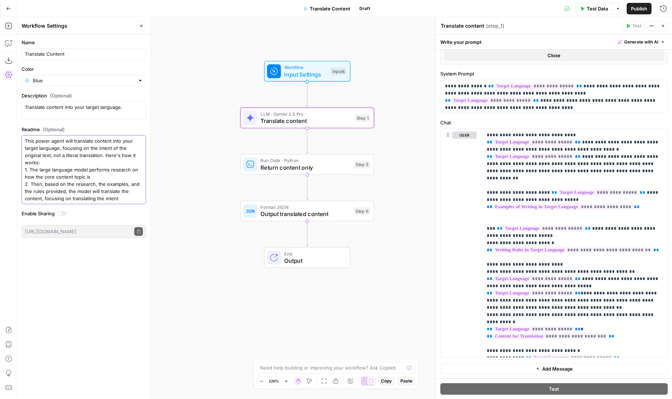
click at [97, 169] on textarea "This power agent will translate content into your target language, focusing on …" at bounding box center [84, 169] width 118 height 65
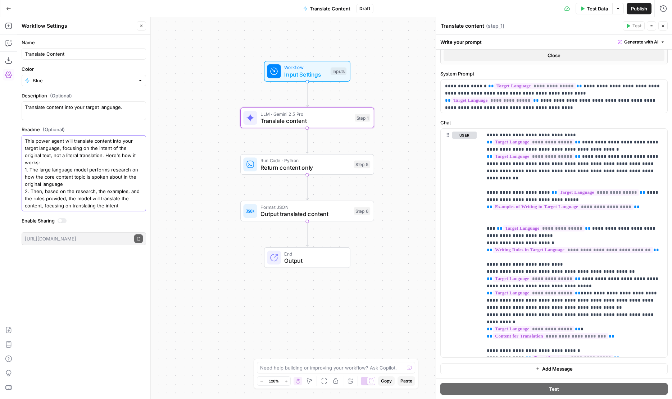
type textarea "This power agent will translate content into your target language, focusing on …"
click at [584, 11] on button "Test Data" at bounding box center [594, 9] width 37 height 12
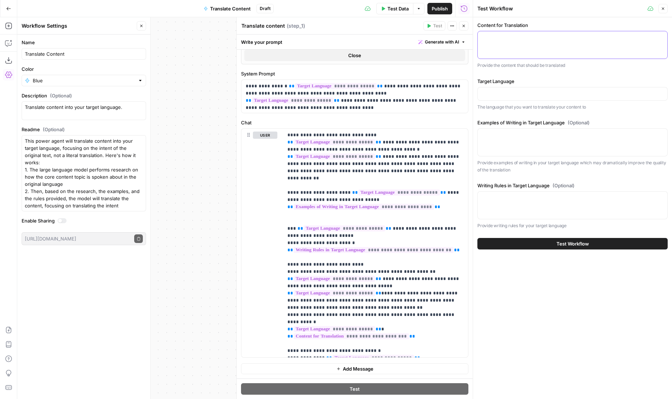
click at [513, 40] on textarea "Content for Translation" at bounding box center [572, 37] width 181 height 7
drag, startPoint x: 463, startPoint y: 26, endPoint x: 406, endPoint y: 26, distance: 56.8
click at [463, 26] on icon "button" at bounding box center [464, 26] width 4 height 4
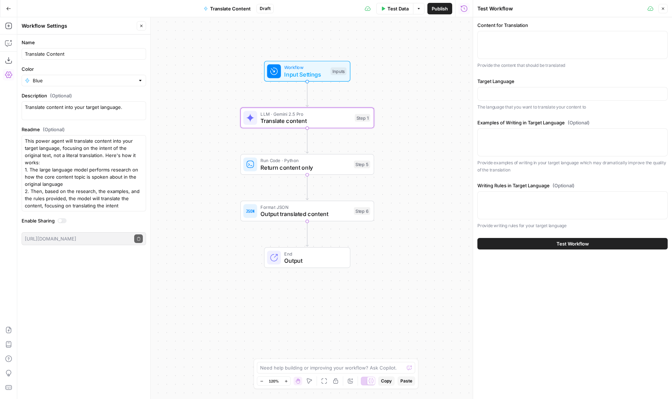
click at [507, 49] on div at bounding box center [572, 45] width 190 height 28
paste textarea "[![company logo - airops](https://cdn.prod.website-files.com/61fae48cb597957743…"
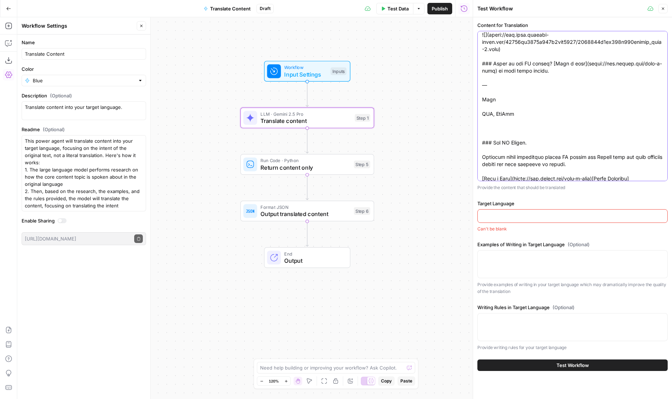
scroll to position [924, 0]
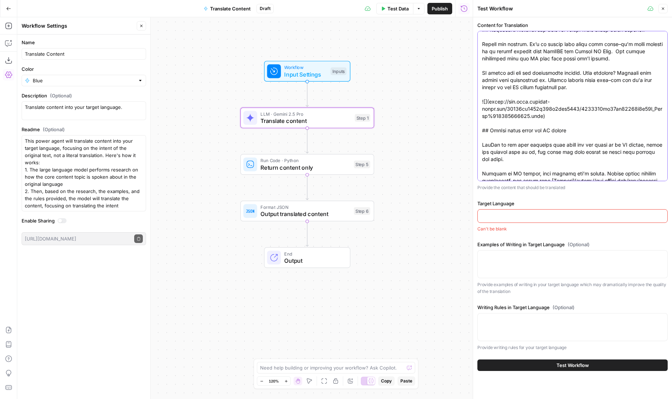
scroll to position [0, 0]
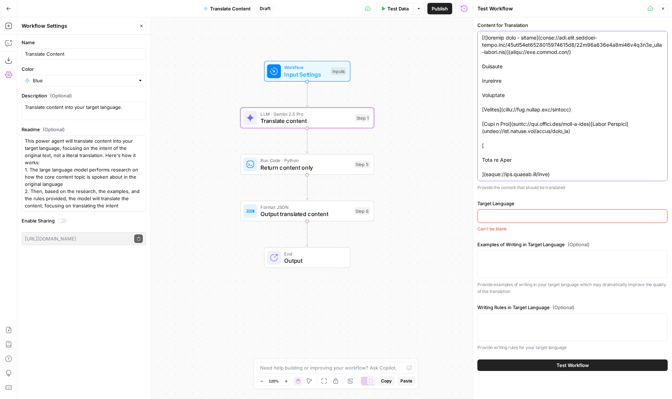
drag, startPoint x: 565, startPoint y: 173, endPoint x: 499, endPoint y: 19, distance: 167.6
click at [499, 19] on div "Content for Translation Provide the content that should be translated Target La…" at bounding box center [572, 196] width 199 height 358
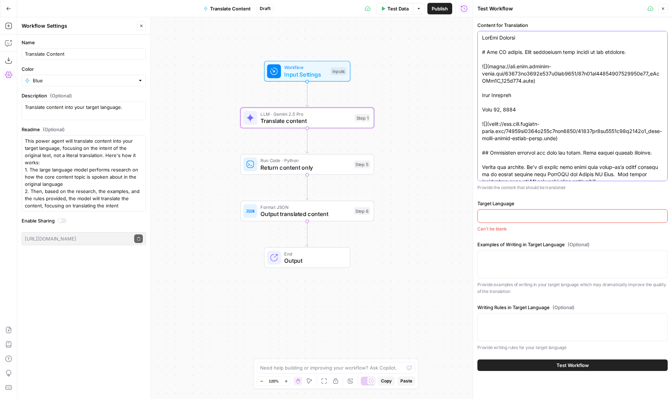
drag, startPoint x: 529, startPoint y: 56, endPoint x: 490, endPoint y: 33, distance: 46.1
click at [490, 33] on div at bounding box center [572, 106] width 190 height 150
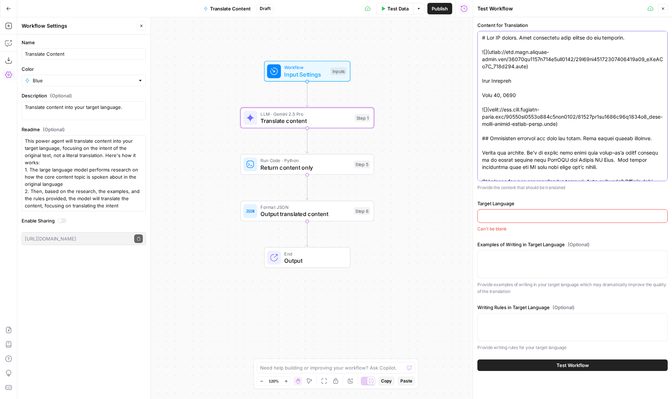
drag, startPoint x: 528, startPoint y: 95, endPoint x: 480, endPoint y: 49, distance: 66.4
click at [480, 49] on div at bounding box center [572, 106] width 190 height 150
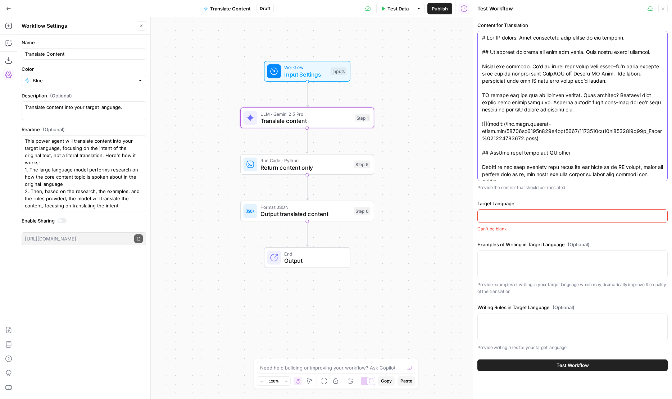
drag, startPoint x: 518, startPoint y: 121, endPoint x: 568, endPoint y: 141, distance: 54.1
drag, startPoint x: 568, startPoint y: 141, endPoint x: 477, endPoint y: 124, distance: 92.9
click at [477, 124] on div at bounding box center [572, 106] width 190 height 150
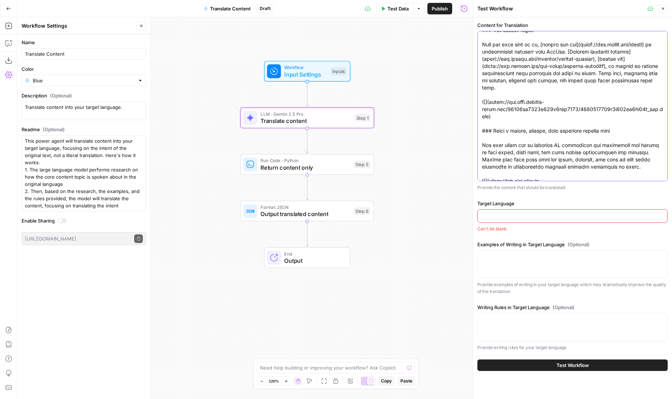
scroll to position [619, 0]
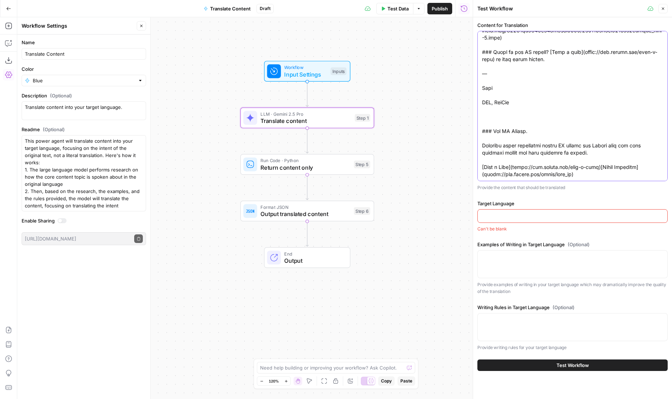
type textarea "# Win AI search. Turn visibility into action in one platform. ## Visibility ins…"
click at [535, 218] on input "Target Language" at bounding box center [572, 216] width 181 height 7
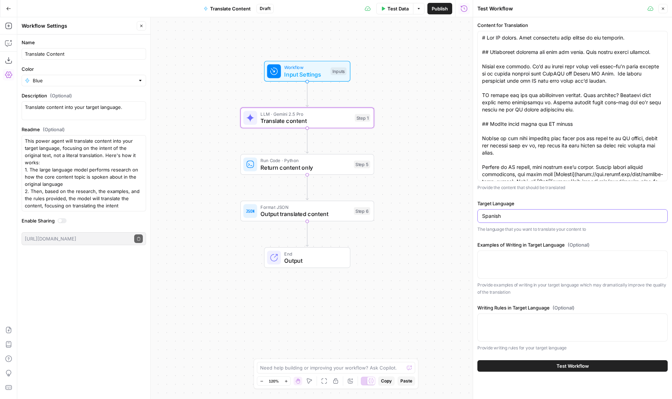
type input "Spanish"
click at [542, 369] on button "Test Workflow" at bounding box center [572, 366] width 190 height 12
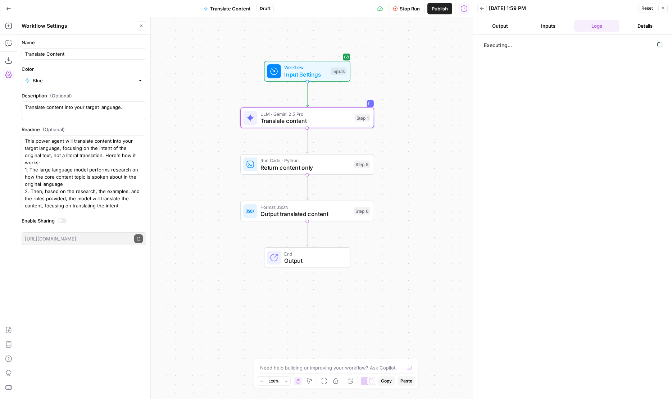
click at [505, 29] on button "Output" at bounding box center [499, 26] width 45 height 12
click at [552, 30] on button "Inputs" at bounding box center [548, 26] width 45 height 12
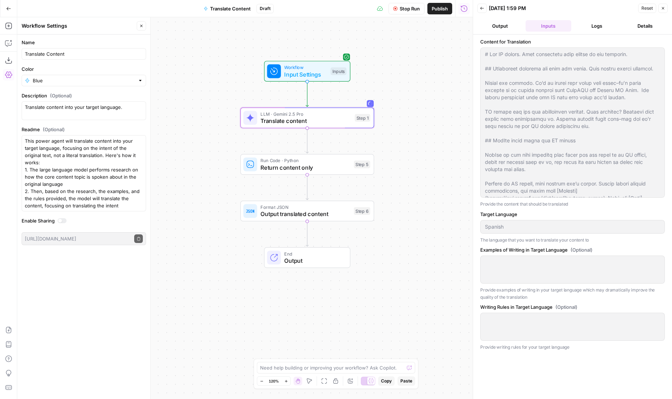
click at [512, 29] on button "Output" at bounding box center [499, 26] width 45 height 12
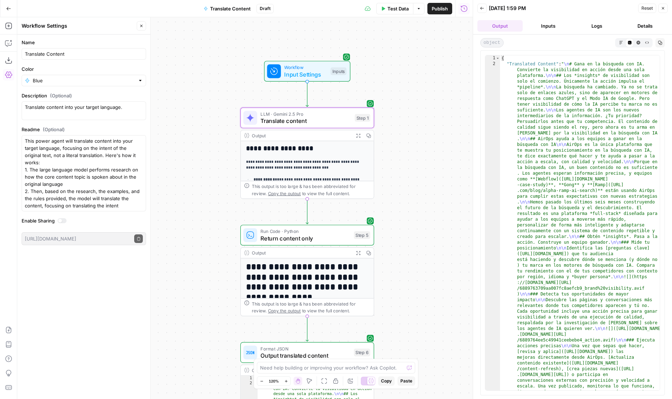
click at [611, 22] on button "Logs" at bounding box center [596, 26] width 45 height 12
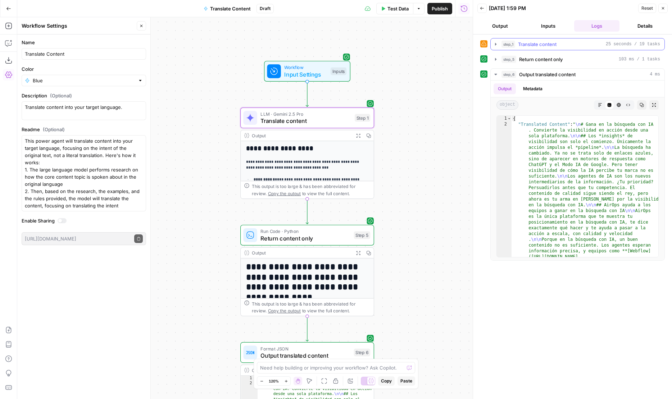
click at [538, 43] on span "Translate content" at bounding box center [537, 44] width 38 height 7
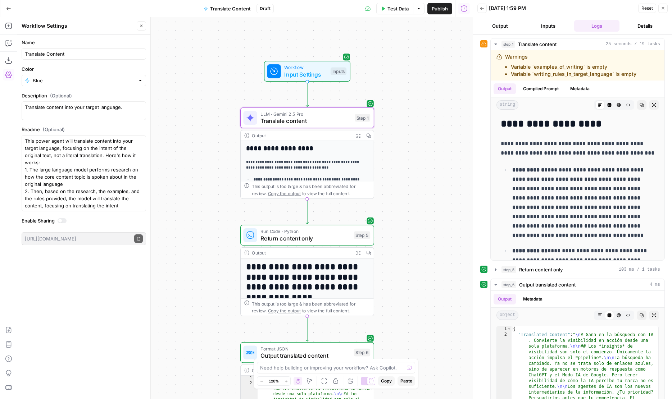
click at [535, 27] on button "Inputs" at bounding box center [548, 26] width 45 height 12
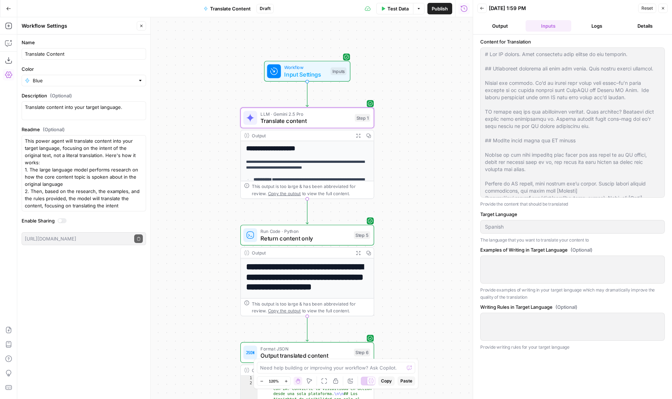
click at [604, 24] on button "Logs" at bounding box center [596, 26] width 45 height 12
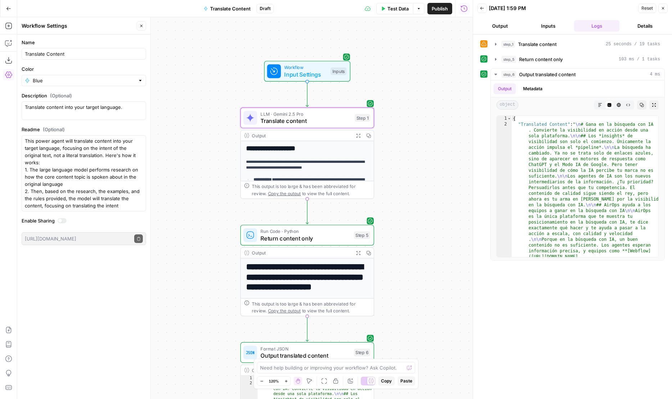
click at [547, 50] on div "step_1 Translate content 25 seconds / 19 tasks step_5 Return content only 103 m…" at bounding box center [572, 149] width 185 height 223
click at [547, 50] on div "step_1 Translate content 25 seconds / 19 tasks" at bounding box center [577, 44] width 174 height 12
click at [546, 45] on span "Translate content" at bounding box center [537, 44] width 38 height 7
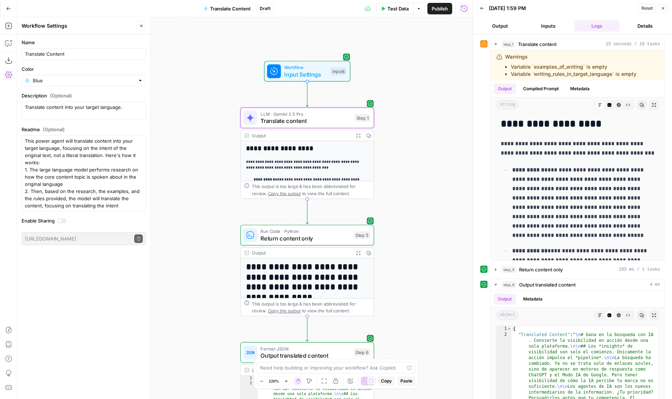
click at [313, 74] on span "Input Settings" at bounding box center [305, 74] width 43 height 9
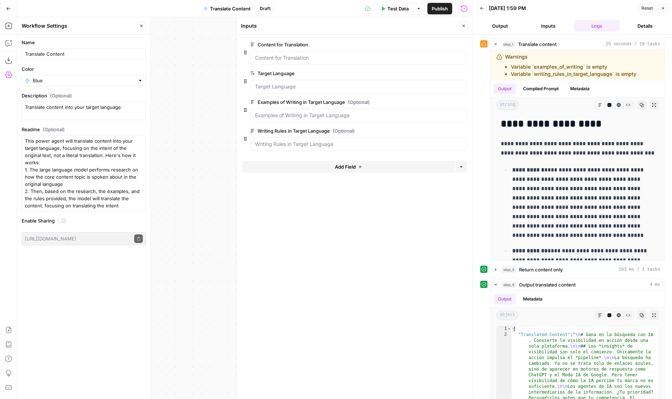
click at [435, 100] on span "edit field" at bounding box center [440, 102] width 16 height 6
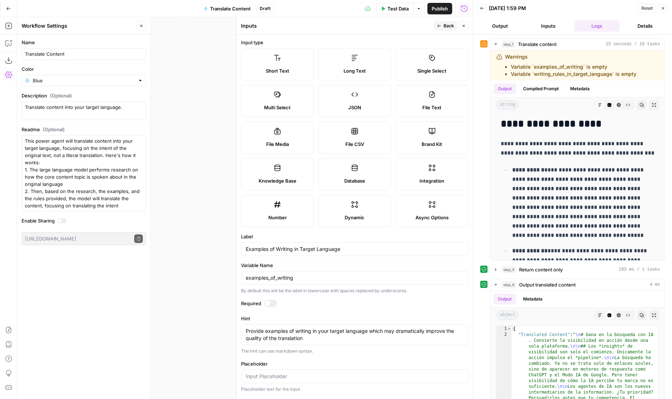
scroll to position [19, 0]
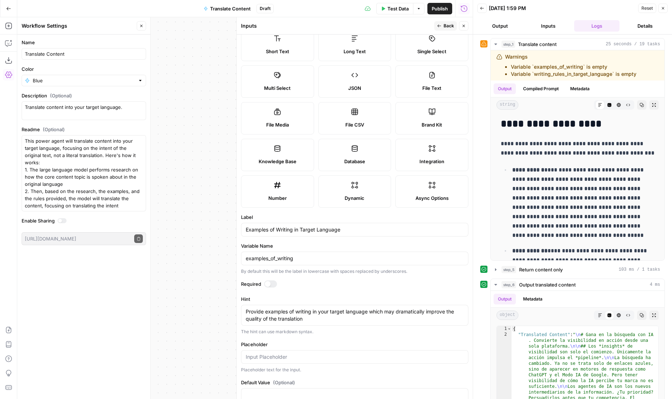
click at [445, 26] on span "Back" at bounding box center [449, 26] width 10 height 6
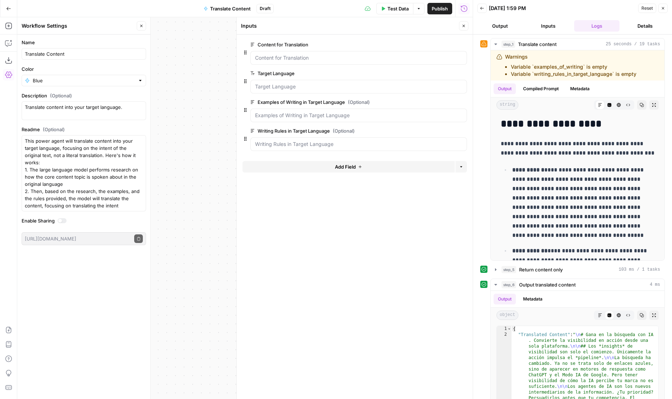
click at [449, 130] on button "edit field" at bounding box center [443, 131] width 28 height 9
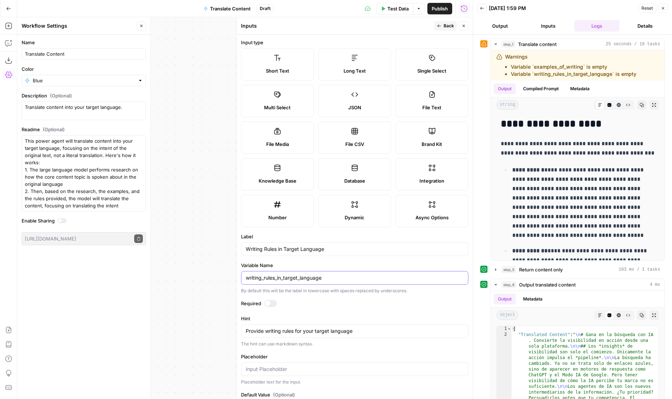
drag, startPoint x: 277, startPoint y: 277, endPoint x: 355, endPoint y: 277, distance: 78.4
click at [355, 277] on input "writing_rules_in_target_language" at bounding box center [355, 277] width 218 height 7
type input "writing_rules"
click at [447, 19] on header "Inputs Back Close" at bounding box center [355, 25] width 236 height 17
click at [447, 23] on span "Back" at bounding box center [449, 26] width 10 height 6
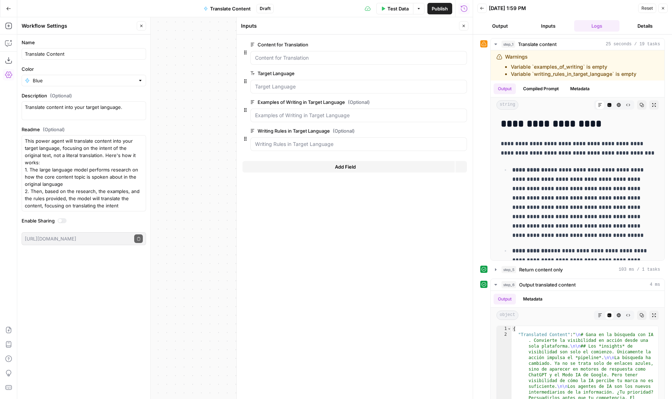
click at [466, 24] on button "Close" at bounding box center [463, 25] width 9 height 9
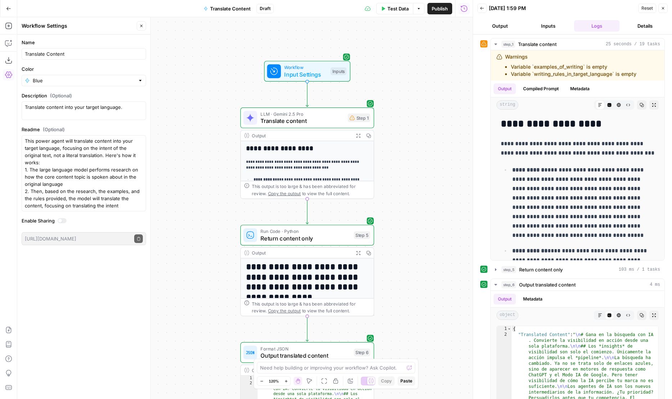
click at [289, 119] on span "Translate content" at bounding box center [302, 121] width 84 height 9
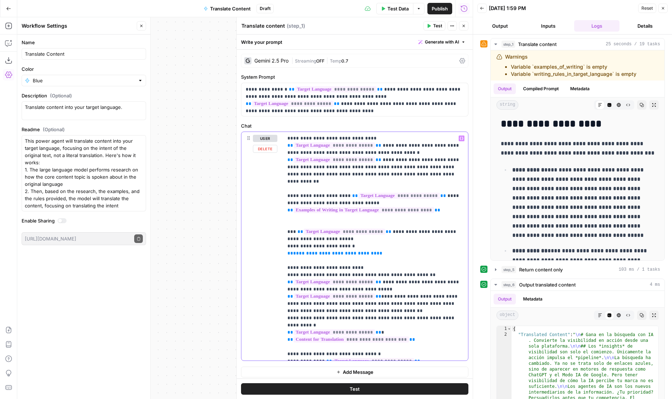
drag, startPoint x: 363, startPoint y: 241, endPoint x: 321, endPoint y: 240, distance: 42.1
click at [321, 240] on p "**********" at bounding box center [375, 246] width 176 height 223
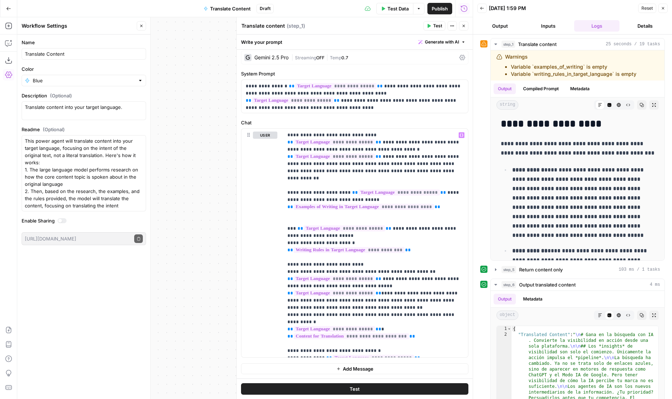
click at [508, 26] on button "Output" at bounding box center [499, 26] width 45 height 12
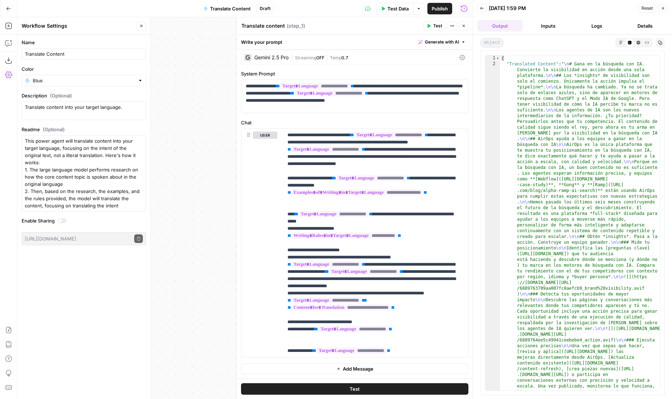
click at [554, 31] on button "Inputs" at bounding box center [548, 26] width 45 height 12
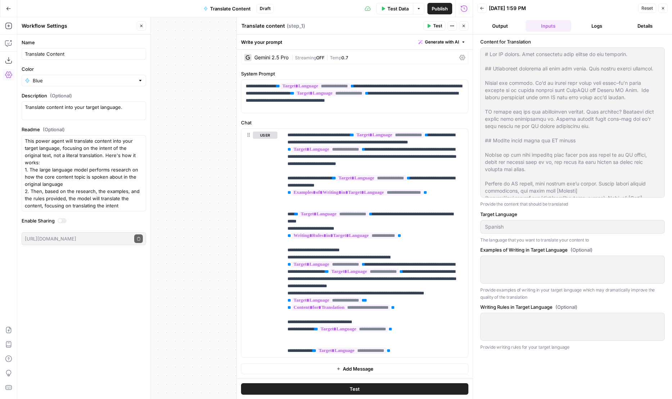
click at [592, 26] on button "Logs" at bounding box center [596, 26] width 45 height 12
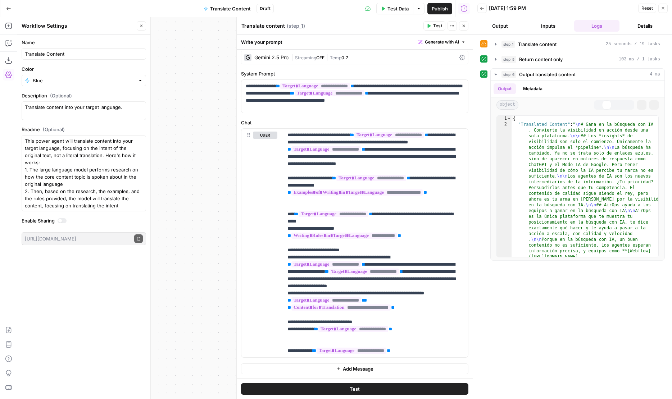
click at [545, 28] on button "Inputs" at bounding box center [548, 26] width 45 height 12
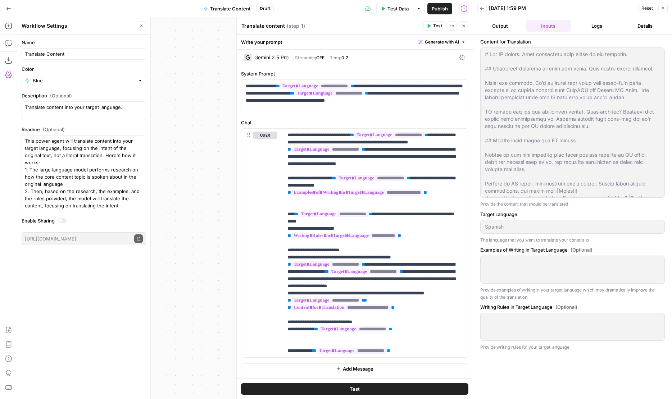
click at [392, 12] on button "Test Data" at bounding box center [394, 9] width 37 height 12
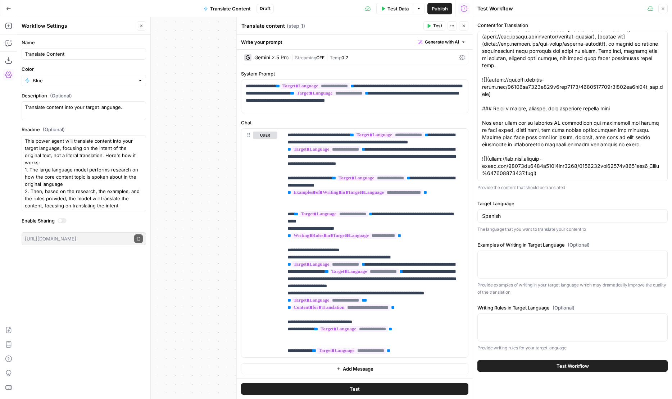
scroll to position [570, 0]
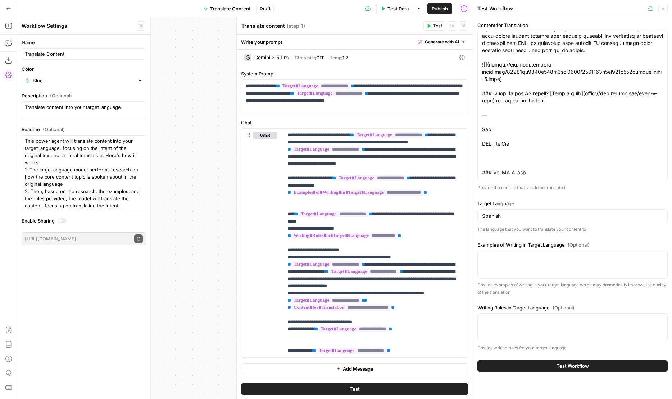
click at [435, 16] on div "Test Data Options Publish Run History" at bounding box center [373, 8] width 199 height 17
click at [433, 11] on span "Publish" at bounding box center [440, 8] width 16 height 7
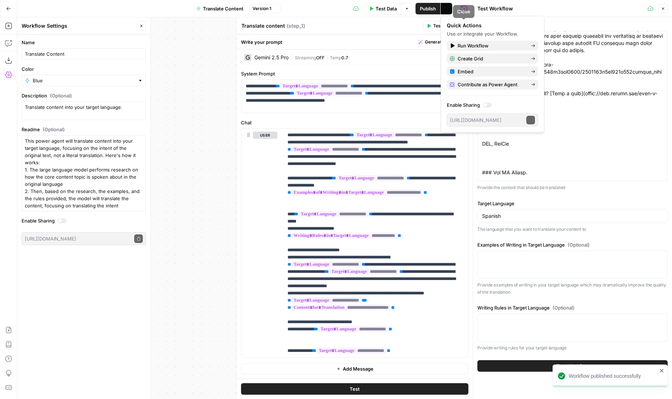
click at [461, 27] on div "Quick Actions" at bounding box center [492, 25] width 91 height 7
click at [400, 25] on div "Translate content Translate content ( step_1 )" at bounding box center [331, 26] width 180 height 8
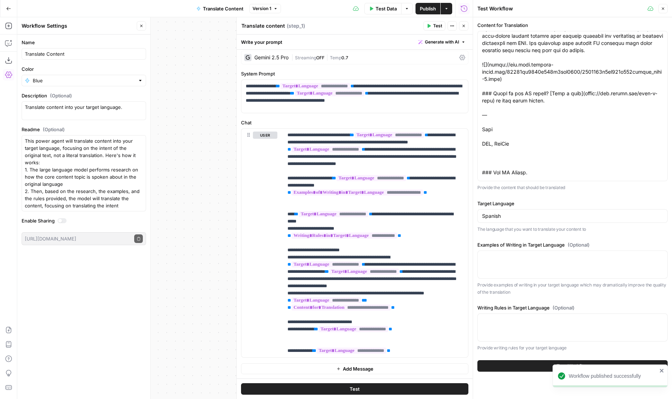
click at [462, 26] on icon "button" at bounding box center [464, 26] width 4 height 4
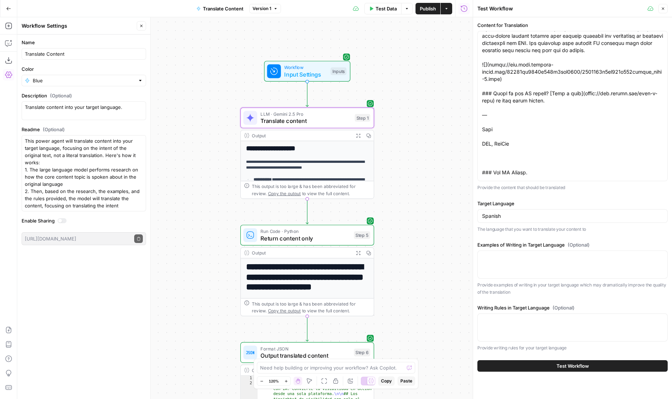
click at [355, 137] on button "Expand Output" at bounding box center [358, 136] width 10 height 10
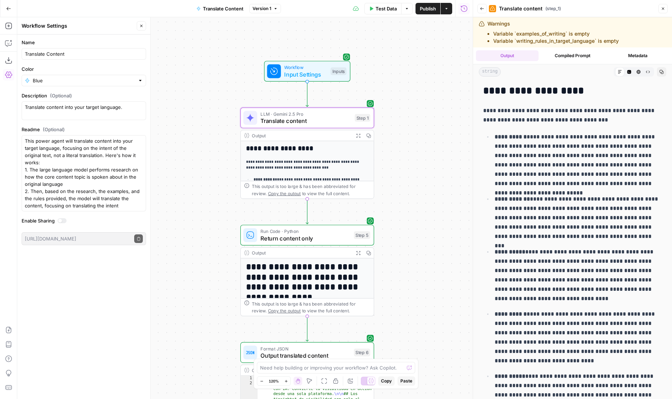
click at [633, 56] on button "Metadata" at bounding box center [637, 55] width 63 height 11
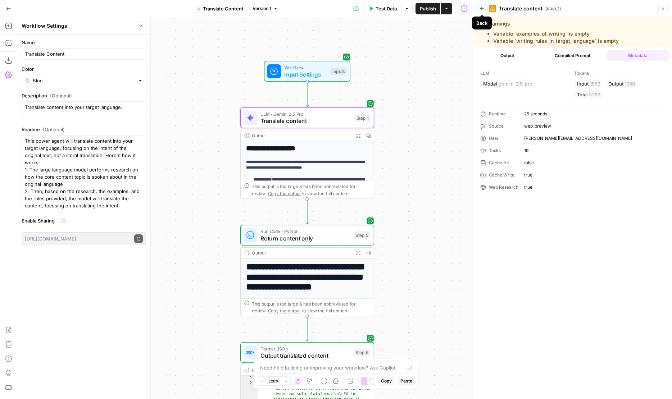
click at [481, 13] on button "Back" at bounding box center [481, 8] width 9 height 9
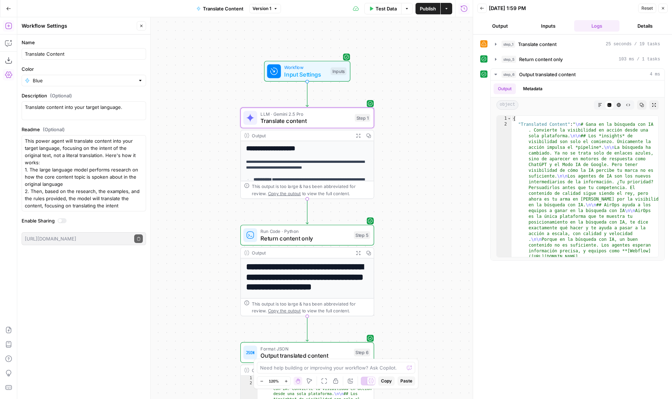
click at [7, 26] on icon "button" at bounding box center [8, 25] width 7 height 7
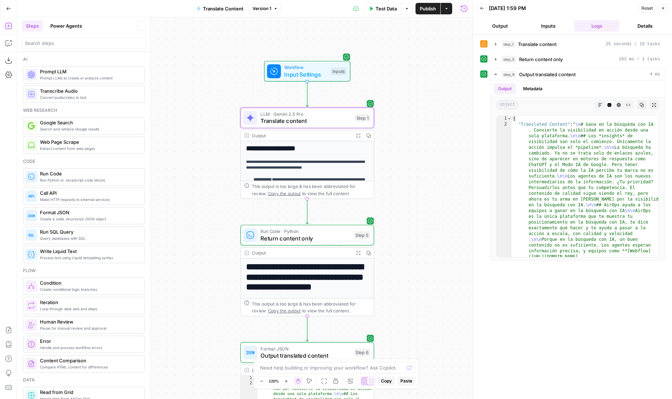
click at [70, 28] on button "Power Agents" at bounding box center [66, 26] width 40 height 12
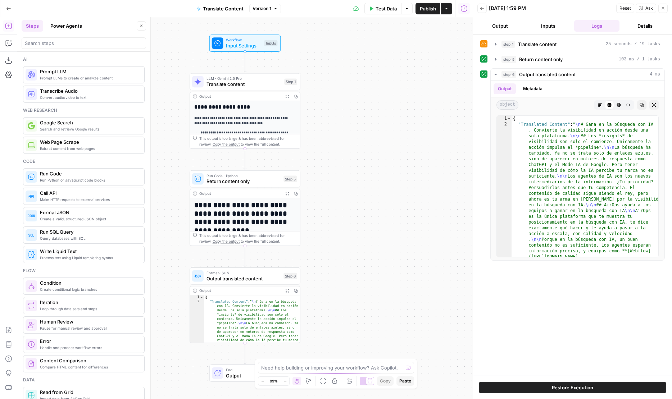
click at [65, 25] on button "Power Agents" at bounding box center [66, 26] width 40 height 12
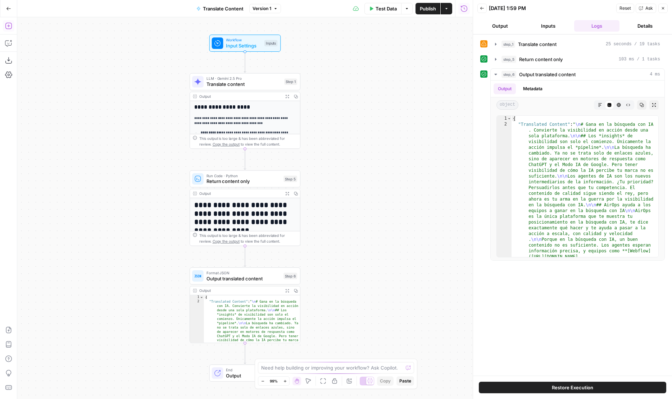
click at [8, 28] on icon "button" at bounding box center [8, 26] width 6 height 6
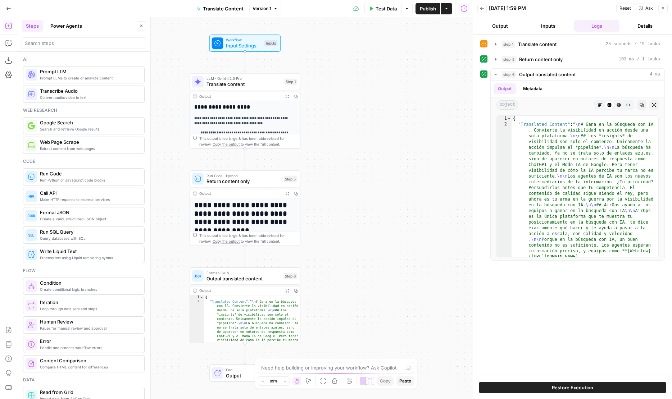
click at [68, 27] on button "Power Agents" at bounding box center [66, 26] width 40 height 12
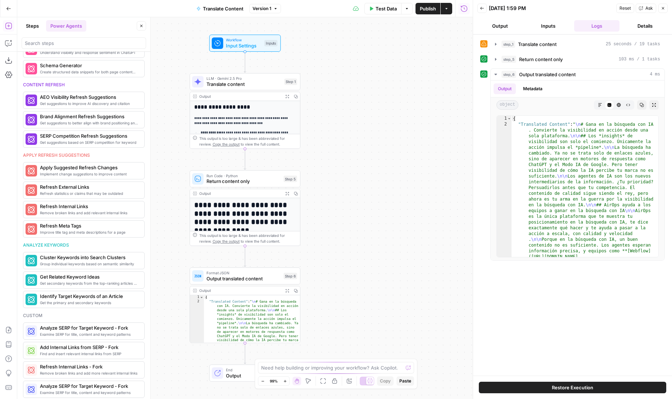
scroll to position [335, 0]
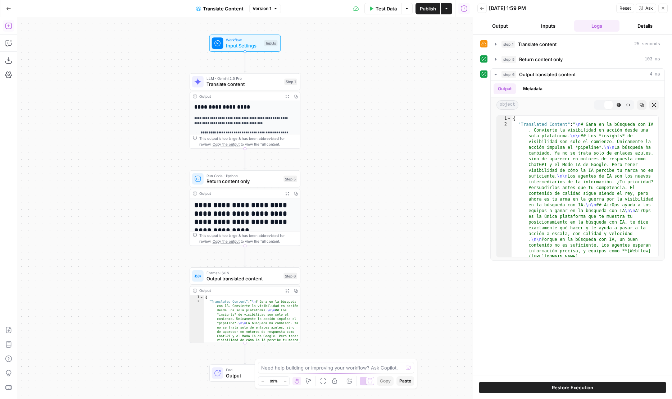
drag, startPoint x: 12, startPoint y: 28, endPoint x: 6, endPoint y: 28, distance: 5.0
click at [6, 28] on icon "button" at bounding box center [8, 25] width 7 height 7
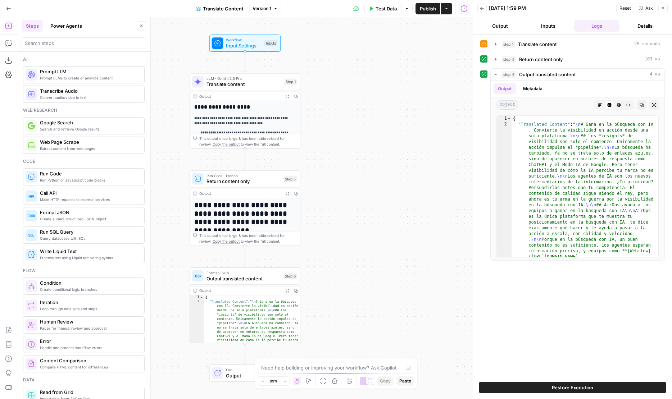
click at [66, 27] on button "Power Agents" at bounding box center [66, 26] width 40 height 12
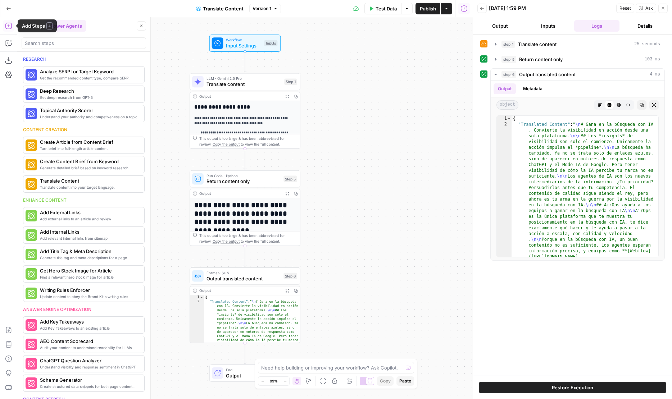
click at [226, 9] on span "Translate Content" at bounding box center [223, 8] width 41 height 7
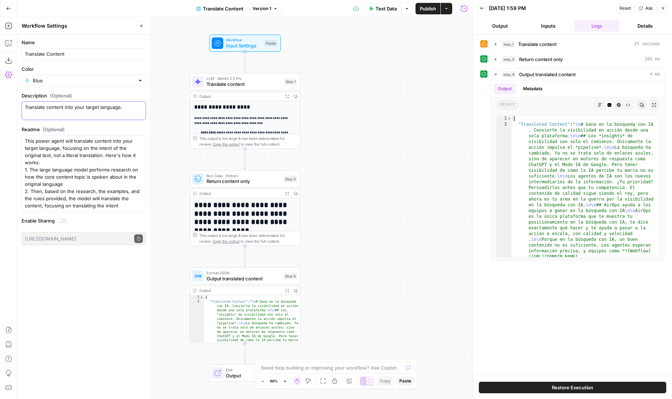
click at [127, 106] on textarea "Translate content into your target language." at bounding box center [84, 111] width 118 height 14
type textarea "Translate content into your target language"
click at [10, 29] on icon "button" at bounding box center [8, 25] width 7 height 7
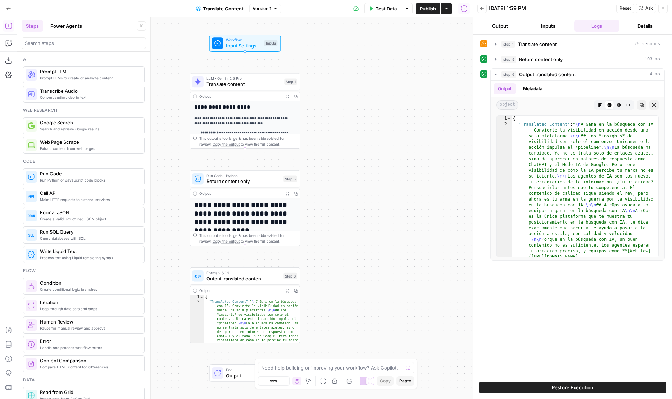
click at [74, 23] on button "Power Agents" at bounding box center [66, 26] width 40 height 12
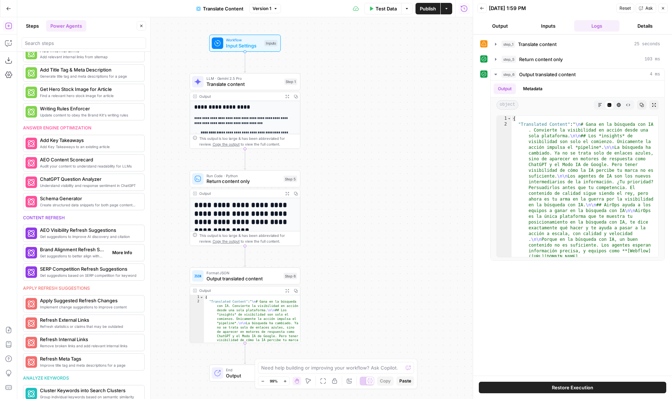
scroll to position [182, 0]
click at [10, 6] on icon "button" at bounding box center [8, 8] width 5 height 5
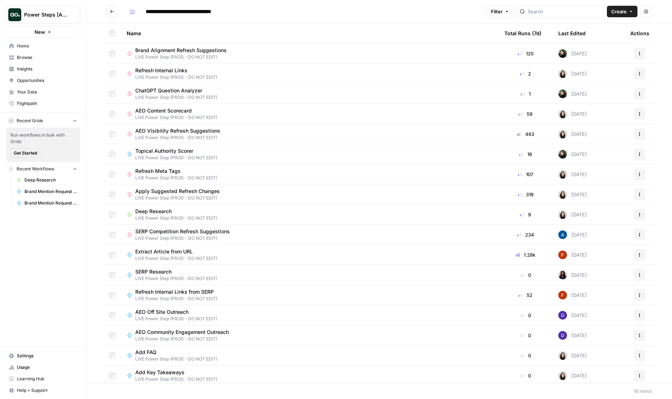
click at [75, 17] on icon "Workspace: Power Steps [Admin]" at bounding box center [74, 14] width 7 height 7
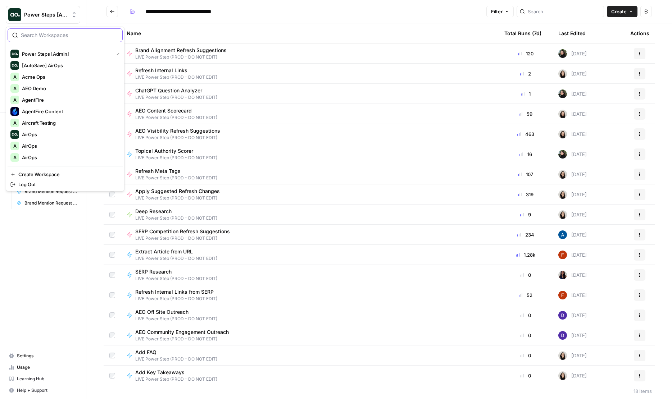
click at [24, 36] on input "search" at bounding box center [69, 35] width 97 height 7
type input "builder"
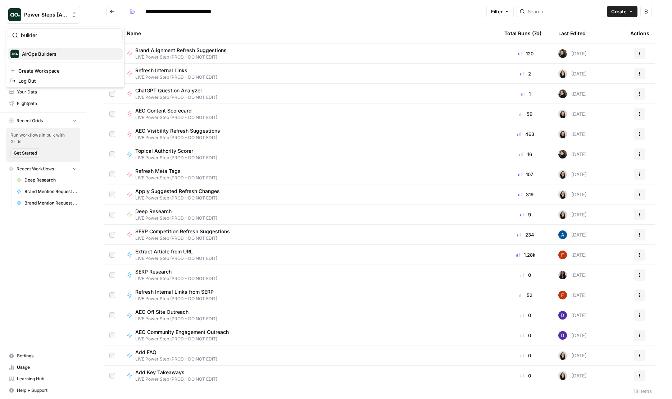
click at [24, 56] on span "AirOps Builders" at bounding box center [69, 53] width 95 height 7
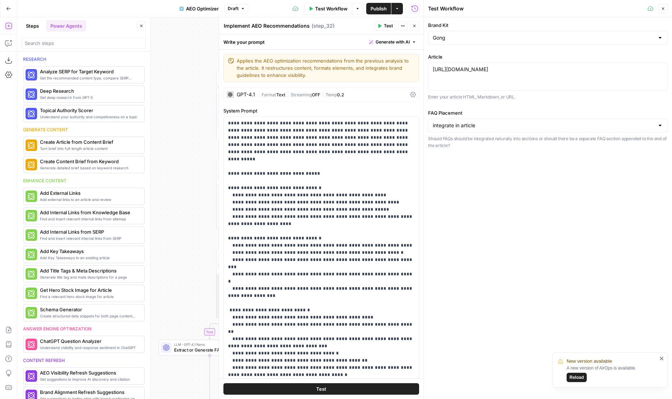
scroll to position [245, 0]
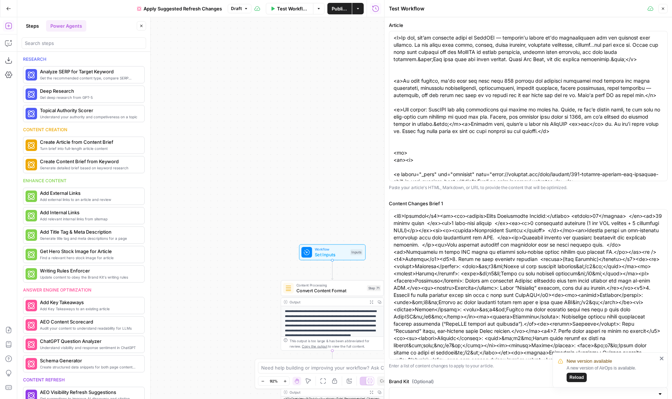
scroll to position [350, 0]
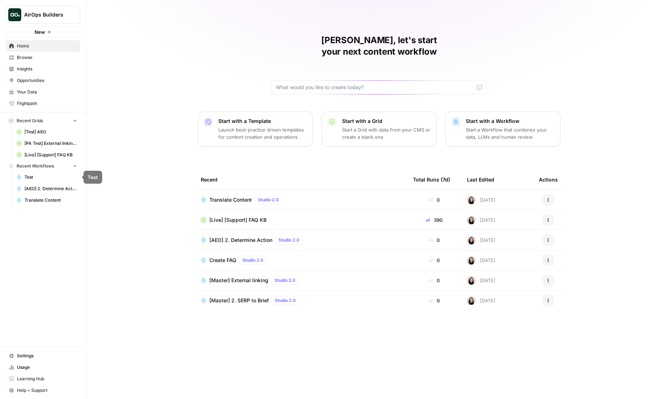
click at [29, 55] on span "Browse" at bounding box center [47, 57] width 60 height 6
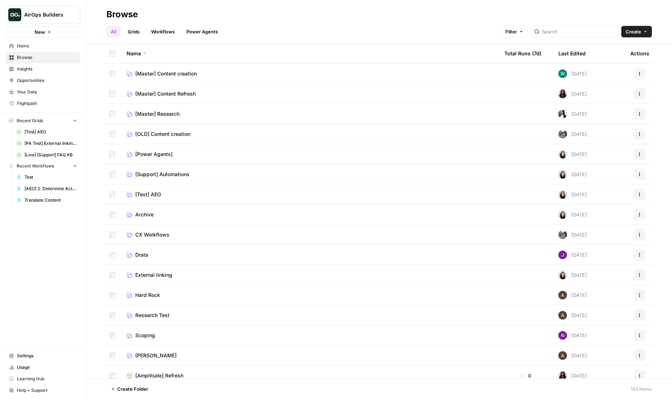
click at [154, 154] on span "[Power Agents]" at bounding box center [153, 154] width 37 height 7
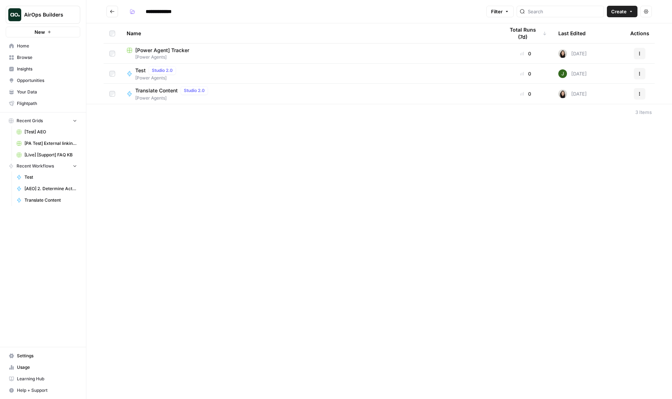
click at [630, 15] on button "Create" at bounding box center [622, 12] width 31 height 12
click at [592, 40] on span "Workflow" at bounding box center [608, 38] width 40 height 7
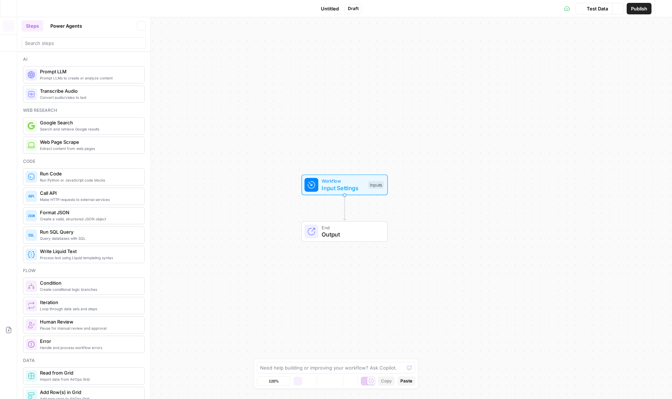
click at [335, 8] on span "Untitled" at bounding box center [330, 8] width 18 height 7
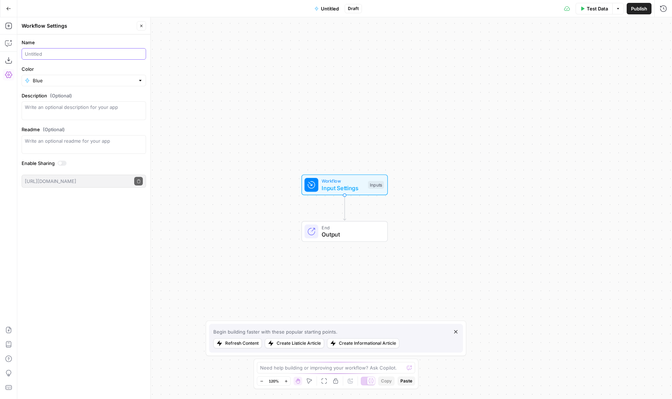
click at [74, 54] on input "Name" at bounding box center [84, 53] width 118 height 7
type input "Landing Page"
